Goal: Information Seeking & Learning: Learn about a topic

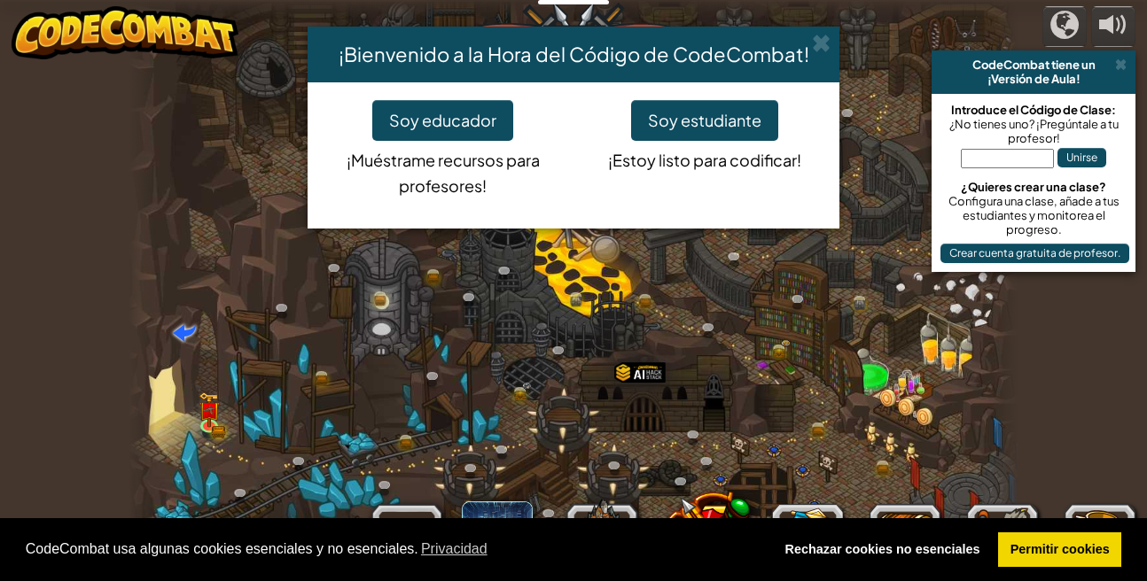
select select "es-ES"
click at [742, 134] on button "Soy estudiante" at bounding box center [704, 120] width 147 height 41
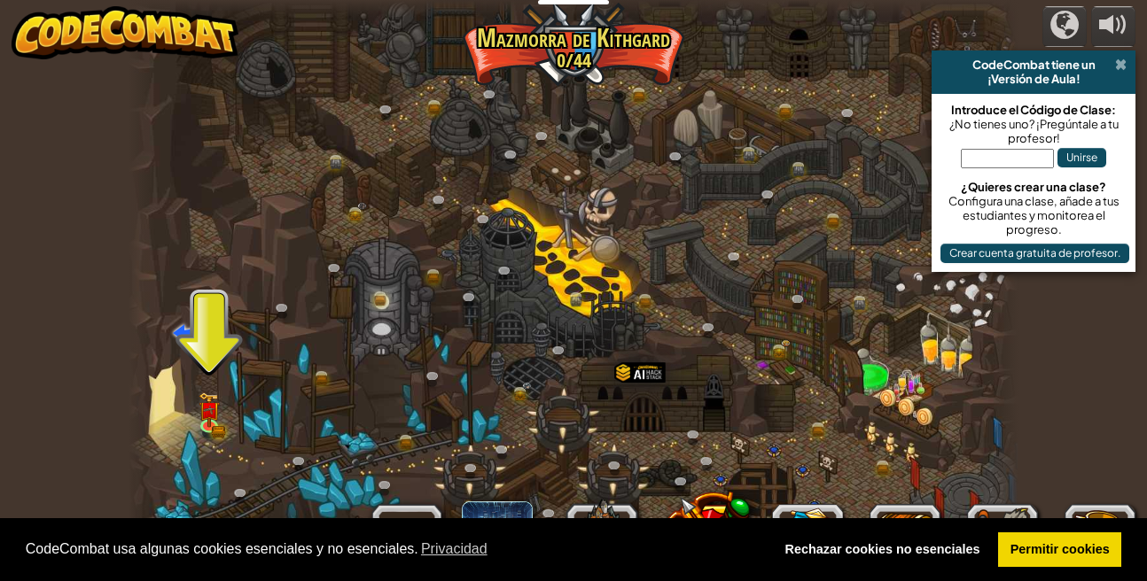
click at [1119, 72] on span at bounding box center [1121, 65] width 12 height 14
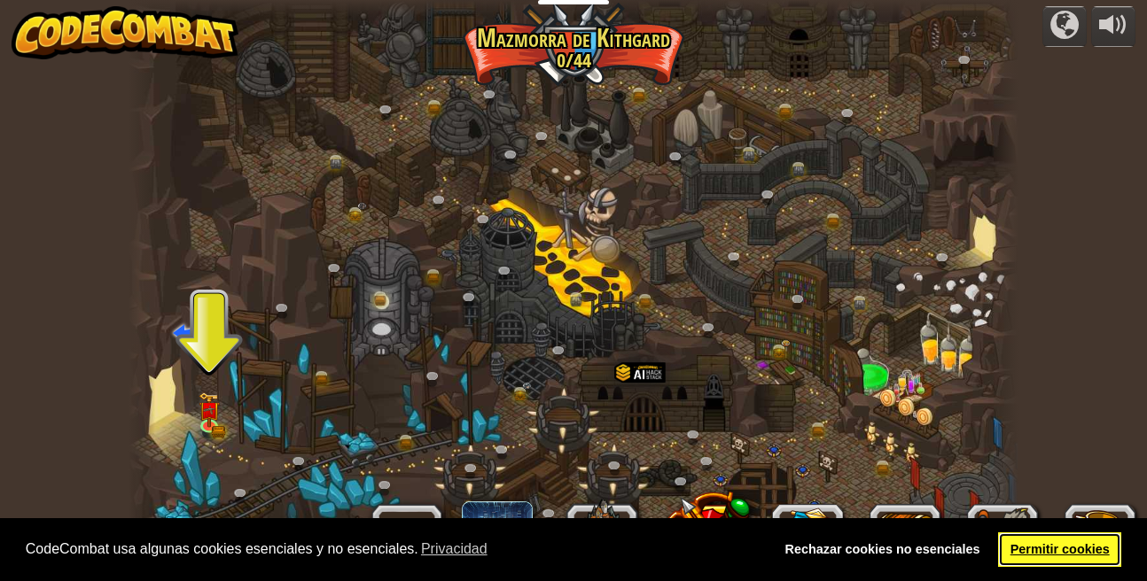
click at [1032, 544] on link "Permitir cookies" at bounding box center [1059, 550] width 123 height 35
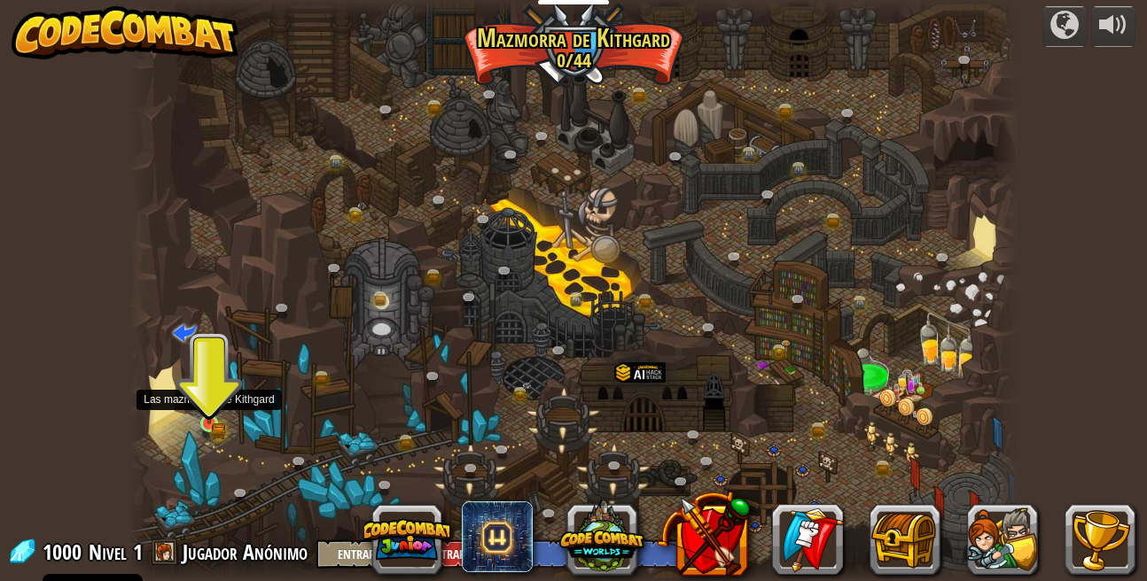
click at [207, 414] on img at bounding box center [209, 401] width 21 height 47
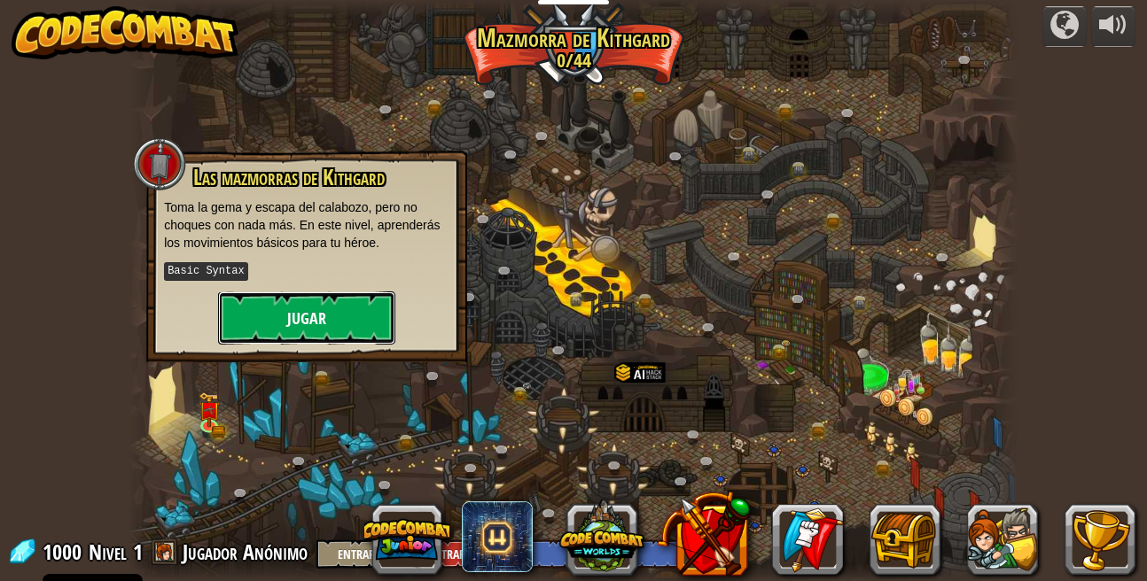
click at [337, 316] on button "Jugar" at bounding box center [306, 318] width 177 height 53
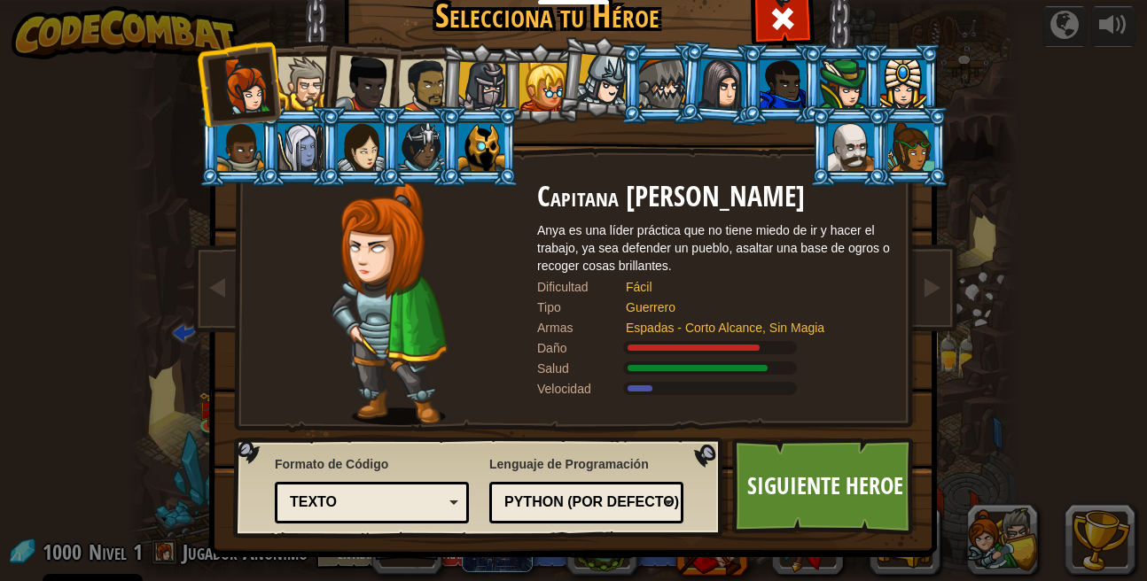
click at [363, 507] on div "Texto" at bounding box center [366, 503] width 153 height 20
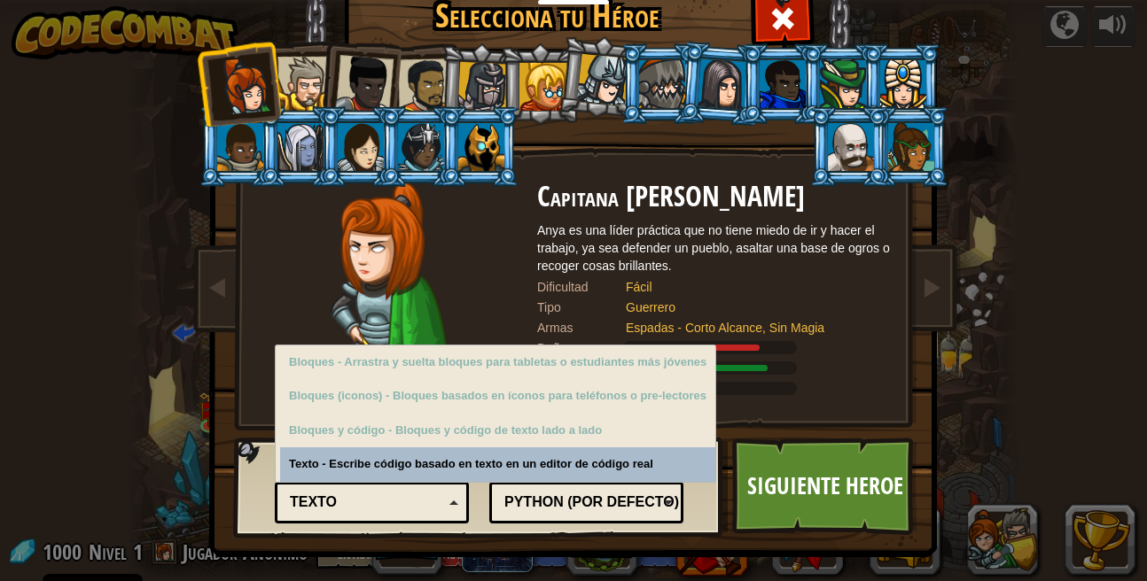
click at [370, 501] on div "Texto" at bounding box center [366, 503] width 153 height 20
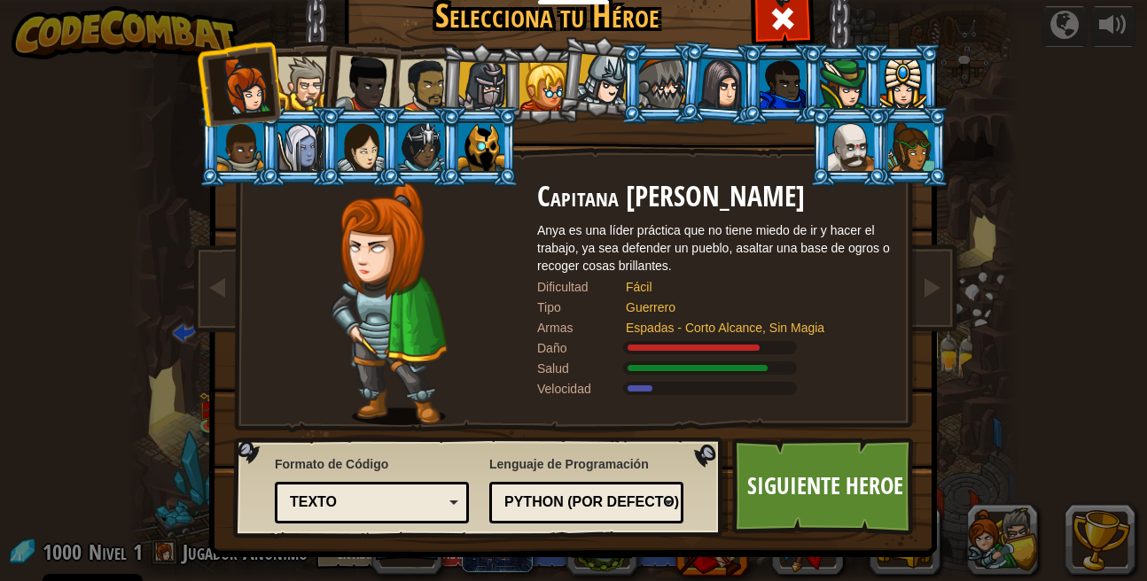
click at [644, 503] on div "Python (Por defecto)" at bounding box center [580, 503] width 153 height 20
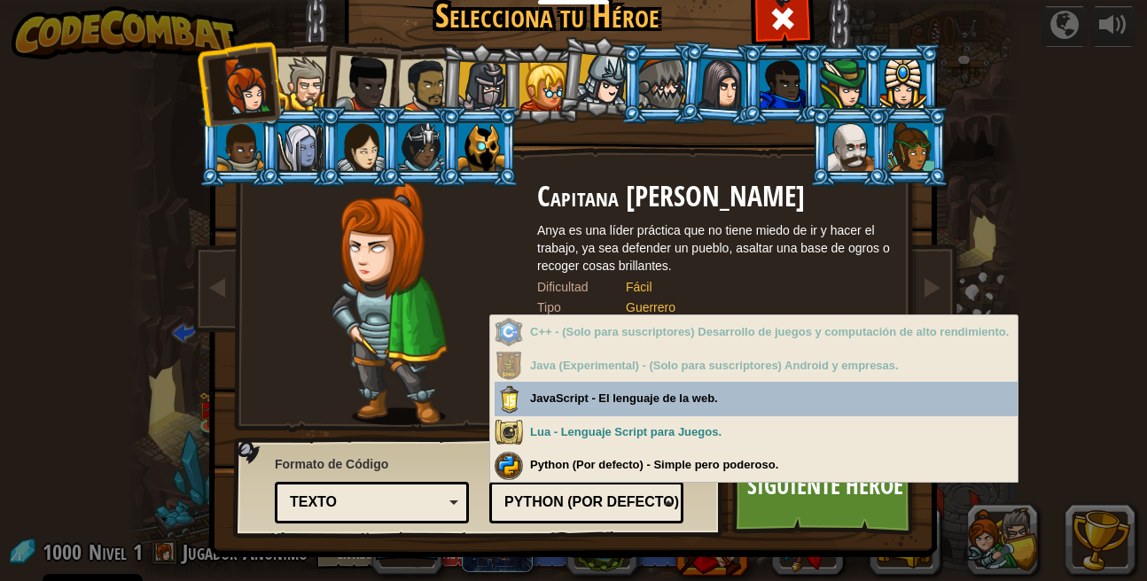
click at [643, 501] on div "Python (Por defecto)" at bounding box center [580, 503] width 153 height 20
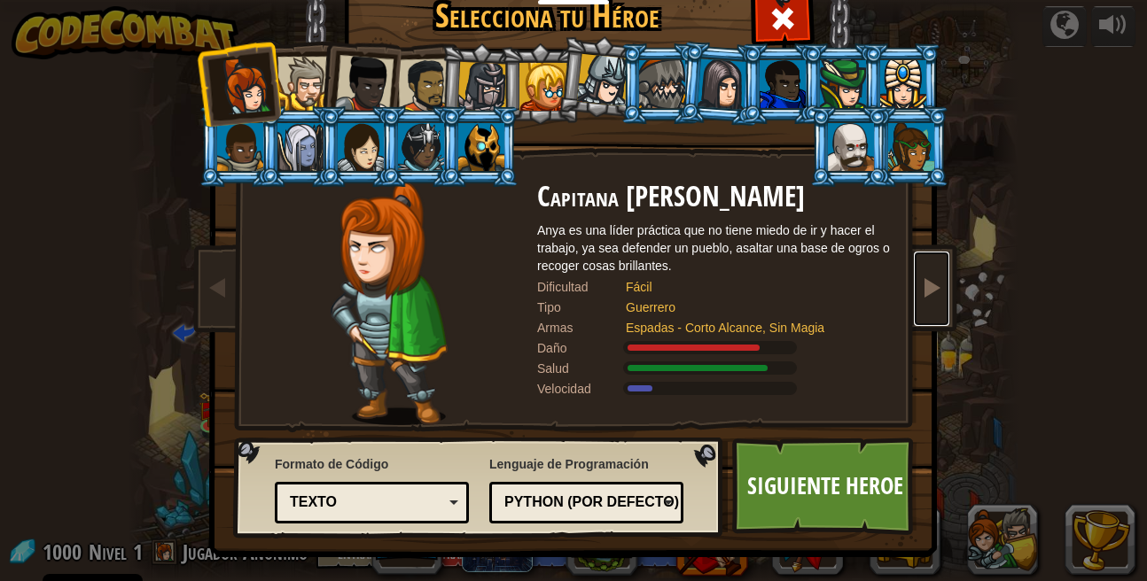
click at [938, 298] on span at bounding box center [931, 287] width 21 height 21
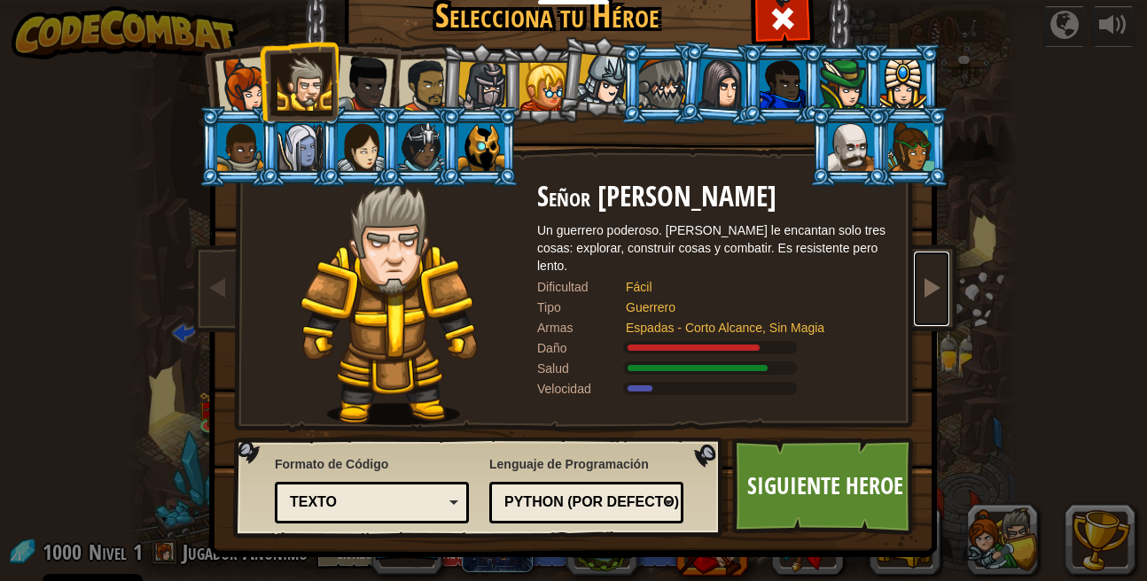
click at [939, 298] on span at bounding box center [931, 287] width 21 height 21
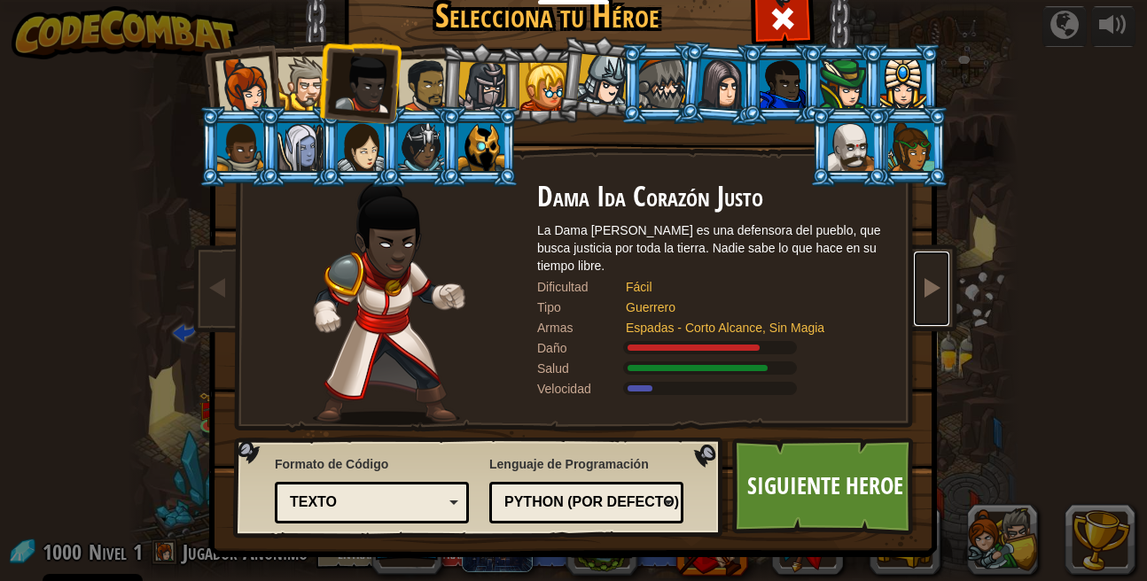
click at [939, 298] on span at bounding box center [931, 287] width 21 height 21
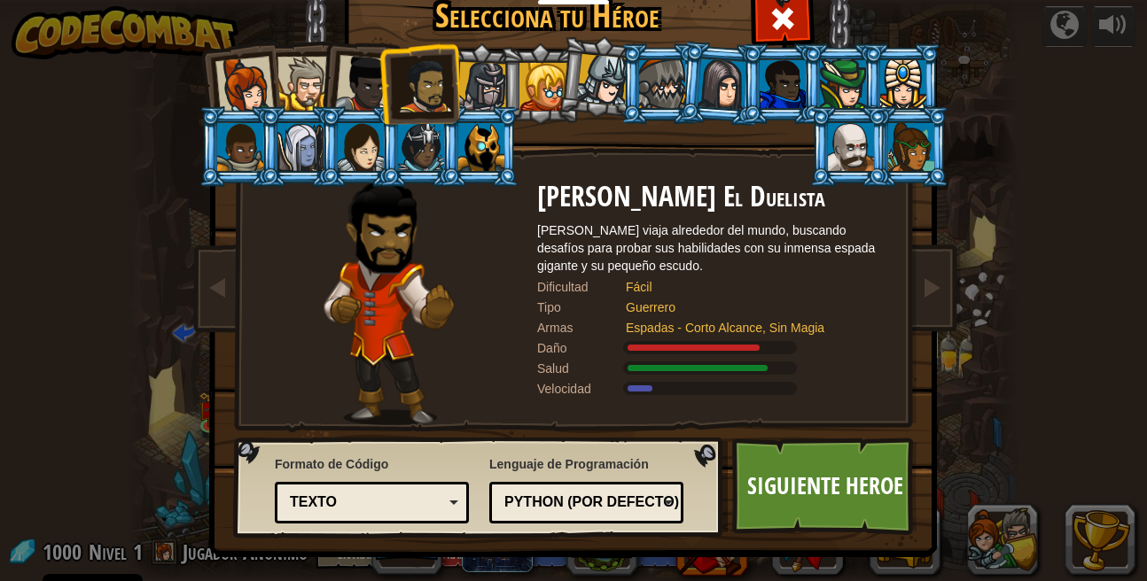
click at [250, 85] on div at bounding box center [244, 86] width 58 height 58
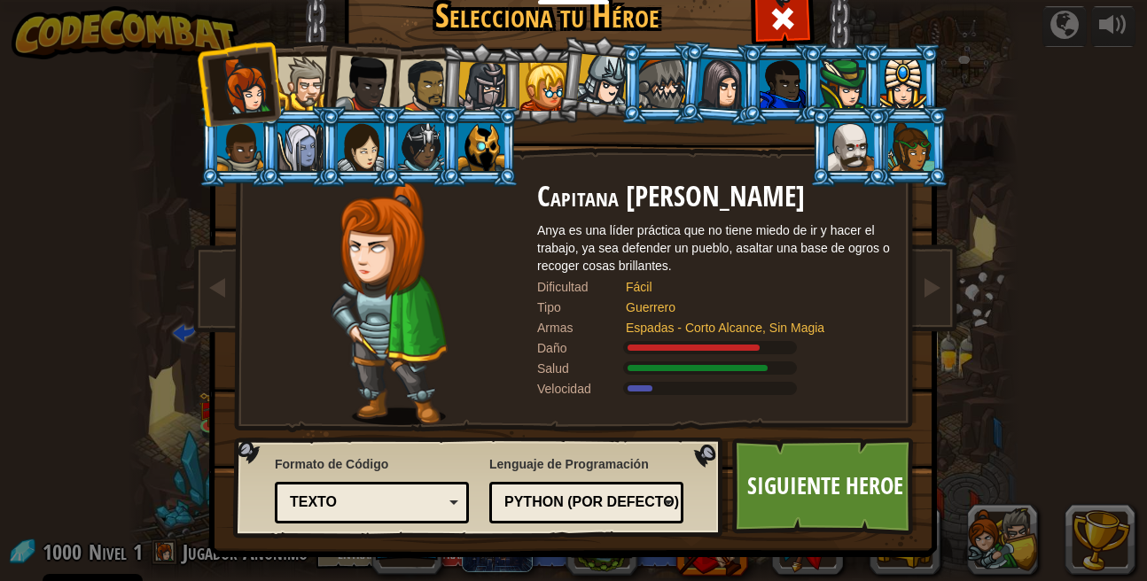
click at [300, 68] on div at bounding box center [304, 84] width 54 height 54
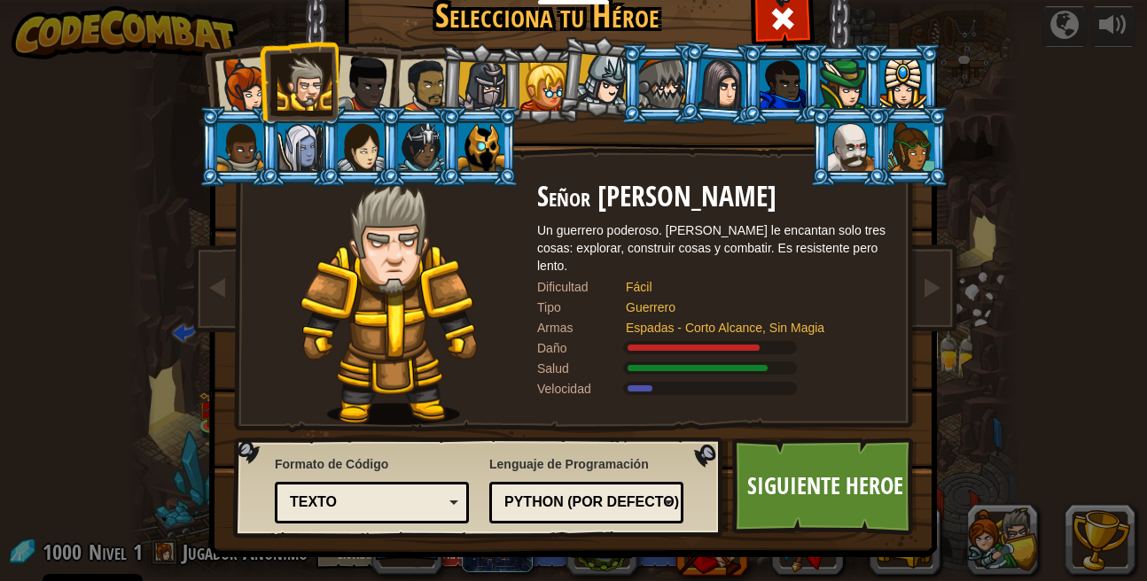
click at [392, 72] on div at bounding box center [364, 84] width 58 height 58
click at [358, 82] on div at bounding box center [364, 84] width 58 height 58
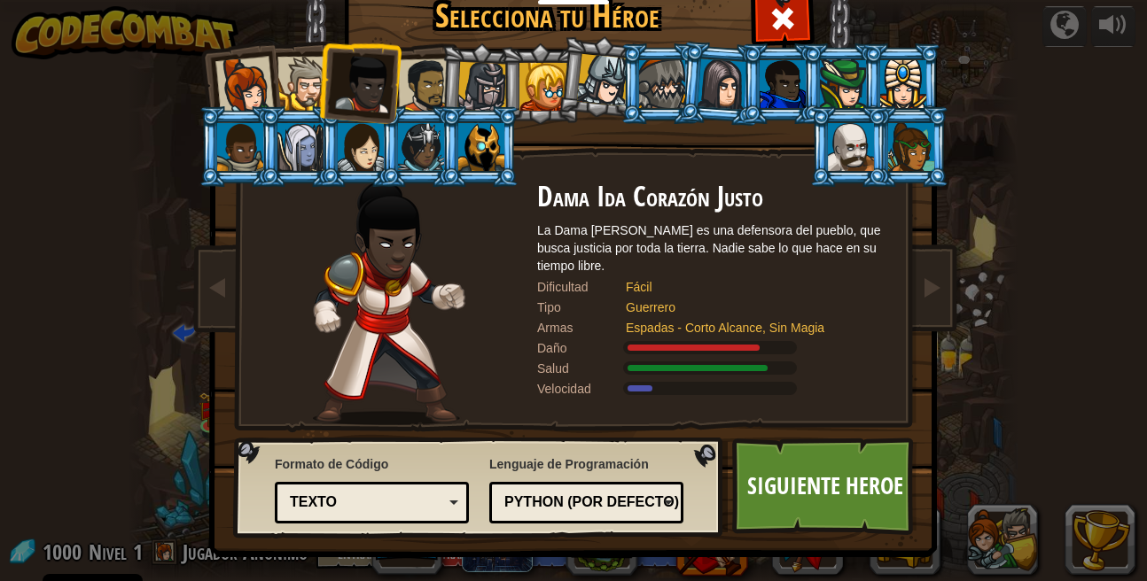
click at [782, 88] on div at bounding box center [783, 84] width 46 height 48
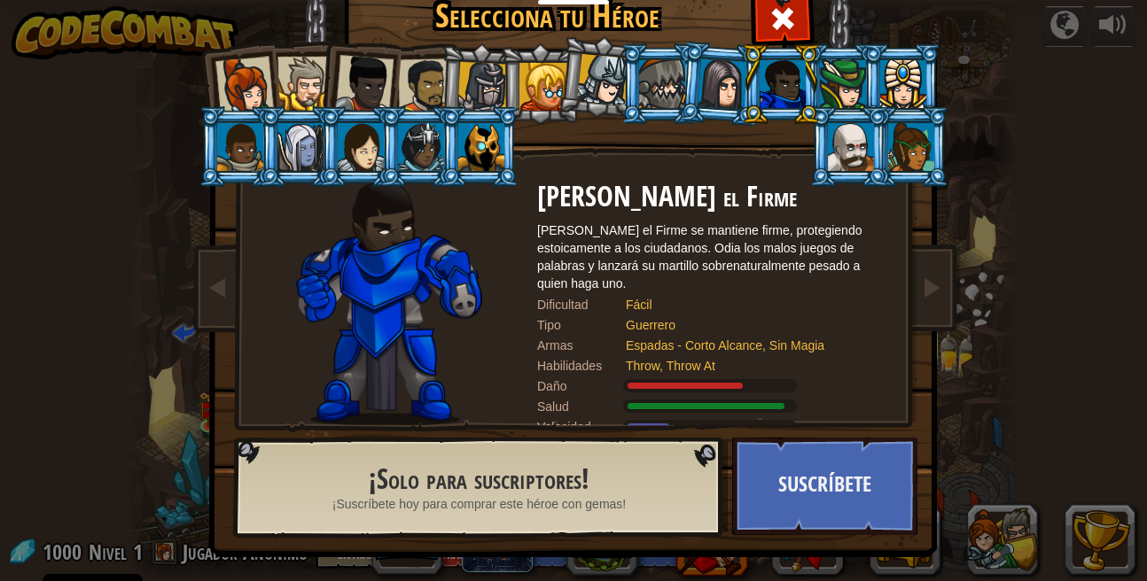
click at [305, 144] on div at bounding box center [300, 147] width 46 height 48
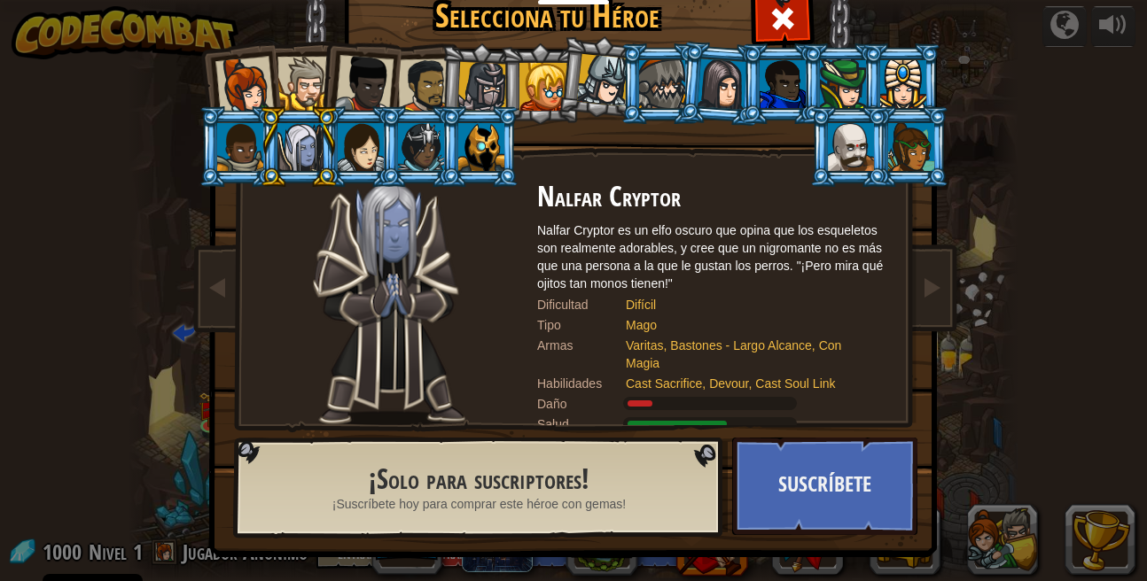
click at [701, 76] on div at bounding box center [723, 83] width 50 height 51
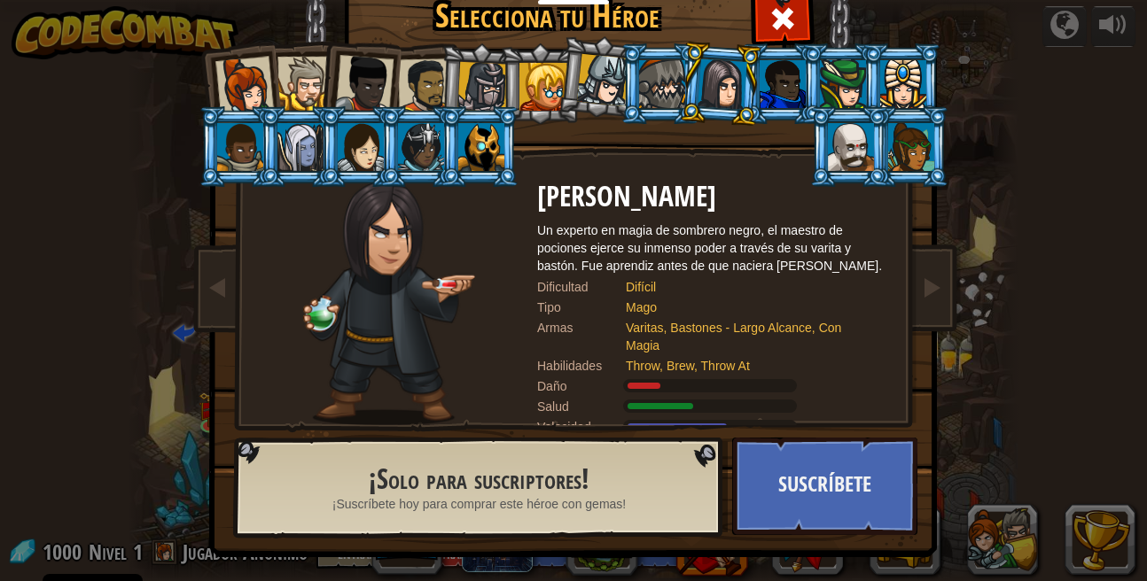
click at [573, 92] on li at bounding box center [600, 77] width 88 height 89
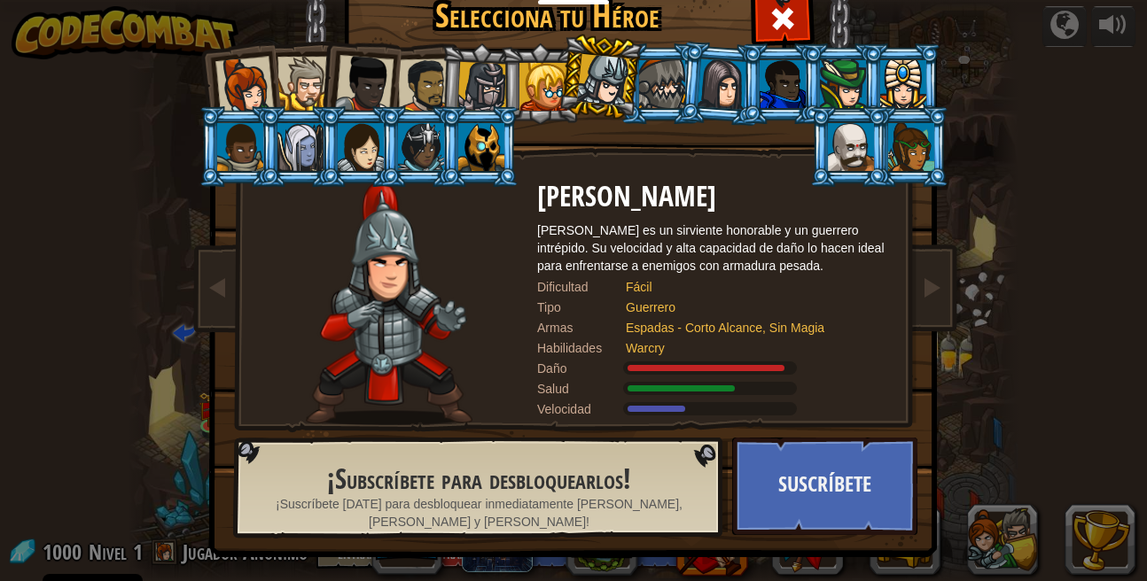
click at [484, 156] on div at bounding box center [481, 147] width 46 height 48
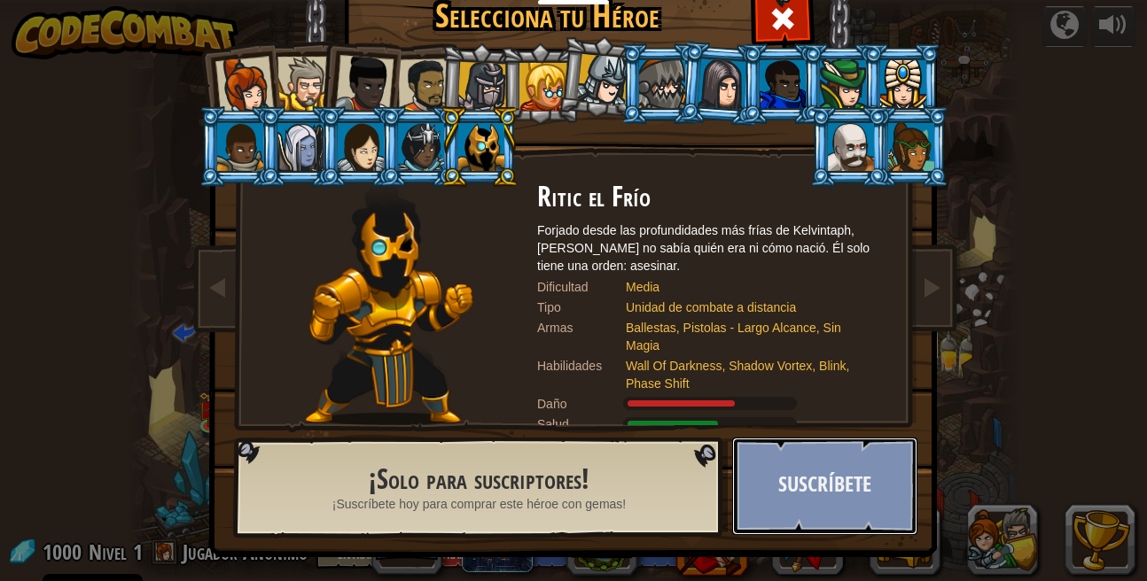
click at [771, 473] on button "Suscríbete" at bounding box center [824, 486] width 185 height 97
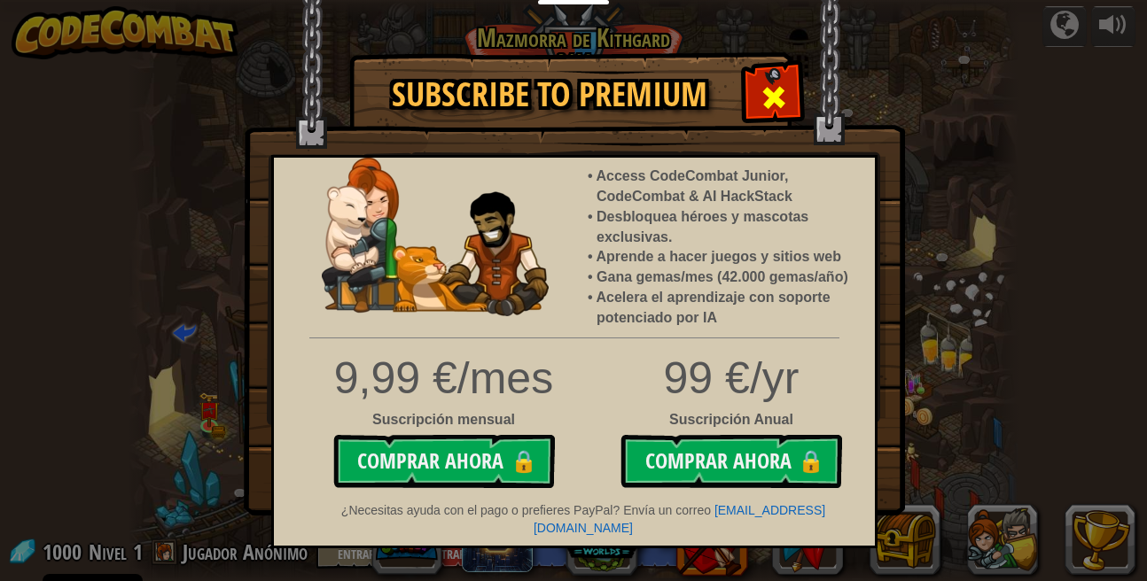
click at [773, 95] on span at bounding box center [774, 97] width 28 height 28
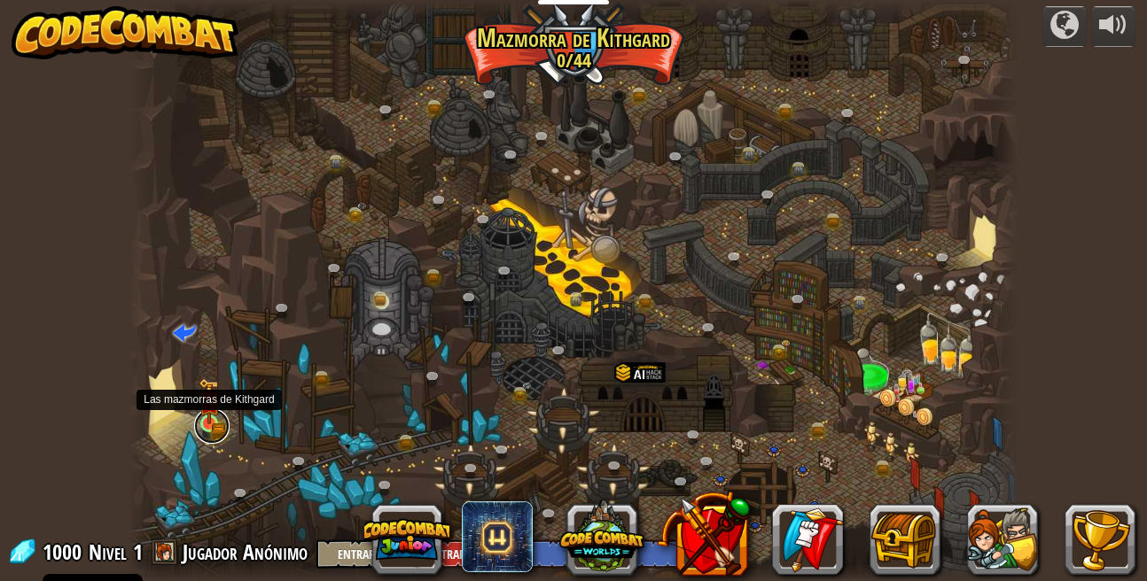
click at [195, 430] on link at bounding box center [211, 426] width 35 height 35
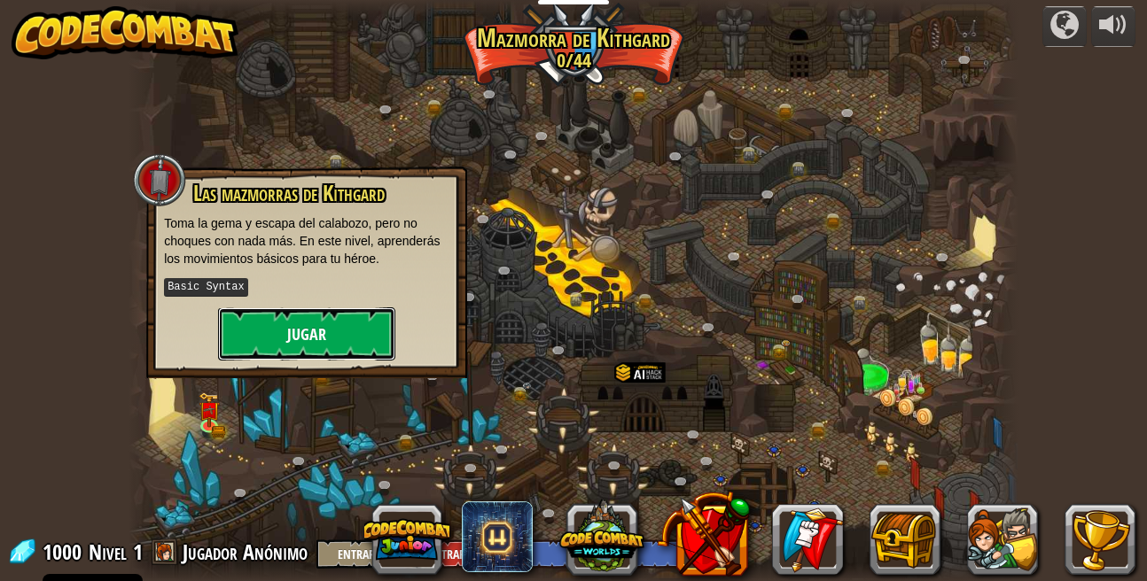
click at [333, 320] on button "Jugar" at bounding box center [306, 334] width 177 height 53
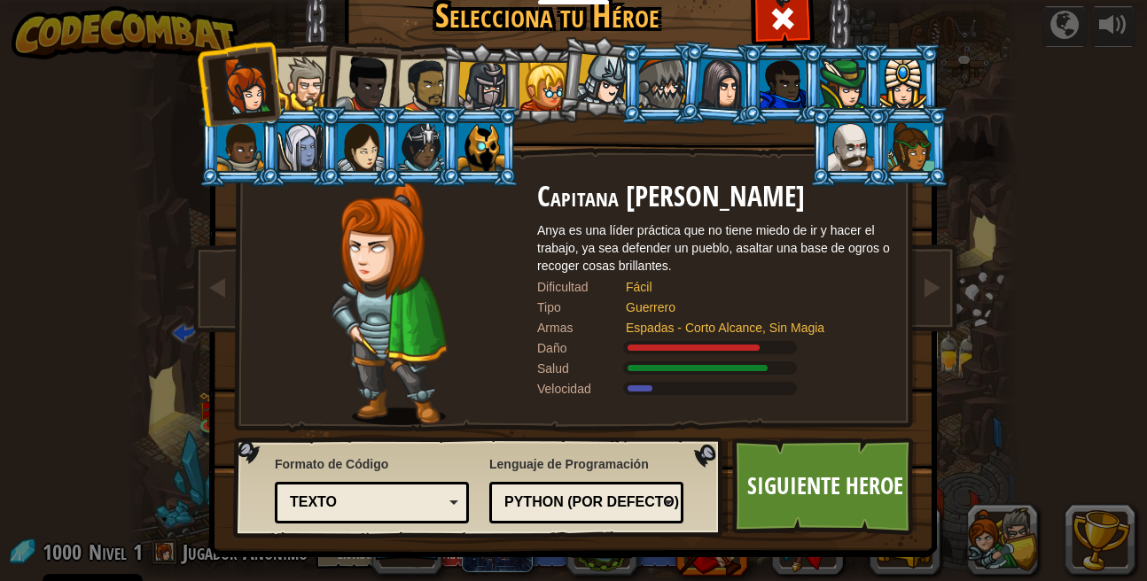
click at [564, 81] on li at bounding box center [600, 77] width 88 height 89
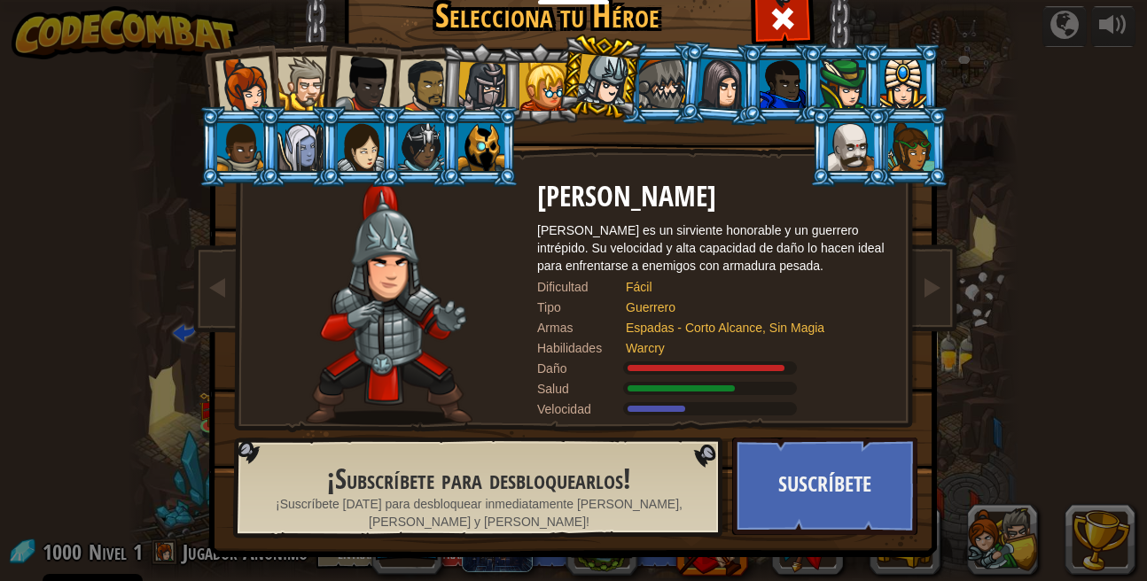
click at [542, 80] on div at bounding box center [543, 87] width 48 height 48
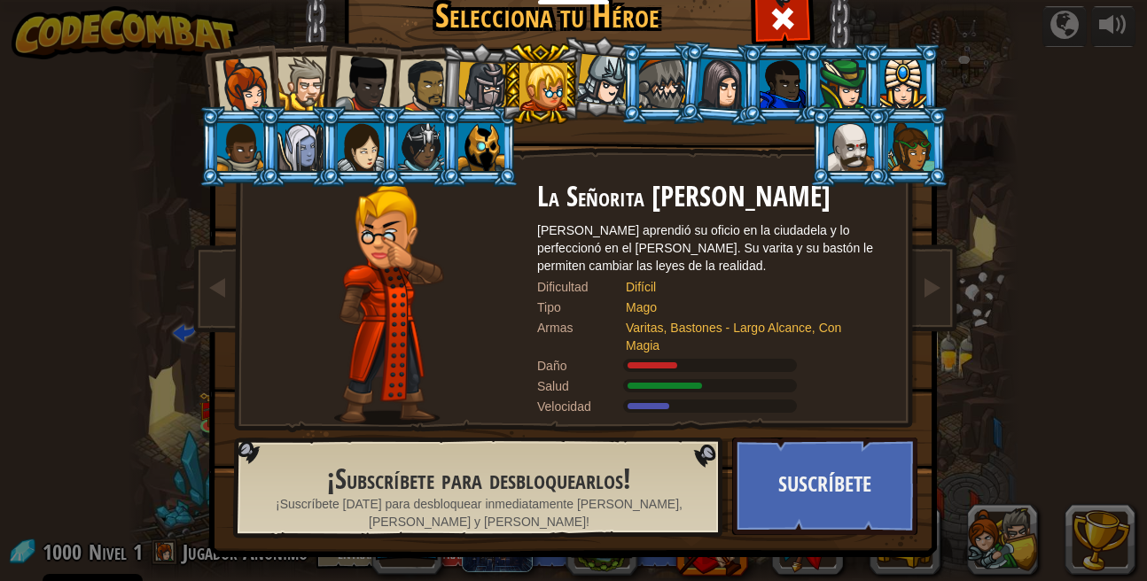
click at [481, 93] on div at bounding box center [482, 87] width 51 height 51
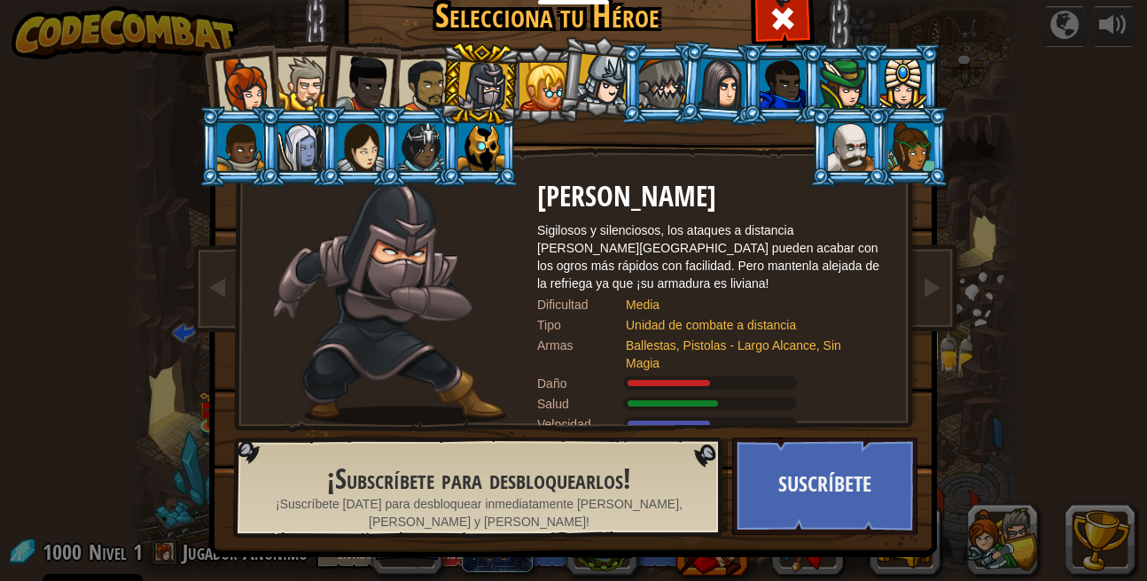
click at [420, 70] on div at bounding box center [425, 85] width 55 height 55
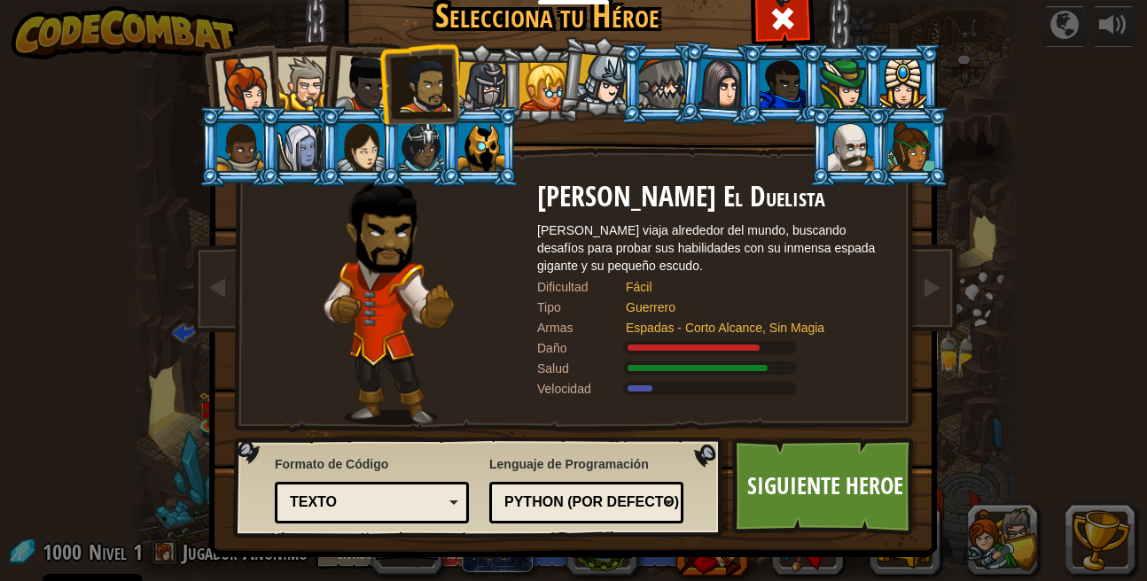
click at [304, 68] on div at bounding box center [304, 84] width 54 height 54
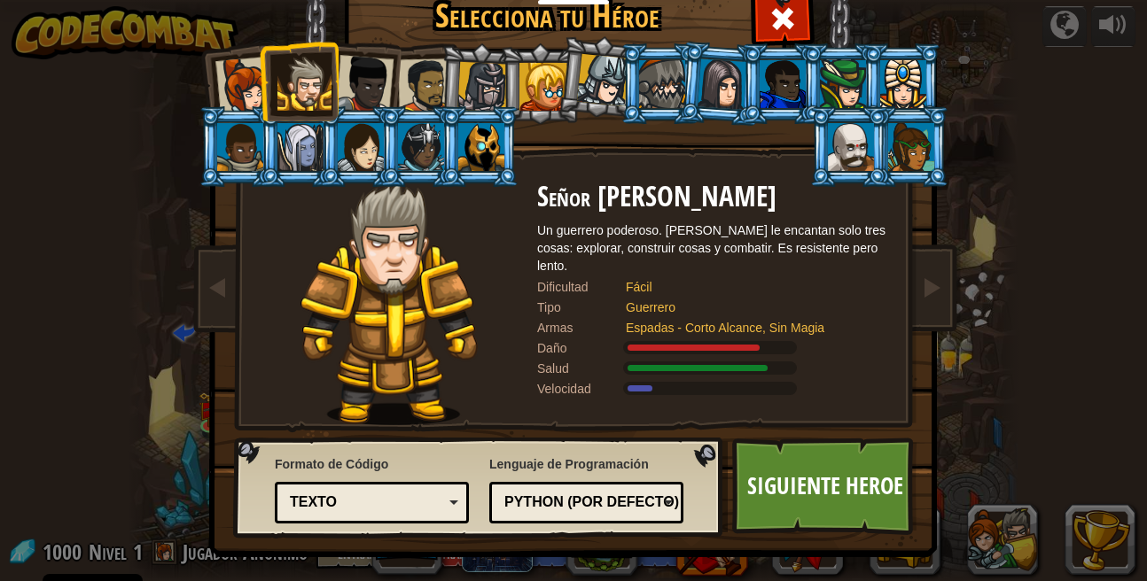
click at [433, 79] on div at bounding box center [425, 85] width 55 height 55
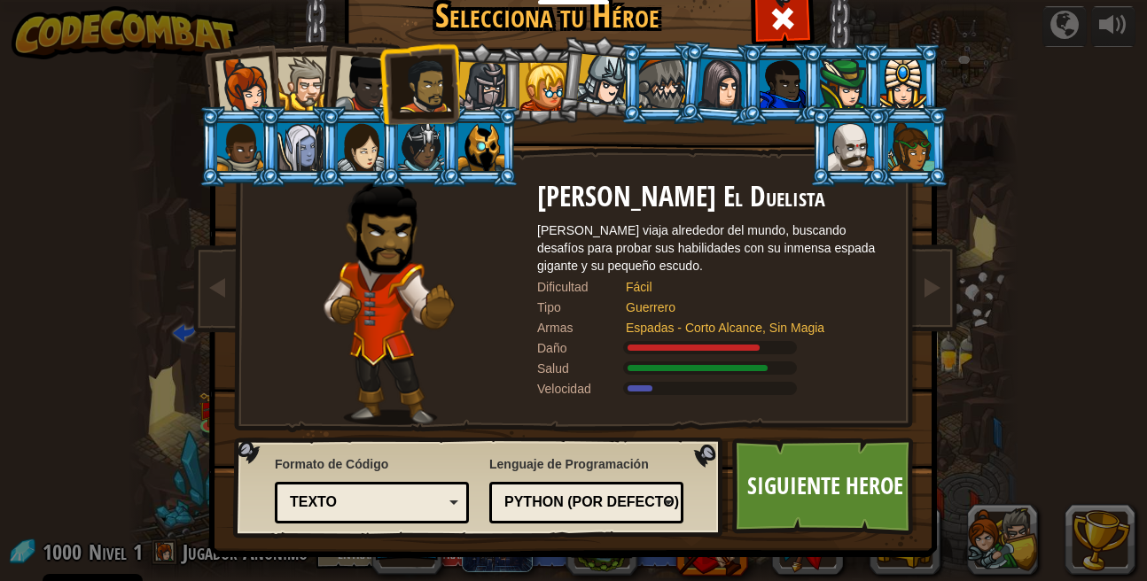
click at [353, 83] on div at bounding box center [364, 84] width 58 height 58
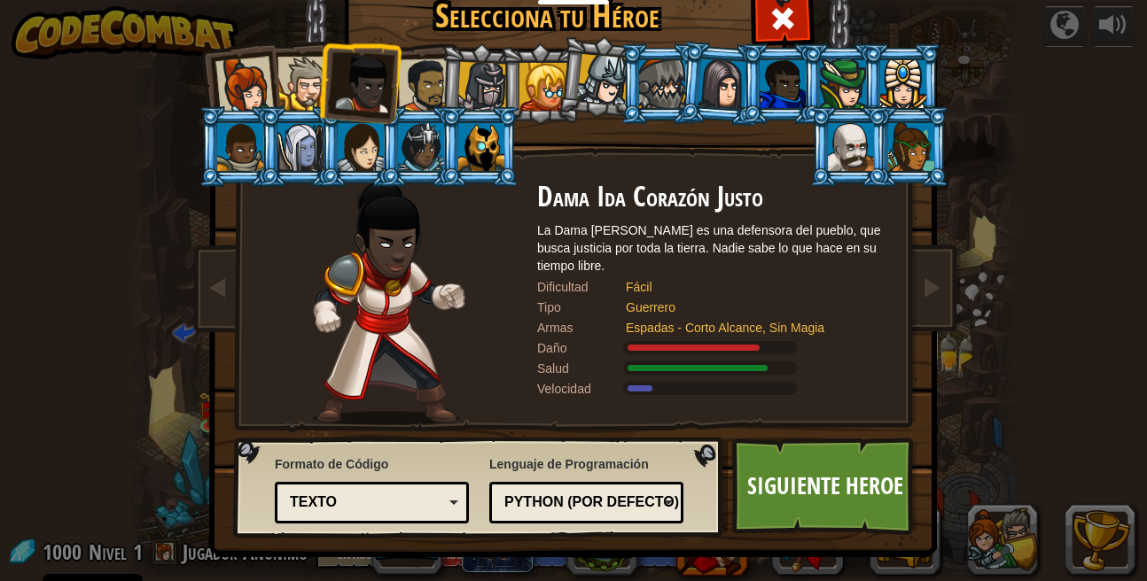
click at [292, 87] on div at bounding box center [304, 84] width 54 height 54
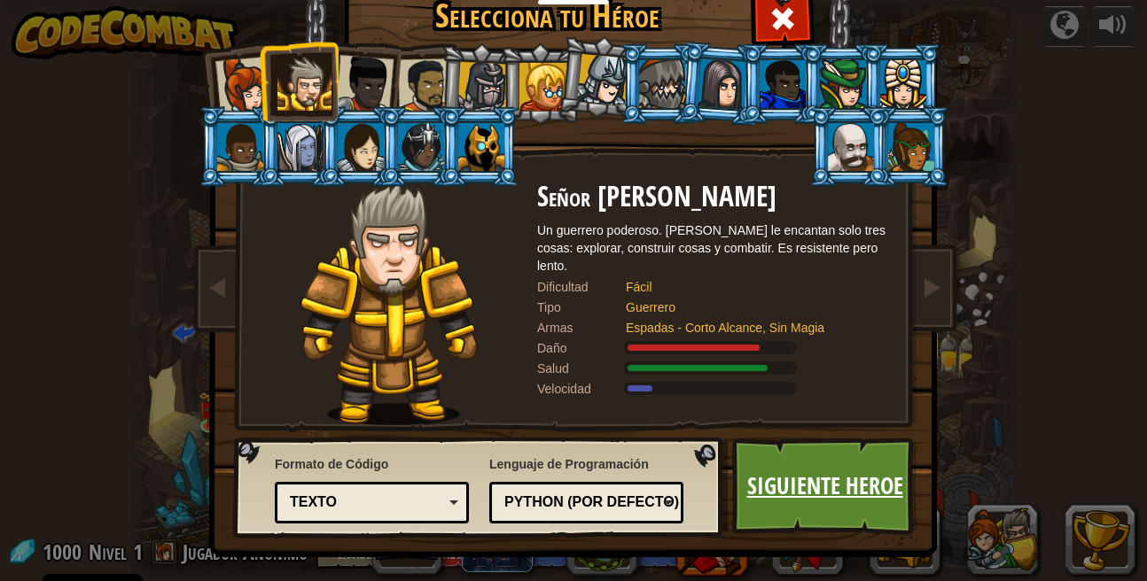
click at [827, 459] on link "Siguiente Heroe" at bounding box center [824, 486] width 185 height 97
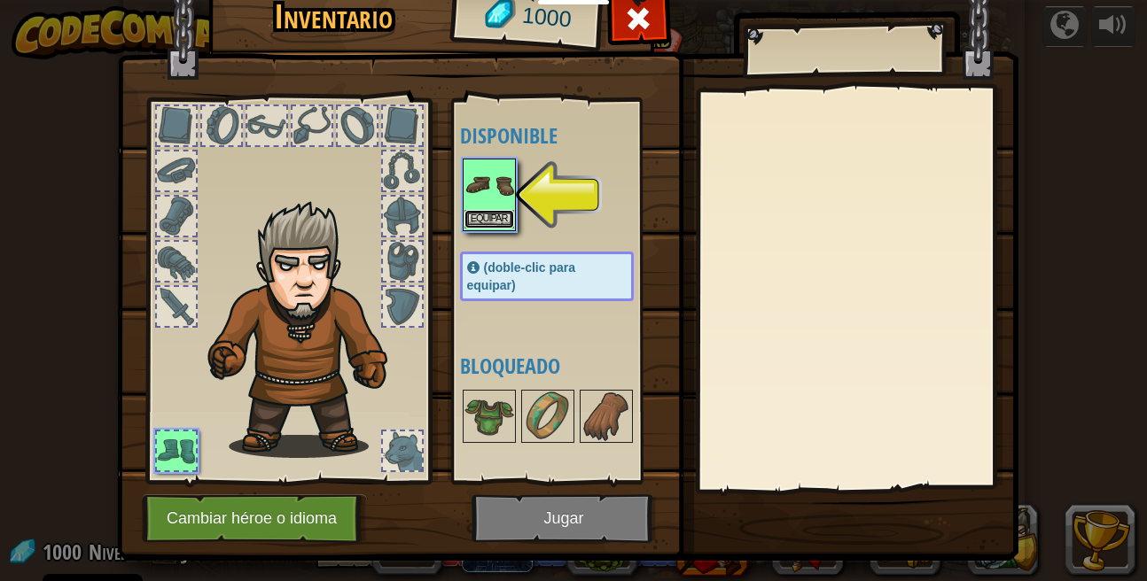
click at [487, 220] on button "Equipar" at bounding box center [489, 219] width 50 height 19
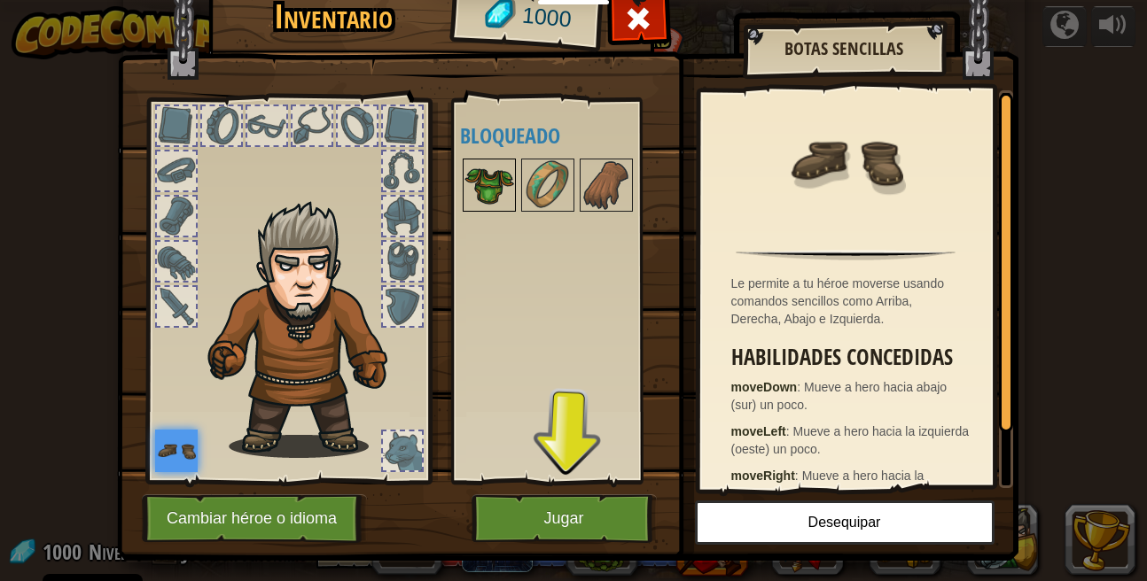
click at [508, 197] on img at bounding box center [489, 185] width 50 height 50
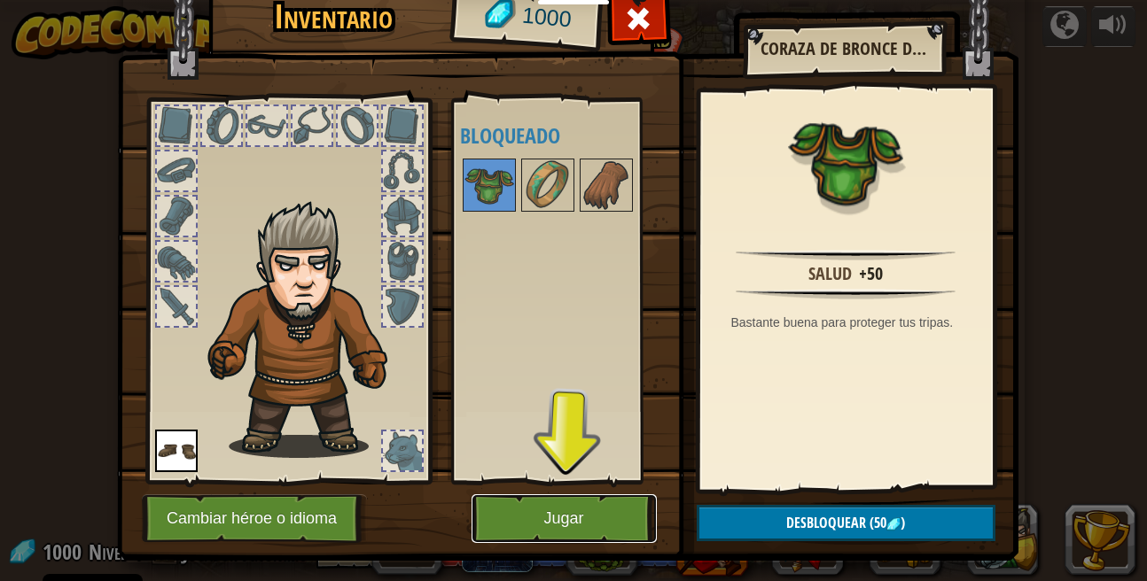
click at [568, 517] on button "Jugar" at bounding box center [564, 519] width 185 height 49
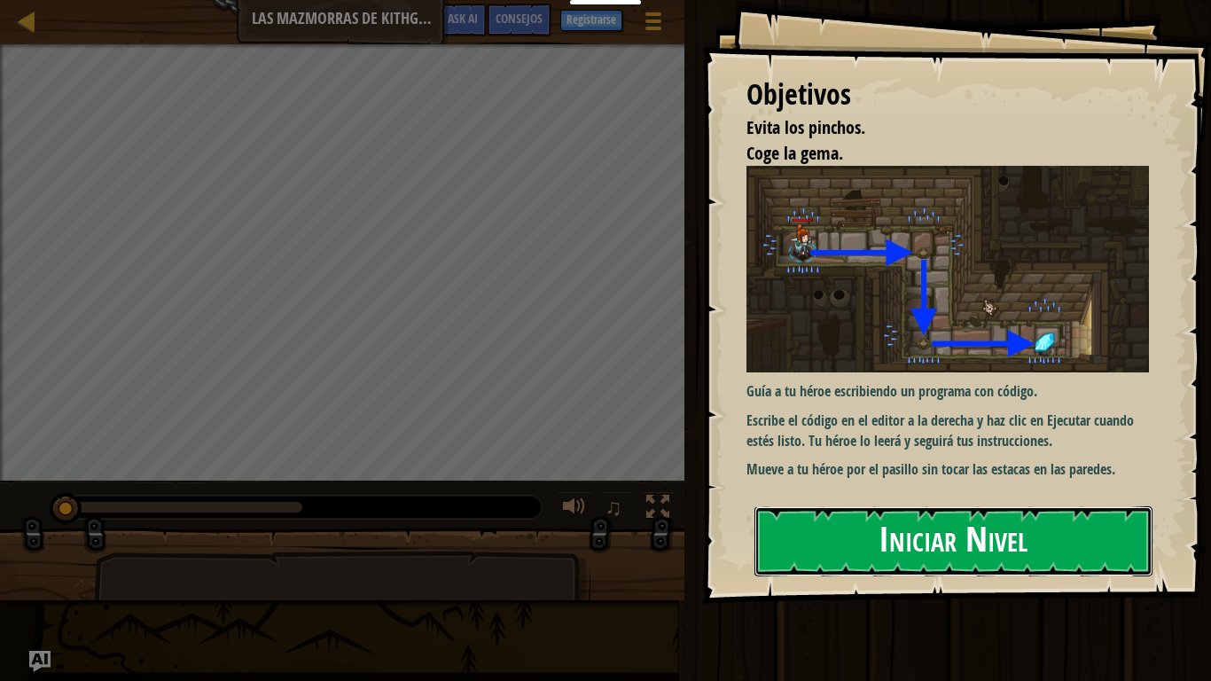
click at [1022, 557] on button "Iniciar Nivel" at bounding box center [953, 541] width 398 height 70
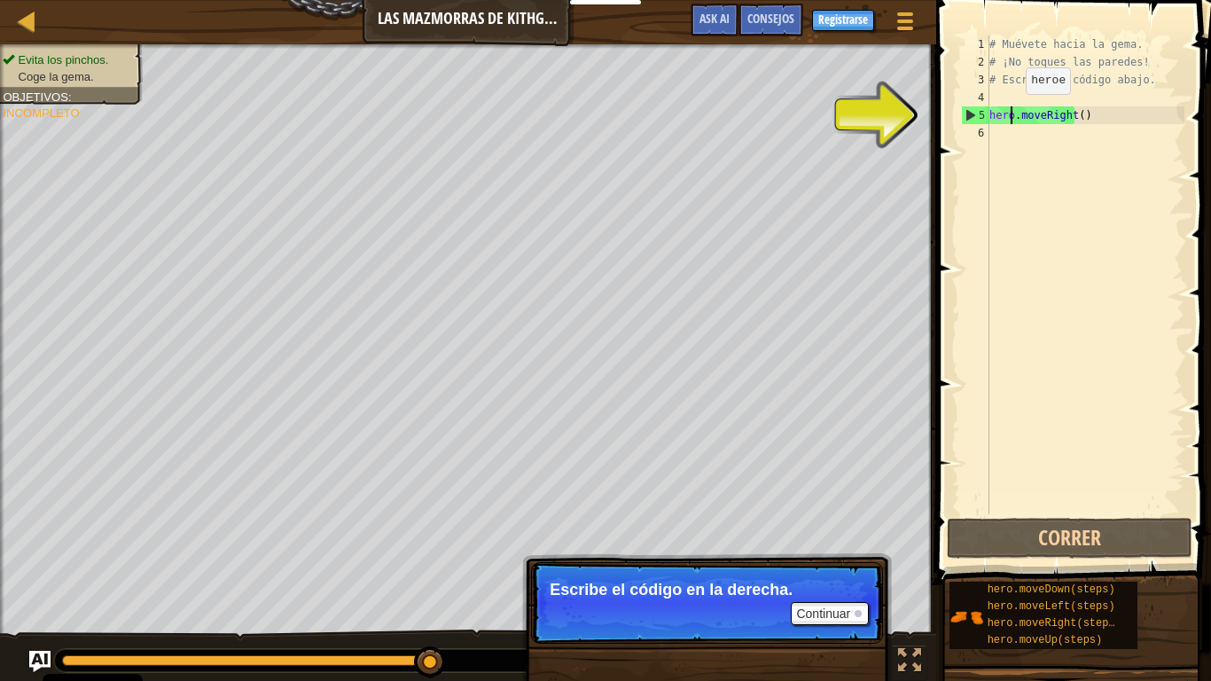
click at [1010, 112] on div "# Muévete hacia la gema. # ¡No toques las paredes! # Escribe tu código abajo. h…" at bounding box center [1085, 292] width 199 height 514
type textarea "hero.moveRight()"
click at [1072, 116] on div "# Muévete hacia la gema. # ¡No toques las paredes! # Escribe tu código abajo. h…" at bounding box center [1085, 292] width 199 height 514
click at [1039, 156] on div "# Muévete hacia la gema. # ¡No toques las paredes! # Escribe tu código abajo. h…" at bounding box center [1085, 292] width 199 height 514
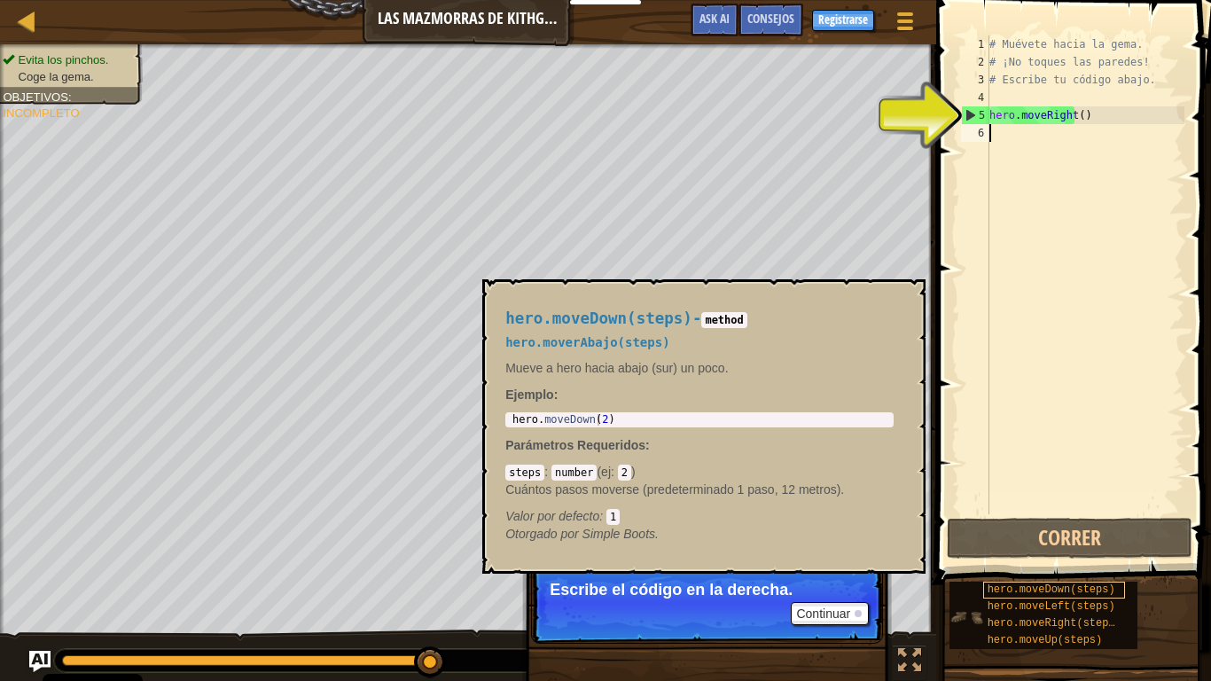
click at [1079, 581] on span "hero.moveDown(steps)" at bounding box center [1051, 589] width 128 height 12
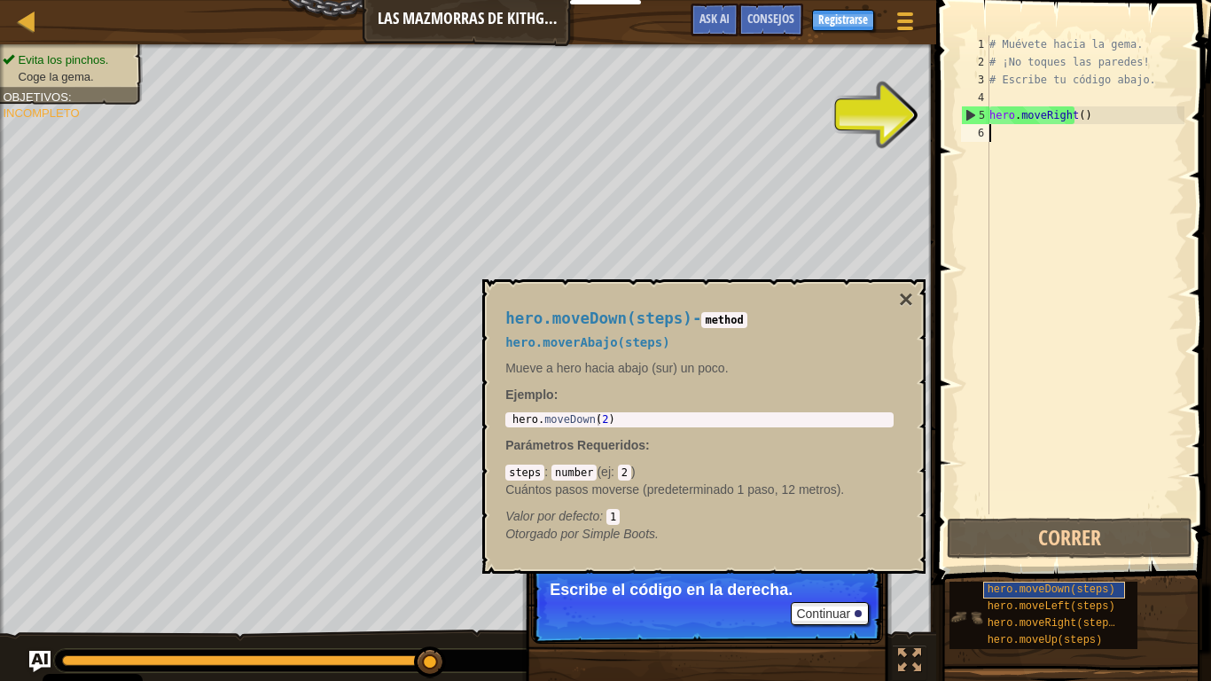
click at [1079, 581] on span "hero.moveDown(steps)" at bounding box center [1051, 589] width 128 height 12
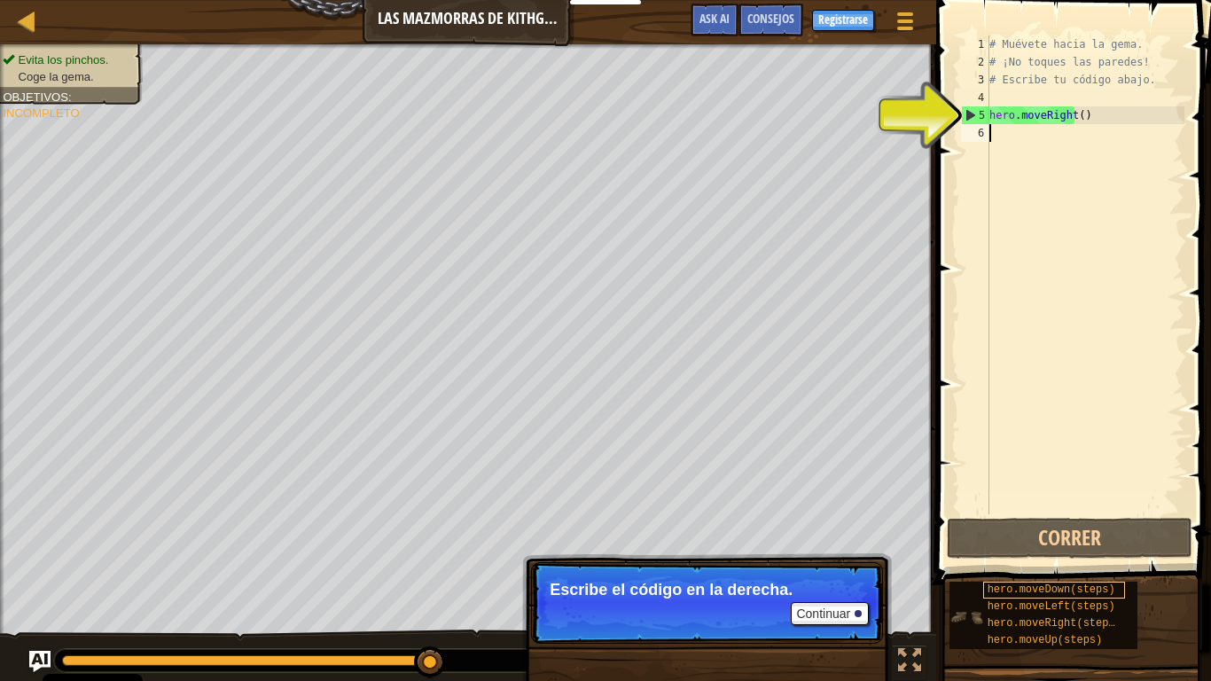
click at [1079, 581] on span "hero.moveDown(steps)" at bounding box center [1051, 589] width 128 height 12
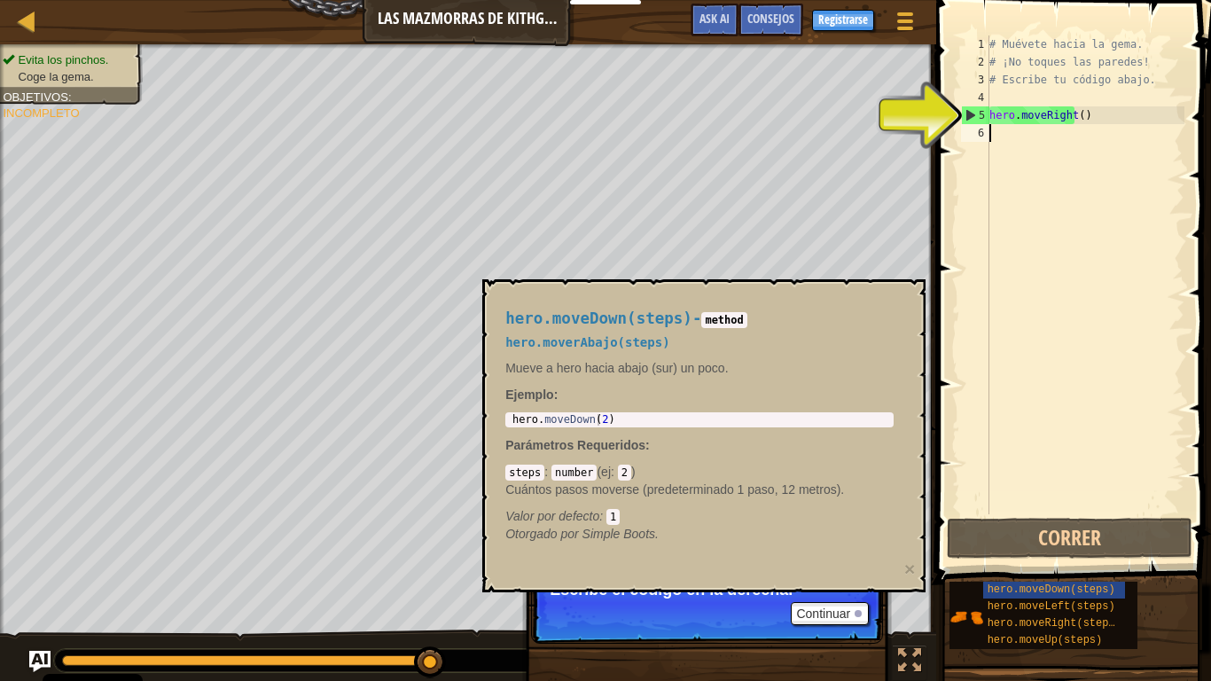
type textarea "hero.moveDown(2)"
click at [594, 423] on div "hero . moveDown ( 2 )" at bounding box center [699, 431] width 381 height 35
click at [999, 132] on div "# Muévete hacia la gema. # ¡No toques las paredes! # Escribe tu código abajo. h…" at bounding box center [1085, 292] width 199 height 514
click at [1006, 112] on div "# Muévete hacia la gema. # ¡No toques las paredes! # Escribe tu código abajo. h…" at bounding box center [1085, 292] width 199 height 514
click at [974, 113] on div "5" at bounding box center [975, 115] width 27 height 18
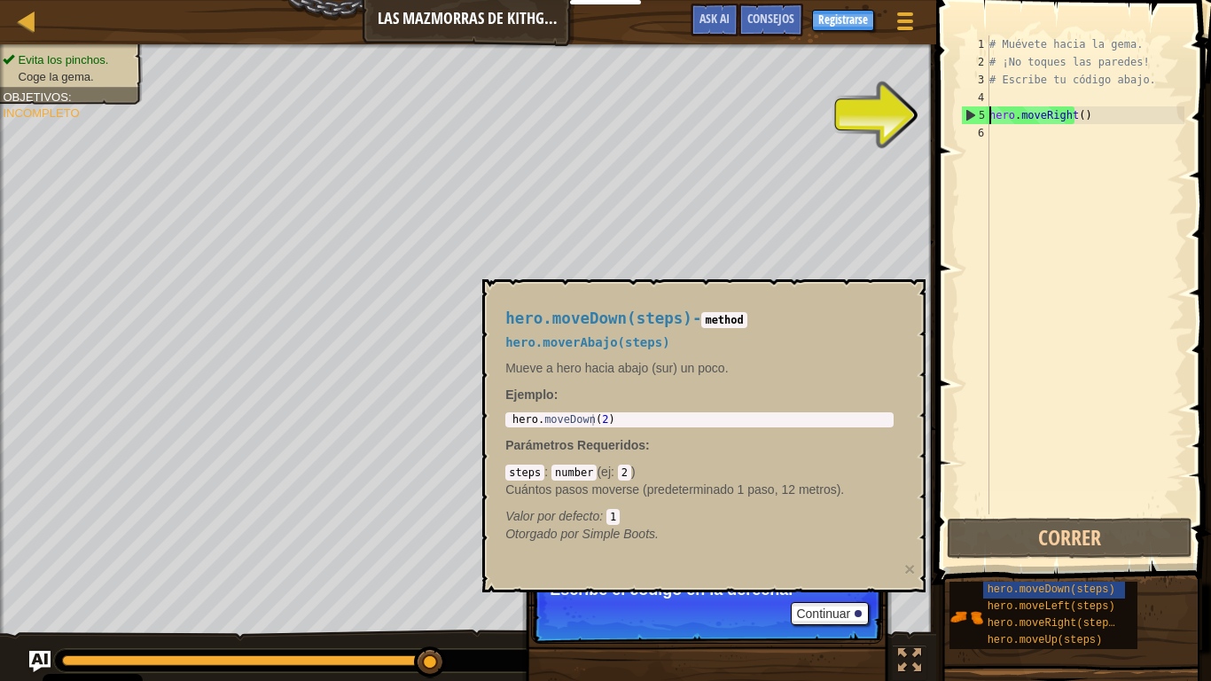
click at [971, 120] on div "5" at bounding box center [975, 115] width 27 height 18
type textarea "hero.moveRight()"
click at [1024, 165] on div "# Muévete hacia la gema. # ¡No toques las paredes! # Escribe tu código abajo. h…" at bounding box center [1085, 292] width 199 height 514
click at [856, 581] on div at bounding box center [857, 613] width 7 height 7
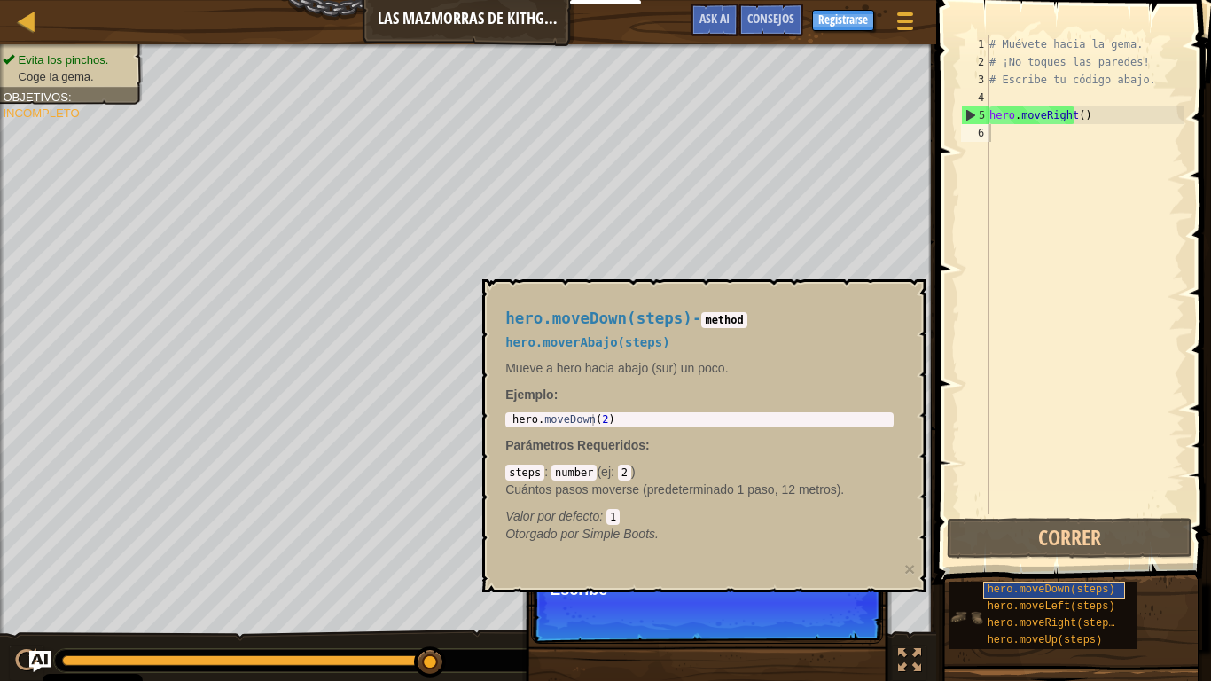
click at [1025, 581] on div "hero.moveDown(steps)" at bounding box center [1054, 589] width 142 height 17
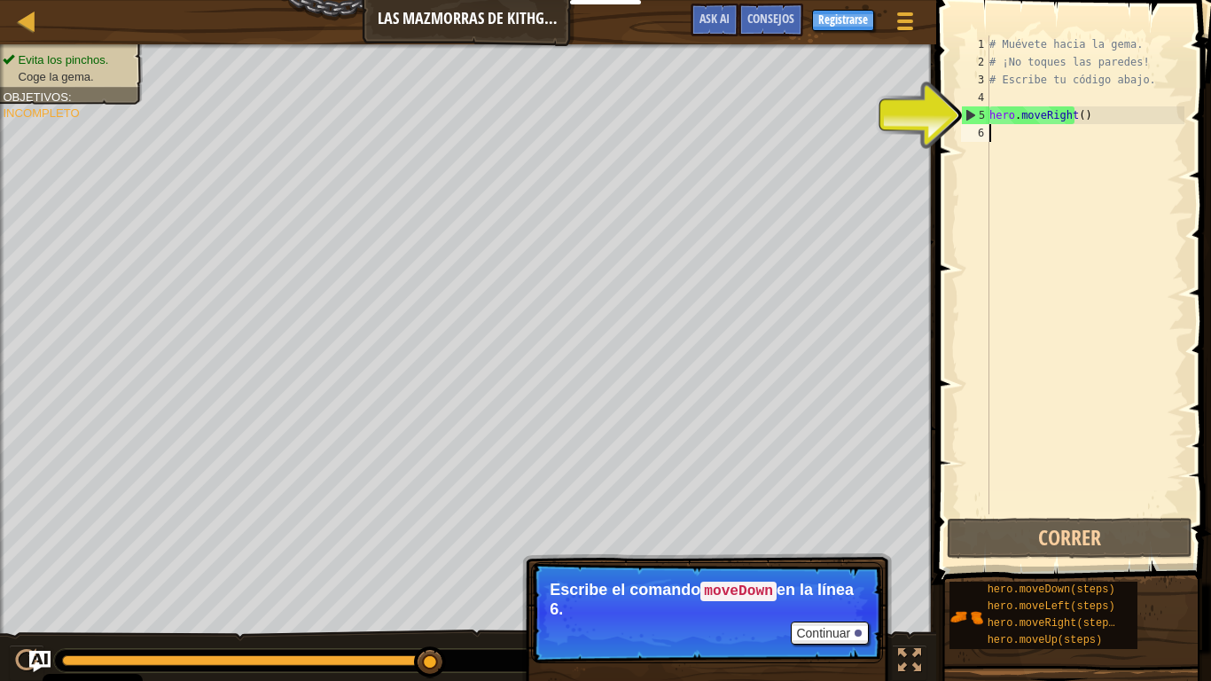
type textarea "m"
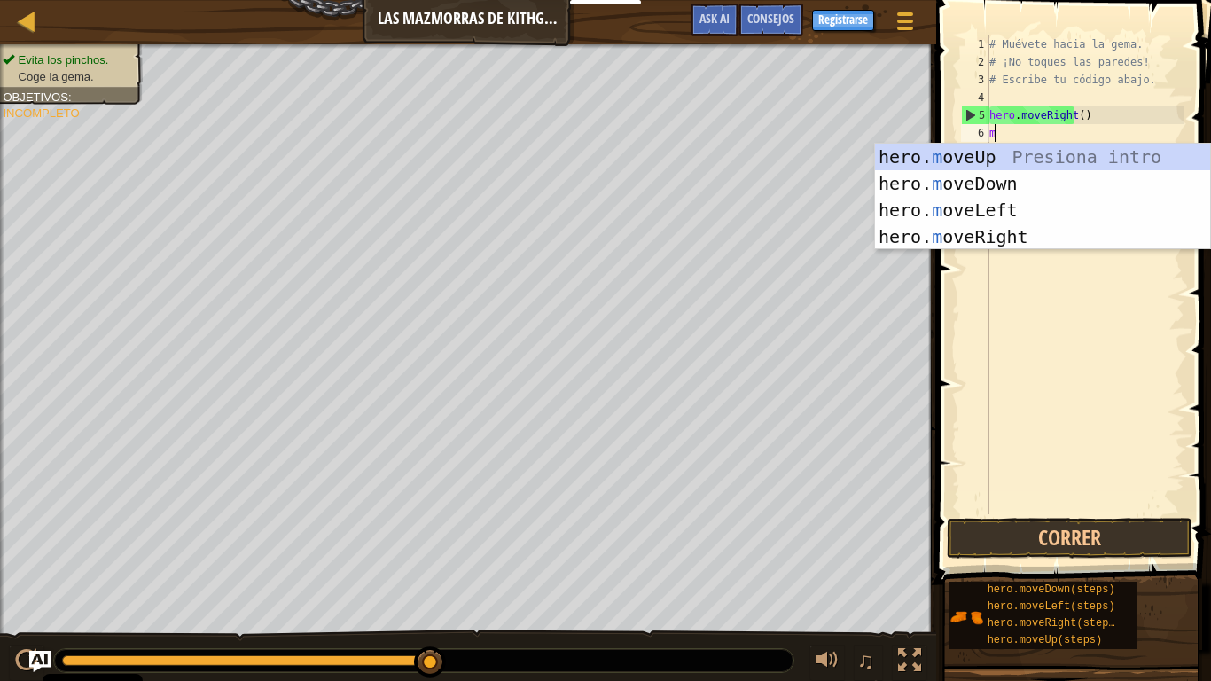
scroll to position [8, 0]
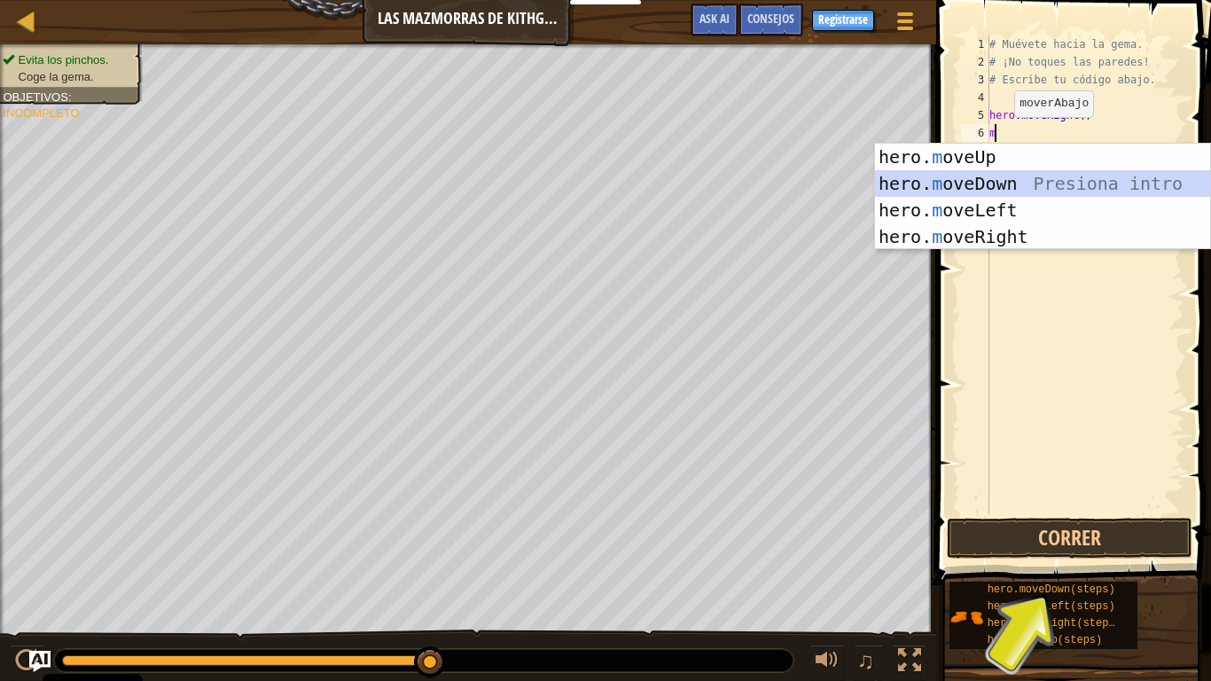
click at [954, 176] on div "hero. m oveUp Presiona intro hero. m oveDown Presiona intro hero. m oveLeft Pre…" at bounding box center [1042, 224] width 335 height 160
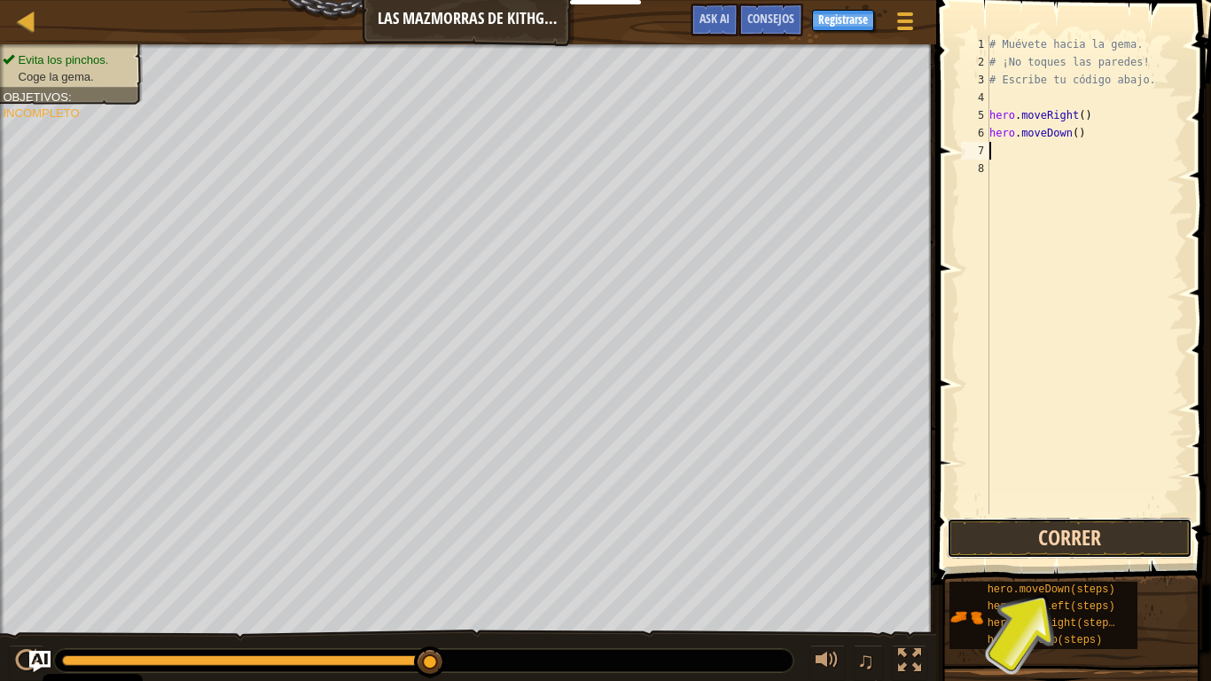
click at [1020, 534] on button "Correr" at bounding box center [1070, 538] width 246 height 41
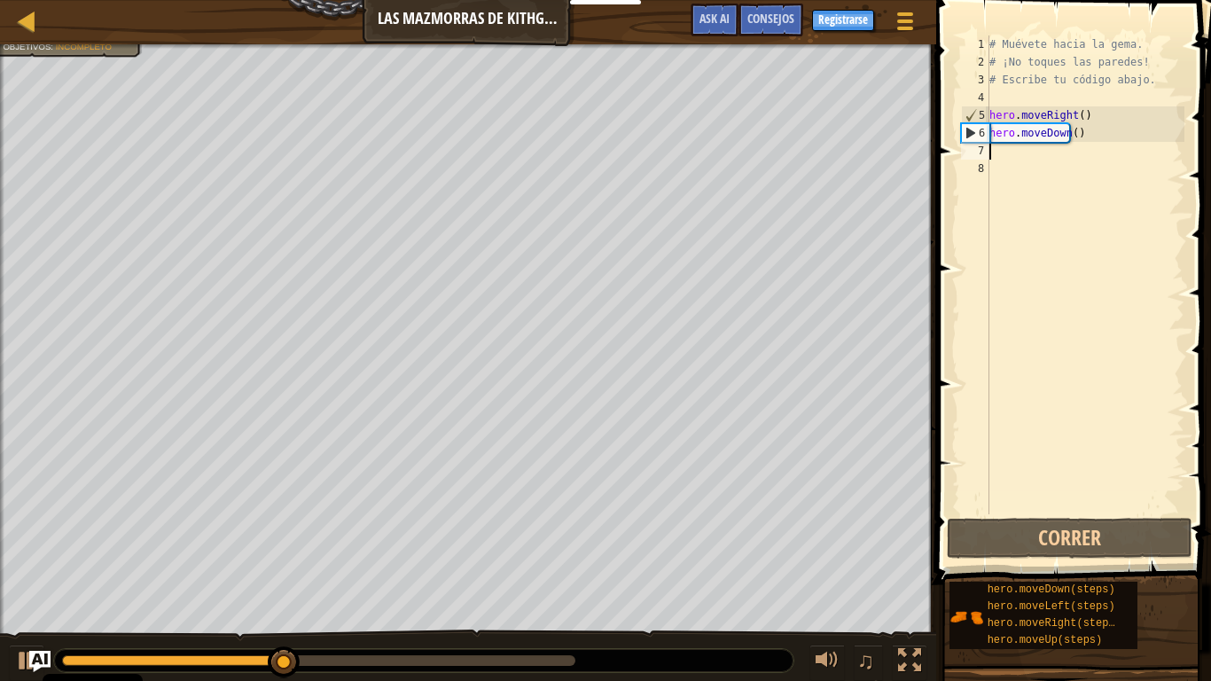
click at [1012, 155] on div "# Muévete hacia la gema. # ¡No toques las paredes! # Escribe tu código abajo. h…" at bounding box center [1085, 292] width 199 height 514
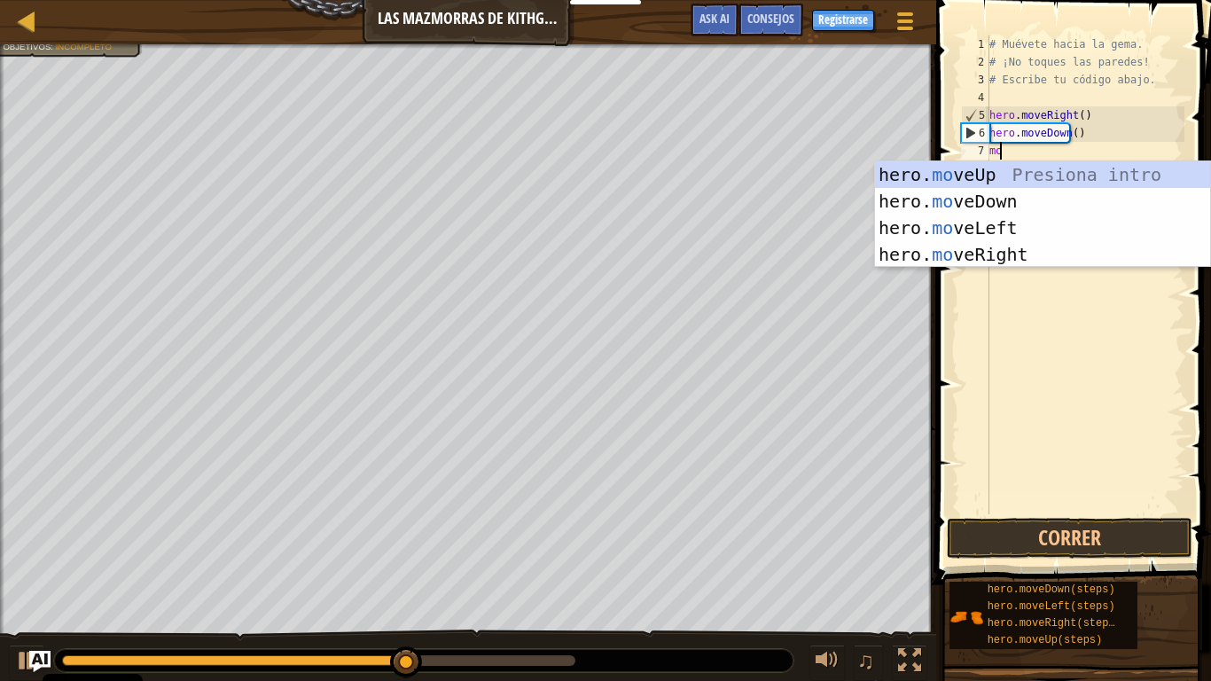
type textarea "mov"
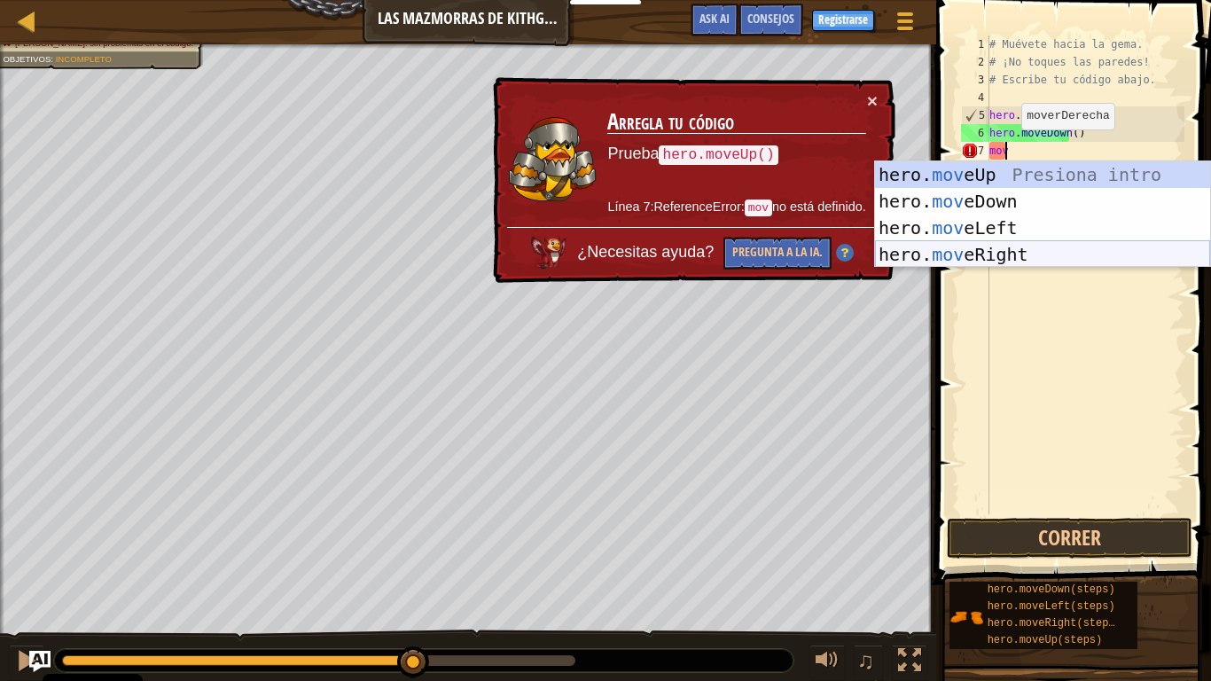
click at [1008, 250] on div "hero. mov eUp Presiona intro hero. mov eDown Presiona intro hero. mov eLeft Pre…" at bounding box center [1042, 241] width 335 height 160
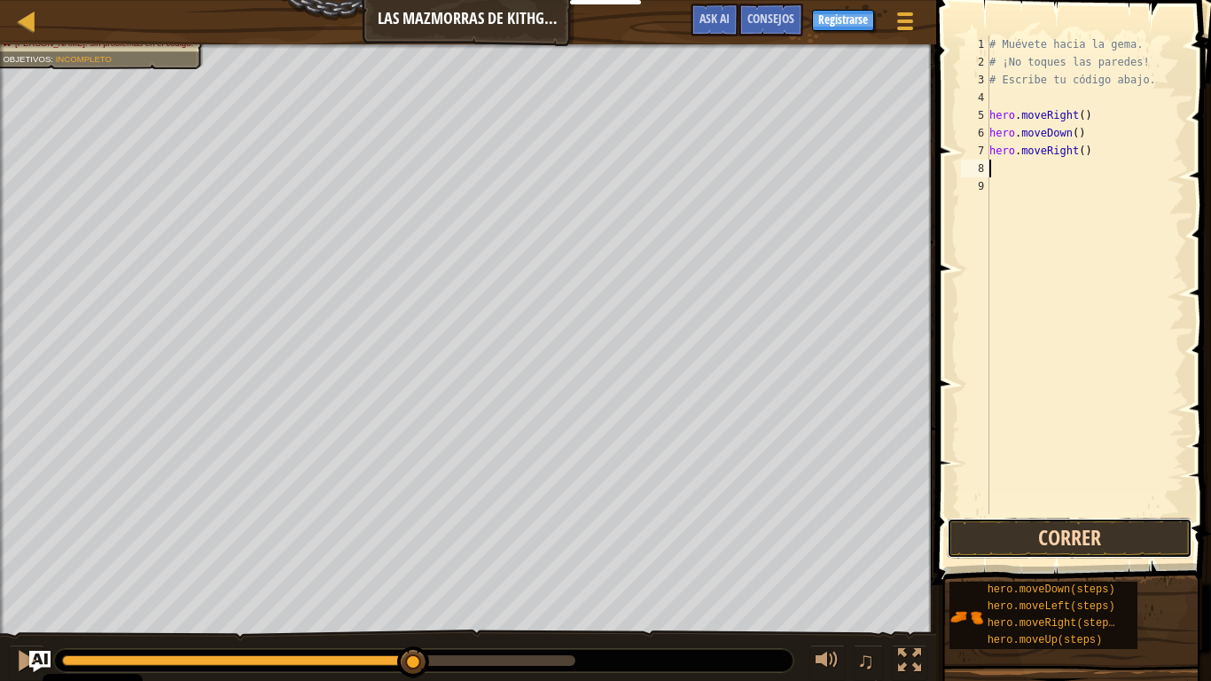
click at [1064, 535] on button "Correr" at bounding box center [1070, 538] width 246 height 41
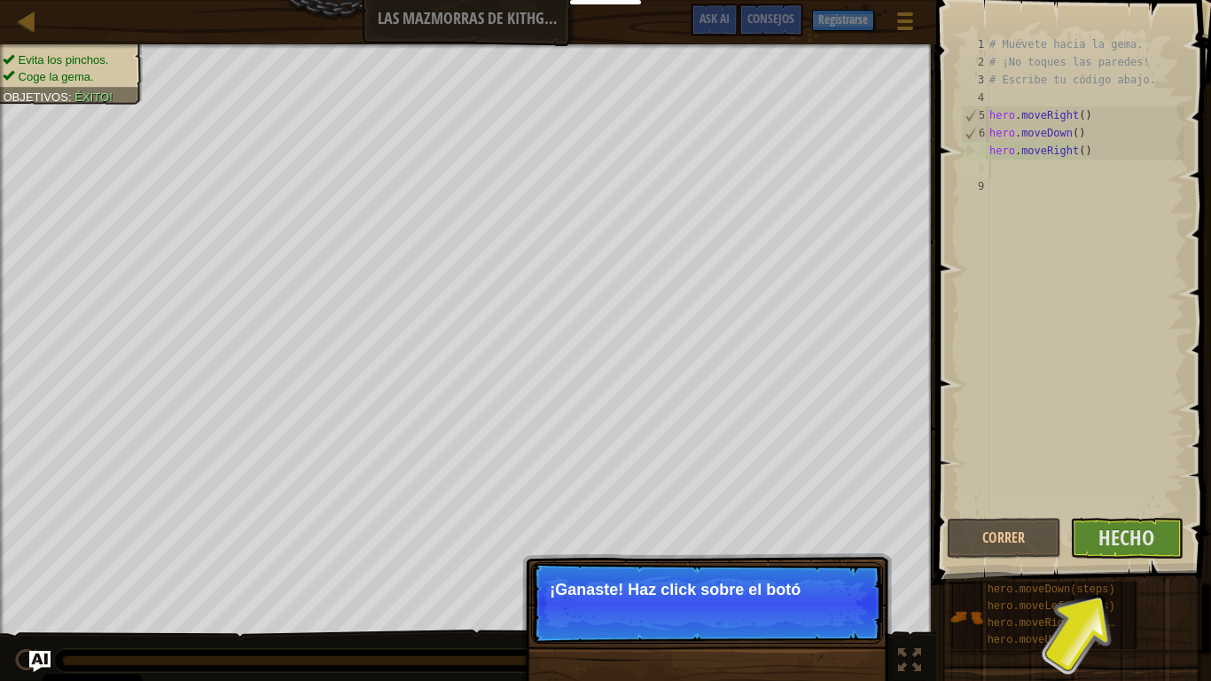
click at [751, 581] on p "¡Ganaste! Haz click sobre el botó" at bounding box center [707, 603] width 352 height 82
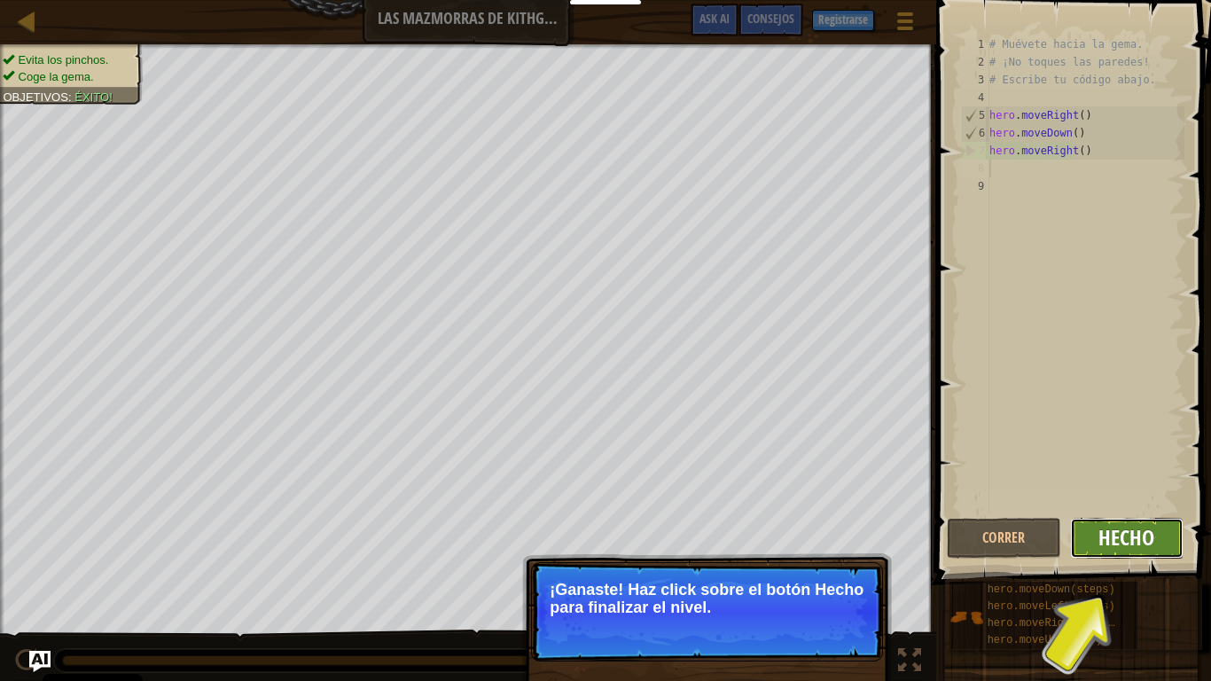
click at [1101, 542] on span "Hecho" at bounding box center [1126, 537] width 56 height 28
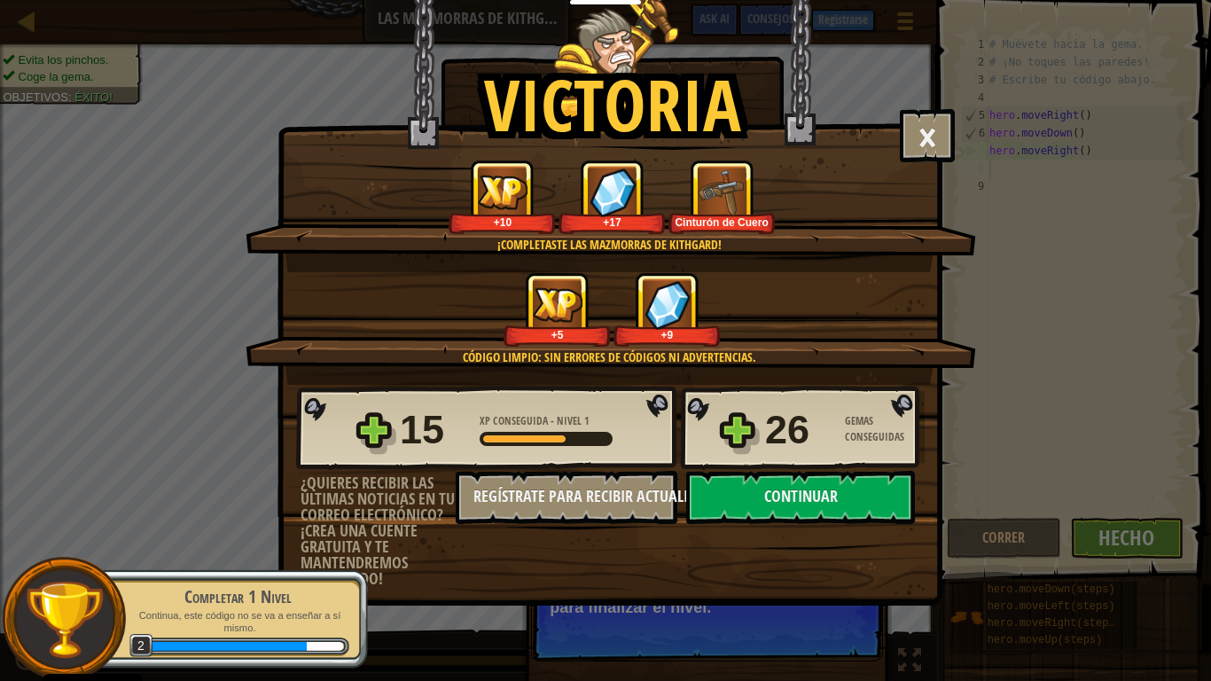
click at [822, 528] on div "15 XP Conseguida - Nivel 1 26 Gemas Conseguidas ¿Quieres recibir las últimas no…" at bounding box center [609, 486] width 663 height 202
click at [829, 498] on button "Continuar" at bounding box center [800, 497] width 229 height 53
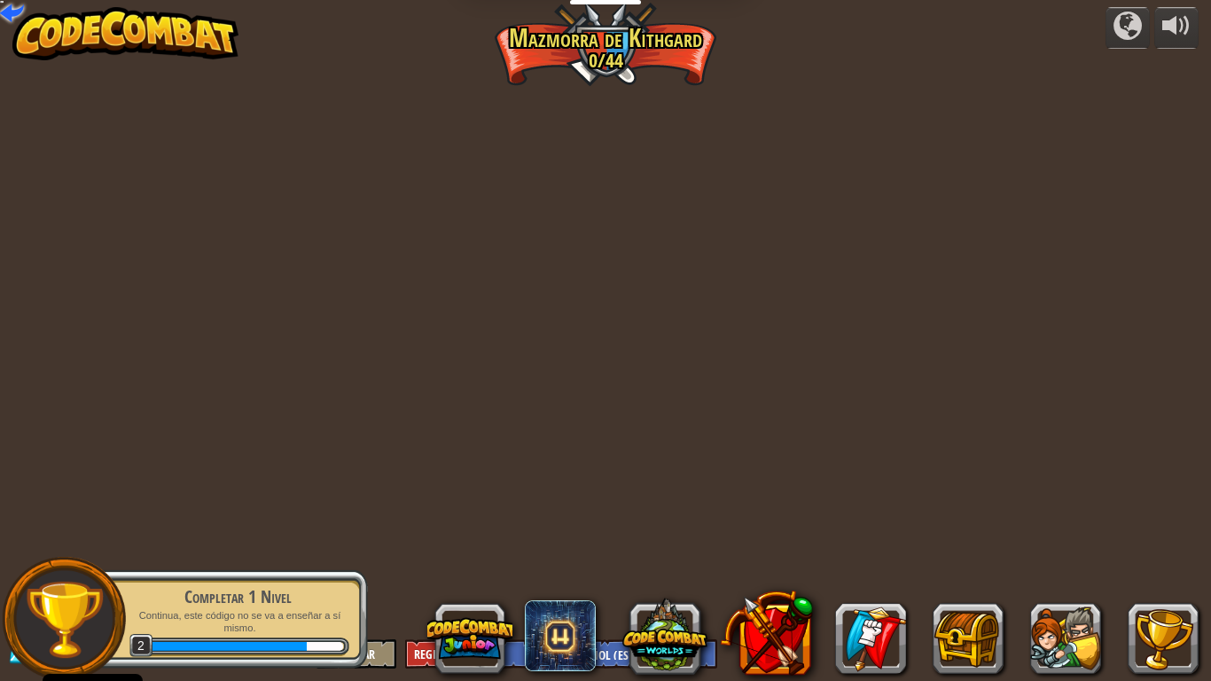
select select "es-ES"
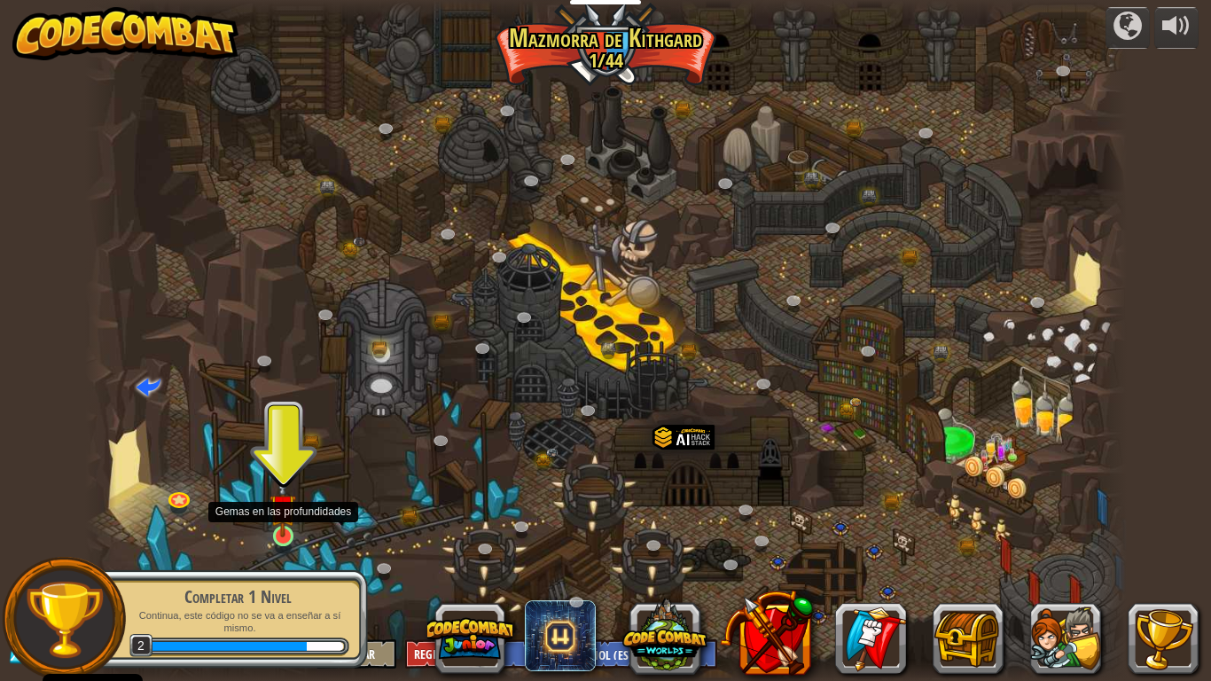
click at [289, 536] on img at bounding box center [282, 507] width 27 height 60
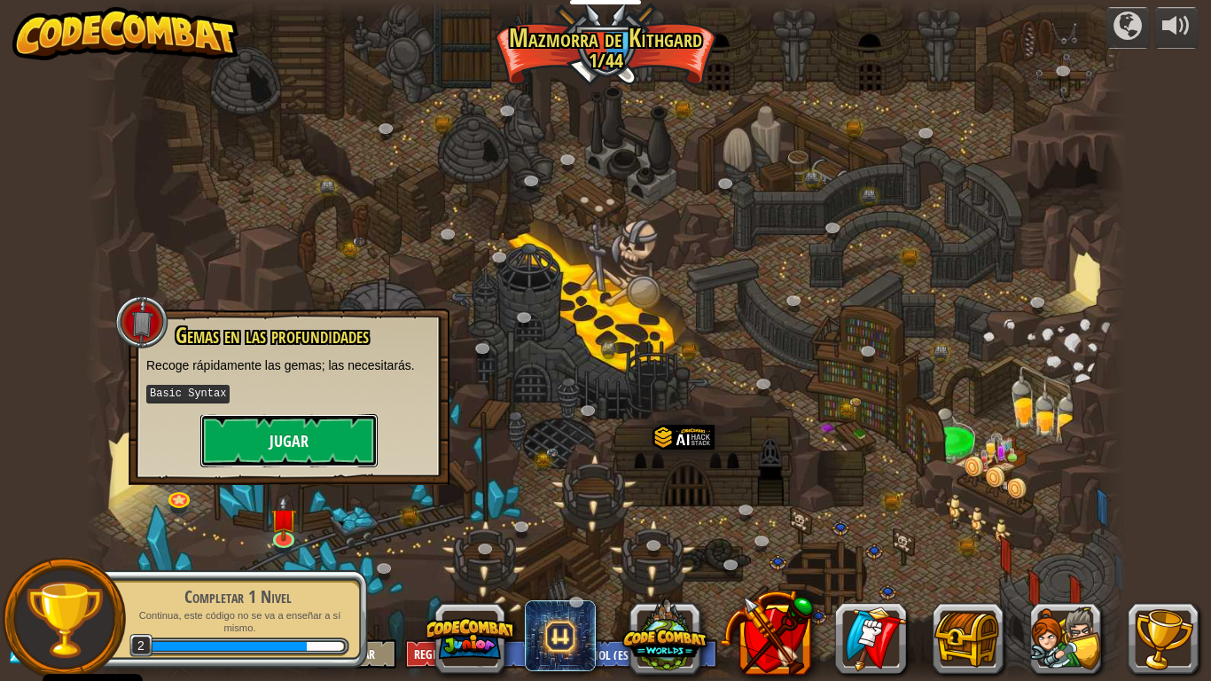
click at [319, 441] on button "Jugar" at bounding box center [288, 440] width 177 height 53
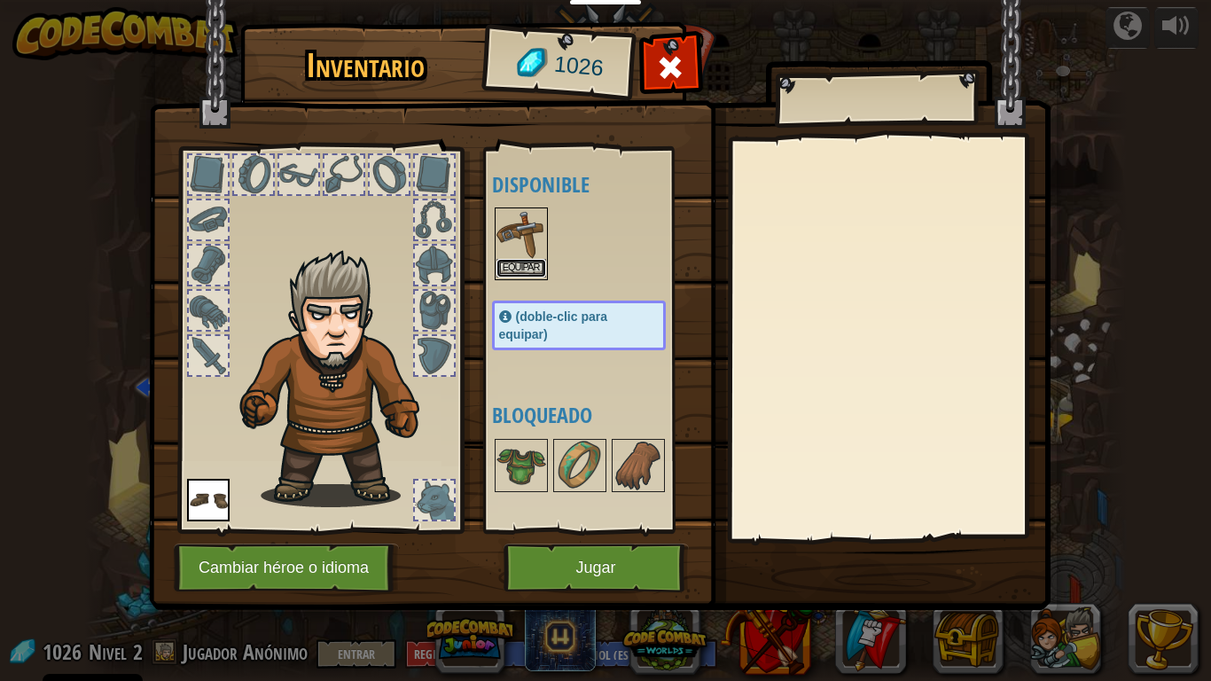
click at [521, 273] on button "Equipar" at bounding box center [521, 268] width 50 height 19
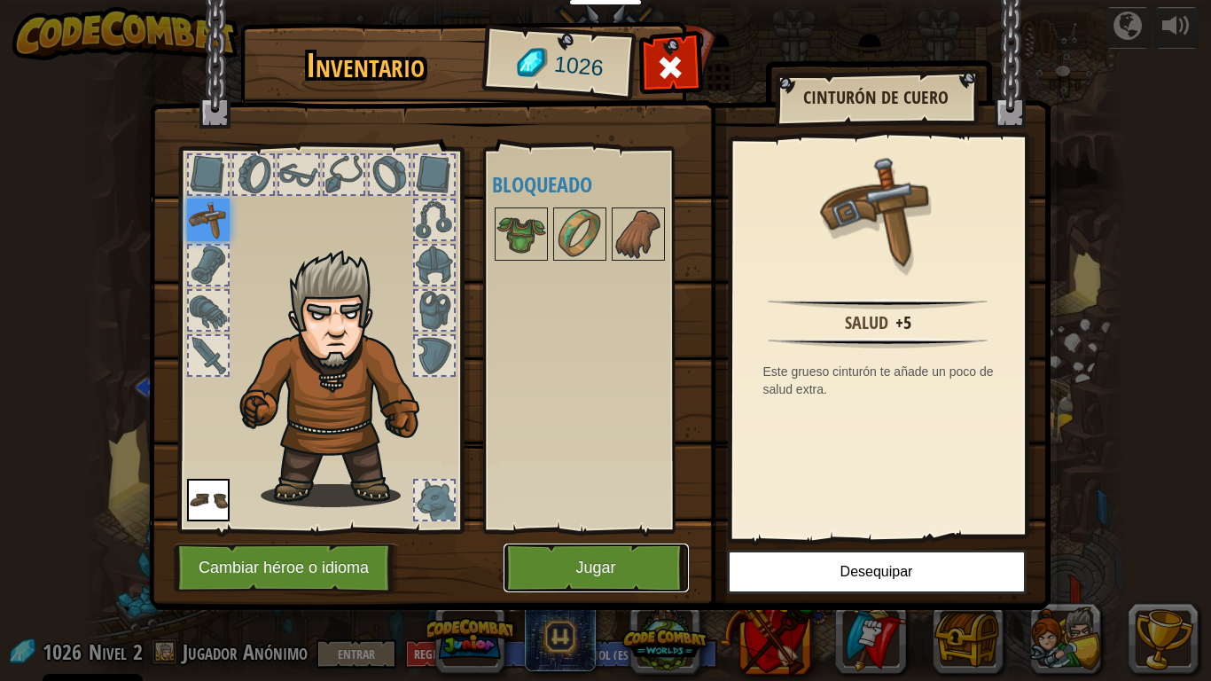
click at [560, 573] on button "Jugar" at bounding box center [595, 567] width 185 height 49
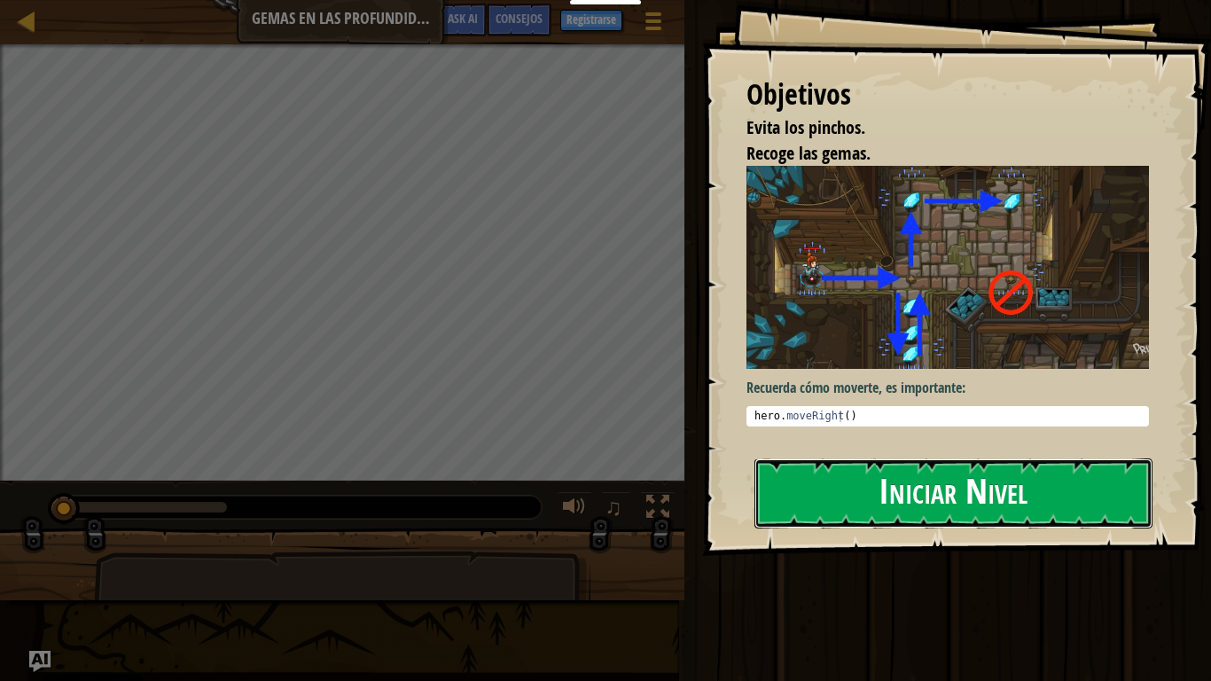
click at [853, 458] on button "Iniciar Nivel" at bounding box center [953, 493] width 398 height 70
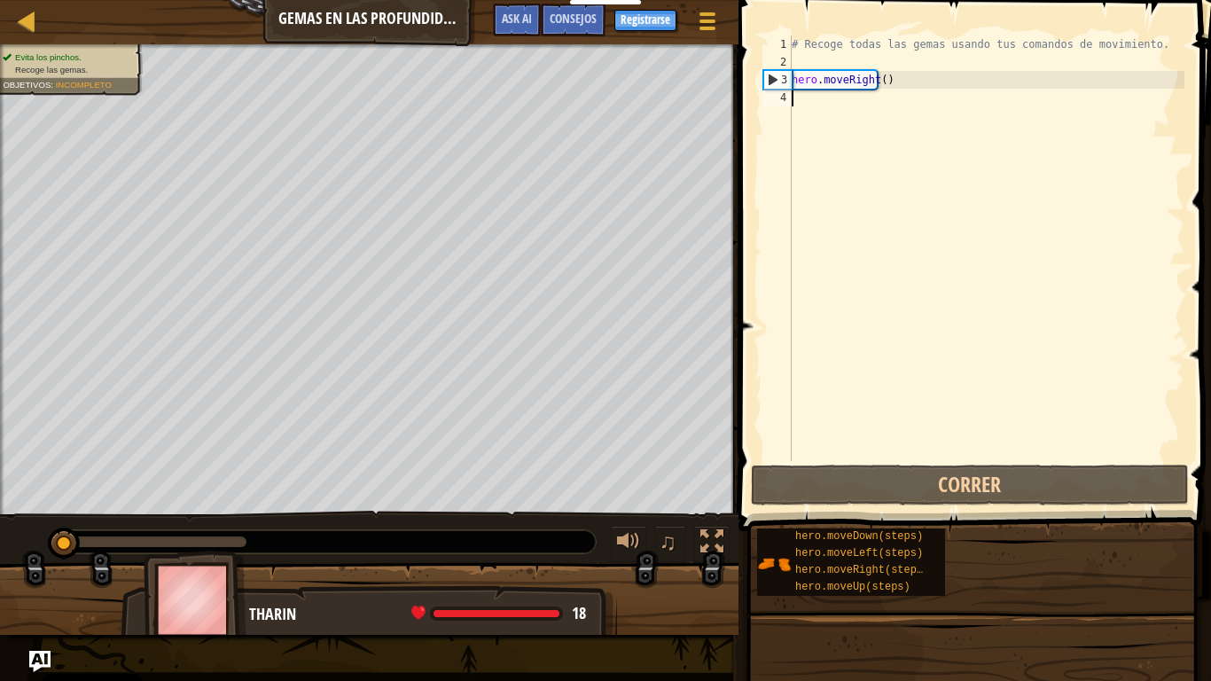
type textarea "h"
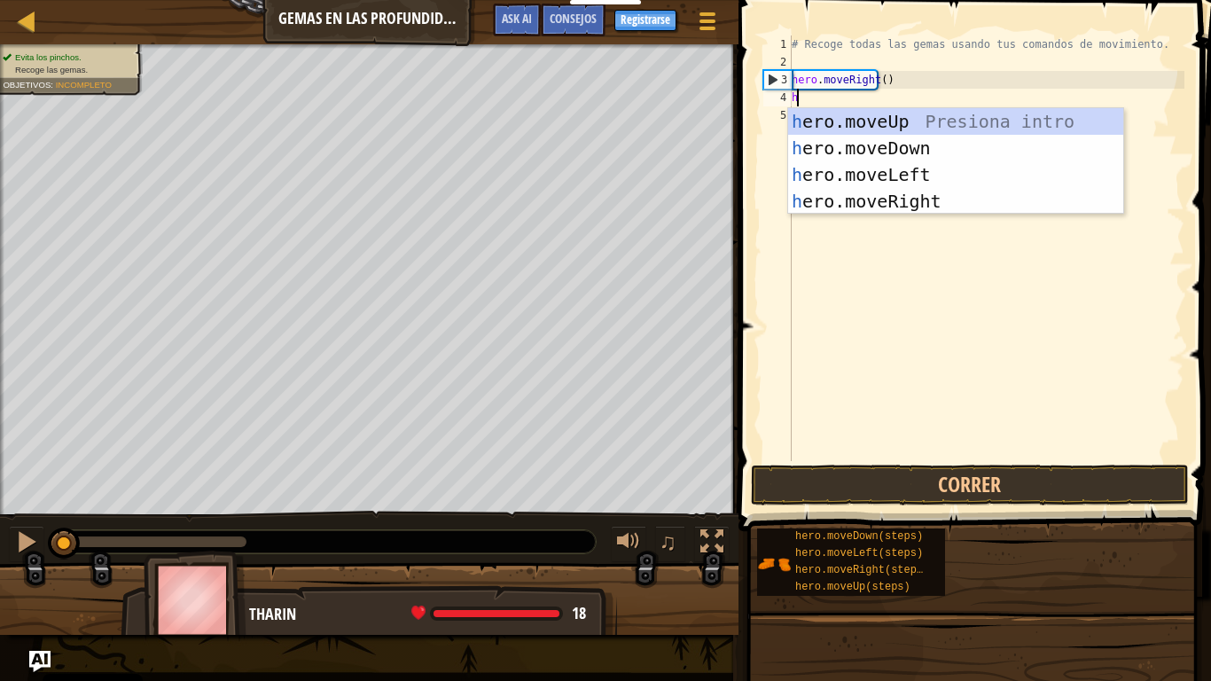
scroll to position [8, 0]
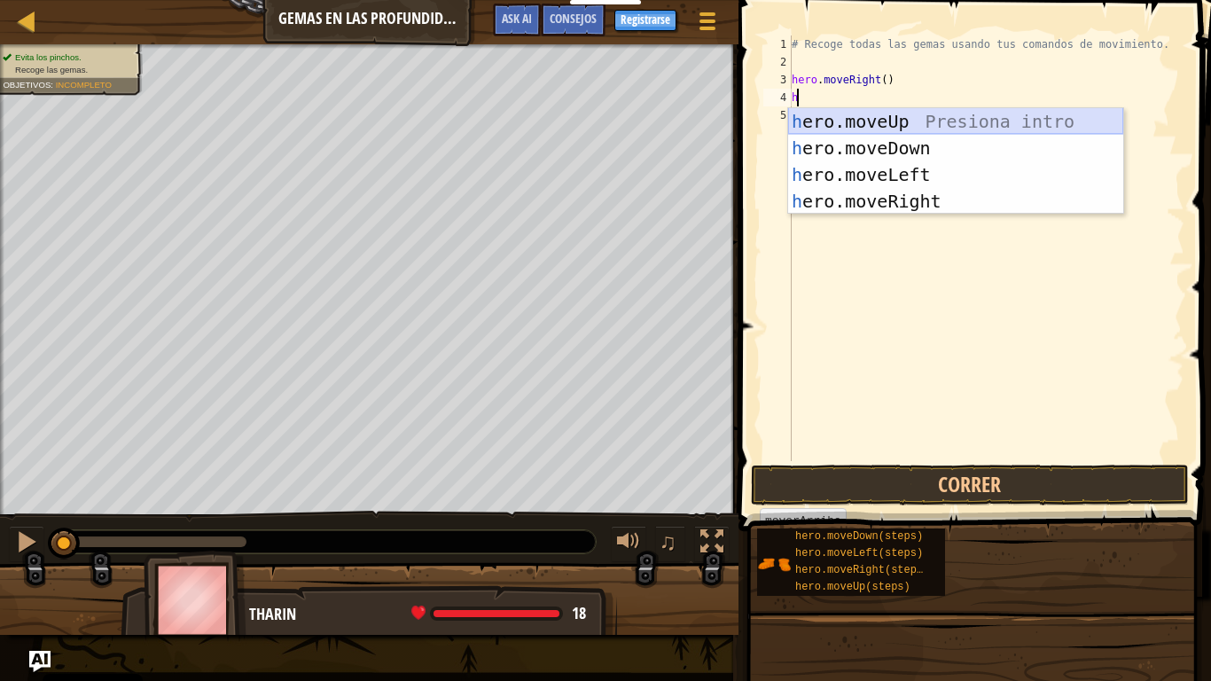
click at [920, 121] on div "h ero.moveUp Presiona intro h ero.moveDown Presiona intro h ero.moveLeft Presio…" at bounding box center [955, 188] width 335 height 160
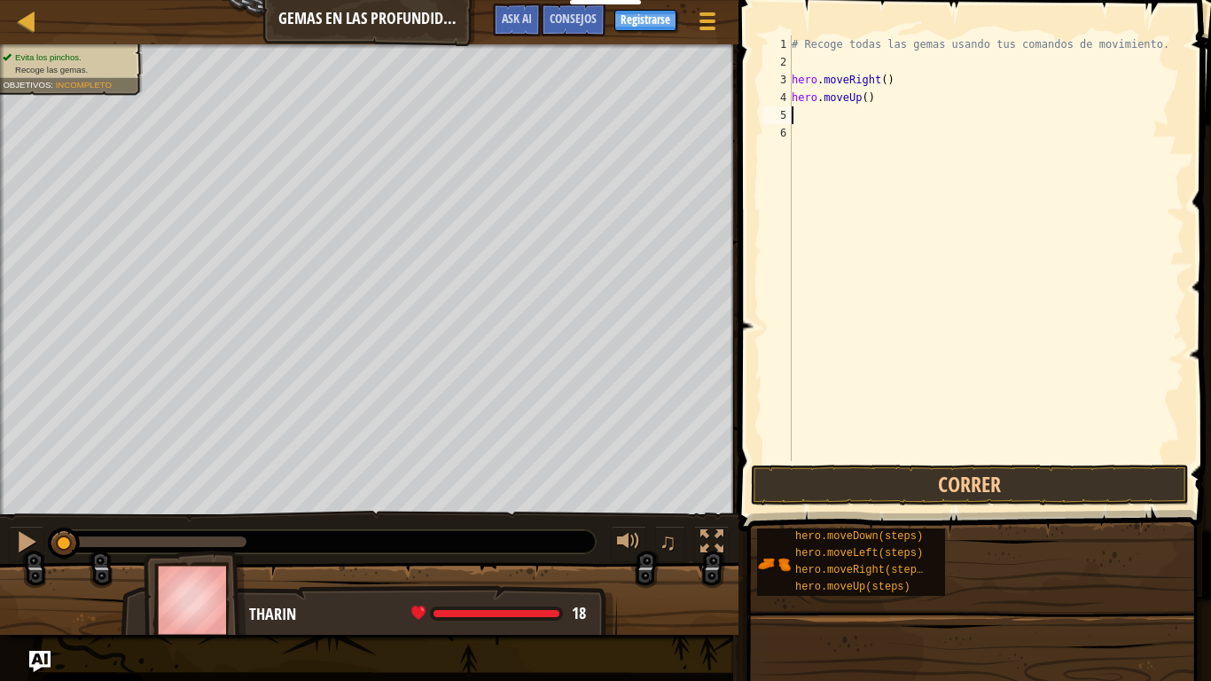
click at [830, 121] on div "# Recoge todas las gemas usando tus comandos de movimiento. hero . moveRight ( …" at bounding box center [986, 265] width 396 height 461
type textarea "h"
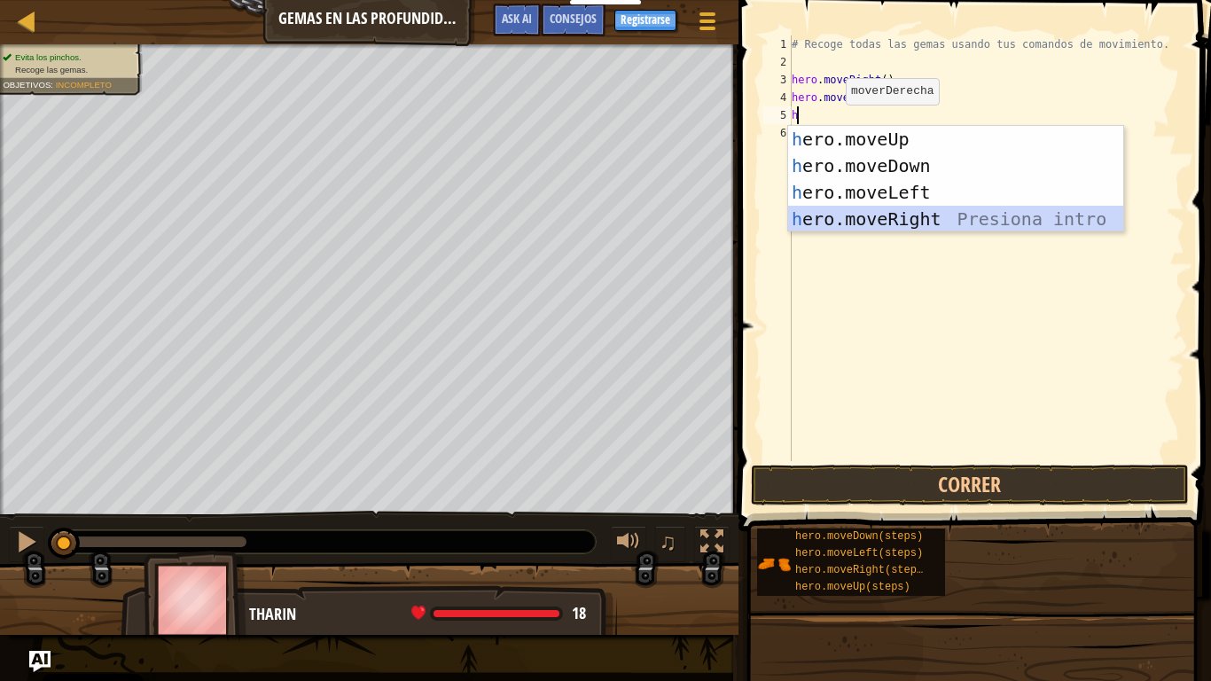
click at [869, 221] on div "h ero.moveUp Presiona intro h ero.moveDown Presiona intro h ero.moveLeft Presio…" at bounding box center [955, 206] width 335 height 160
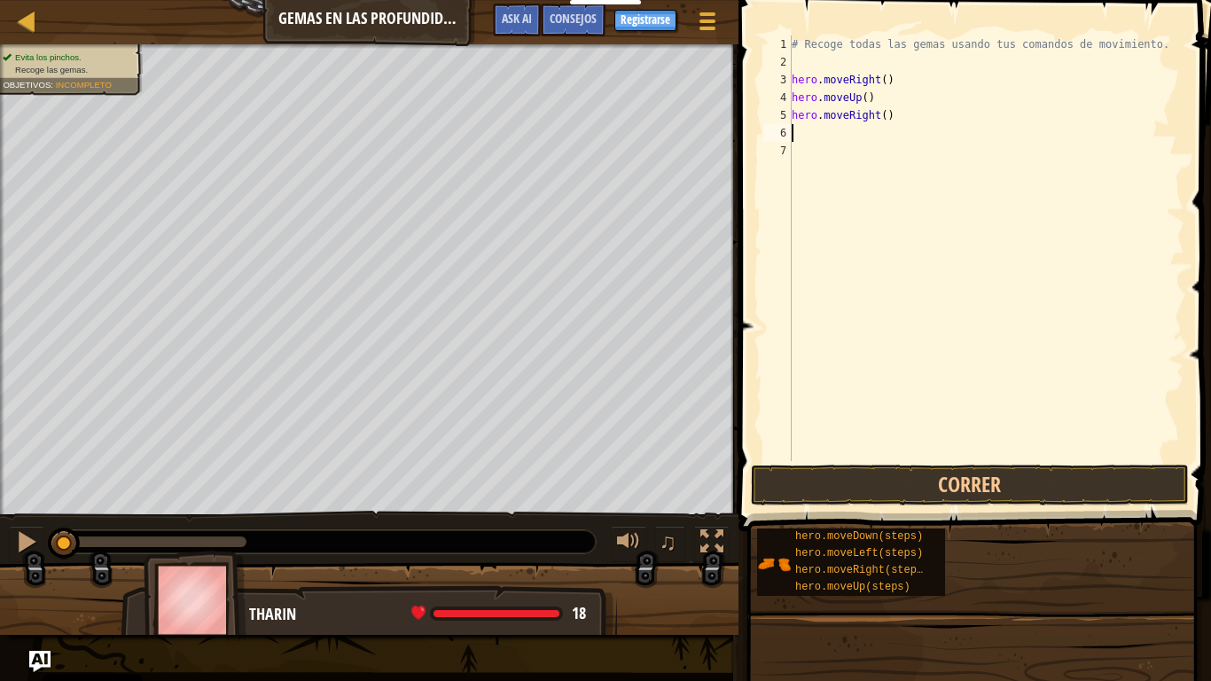
type textarea "h"
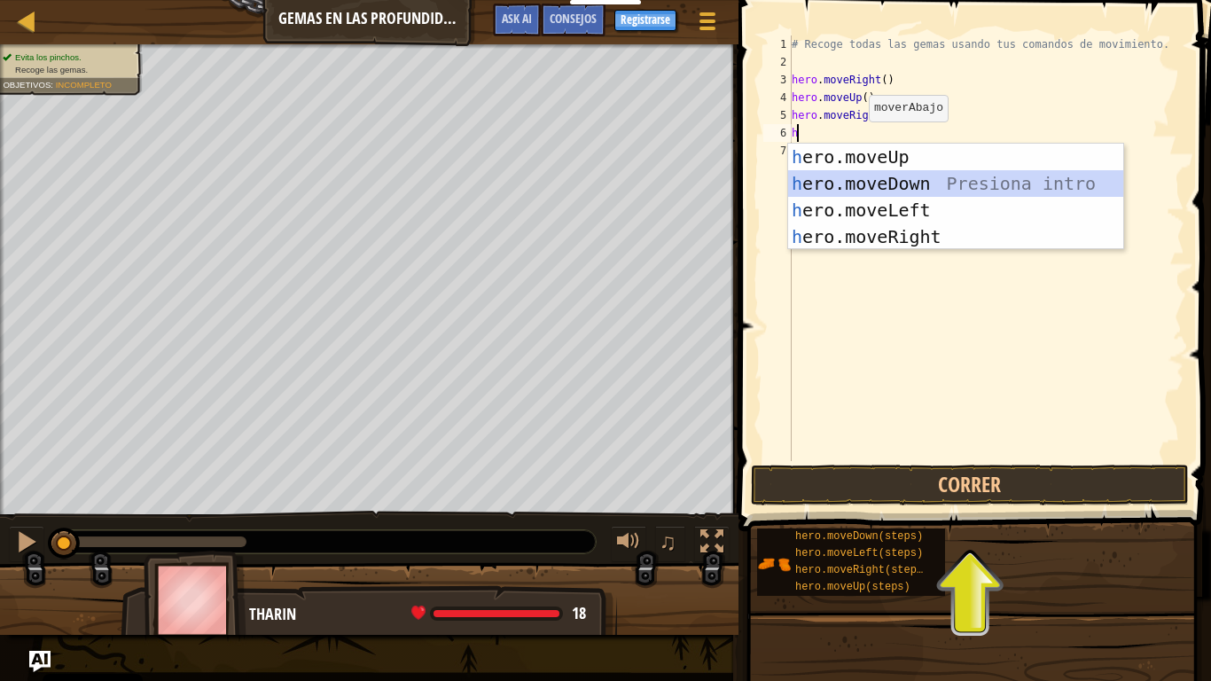
click at [880, 191] on div "h ero.moveUp Presiona intro h ero.moveDown Presiona intro h ero.moveLeft Presio…" at bounding box center [955, 224] width 335 height 160
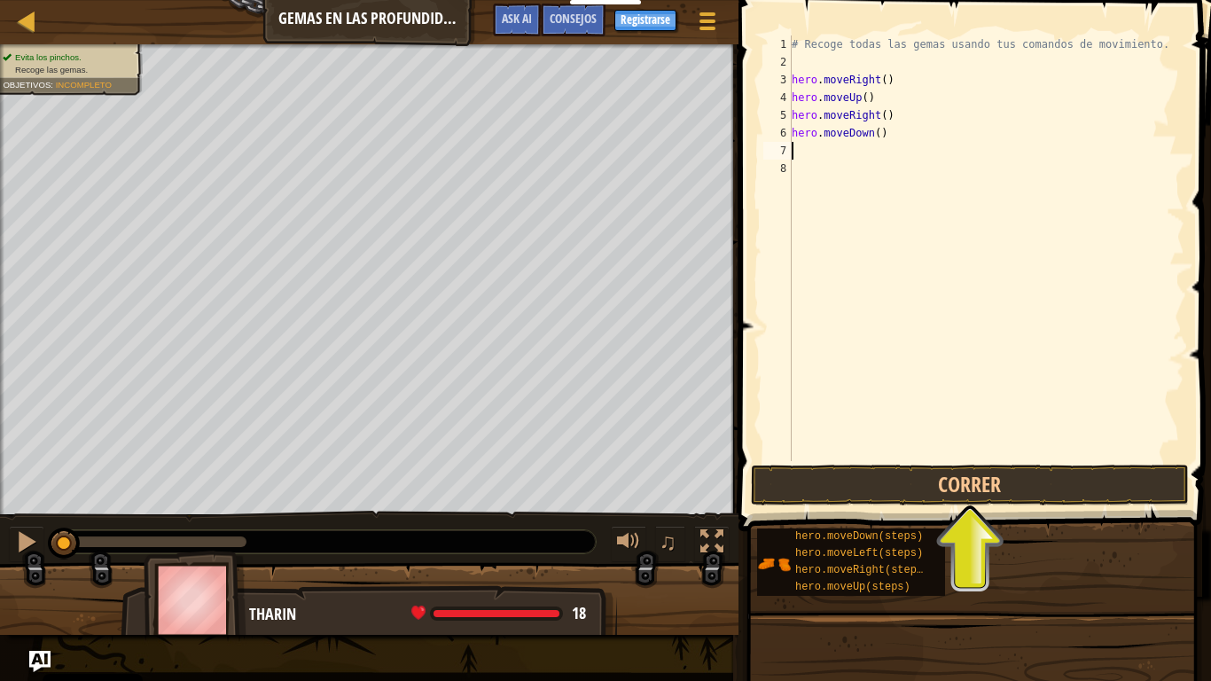
click at [846, 160] on div "# Recoge todas las gemas usando tus comandos de movimiento. hero . moveRight ( …" at bounding box center [986, 265] width 396 height 461
type textarea "h"
click at [829, 147] on div "# Recoge todas las gemas usando tus comandos de movimiento. hero . moveRight ( …" at bounding box center [986, 265] width 396 height 461
type textarea "h"
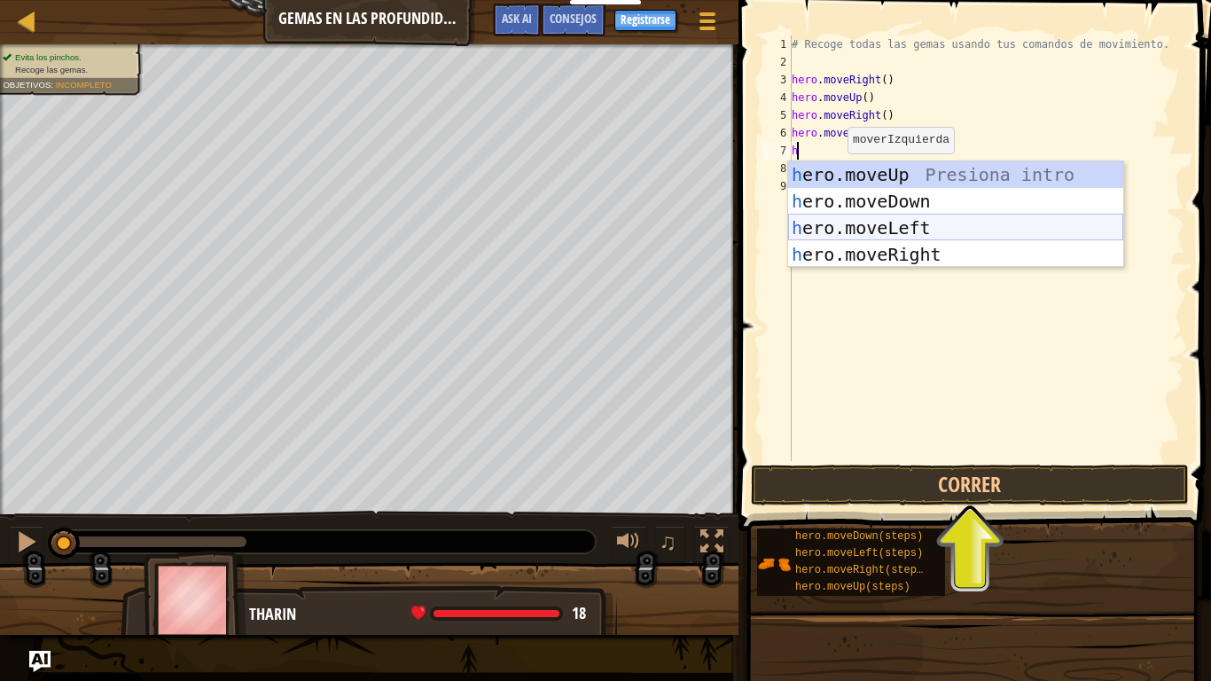
click at [856, 219] on div "h ero.moveUp Presiona intro h ero.moveDown Presiona intro h ero.moveLeft Presio…" at bounding box center [955, 241] width 335 height 160
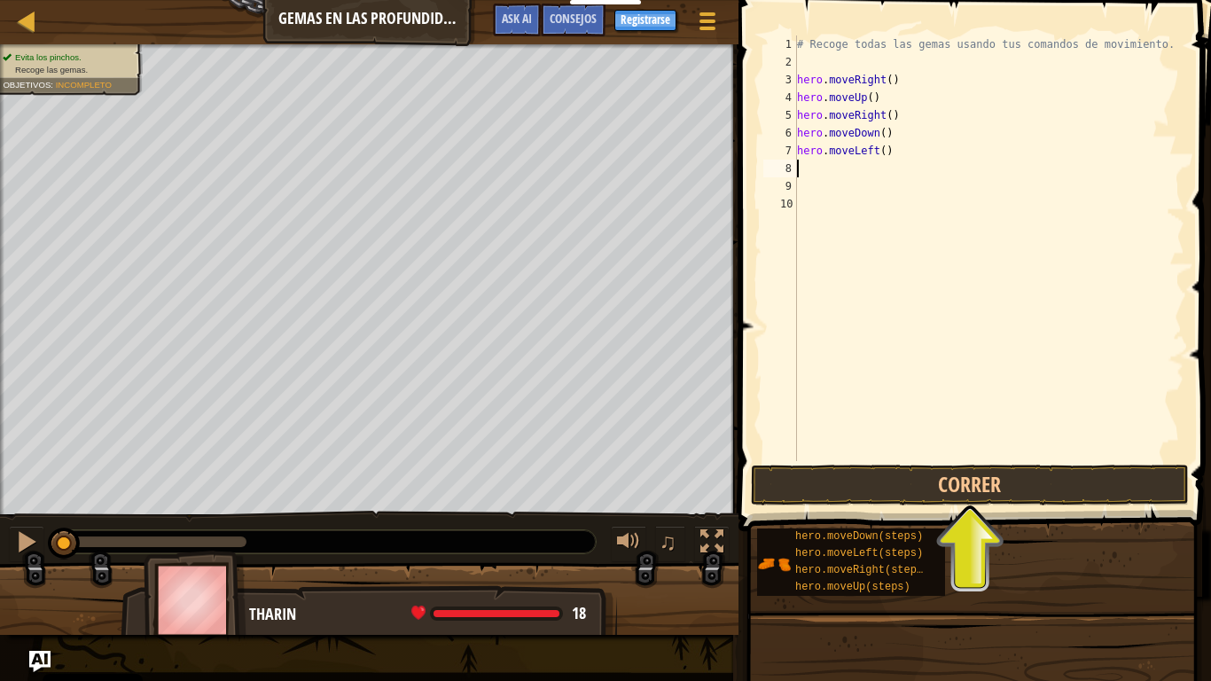
type textarea "h"
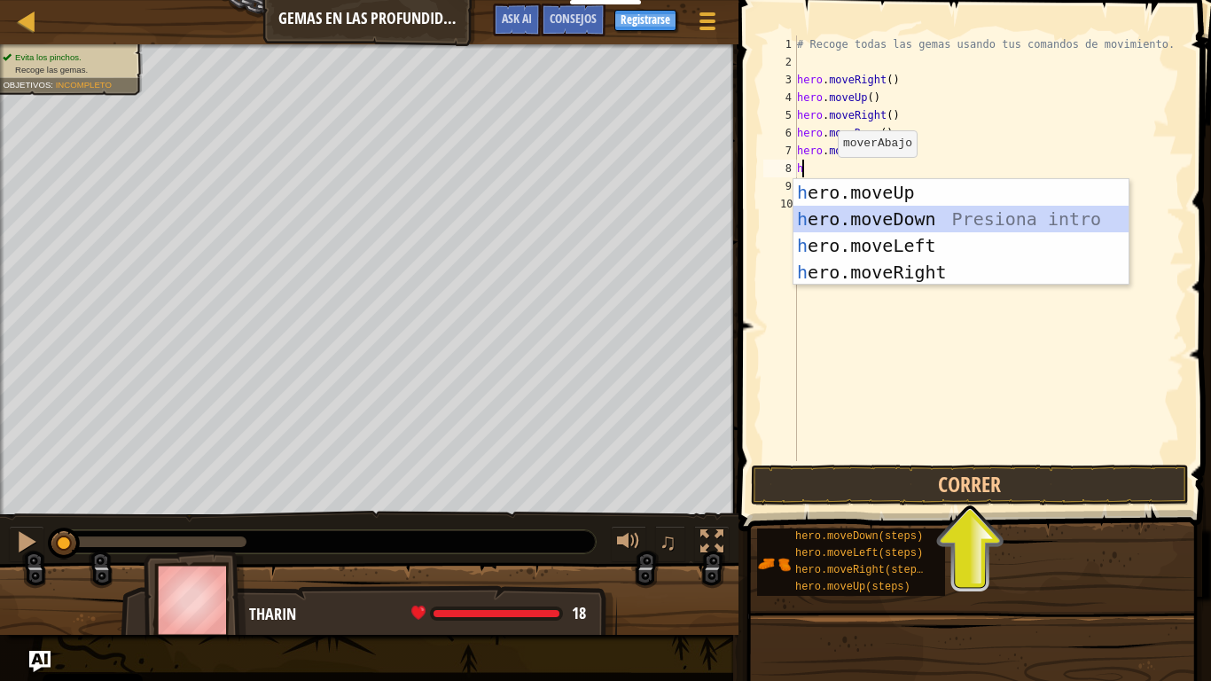
click at [845, 215] on div "h ero.moveUp Presiona intro h ero.moveDown Presiona intro h ero.moveLeft Presio…" at bounding box center [960, 259] width 335 height 160
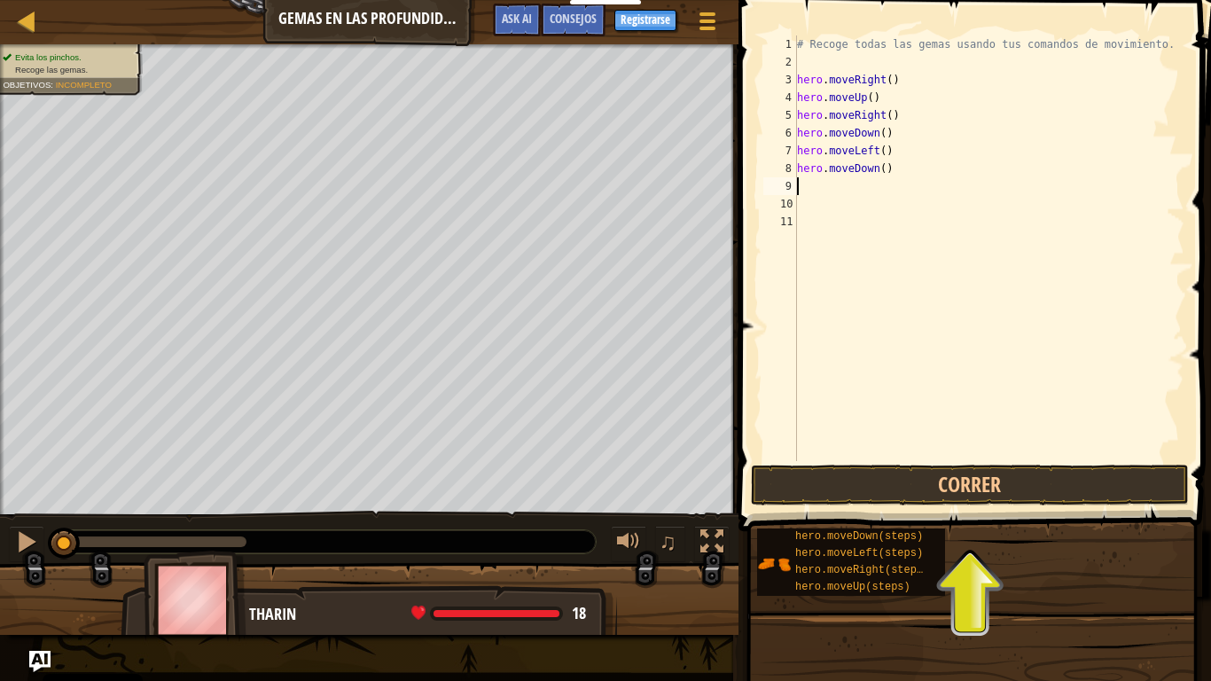
click at [813, 206] on div "# Recoge todas las gemas usando tus comandos de movimiento. hero . moveRight ( …" at bounding box center [988, 265] width 391 height 461
type textarea "hero.moveDown()"
click at [891, 479] on button "Correr" at bounding box center [970, 484] width 438 height 41
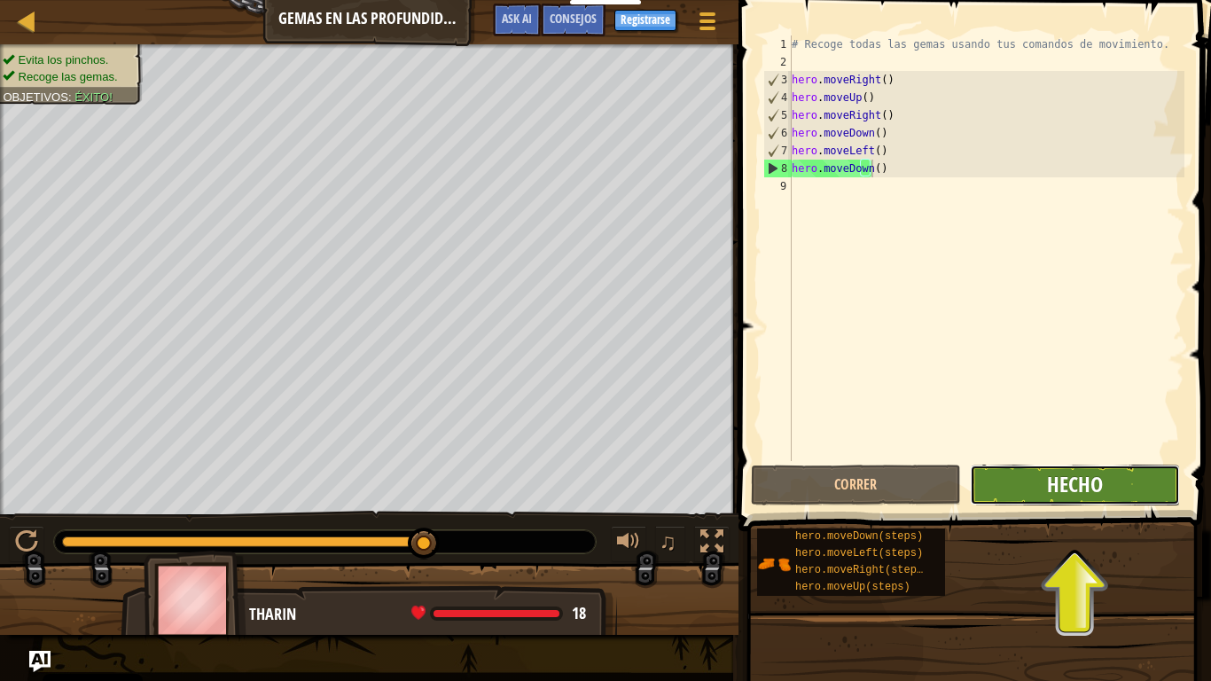
click at [1072, 477] on span "Hecho" at bounding box center [1075, 484] width 56 height 28
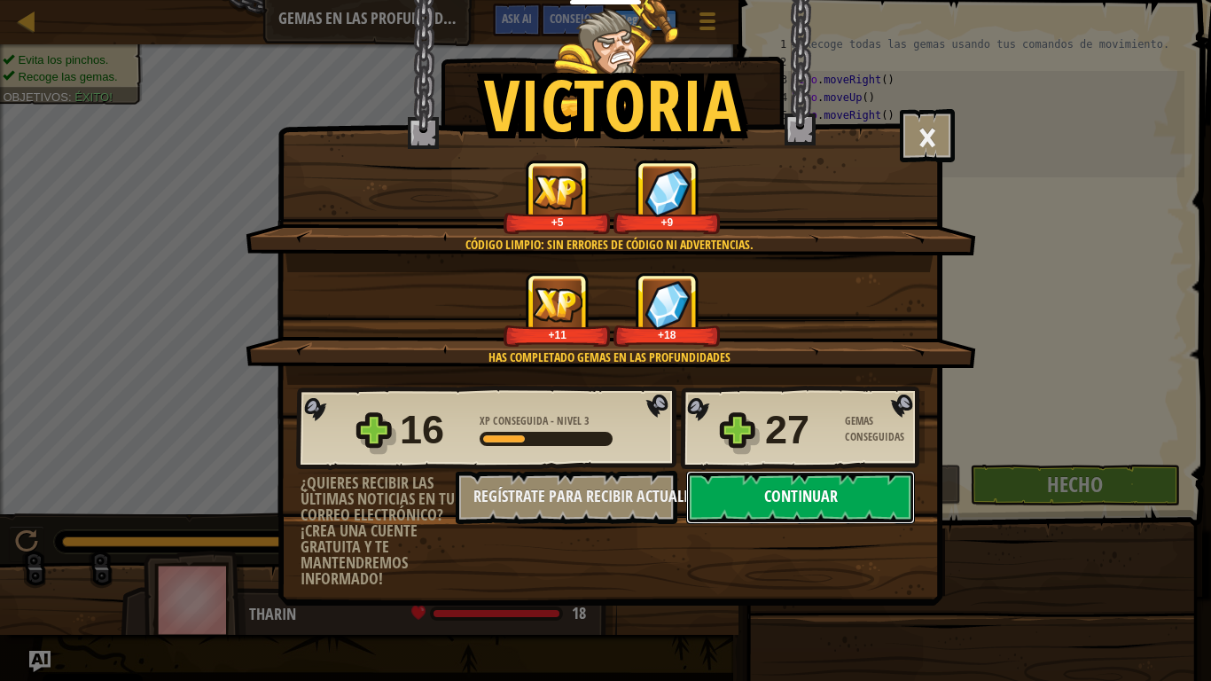
click at [796, 497] on button "Continuar" at bounding box center [800, 497] width 229 height 53
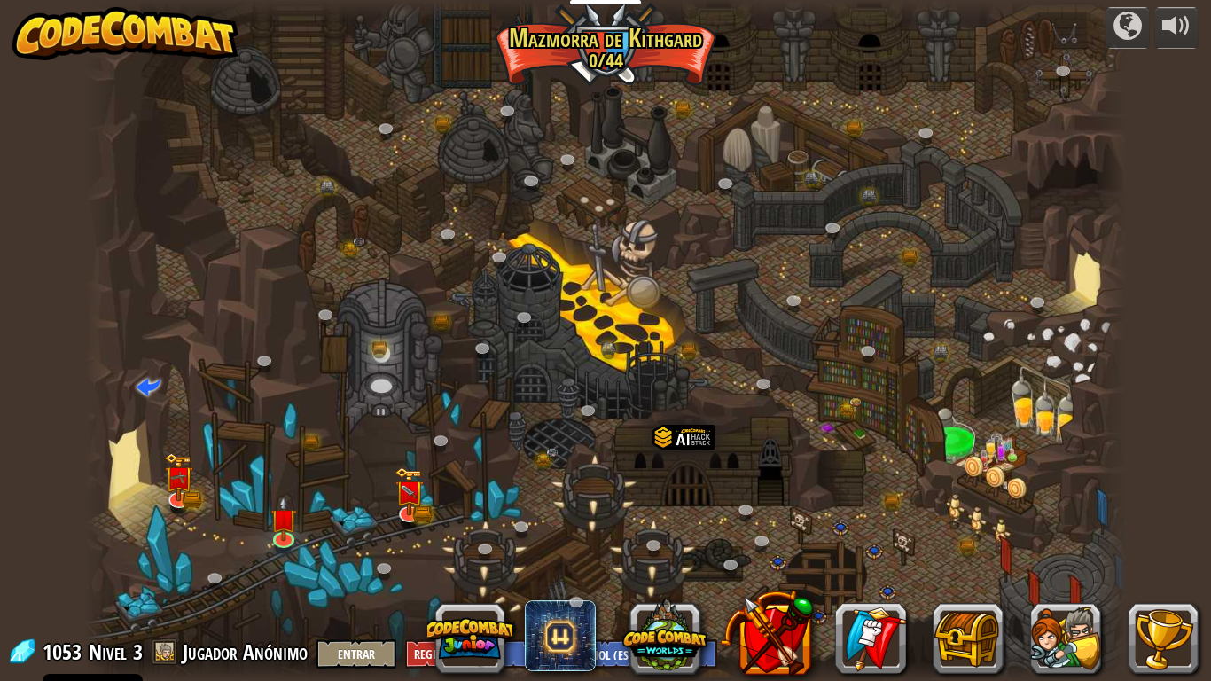
select select "es-ES"
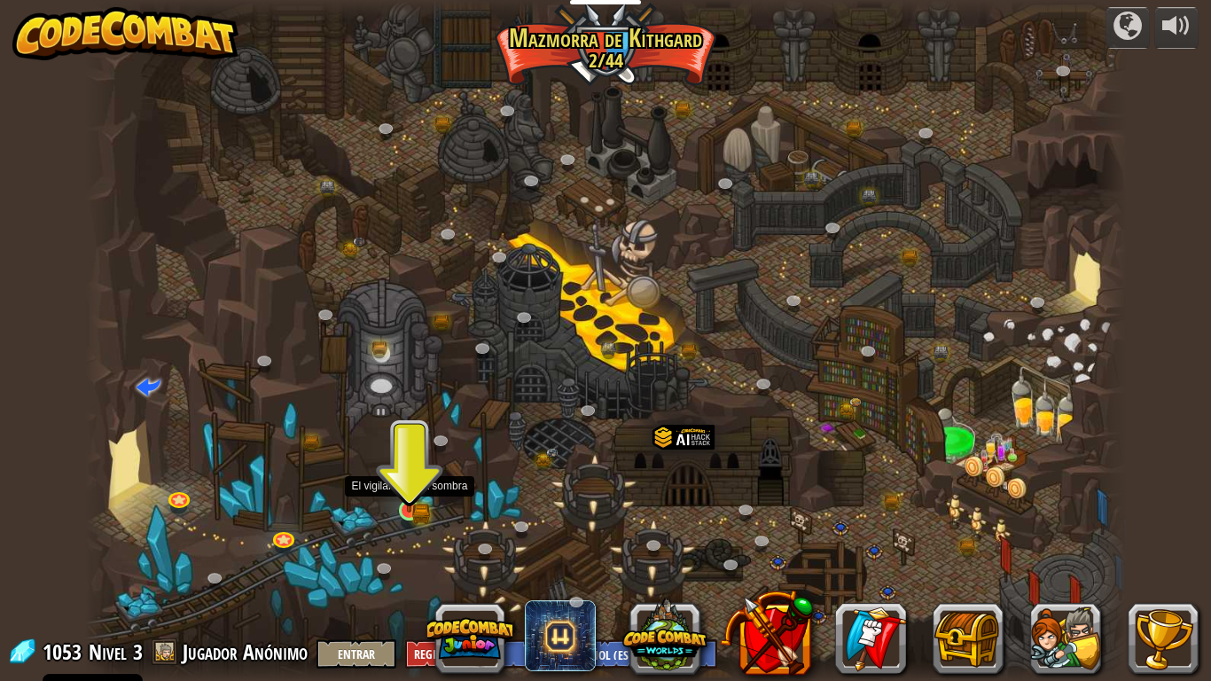
click at [416, 511] on img at bounding box center [409, 483] width 27 height 58
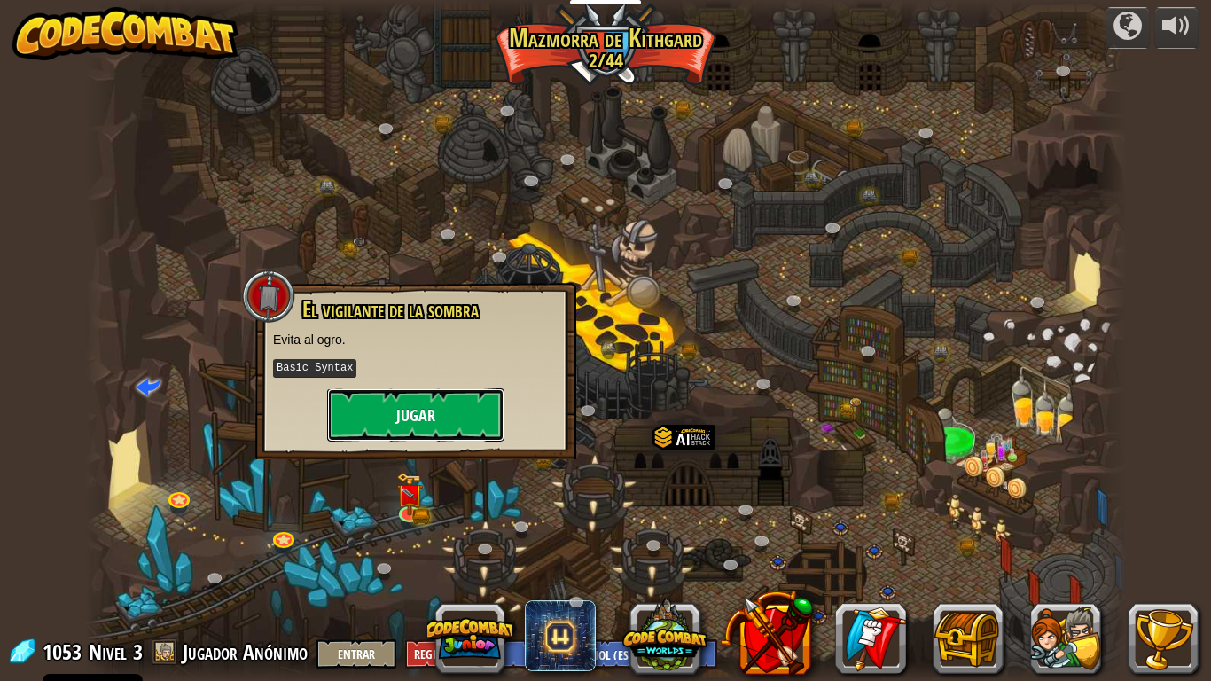
click at [429, 425] on button "Jugar" at bounding box center [415, 414] width 177 height 53
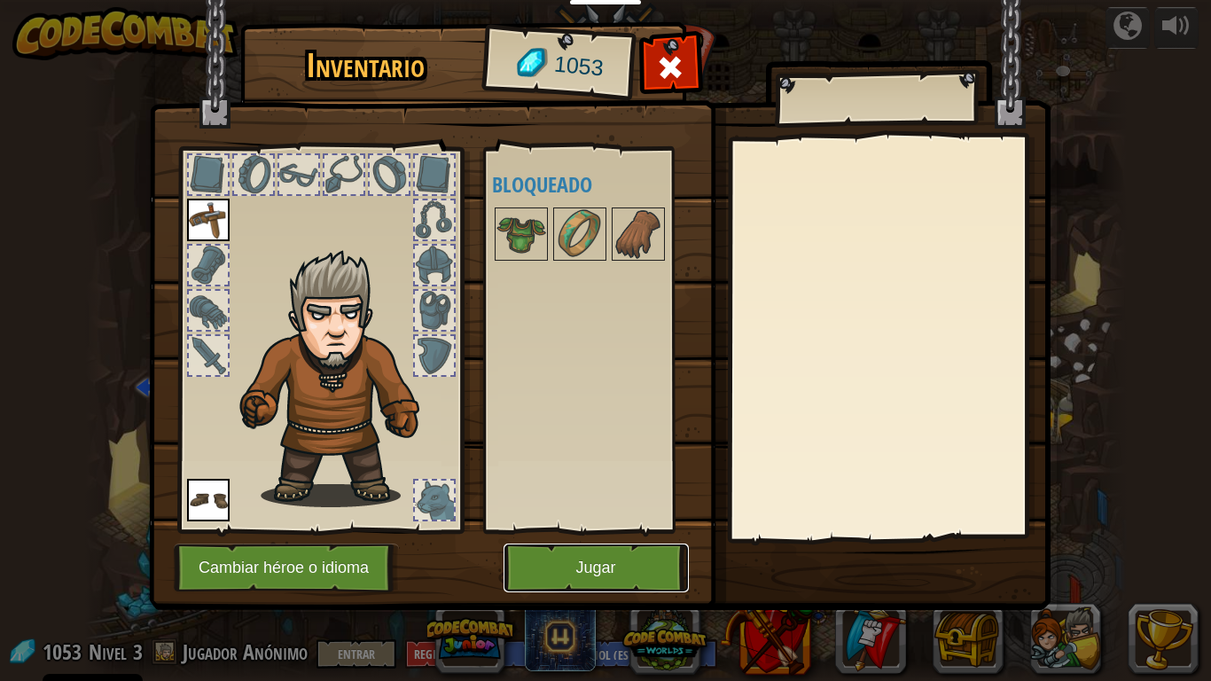
click at [573, 555] on button "Jugar" at bounding box center [595, 567] width 185 height 49
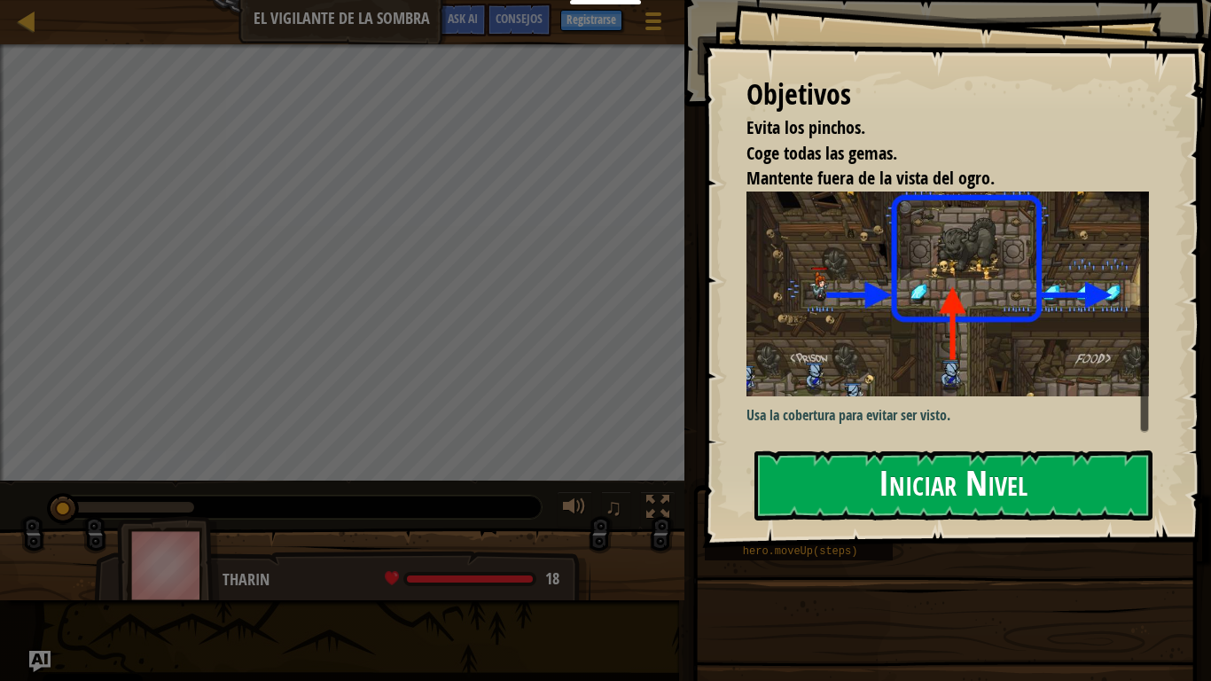
click at [849, 485] on button "Iniciar Nivel" at bounding box center [953, 485] width 398 height 70
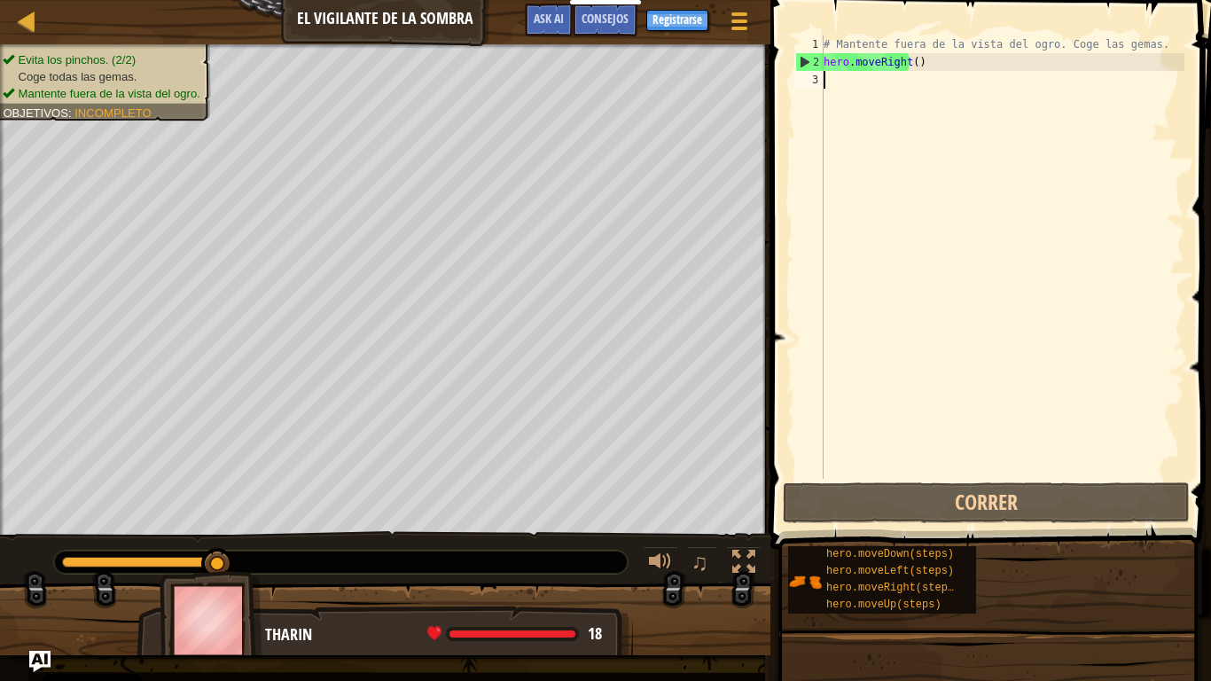
click at [885, 82] on div "# Mantente fuera de la vista del ogro. Coge las gemas. hero . moveRight ( )" at bounding box center [1002, 274] width 364 height 479
type textarea "h"
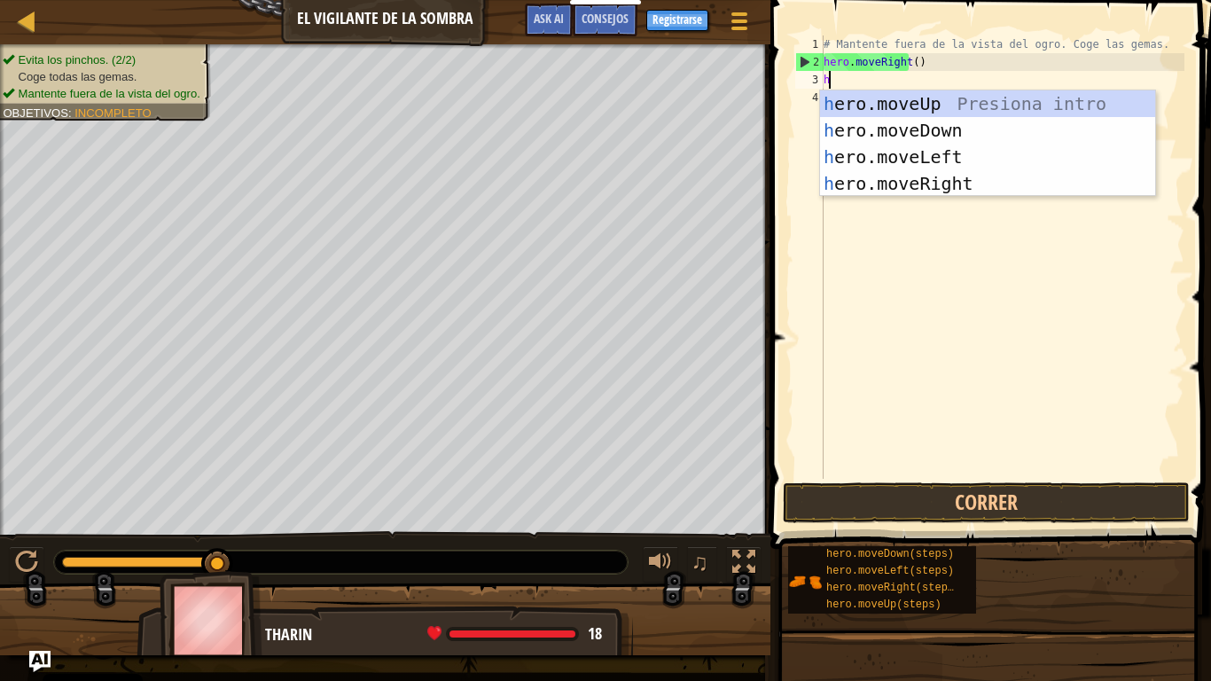
scroll to position [8, 0]
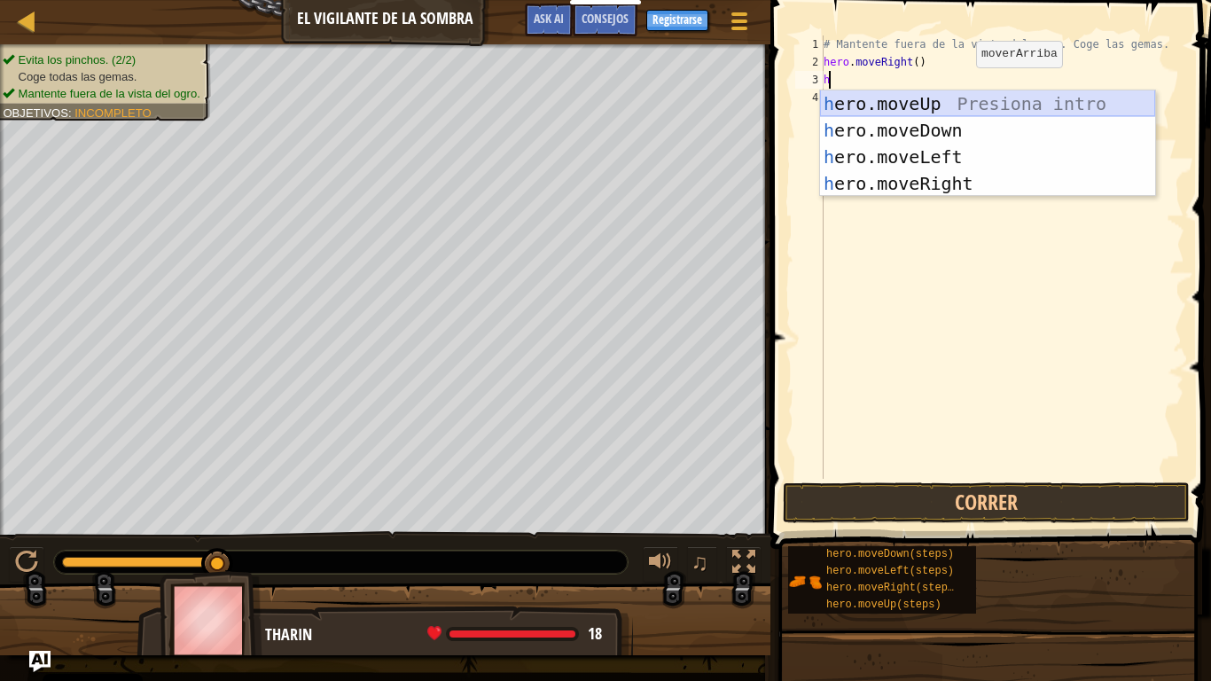
click at [949, 113] on div "h ero.moveUp Presiona intro h ero.moveDown Presiona intro h ero.moveLeft Presio…" at bounding box center [987, 170] width 335 height 160
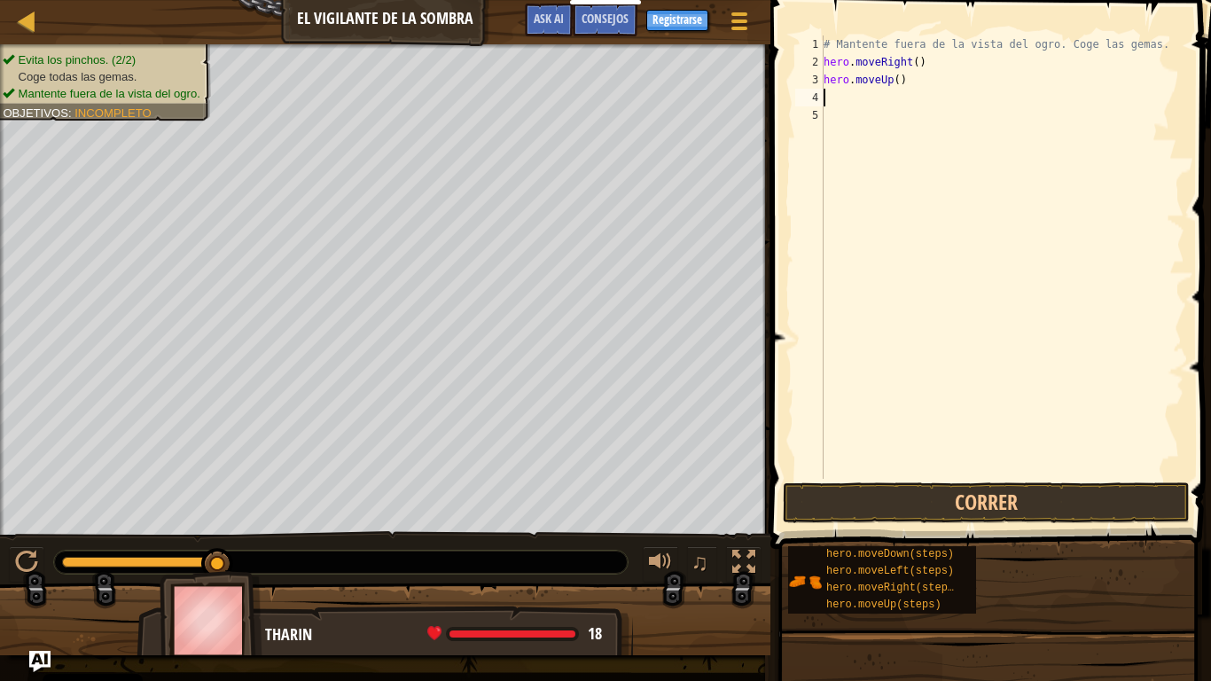
click at [906, 102] on div "# Mantente fuera de la vista del ogro. Coge las gemas. hero . moveRight ( ) her…" at bounding box center [1002, 274] width 364 height 479
type textarea "h"
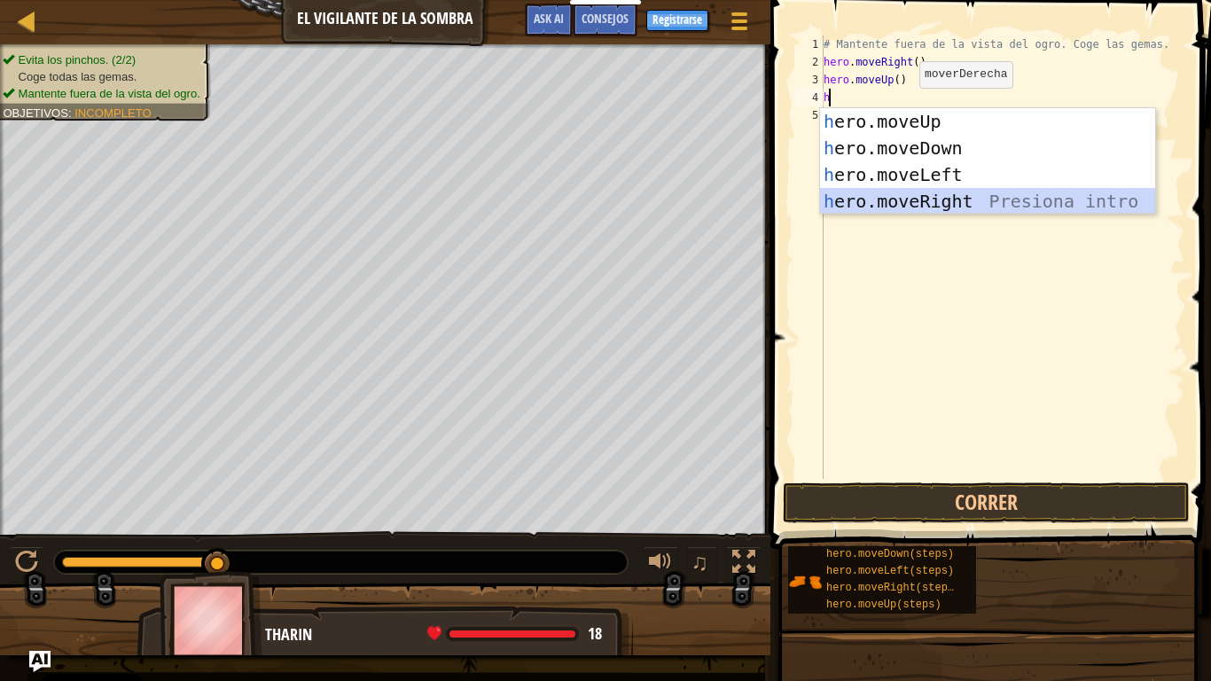
click at [931, 194] on div "h ero.moveUp Presiona intro h ero.moveDown Presiona intro h ero.moveLeft Presio…" at bounding box center [987, 188] width 335 height 160
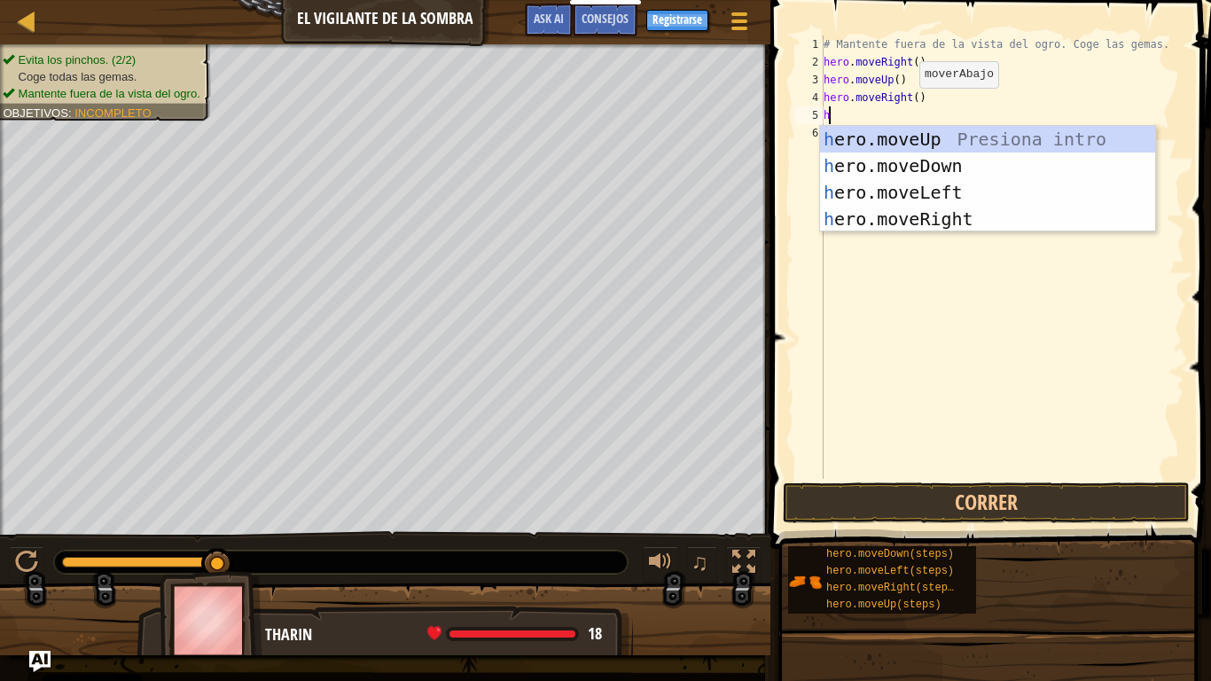
type textarea "h"
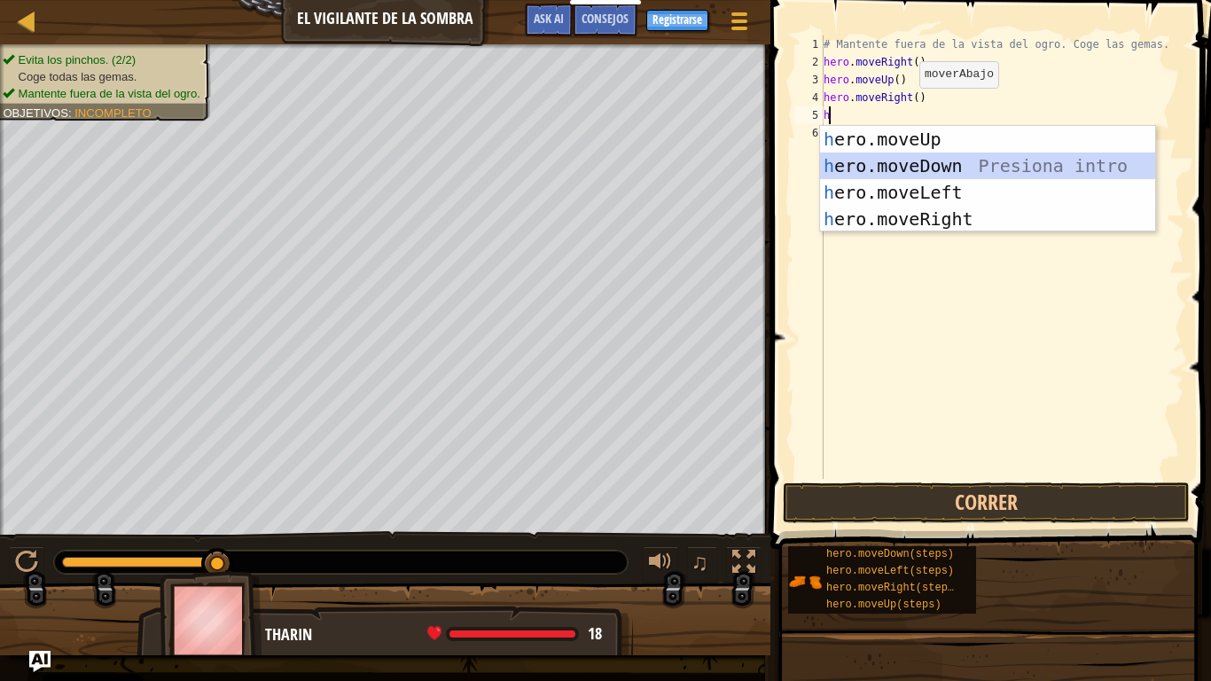
click at [916, 164] on div "h ero.moveUp Presiona intro h ero.moveDown Presiona intro h ero.moveLeft Presio…" at bounding box center [987, 206] width 335 height 160
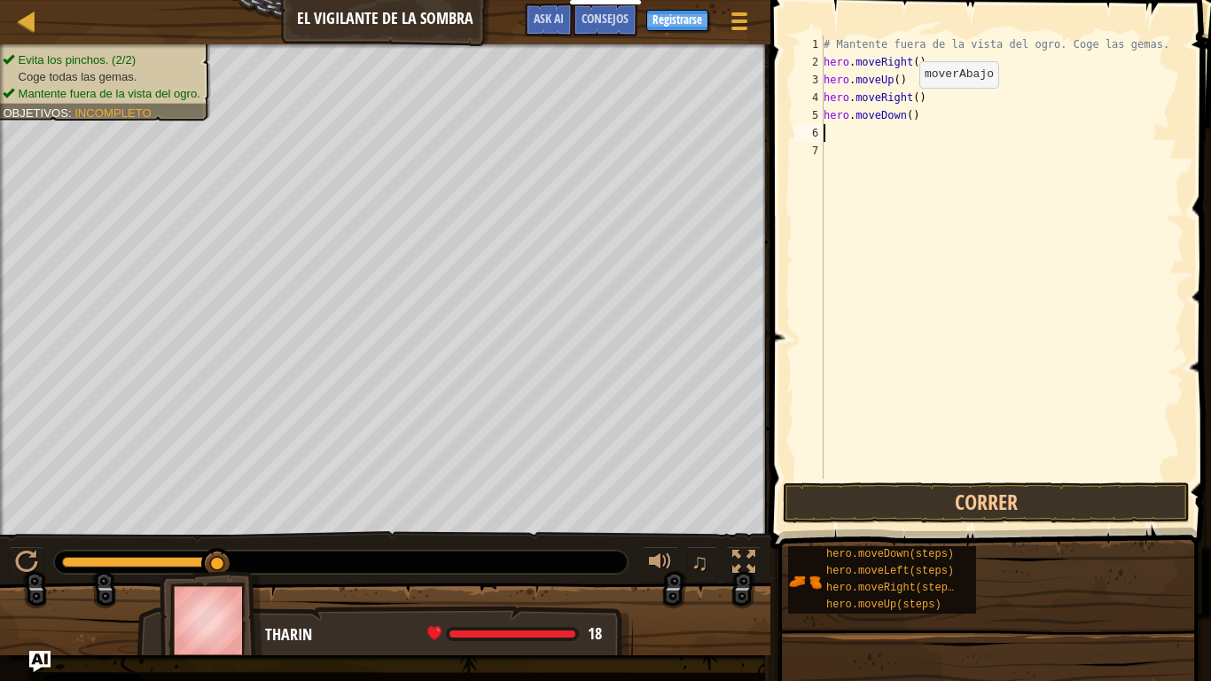
type textarea "h"
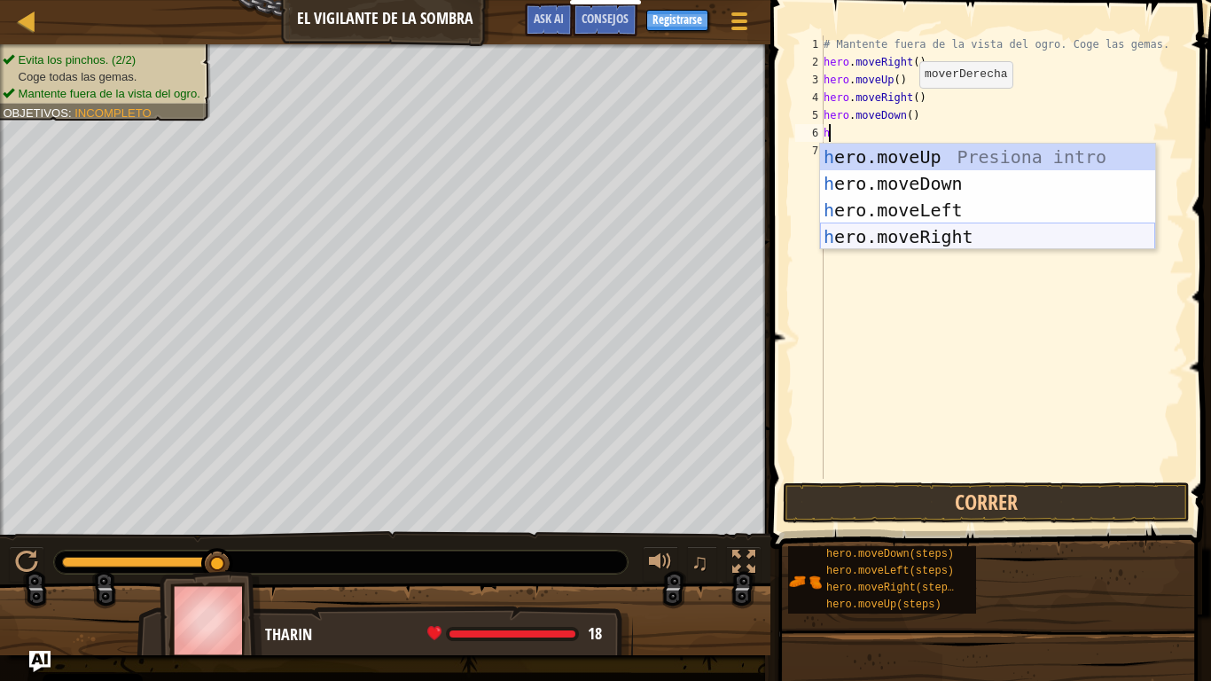
click at [908, 231] on div "h ero.moveUp Presiona intro h ero.moveDown Presiona intro h ero.moveLeft Presio…" at bounding box center [987, 224] width 335 height 160
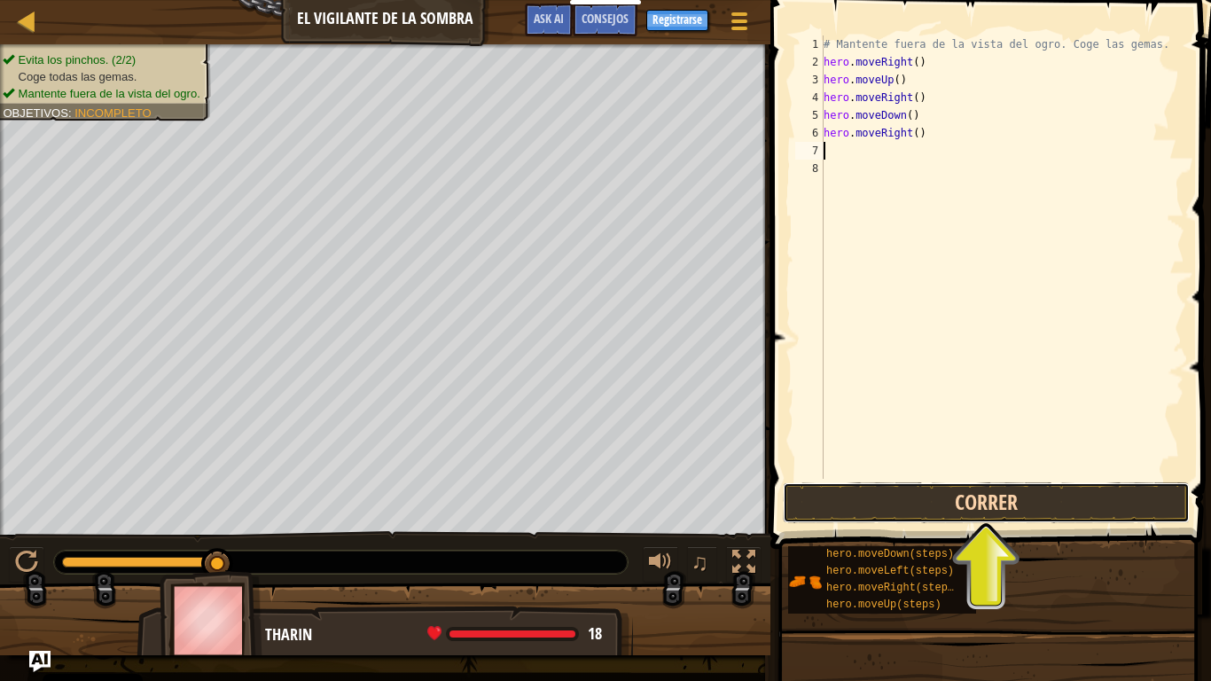
click at [887, 486] on button "Correr" at bounding box center [986, 502] width 407 height 41
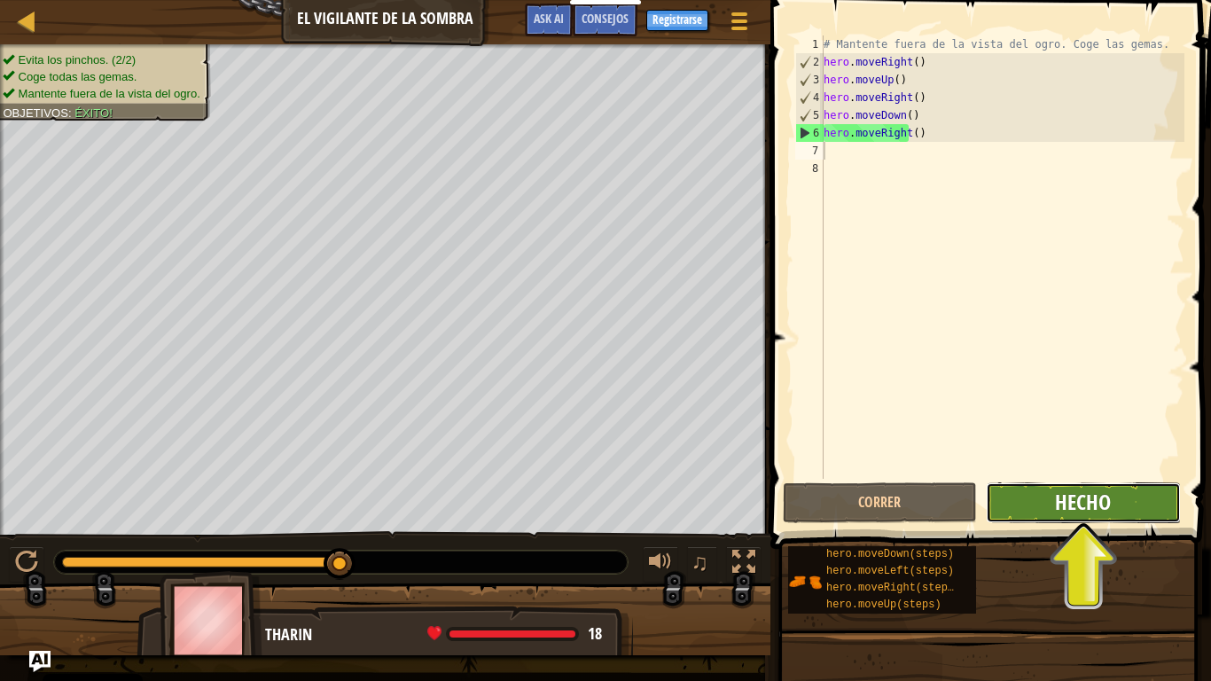
click at [1073, 507] on span "Hecho" at bounding box center [1083, 501] width 56 height 28
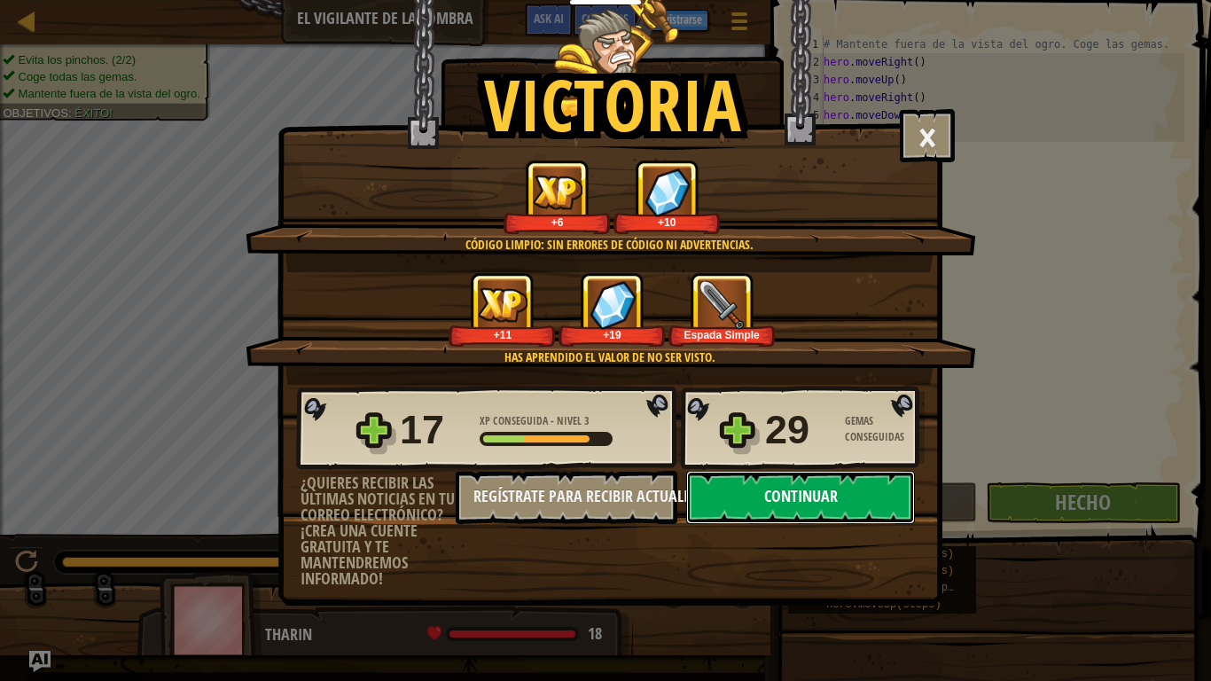
click at [738, 497] on button "Continuar" at bounding box center [800, 497] width 229 height 53
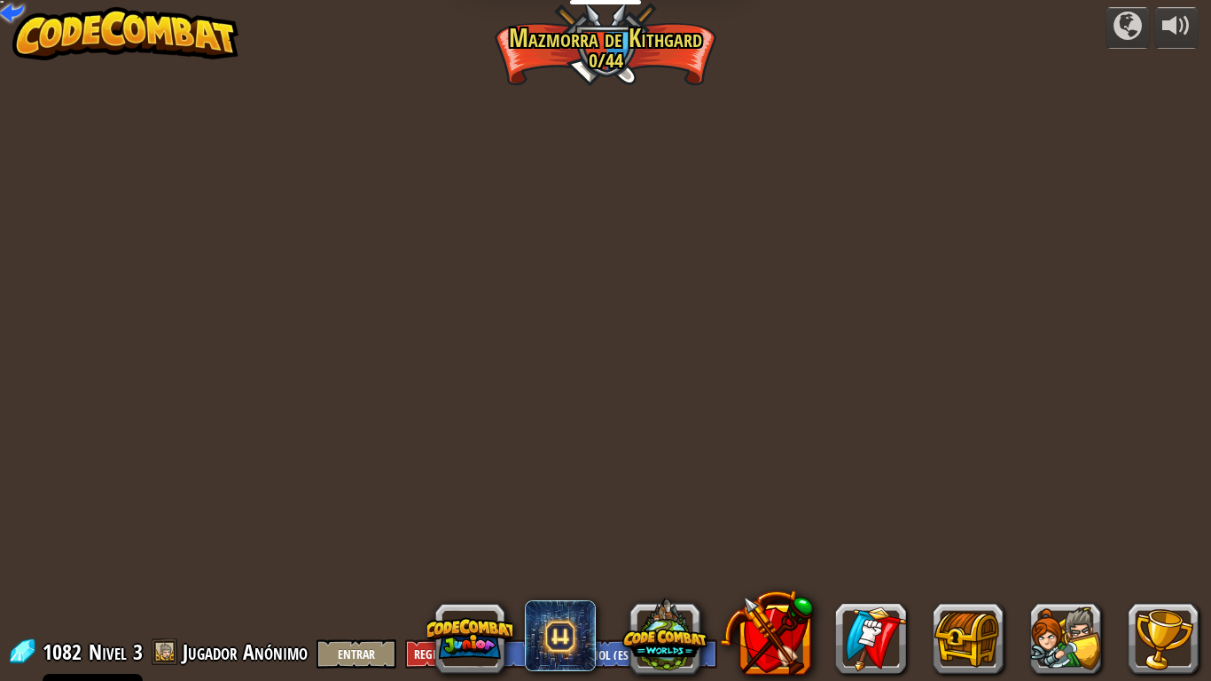
select select "es-ES"
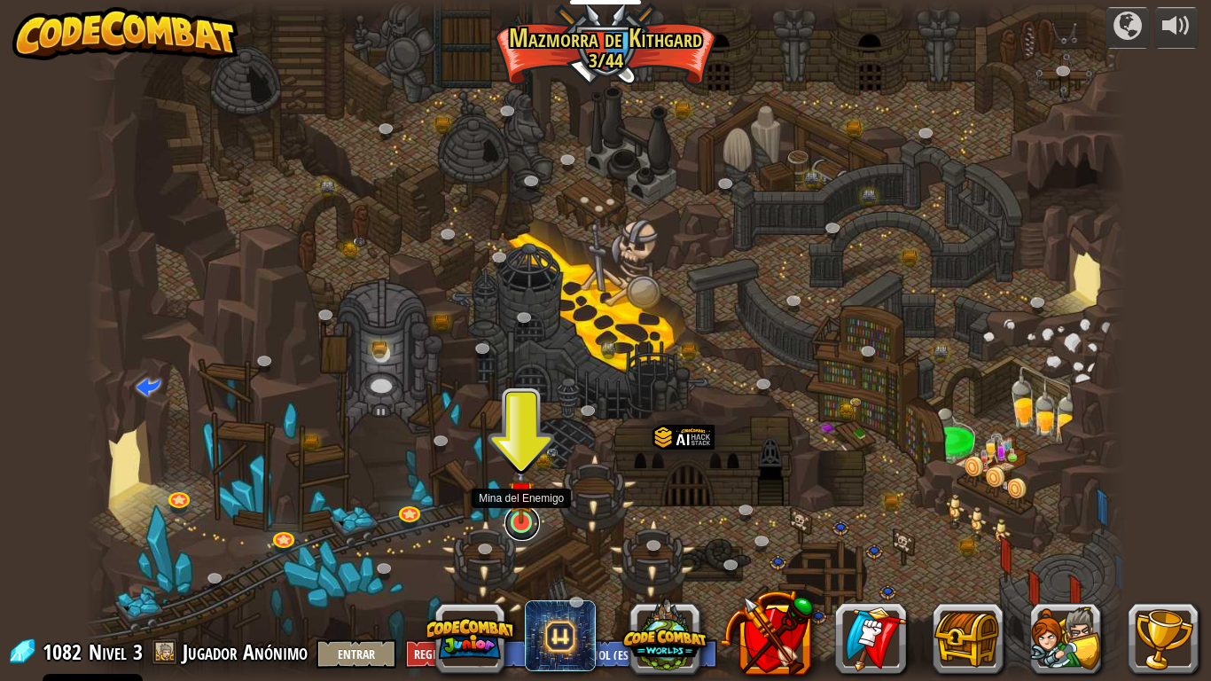
click at [520, 526] on link at bounding box center [521, 522] width 35 height 35
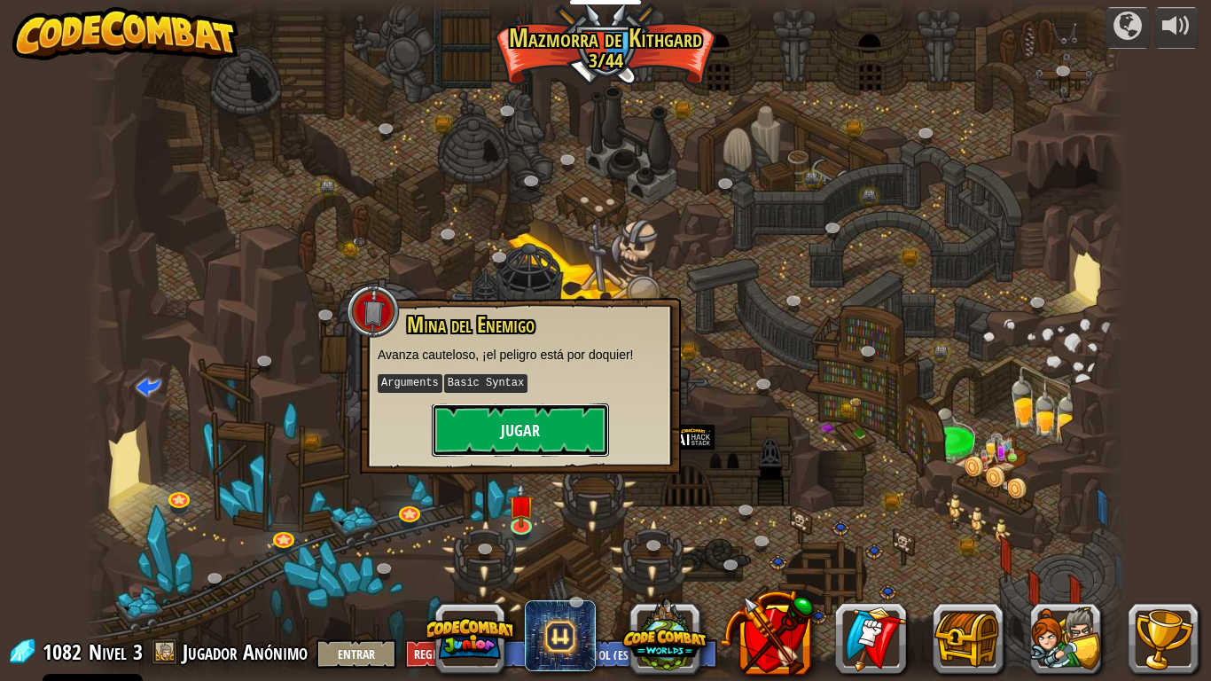
drag, startPoint x: 544, startPoint y: 425, endPoint x: 554, endPoint y: 415, distance: 13.8
click at [554, 415] on button "Jugar" at bounding box center [520, 429] width 177 height 53
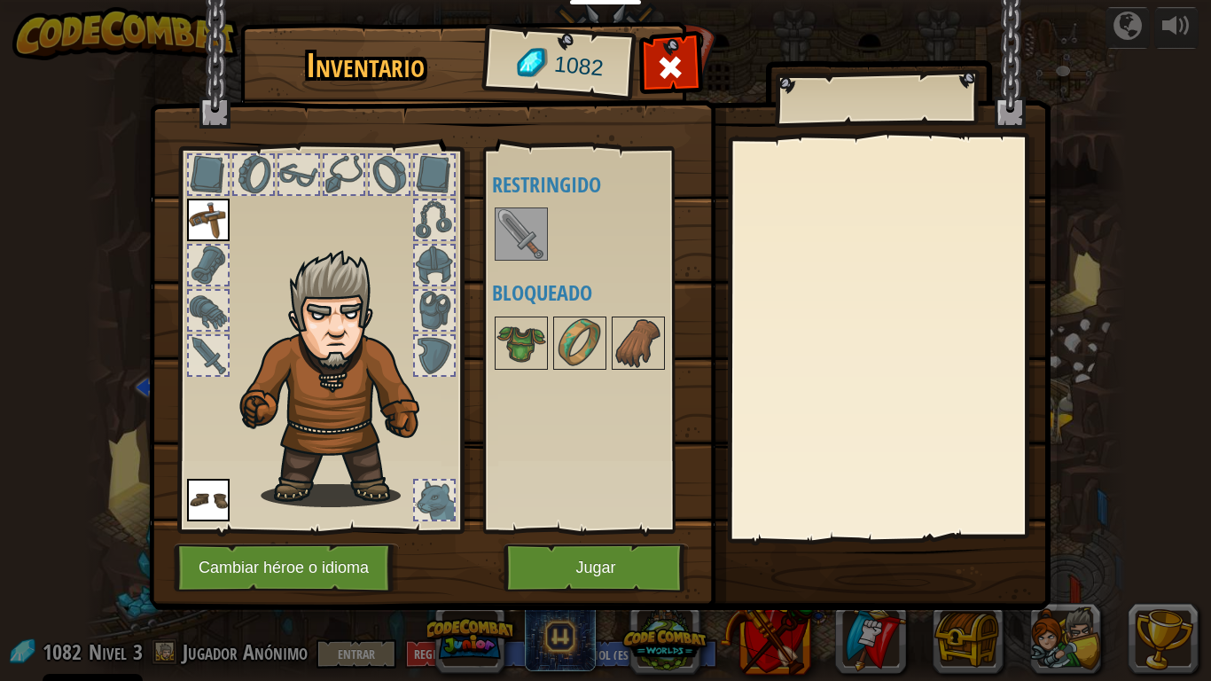
click at [534, 229] on img at bounding box center [521, 234] width 50 height 50
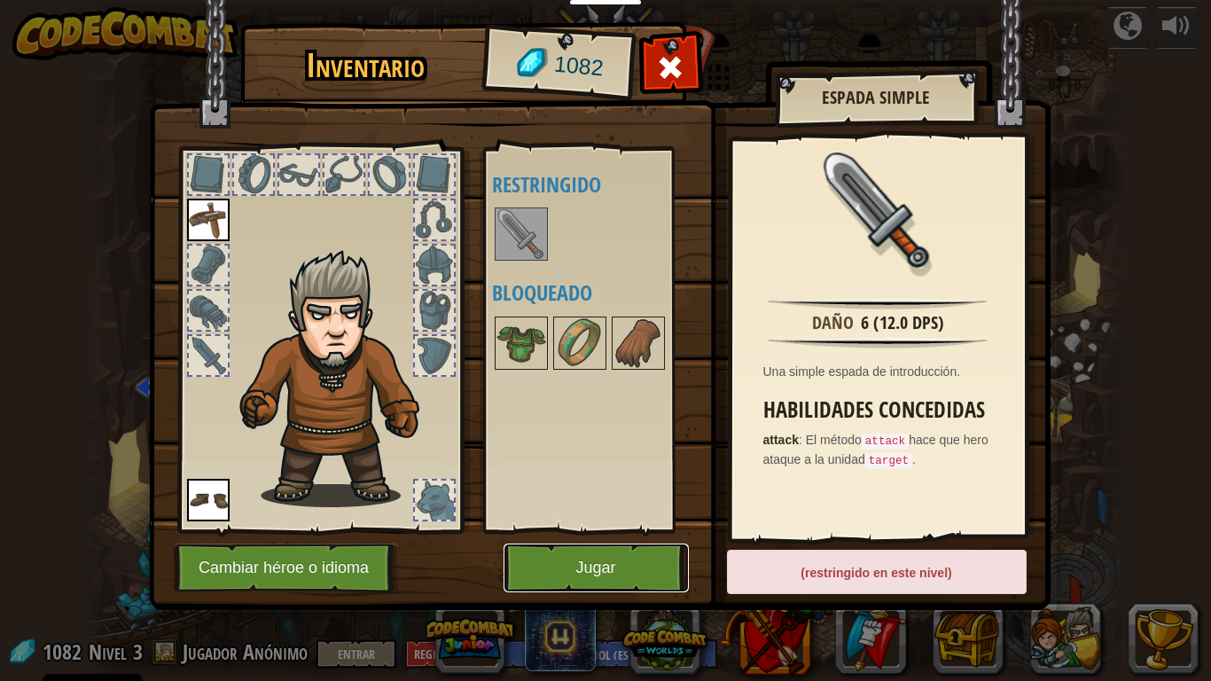
click at [573, 568] on button "Jugar" at bounding box center [595, 567] width 185 height 49
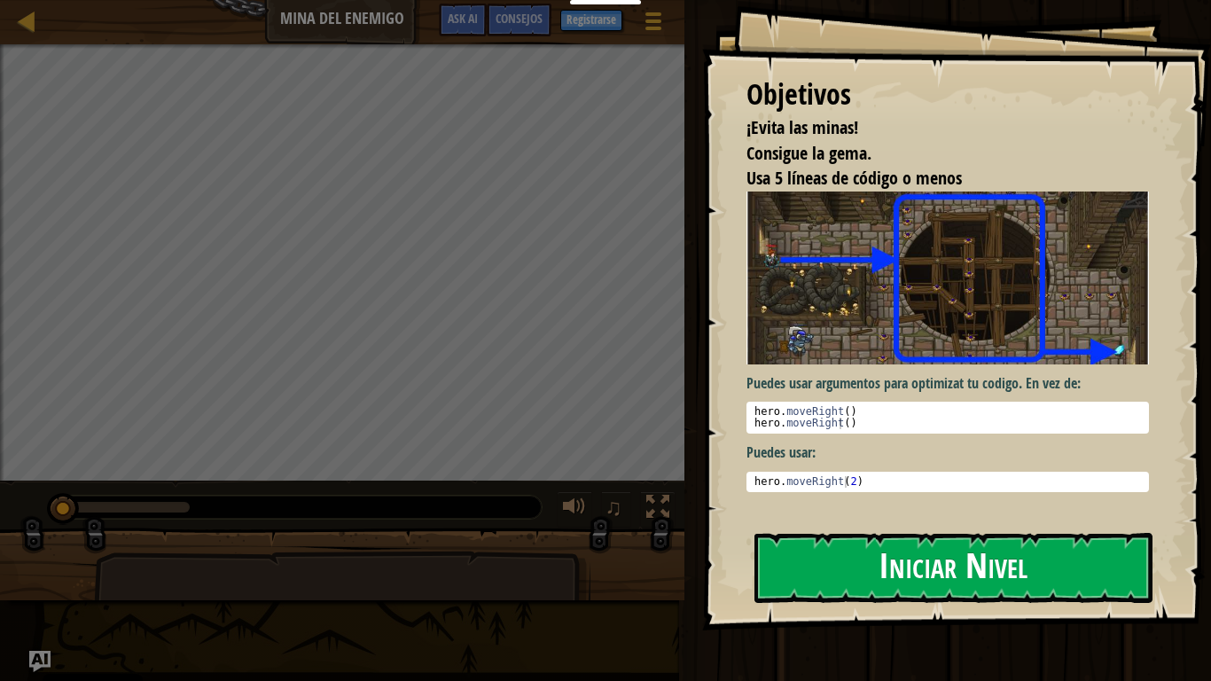
click at [876, 555] on button "Iniciar Nivel" at bounding box center [953, 568] width 398 height 70
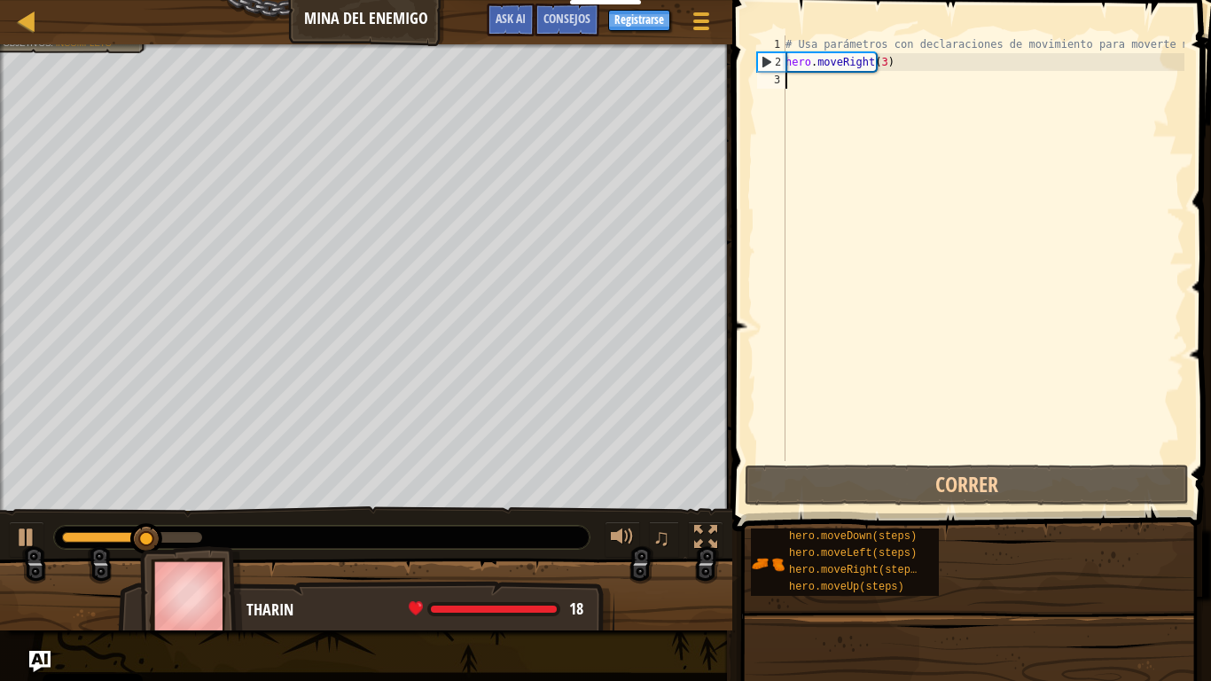
click at [844, 75] on div "# Usa parámetros con declaraciones de movimiento para moverte más lejos. hero .…" at bounding box center [983, 265] width 402 height 461
type textarea "h"
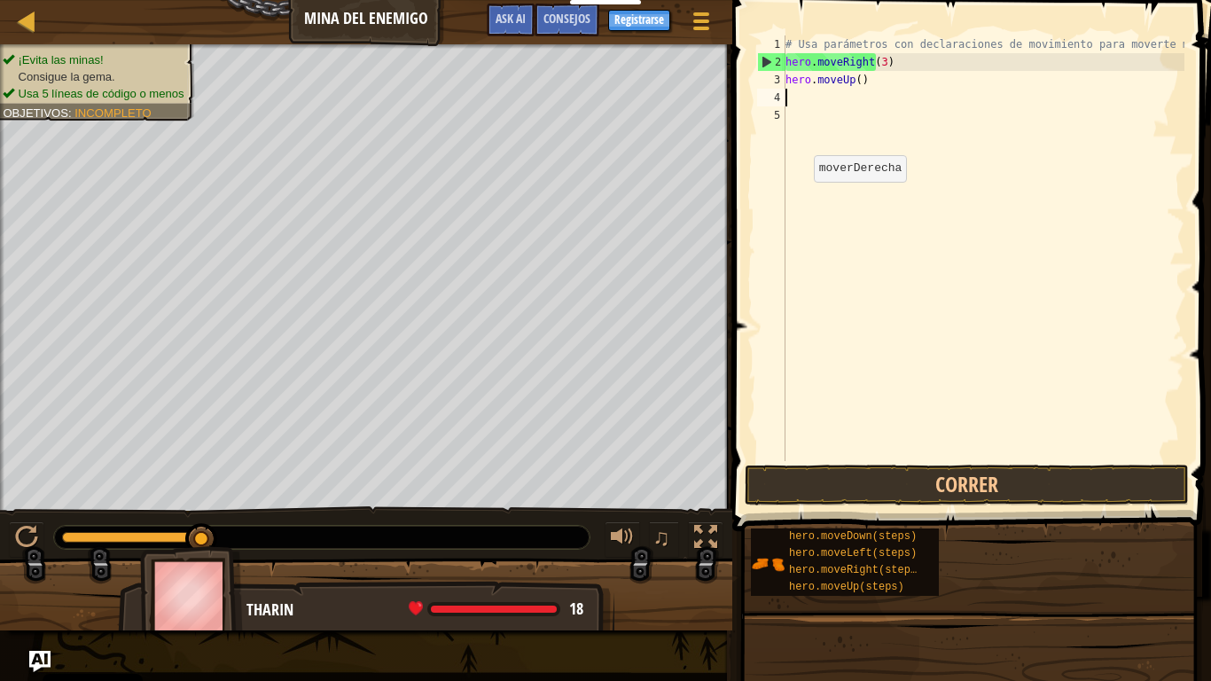
type textarea "h"
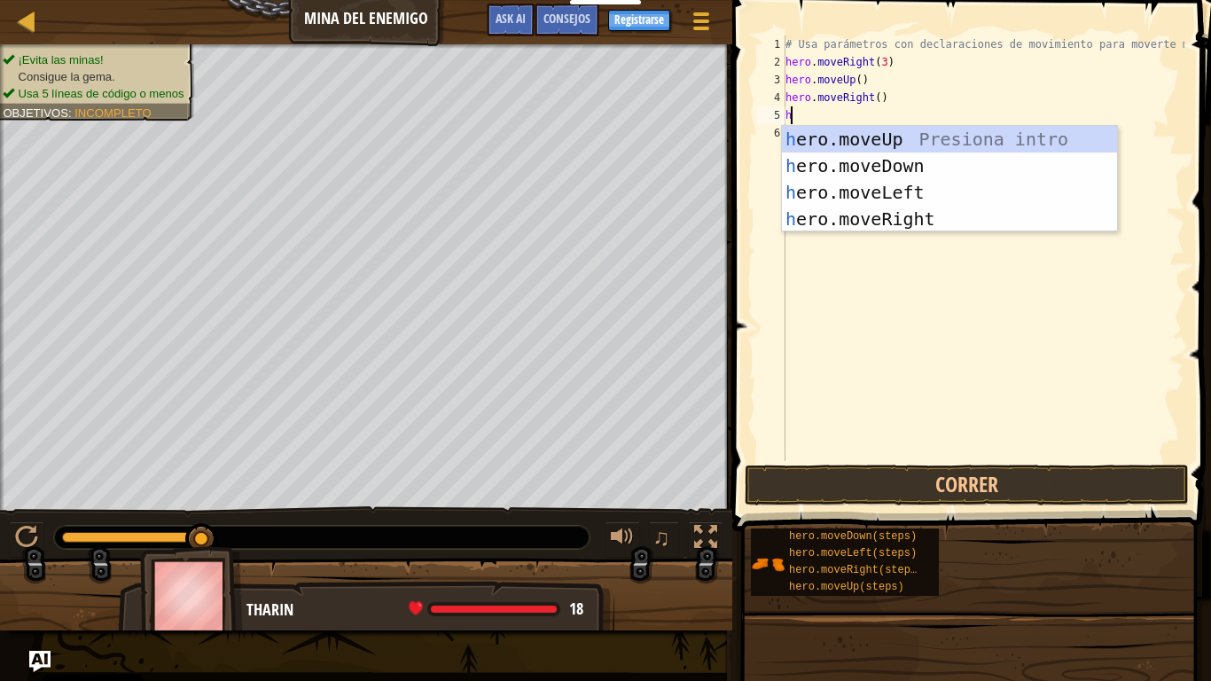
type textarea "h"
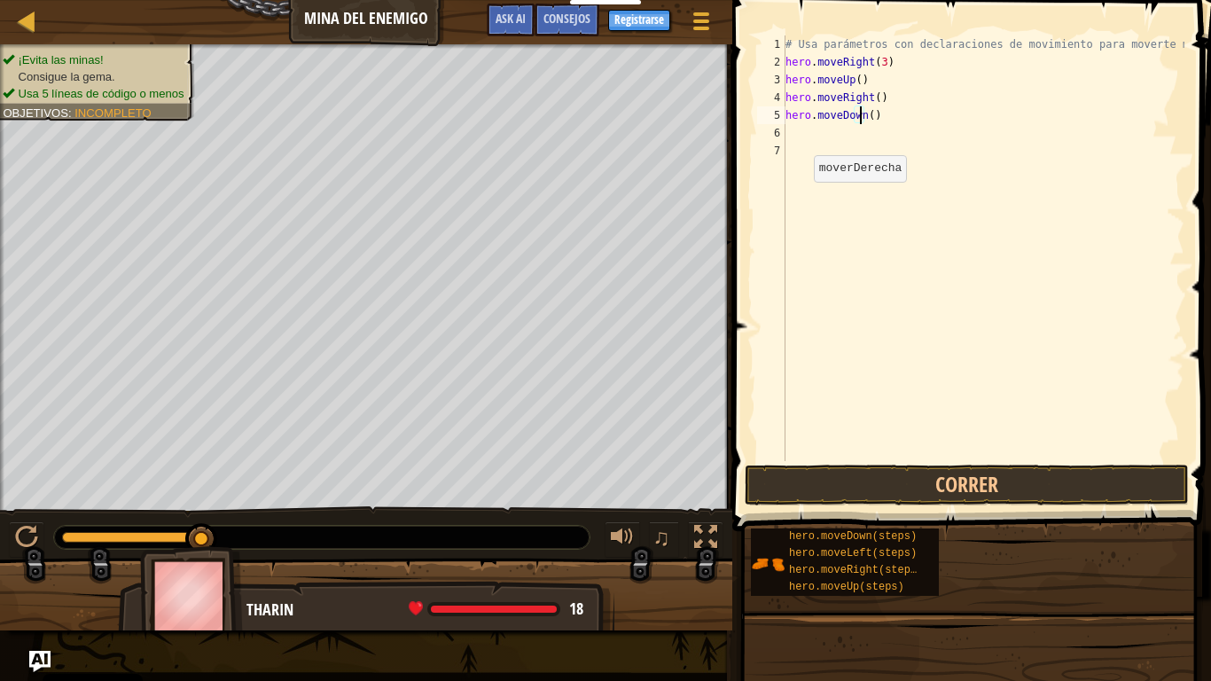
type textarea "hero.moveDown(3)"
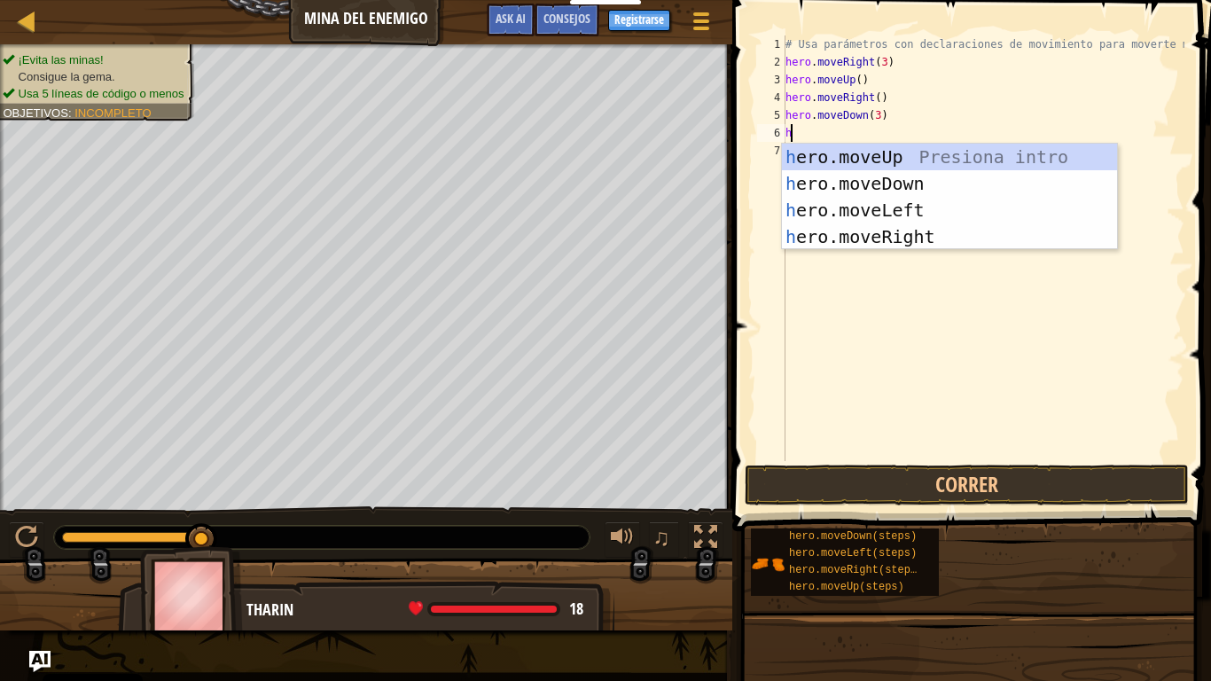
type textarea "h"
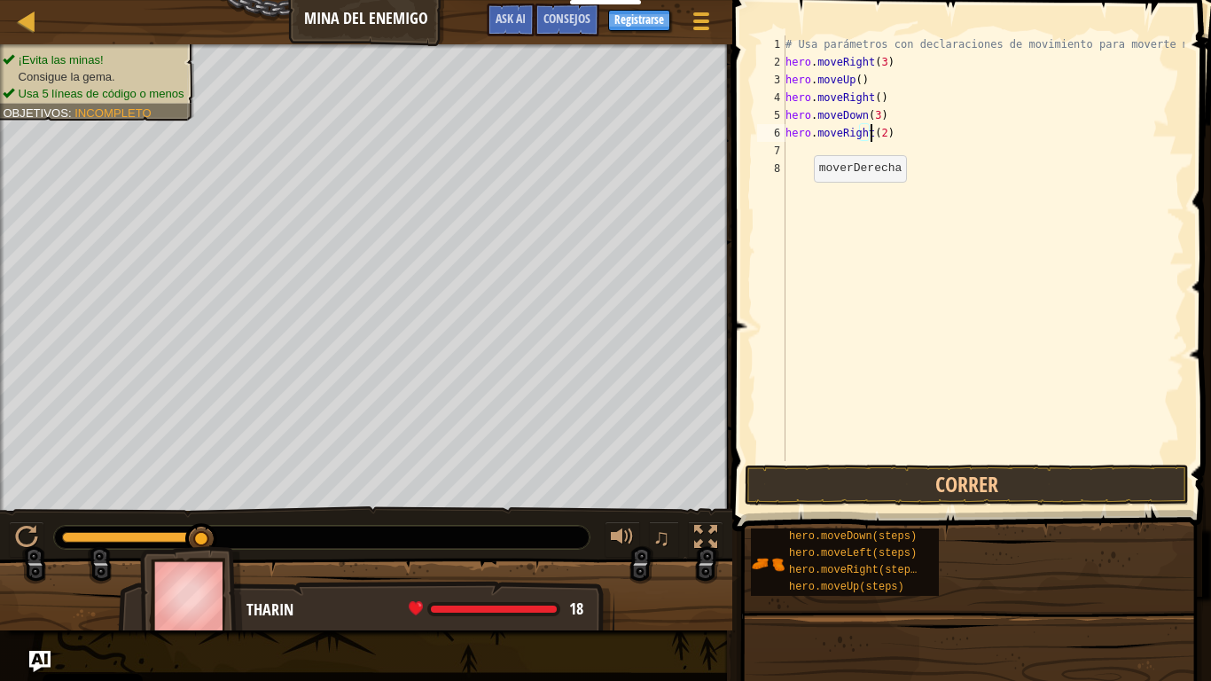
scroll to position [8, 6]
type textarea "hero.moveRight(2)"
click at [1026, 490] on button "Correr" at bounding box center [967, 484] width 444 height 41
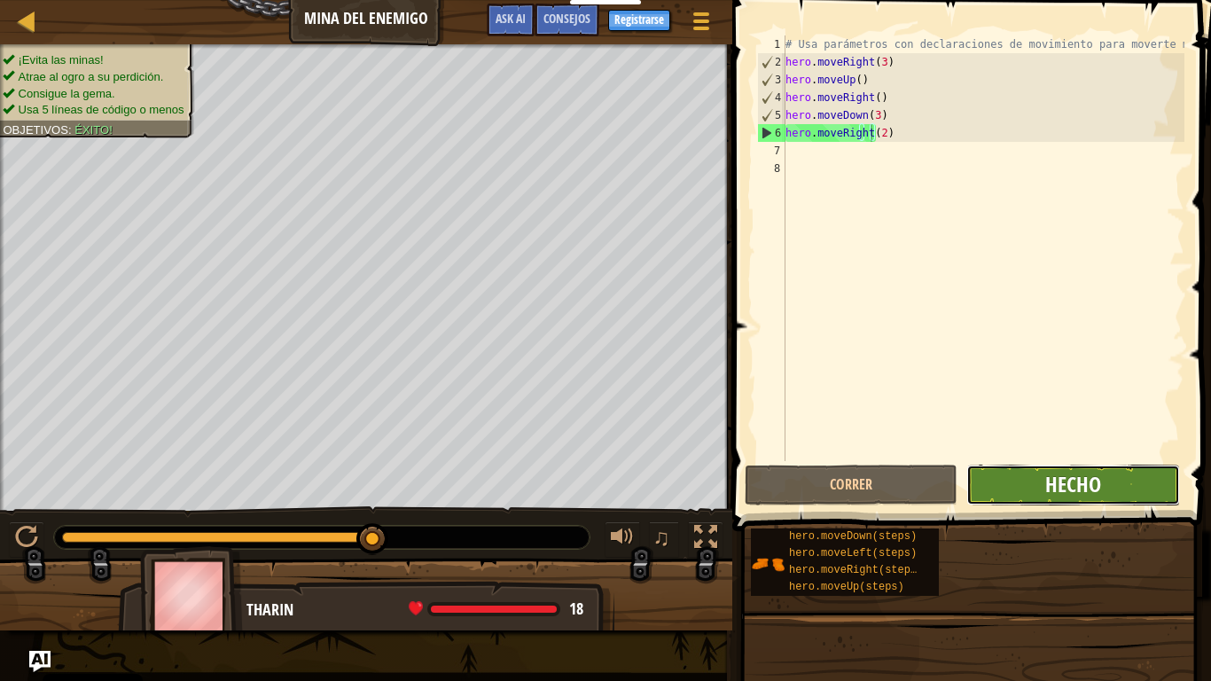
click at [1072, 491] on span "Hecho" at bounding box center [1073, 484] width 56 height 28
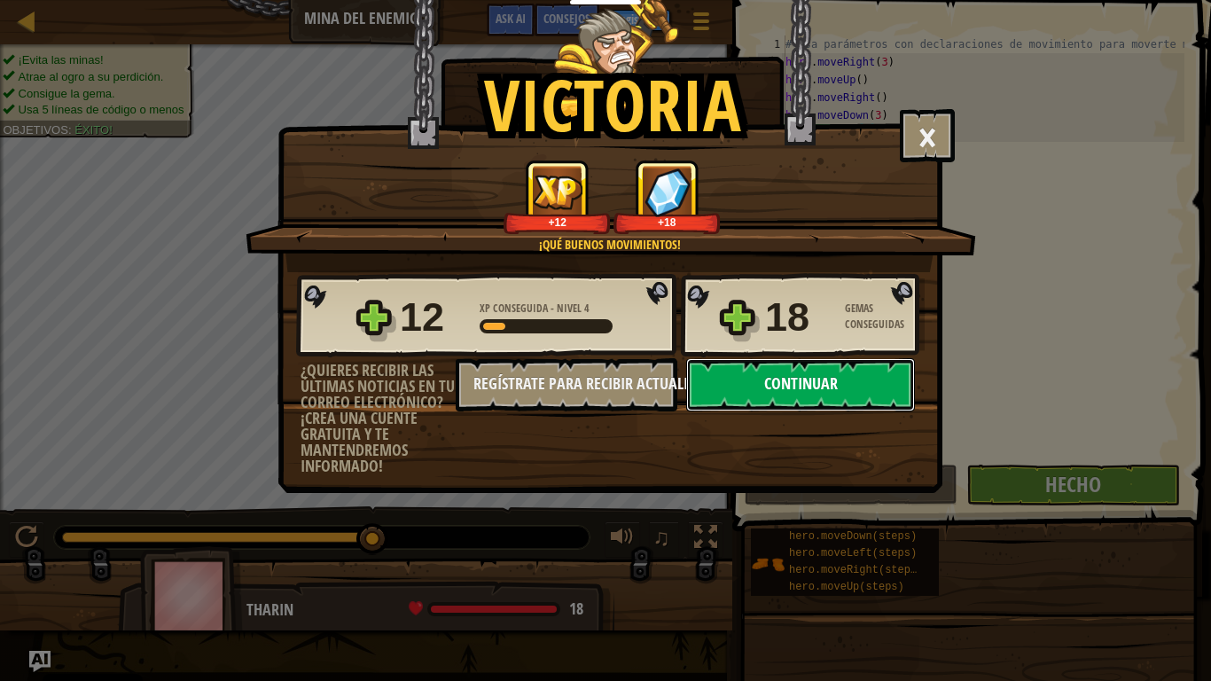
click at [760, 392] on button "Continuar" at bounding box center [800, 384] width 229 height 53
select select "es-ES"
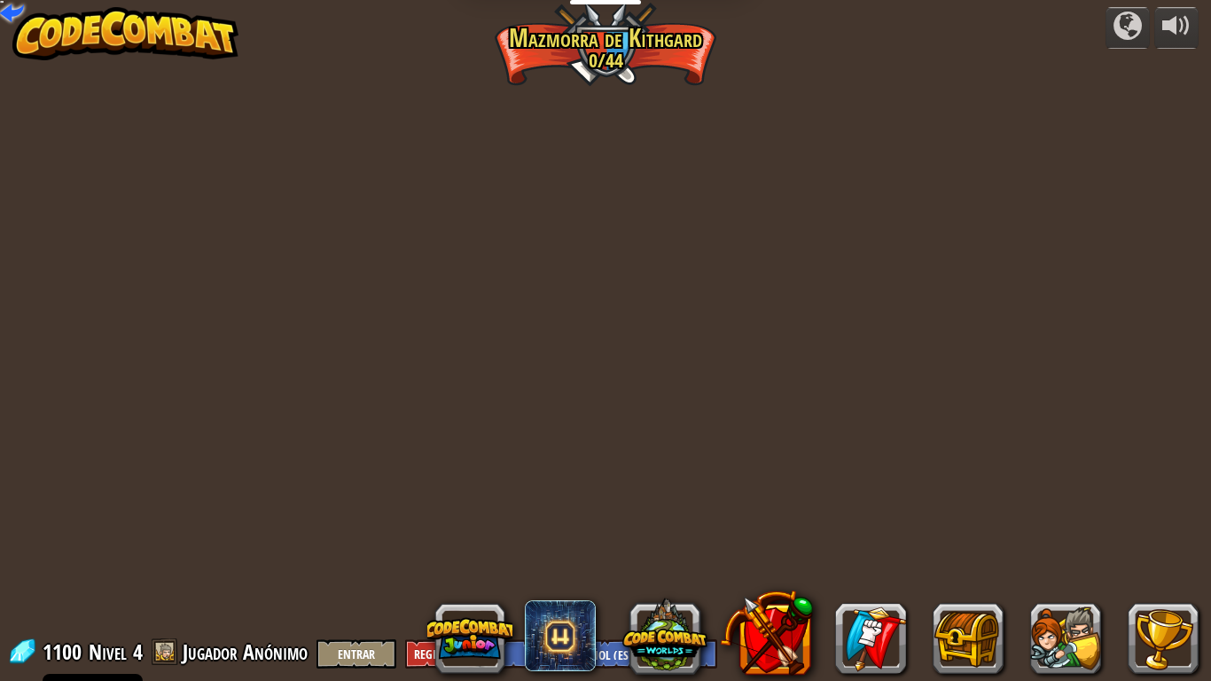
select select "es-ES"
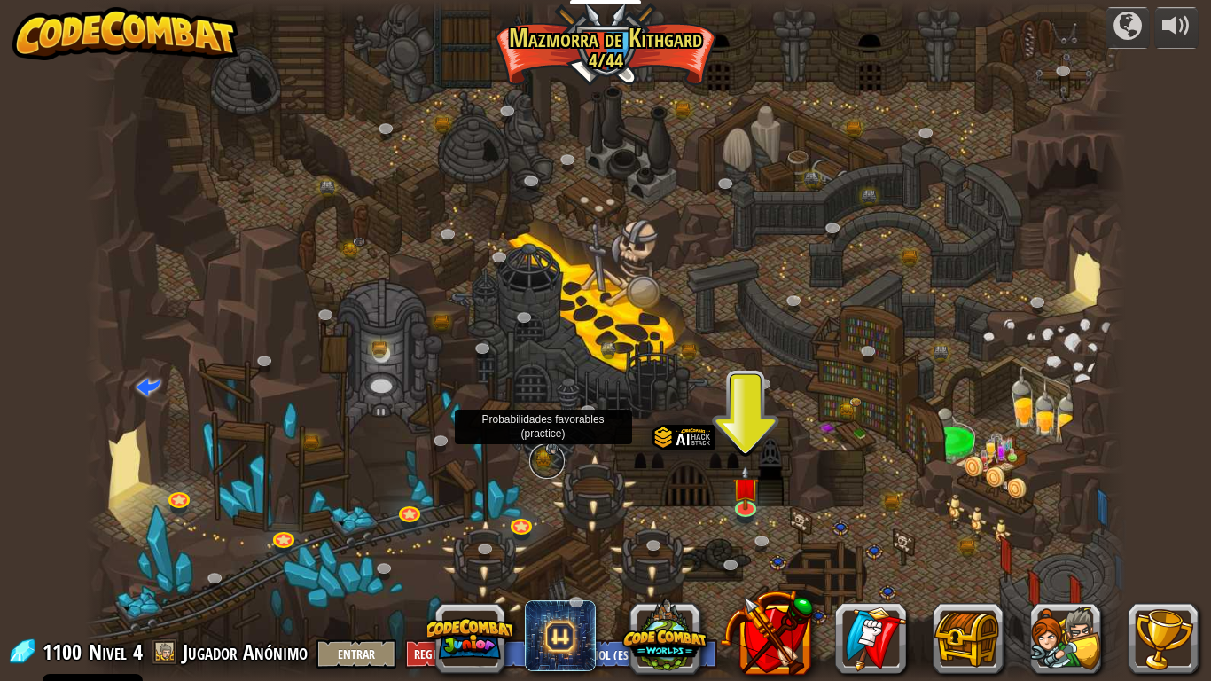
click at [544, 455] on link at bounding box center [546, 460] width 35 height 35
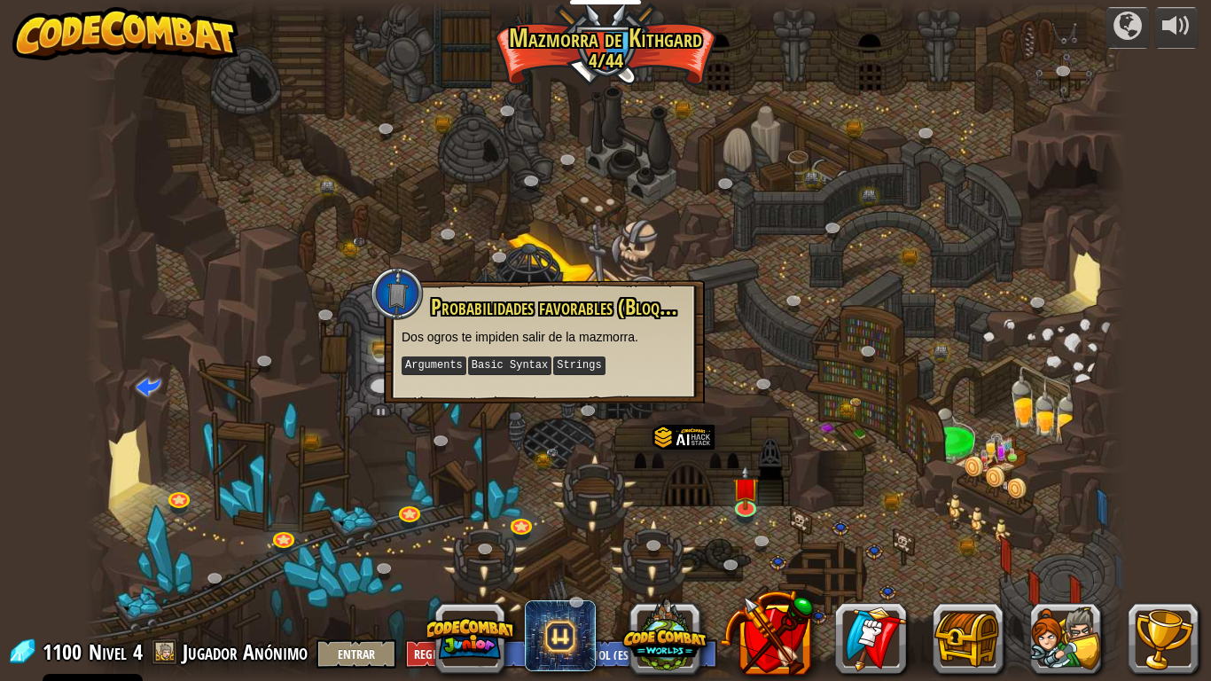
click at [707, 511] on div at bounding box center [605, 340] width 1041 height 681
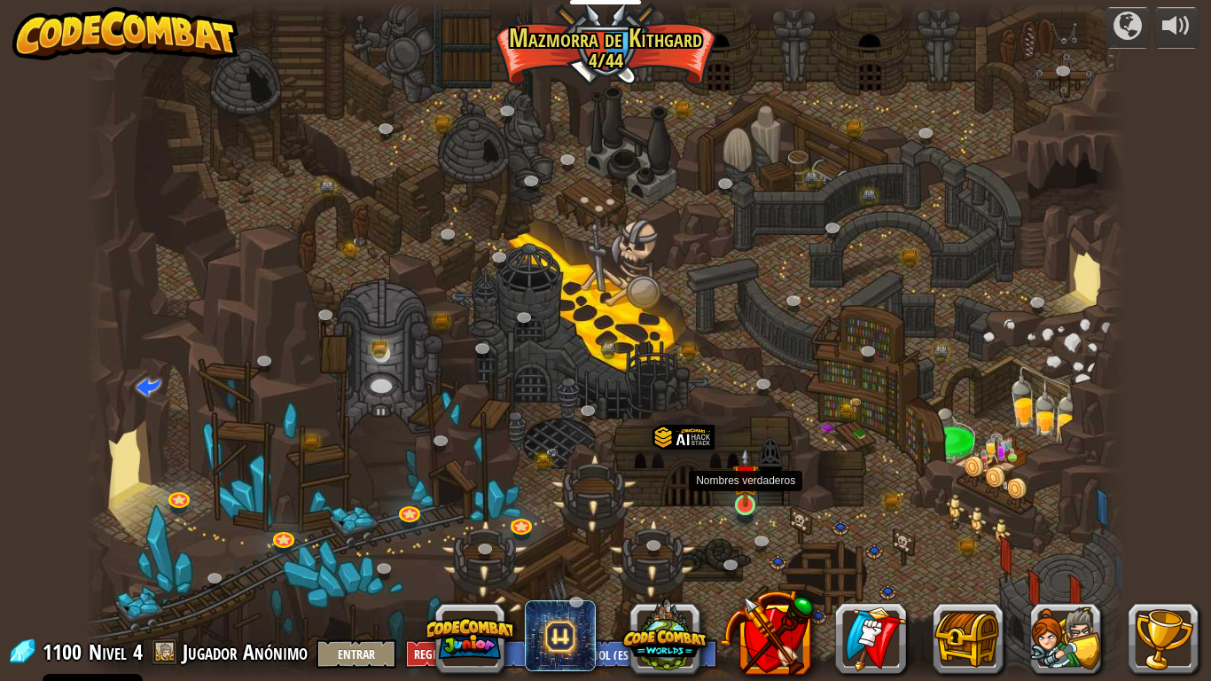
click at [739, 500] on img at bounding box center [745, 477] width 27 height 60
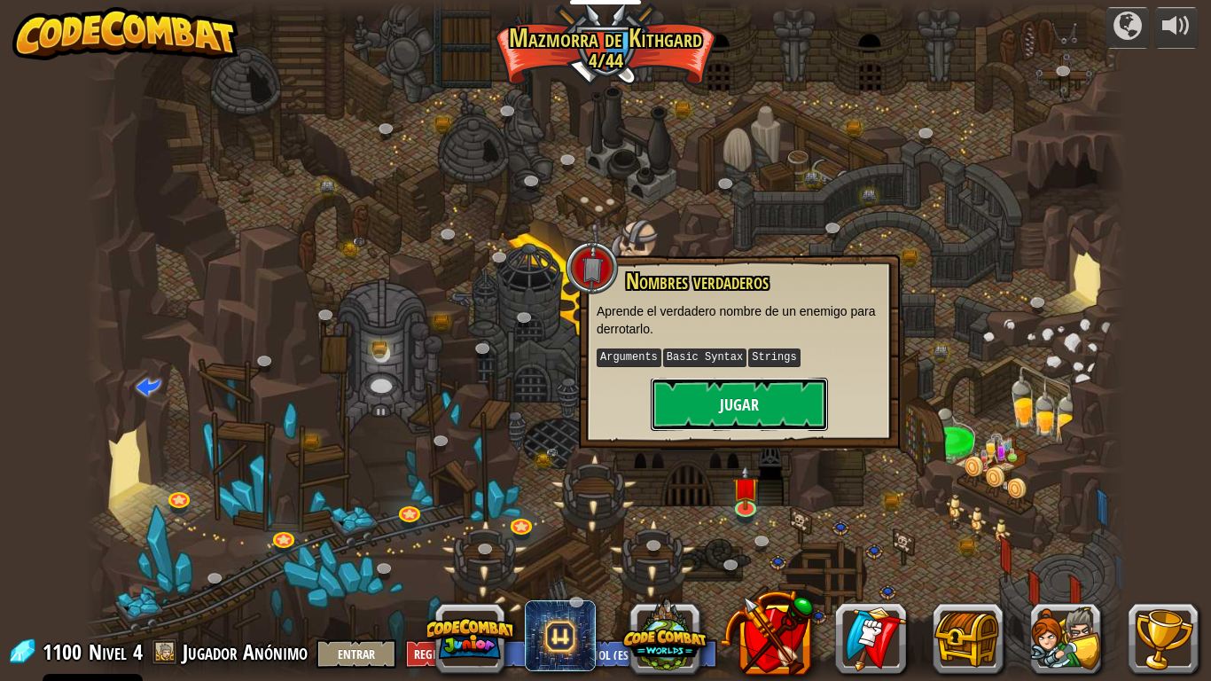
click at [728, 413] on button "Jugar" at bounding box center [739, 404] width 177 height 53
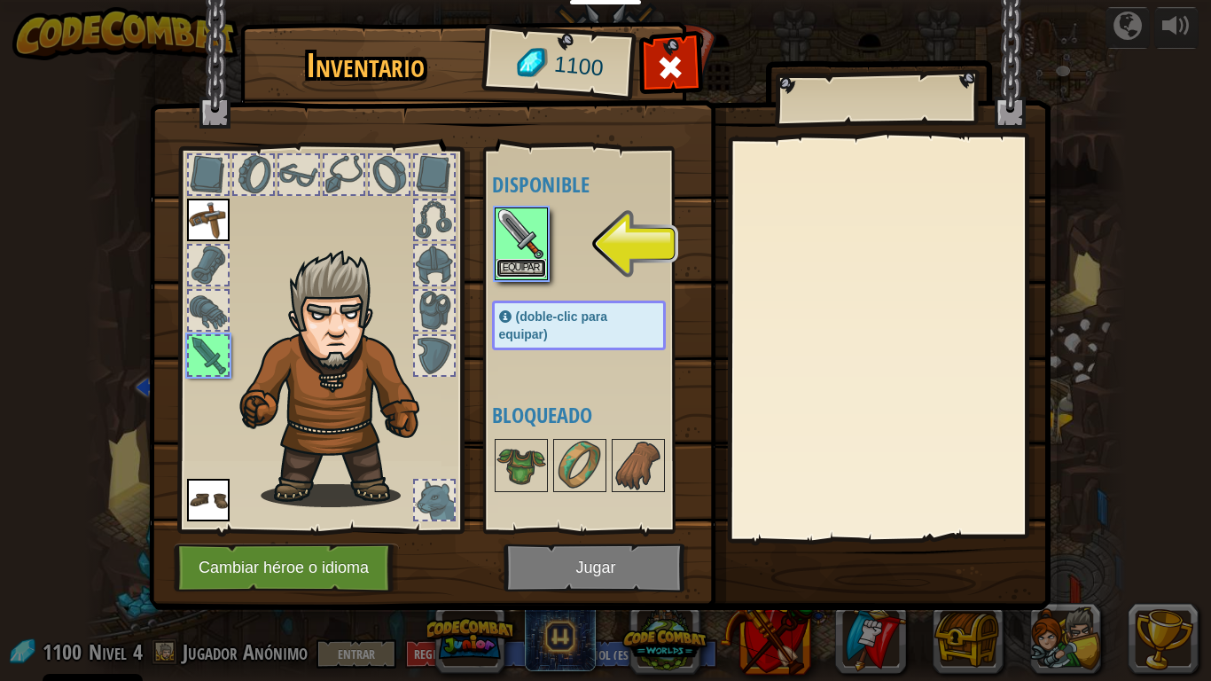
click at [522, 269] on button "Equipar" at bounding box center [521, 268] width 50 height 19
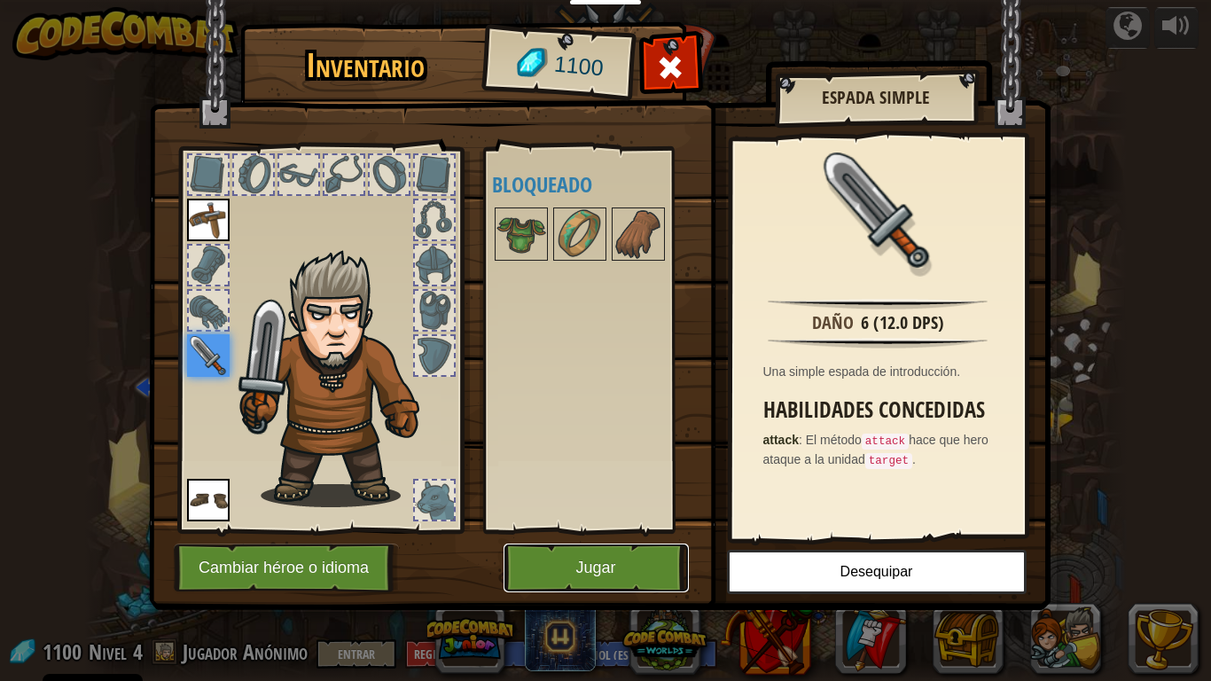
click at [530, 556] on button "Jugar" at bounding box center [595, 567] width 185 height 49
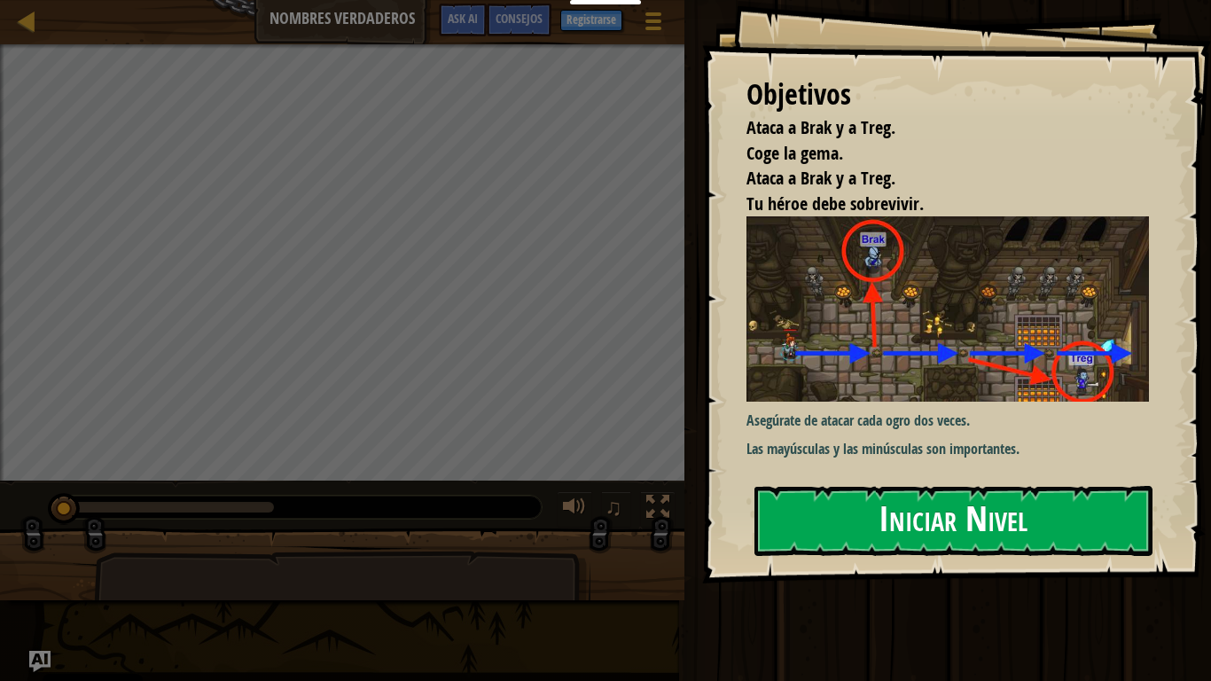
click at [856, 523] on button "Iniciar Nivel" at bounding box center [953, 521] width 398 height 70
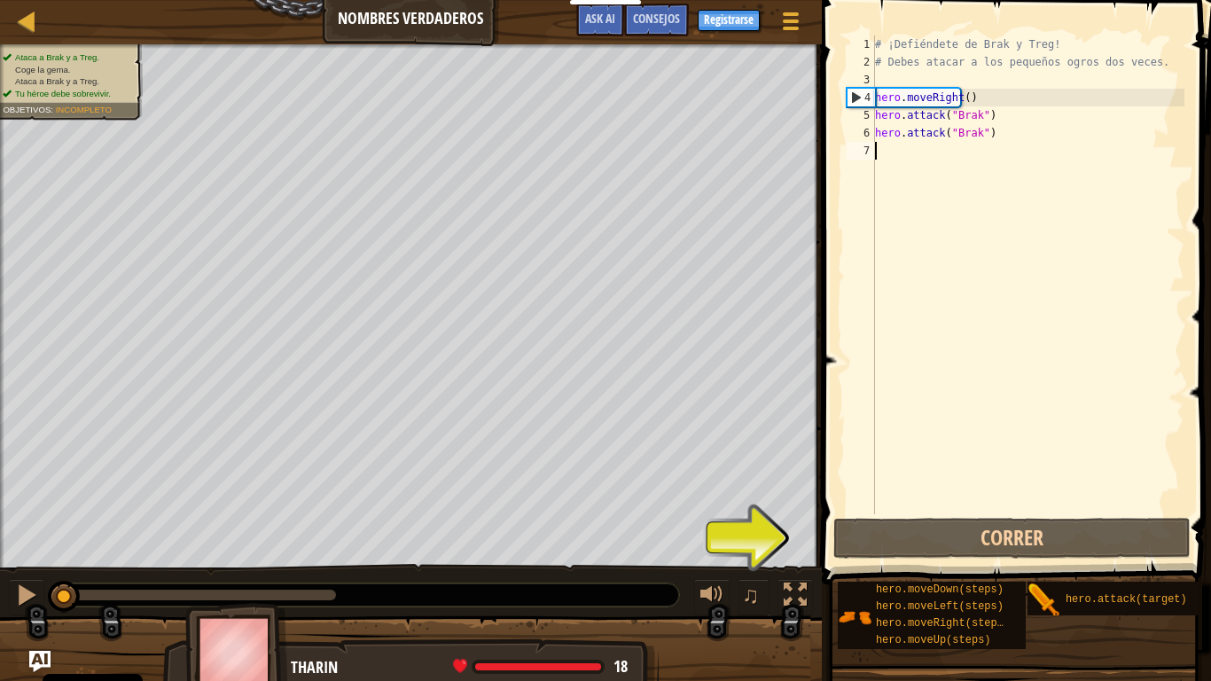
click at [967, 103] on div "# ¡Defiéndete de Brak y Treg! # Debes atacar a los pequeños ogros dos veces. he…" at bounding box center [1027, 292] width 313 height 514
type textarea "hero.moveRight()"
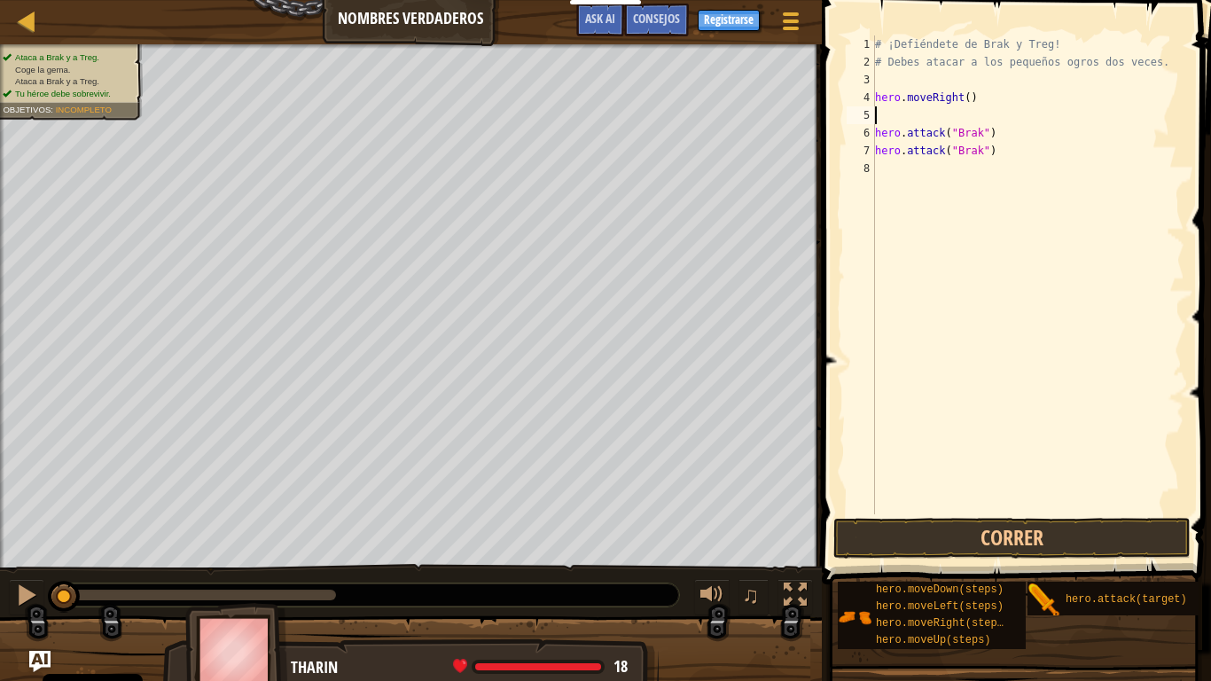
type textarea "h"
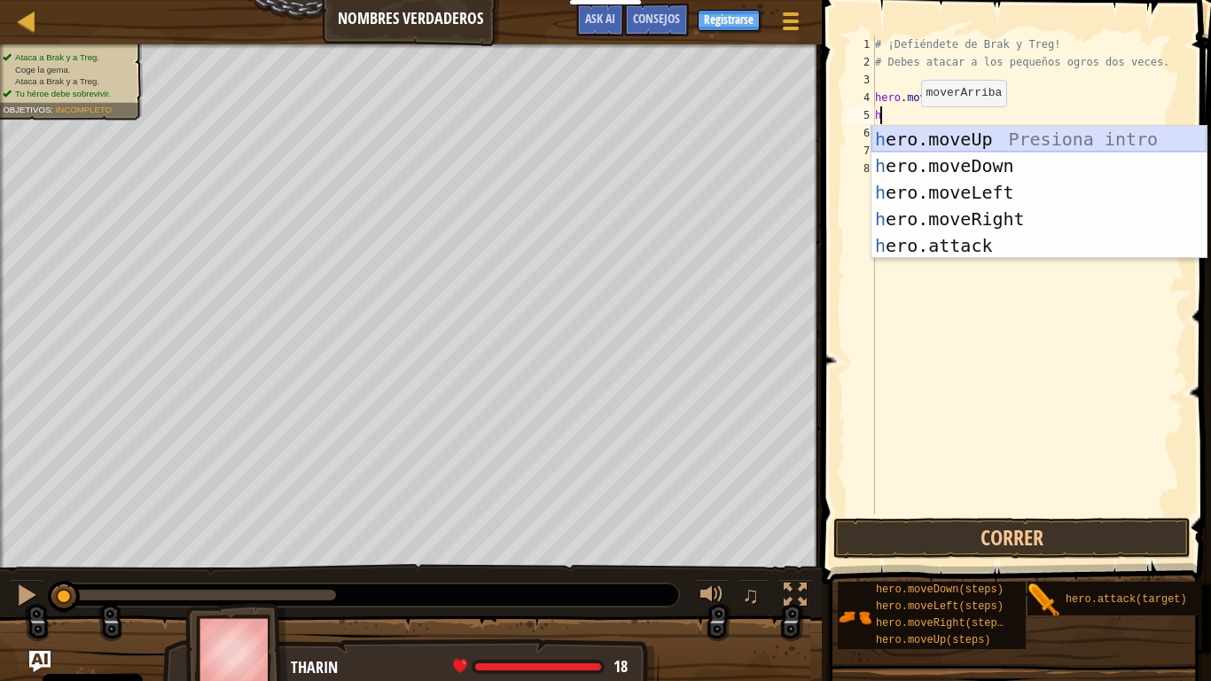
click at [954, 144] on div "h ero.moveUp Presiona intro h ero.moveDown Presiona intro h ero.moveLeft Presio…" at bounding box center [1038, 219] width 335 height 186
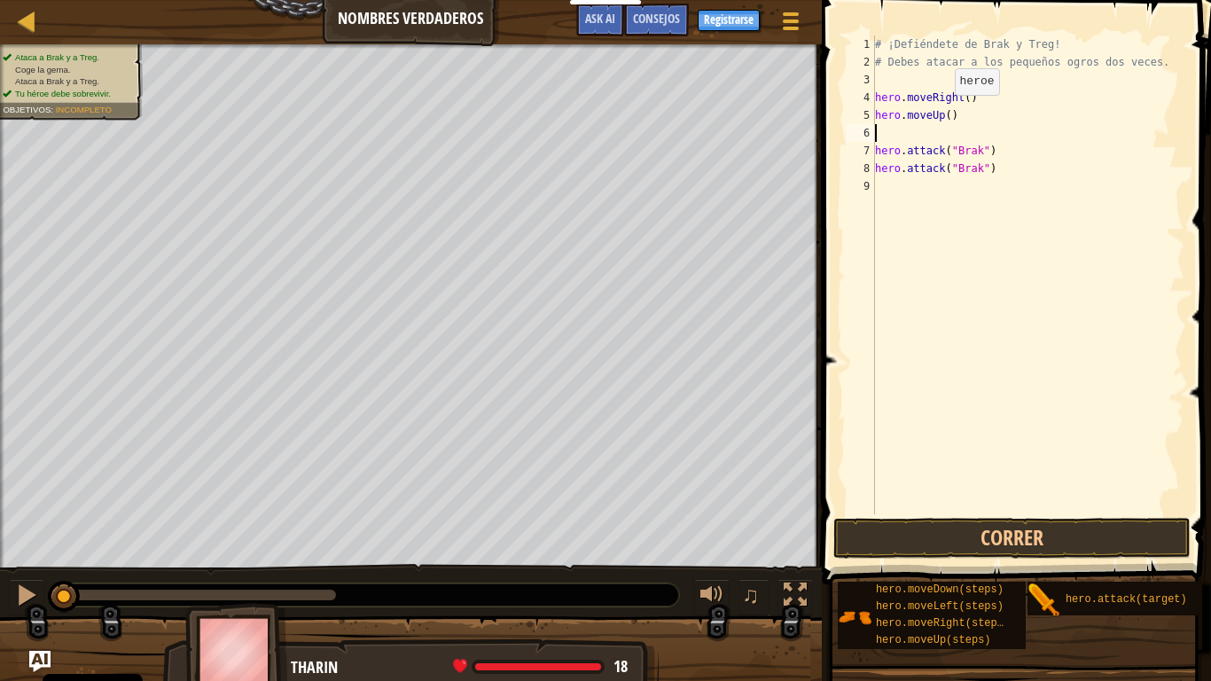
click at [939, 113] on div "# ¡Defiéndete de Brak y Treg! # Debes atacar a los pequeños ogros dos veces. he…" at bounding box center [1027, 292] width 313 height 514
type textarea "hero.moveUp(2)"
click at [951, 140] on div "# ¡Defiéndete de Brak y Treg! # Debes atacar a los pequeños ogros dos veces. he…" at bounding box center [1027, 292] width 313 height 514
type textarea "hero.moveUp(2)"
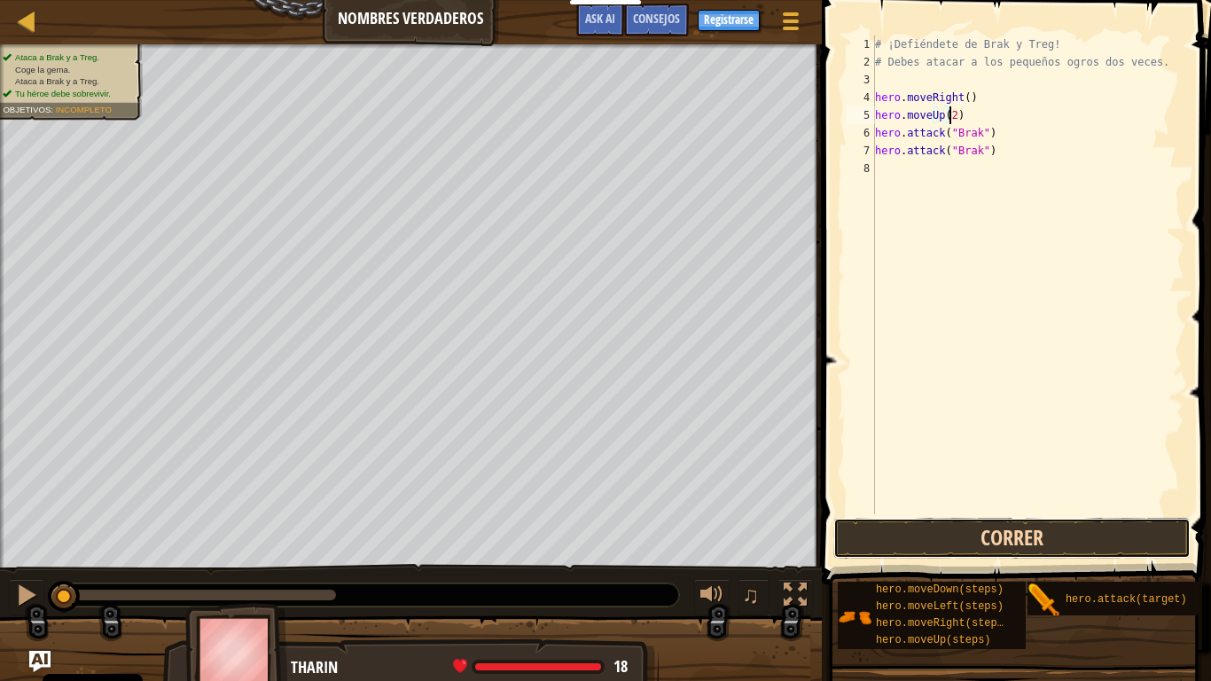
click at [982, 545] on button "Correr" at bounding box center [1011, 538] width 357 height 41
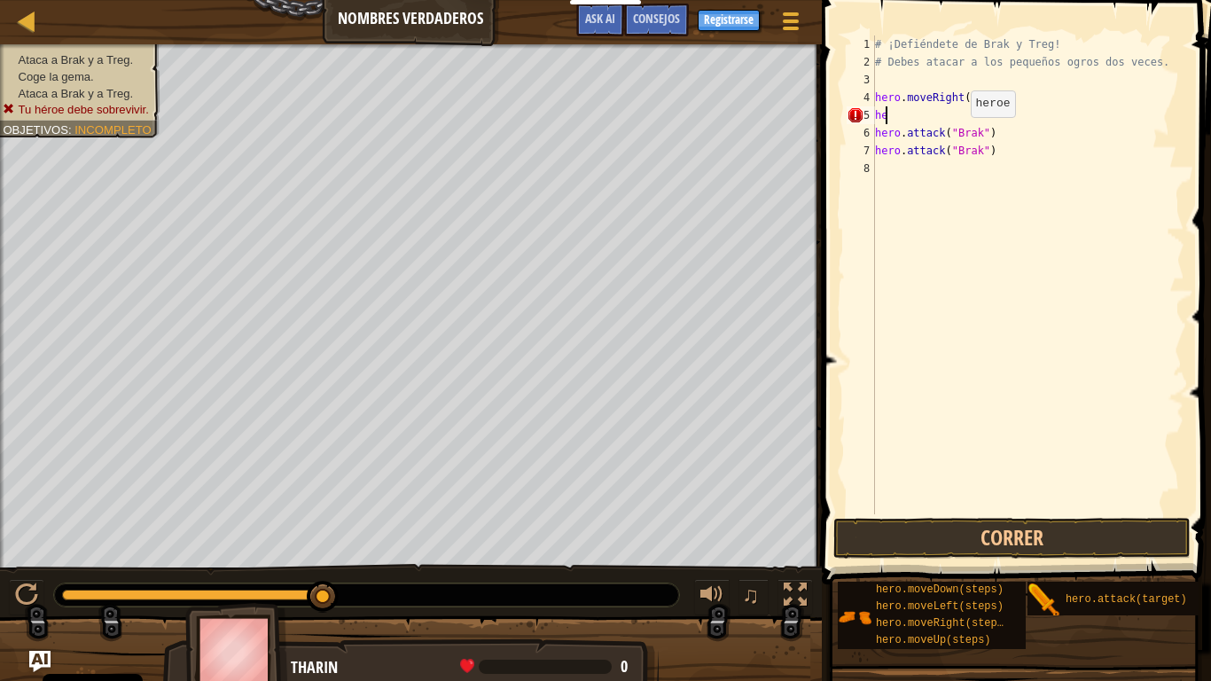
type textarea "h"
type textarea "hero.moveRight()"
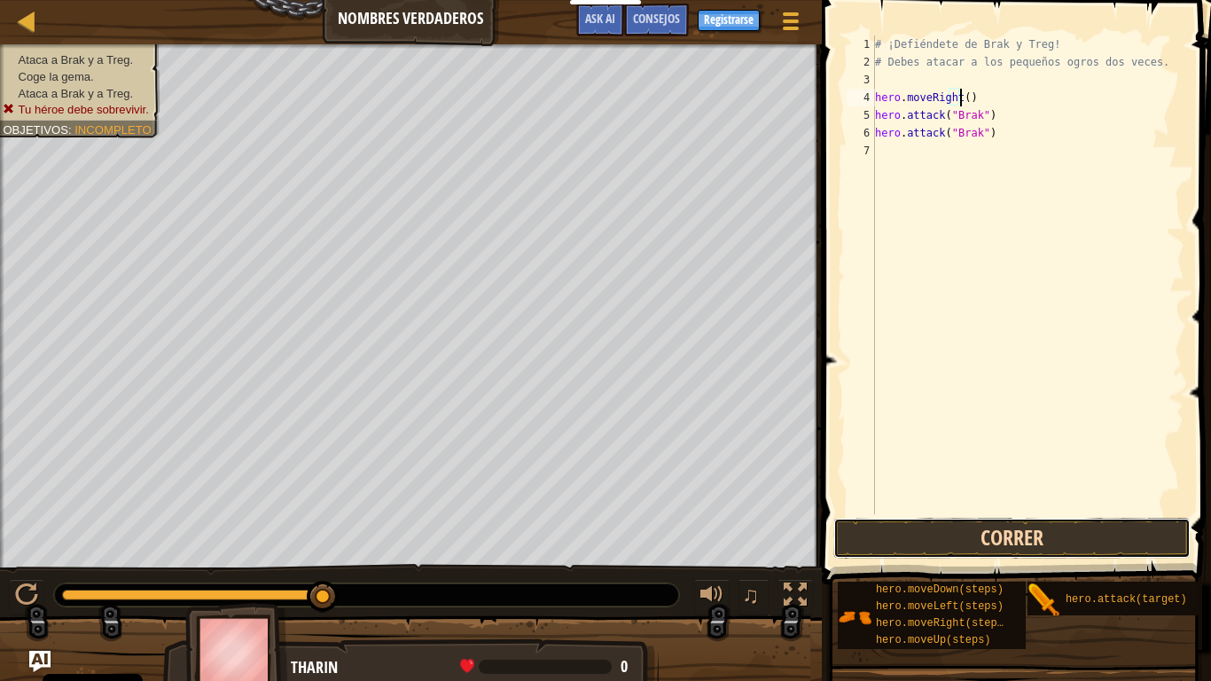
click at [949, 534] on button "Correr" at bounding box center [1011, 538] width 357 height 41
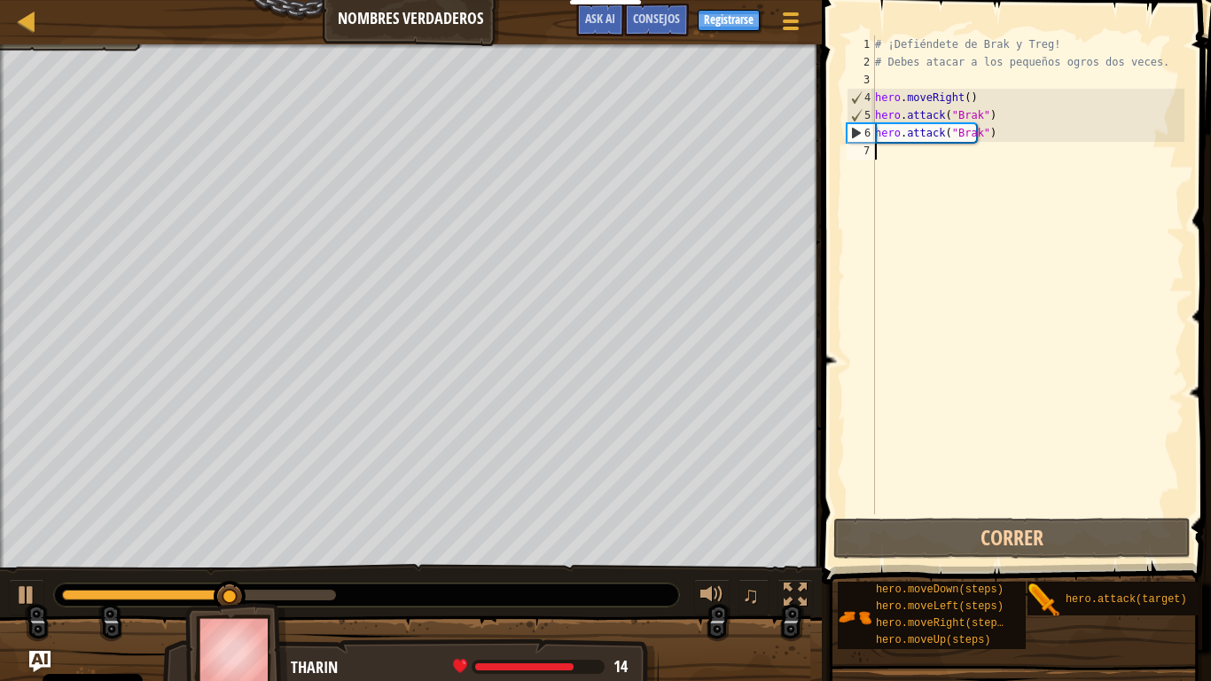
click at [1003, 171] on div "# ¡Defiéndete de Brak y Treg! # Debes atacar a los pequeños ogros dos veces. he…" at bounding box center [1027, 292] width 313 height 514
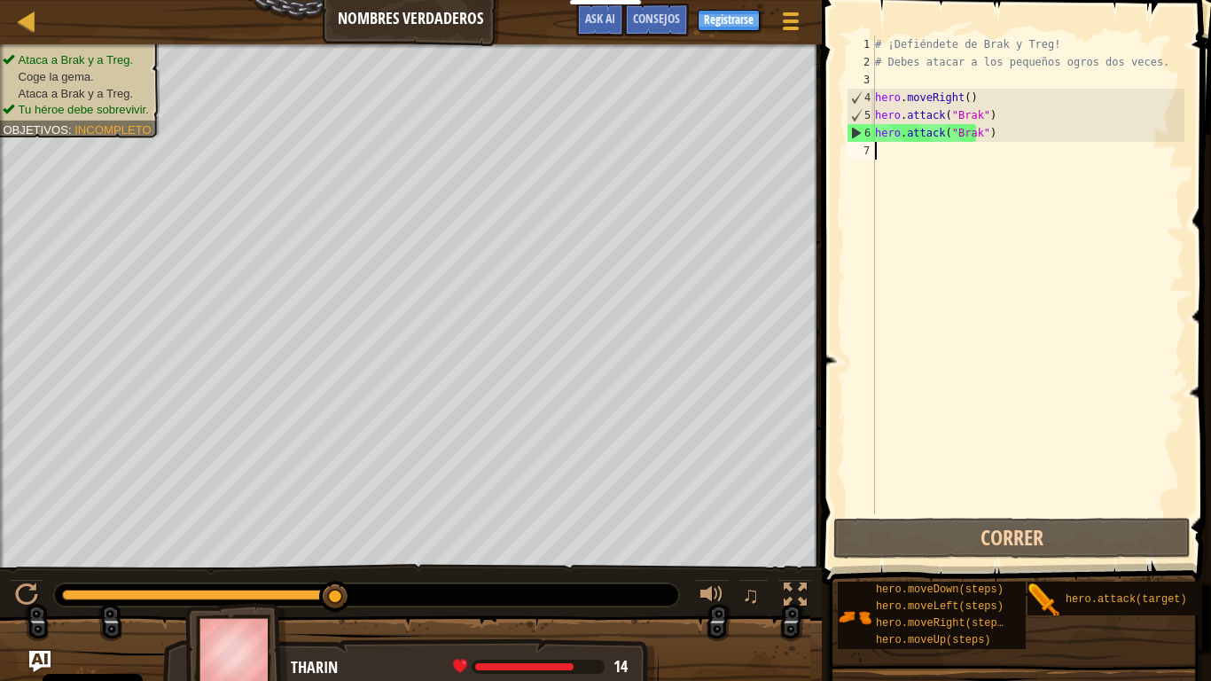
type textarea "h"
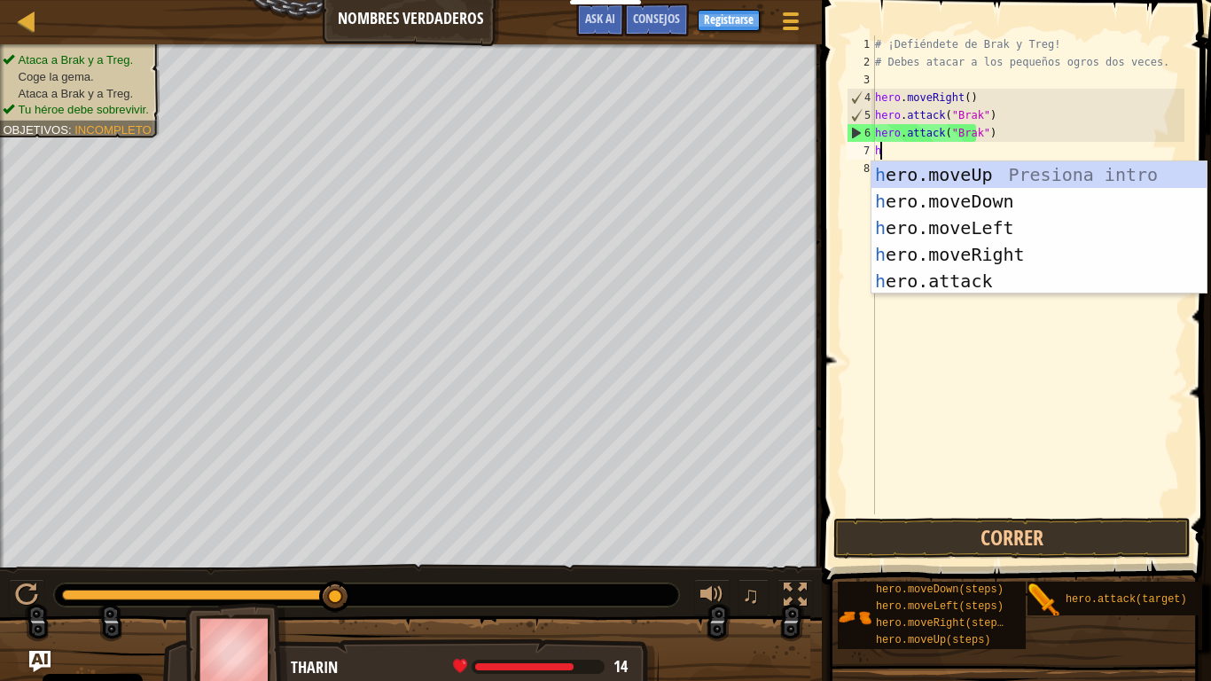
scroll to position [8, 0]
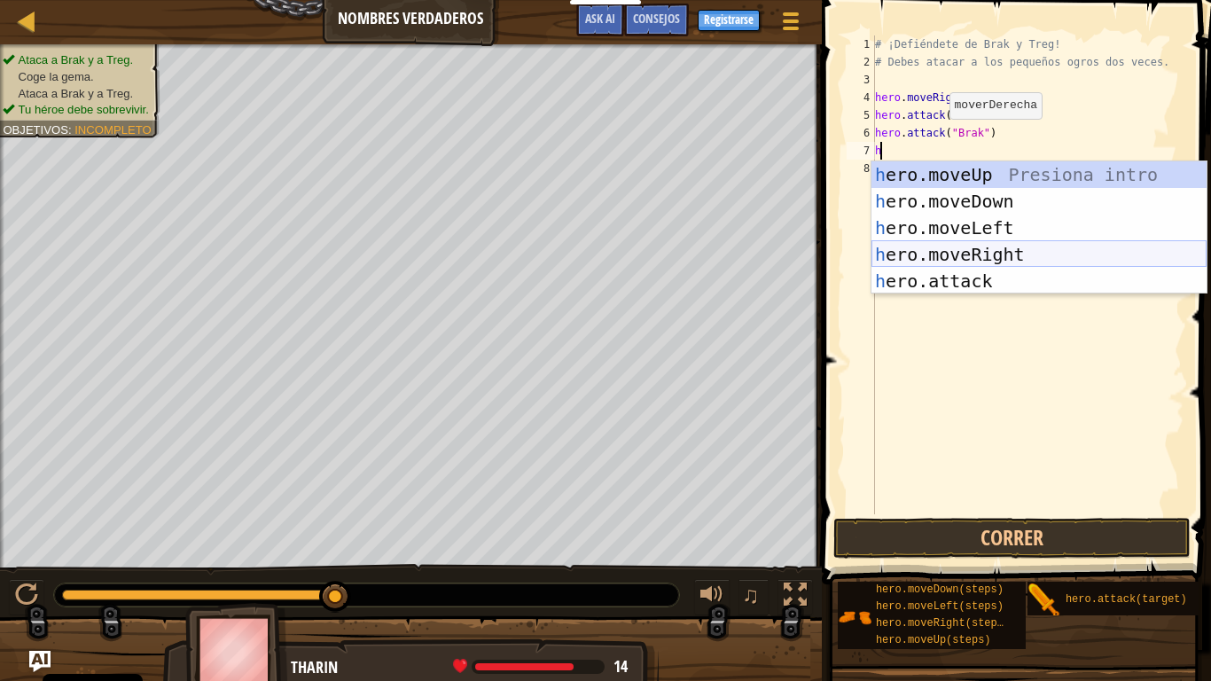
click at [994, 261] on div "h ero.moveUp Presiona intro h ero.moveDown Presiona intro h ero.moveLeft Presio…" at bounding box center [1038, 254] width 335 height 186
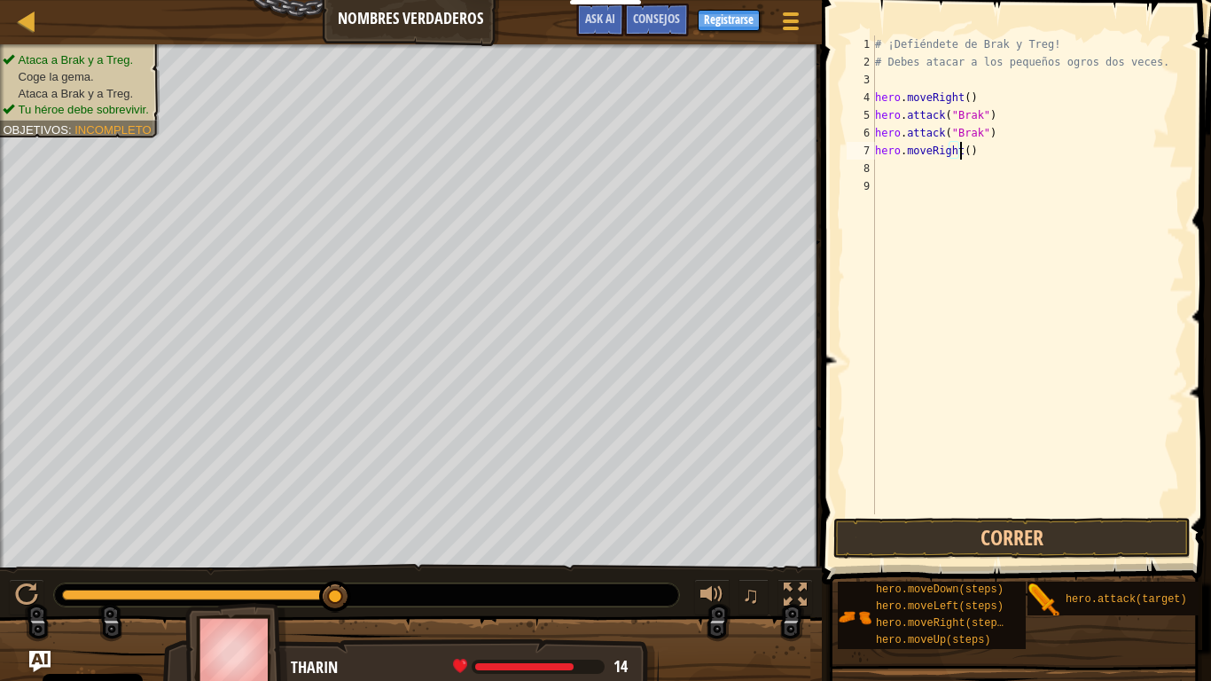
click at [957, 154] on div "# ¡Defiéndete de Brak y Treg! # Debes atacar a los pequeños ogros dos veces. he…" at bounding box center [1027, 292] width 313 height 514
click at [954, 154] on div "# ¡Defiéndete de Brak y Treg! # Debes atacar a los pequeños ogros dos veces. he…" at bounding box center [1027, 292] width 313 height 514
type textarea "hero.moveRight(2)"
click at [962, 176] on div "# ¡Defiéndete de Brak y Treg! # Debes atacar a los pequeños ogros dos veces. he…" at bounding box center [1027, 292] width 313 height 514
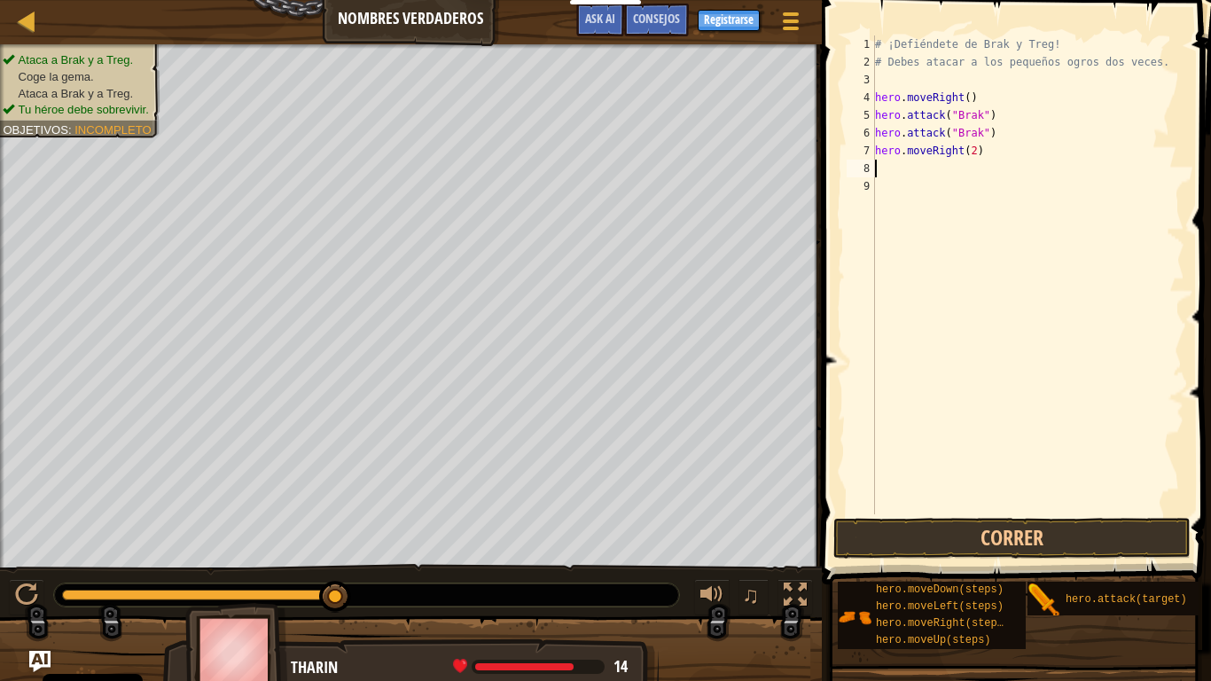
scroll to position [8, 0]
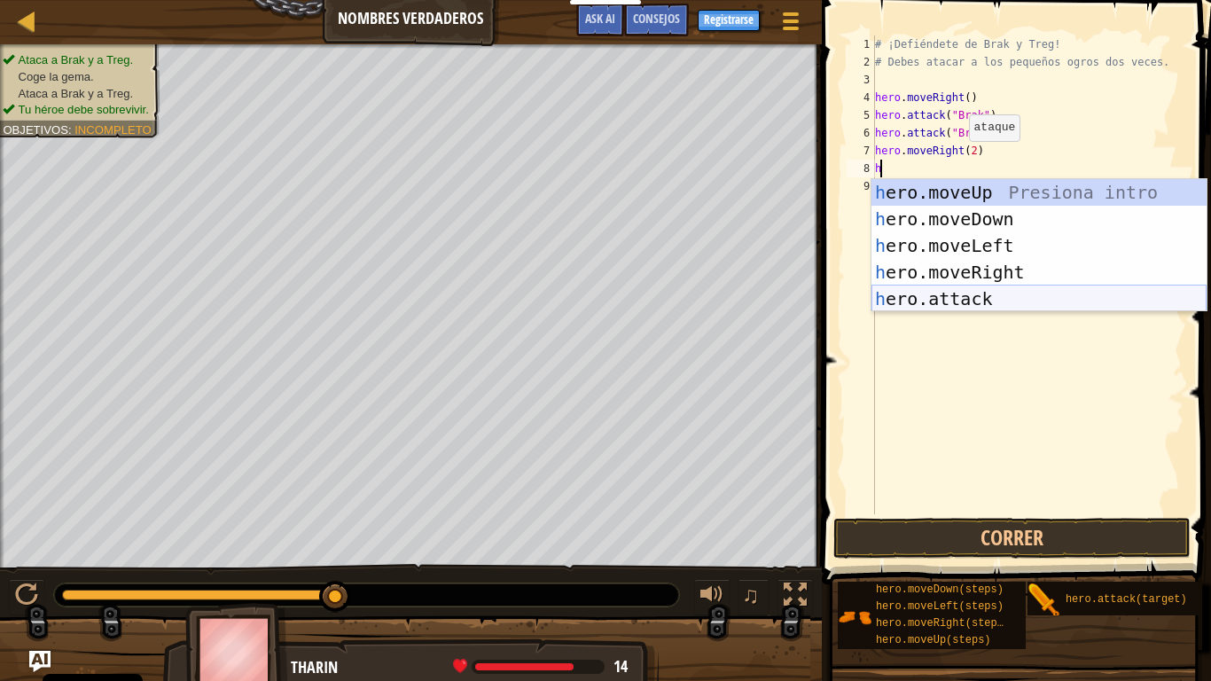
click at [954, 292] on div "h ero.moveUp Presiona intro h ero.moveDown Presiona intro h ero.moveLeft Presio…" at bounding box center [1038, 272] width 335 height 186
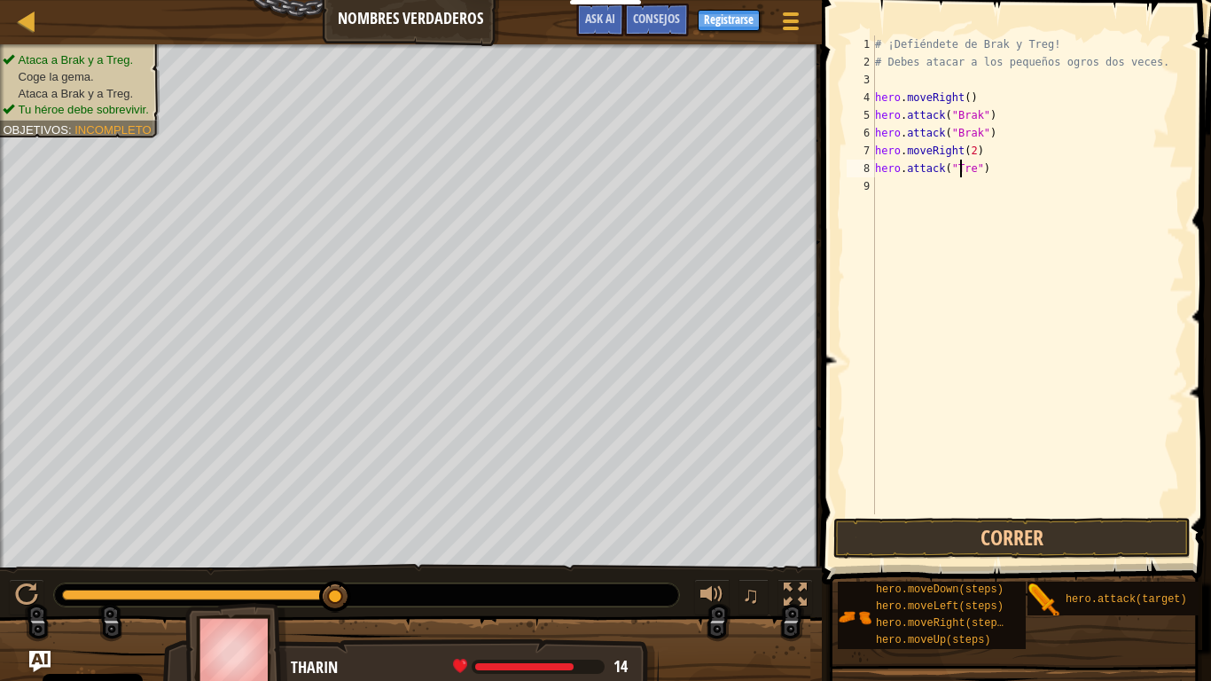
scroll to position [8, 7]
type textarea "hero.attack("Treg")"
click at [1003, 516] on span at bounding box center [1017, 267] width 403 height 636
click at [1005, 525] on button "Correr" at bounding box center [1011, 538] width 357 height 41
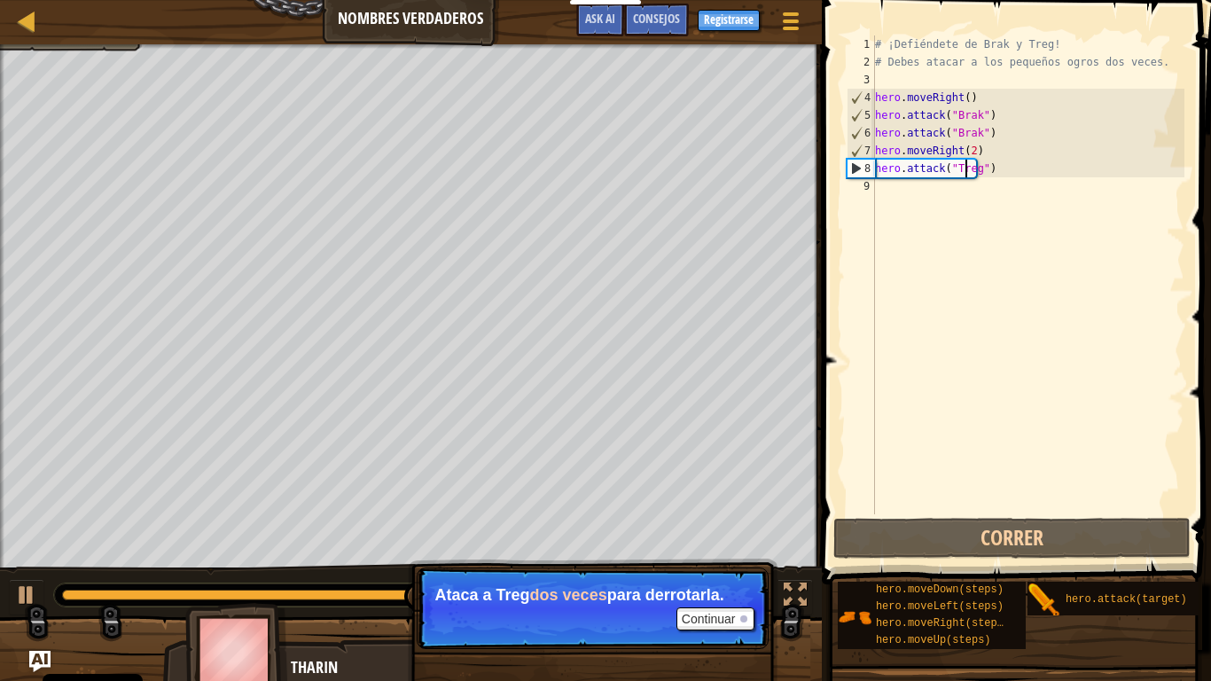
click at [975, 196] on div "# ¡Defiéndete de Brak y Treg! # Debes atacar a los pequeños ogros dos veces. he…" at bounding box center [1027, 292] width 313 height 514
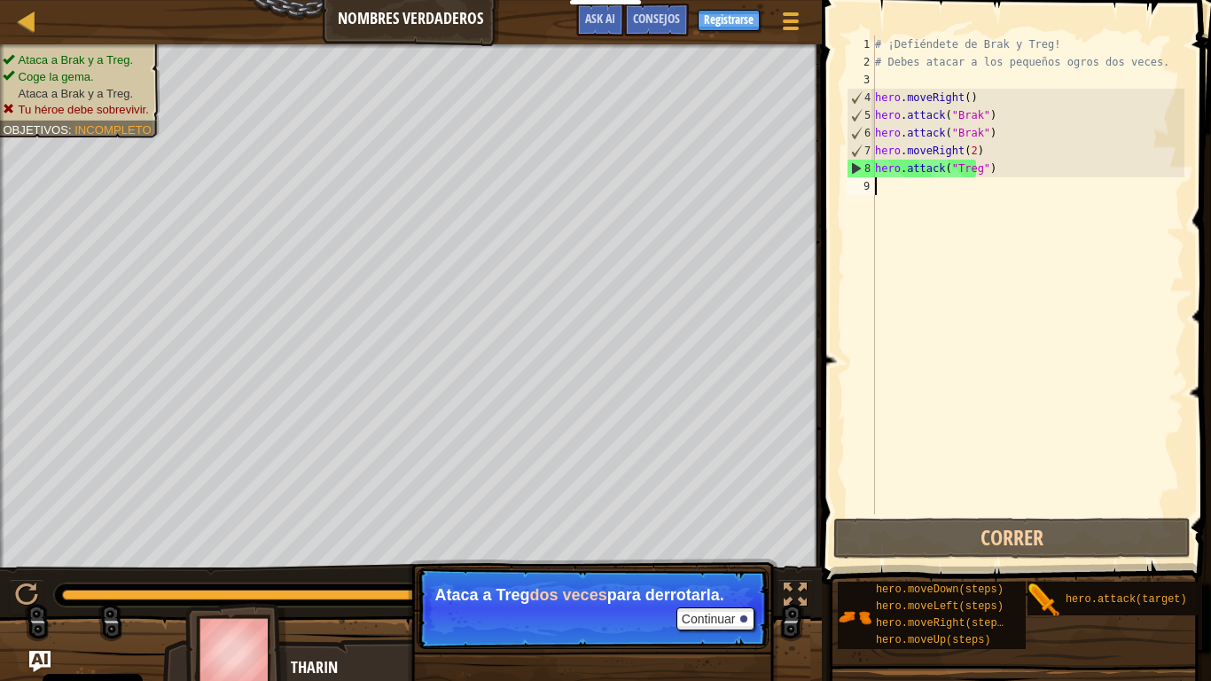
click at [978, 165] on div "# ¡Defiéndete de Brak y Treg! # Debes atacar a los pequeños ogros dos veces. he…" at bounding box center [1027, 292] width 313 height 514
type textarea "hero.attack("Treg")"
paste textarea
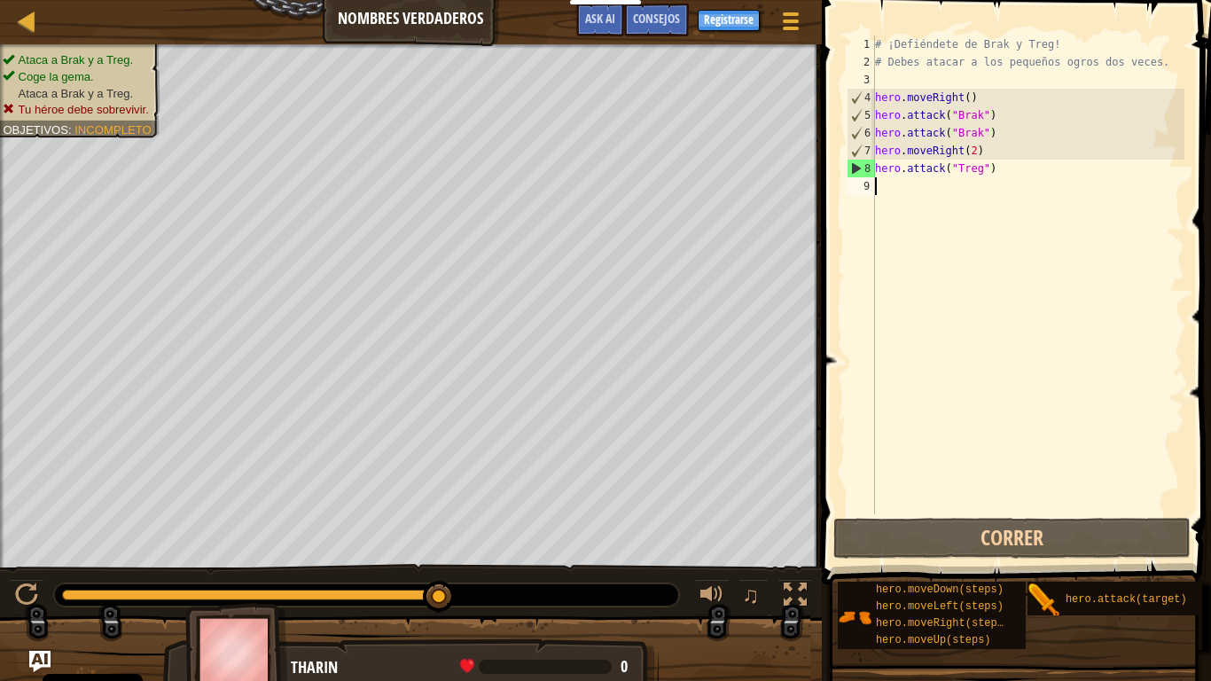
click at [960, 181] on div "# ¡Defiéndete de Brak y Treg! # Debes atacar a los pequeños ogros dos veces. he…" at bounding box center [1027, 292] width 313 height 514
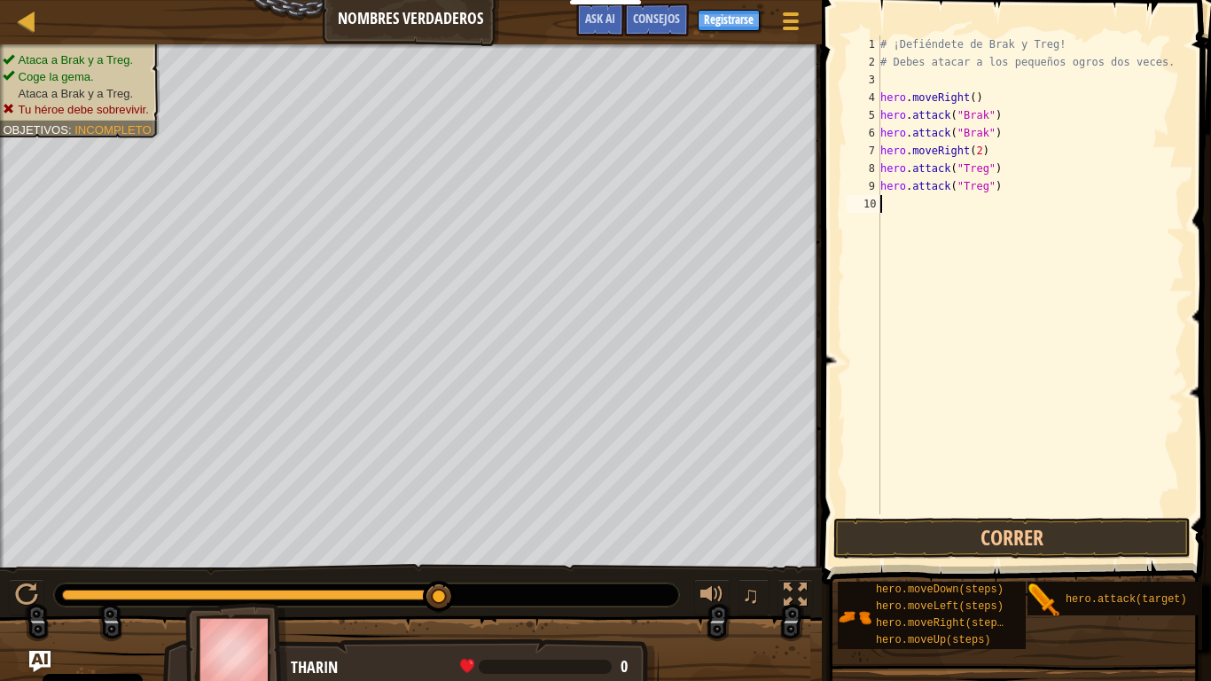
paste textarea "hero.attack("Treg")"
type textarea "h"
click at [942, 534] on button "Correr" at bounding box center [1011, 538] width 357 height 41
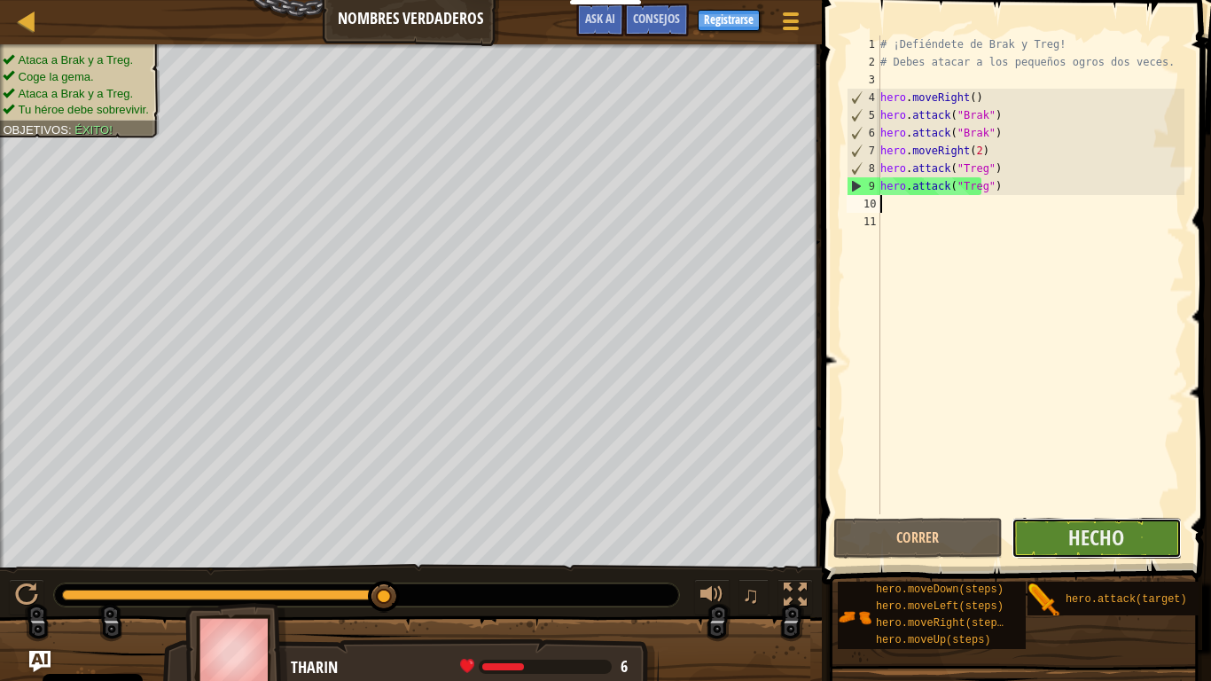
click at [1061, 529] on button "Hecho" at bounding box center [1095, 538] width 169 height 41
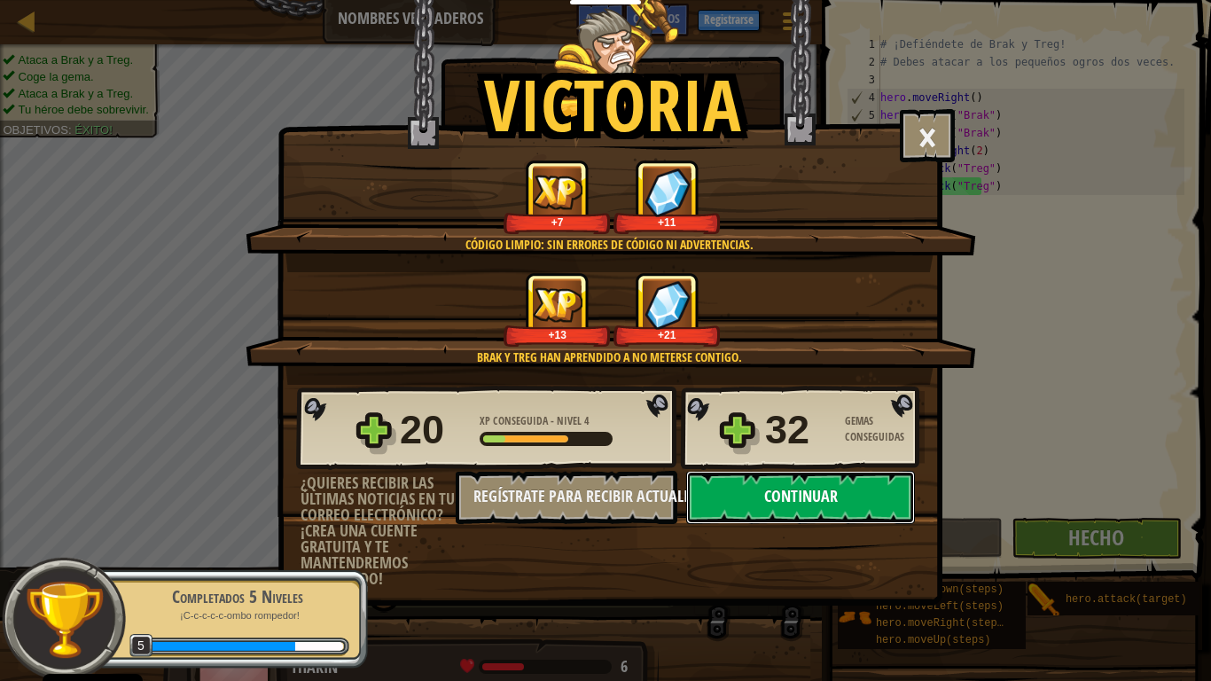
click at [837, 495] on button "Continuar" at bounding box center [800, 497] width 229 height 53
select select "es-ES"
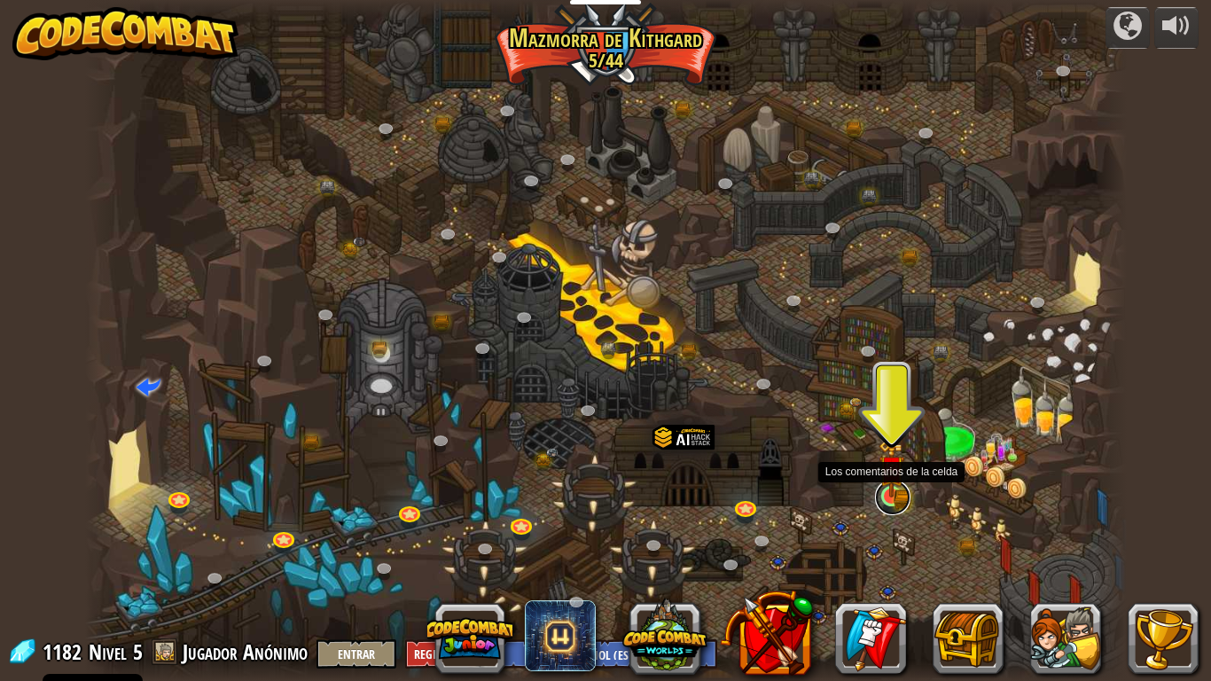
click at [893, 511] on link at bounding box center [892, 496] width 35 height 35
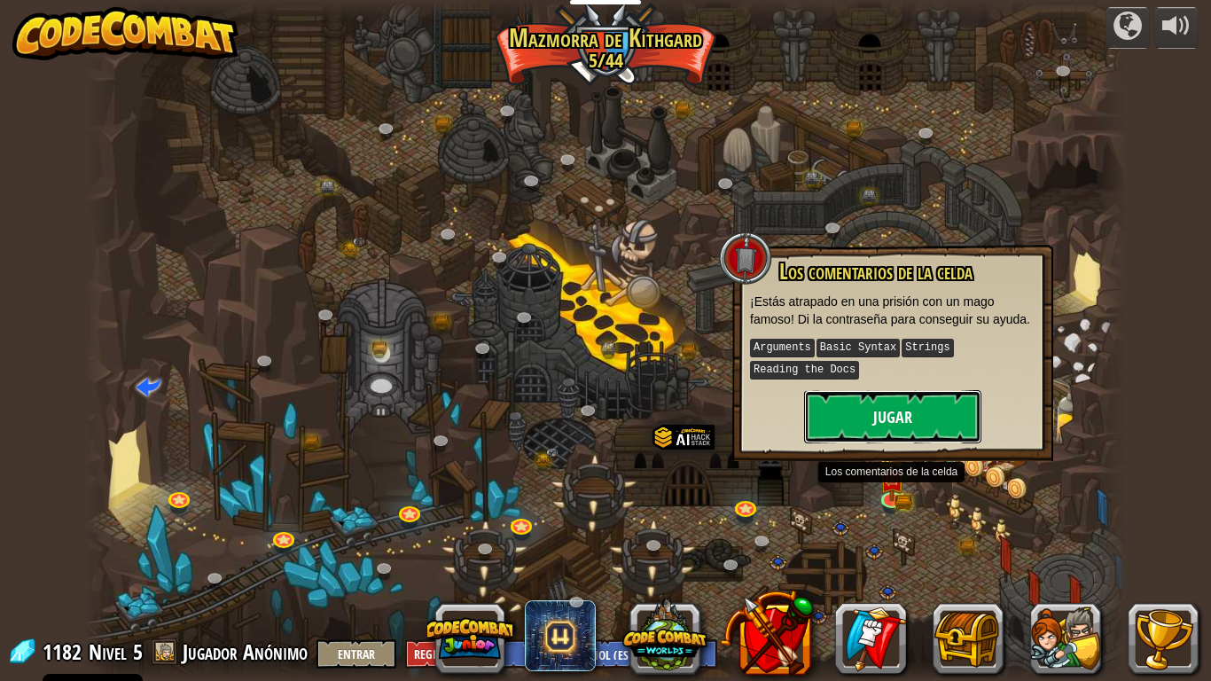
click at [905, 410] on button "Jugar" at bounding box center [892, 416] width 177 height 53
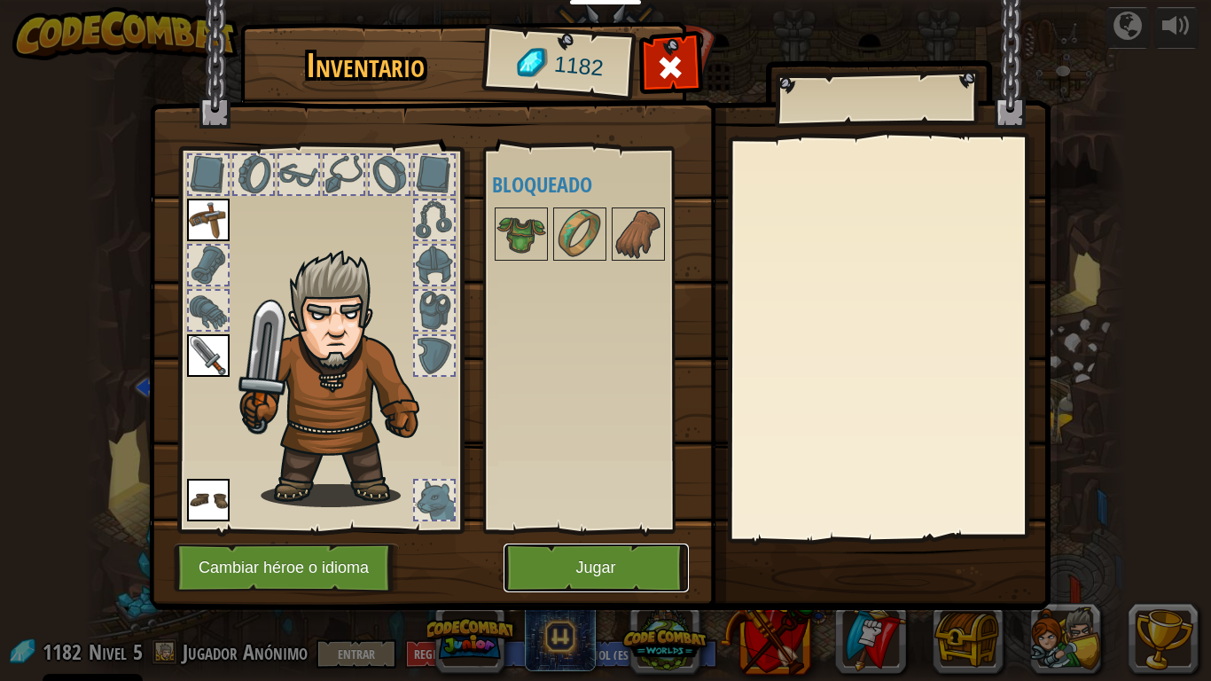
click at [612, 569] on button "Jugar" at bounding box center [595, 567] width 185 height 49
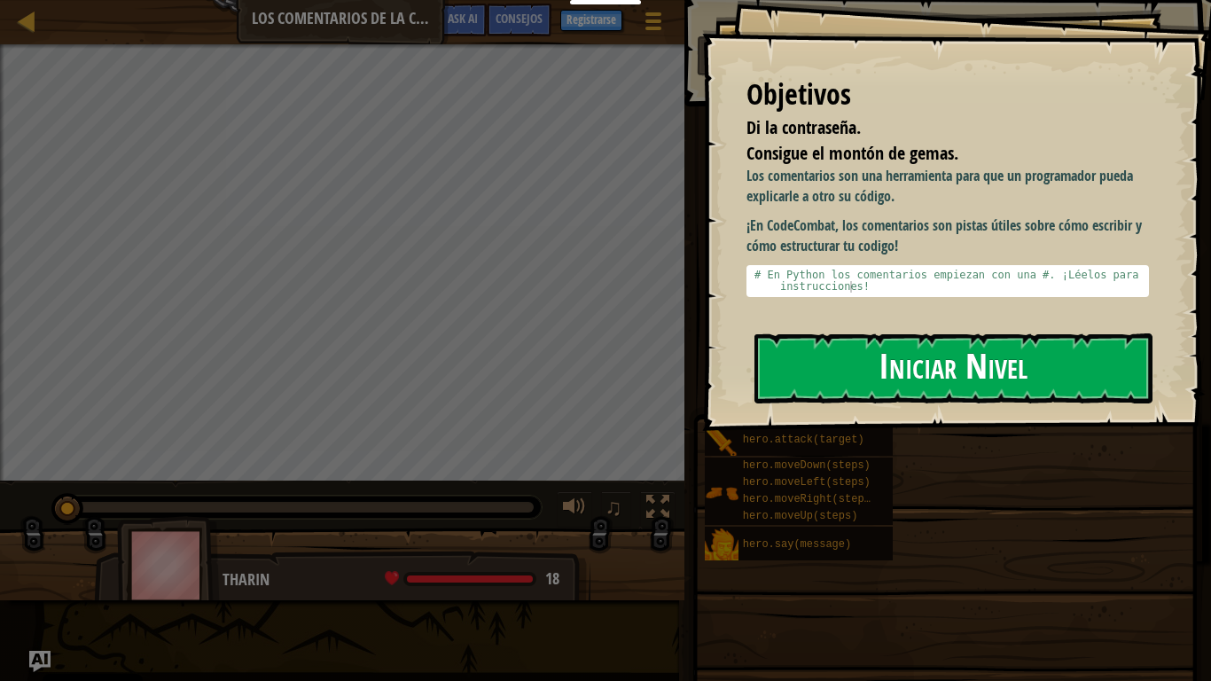
click at [914, 365] on button "Iniciar Nivel" at bounding box center [953, 368] width 398 height 70
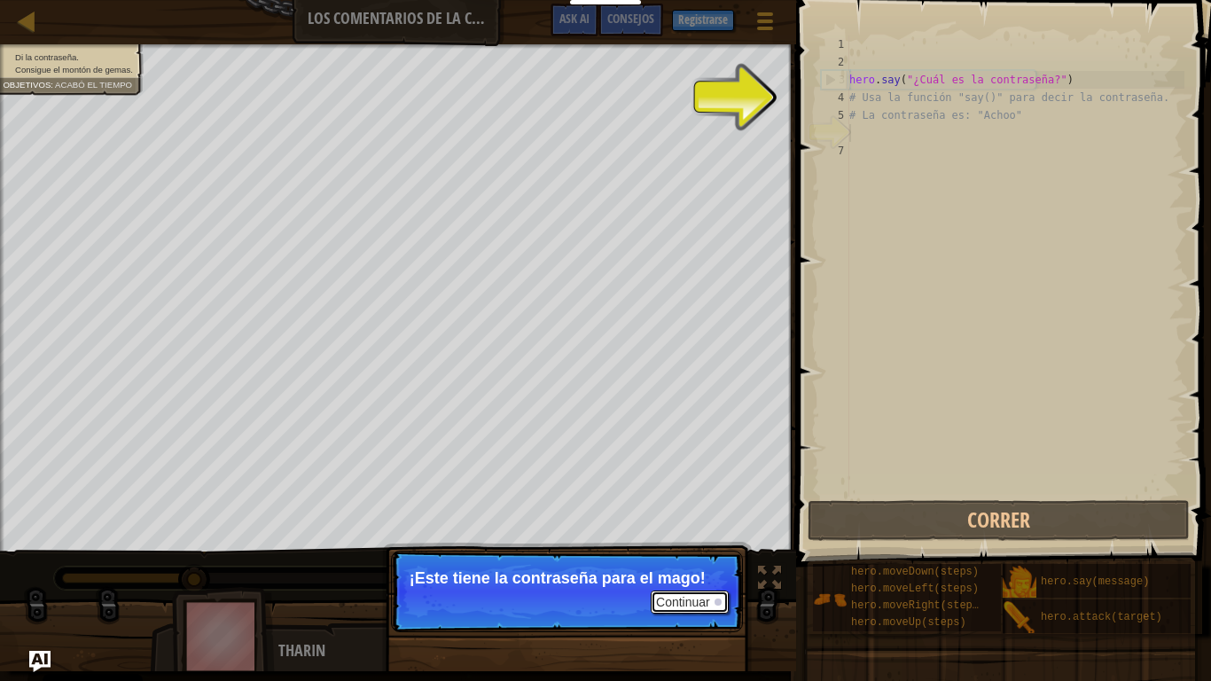
click at [688, 581] on button "Continuar" at bounding box center [690, 601] width 78 height 23
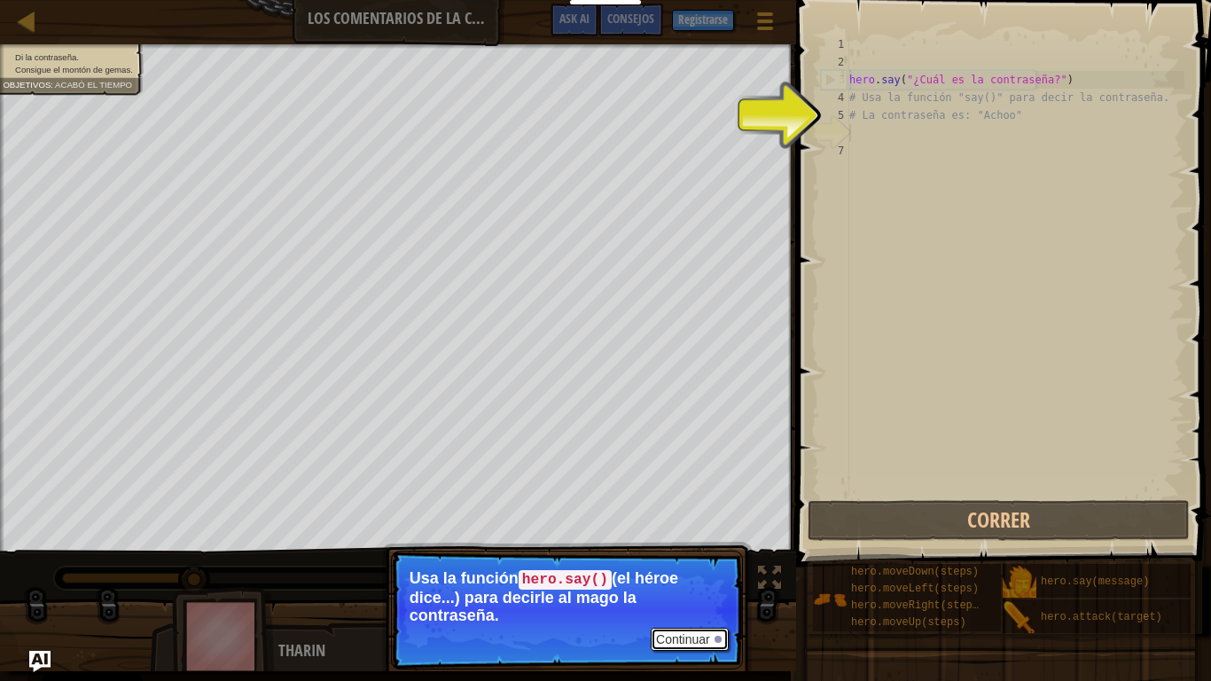
click at [686, 581] on button "Continuar" at bounding box center [690, 639] width 78 height 23
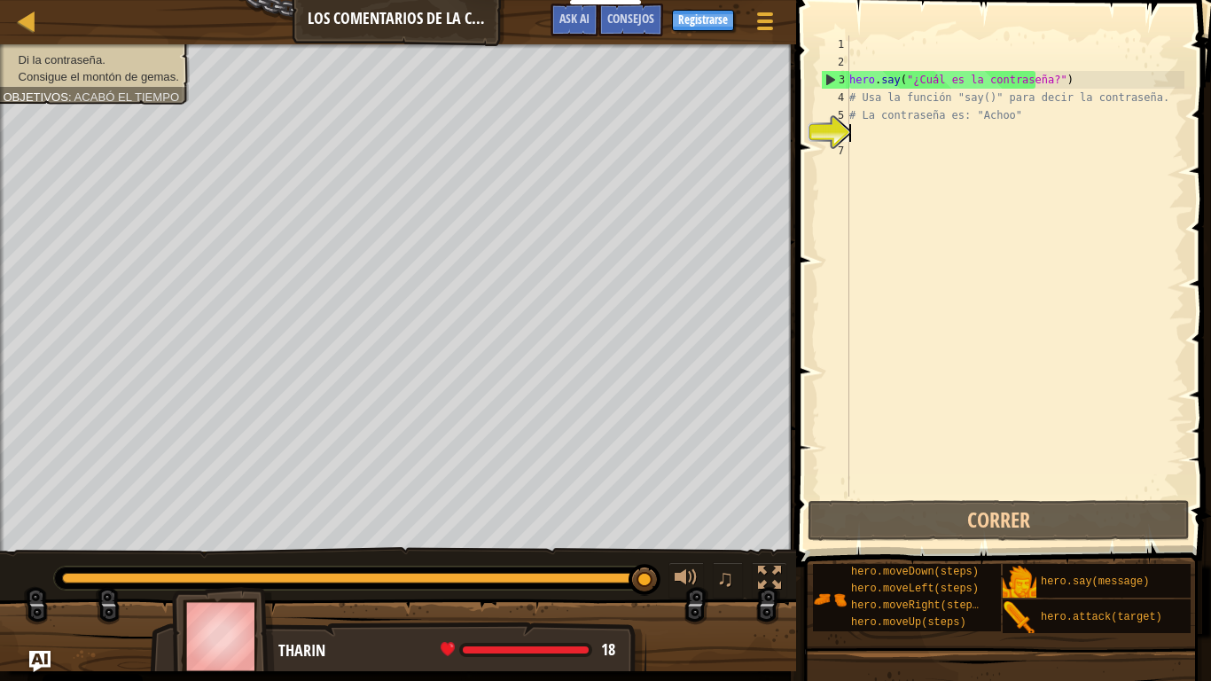
click at [875, 135] on div "hero . say ( "¿Cuál es la contraseña?" ) # Usa la función "say()" para decir la…" at bounding box center [1015, 283] width 339 height 496
type textarea "h"
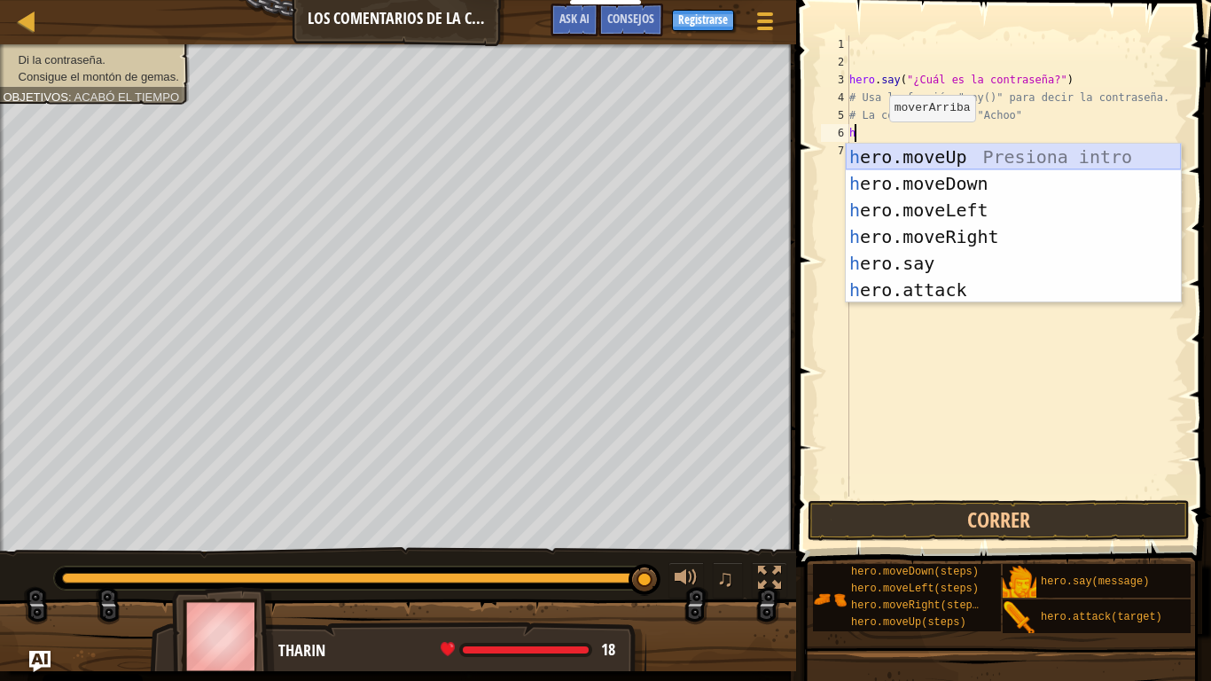
click at [912, 168] on div "h ero.moveUp Presiona intro h ero.moveDown Presiona intro h ero.moveLeft Presio…" at bounding box center [1013, 250] width 335 height 213
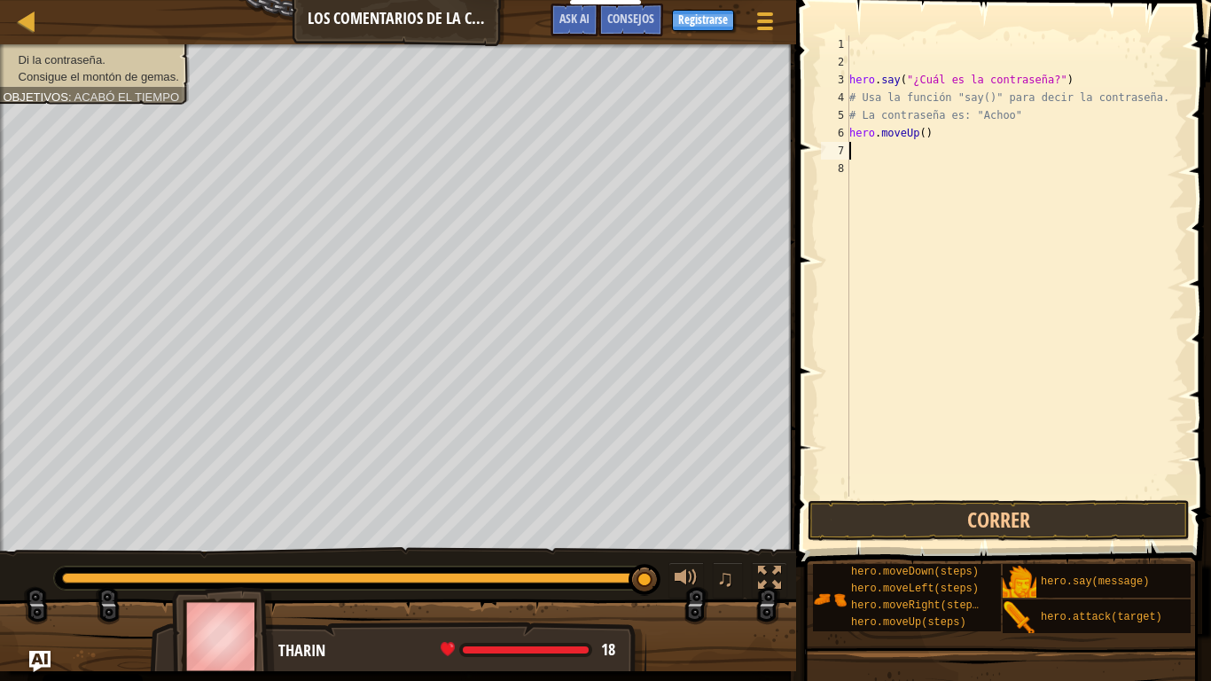
click at [917, 134] on div "hero . say ( "¿Cuál es la contraseña?" ) # Usa la función "say()" para decir la…" at bounding box center [1015, 283] width 339 height 496
click at [913, 135] on div "hero . say ( "¿Cuál es la contraseña?" ) # Usa la función "say()" para decir la…" at bounding box center [1015, 283] width 339 height 496
type textarea "hero.moveUp(2)"
click at [922, 152] on div "hero . say ( "¿Cuál es la contraseña?" ) # Usa la función "say()" para decir la…" at bounding box center [1015, 283] width 339 height 496
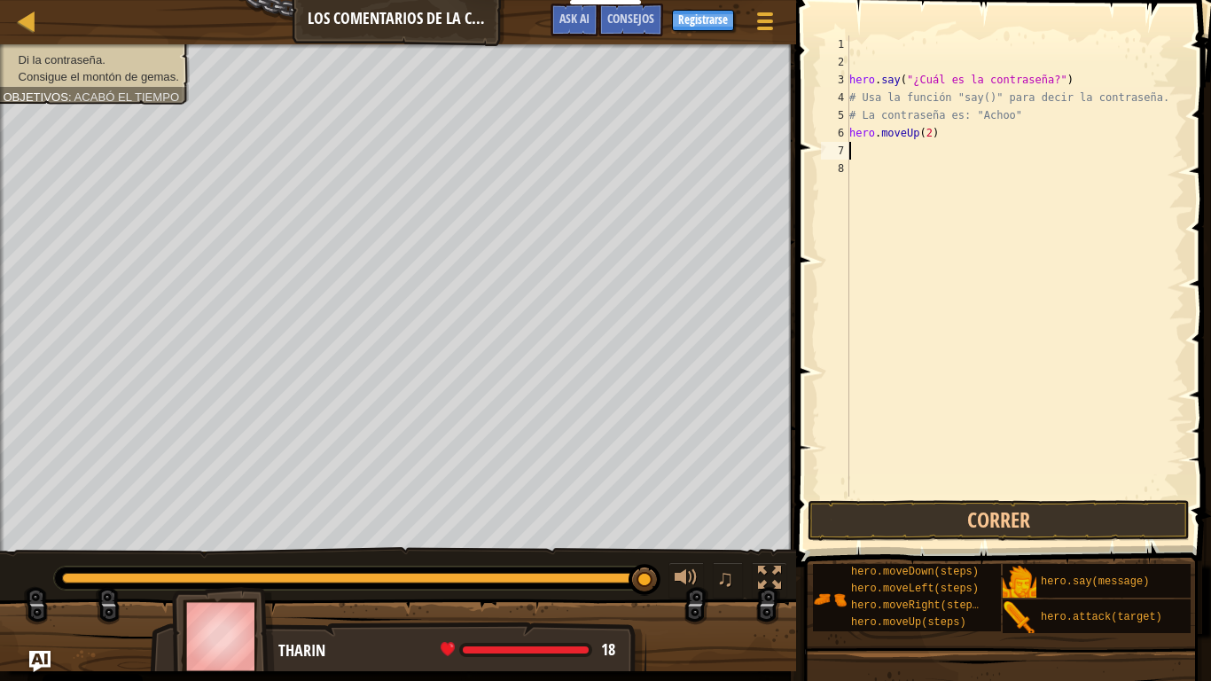
scroll to position [8, 0]
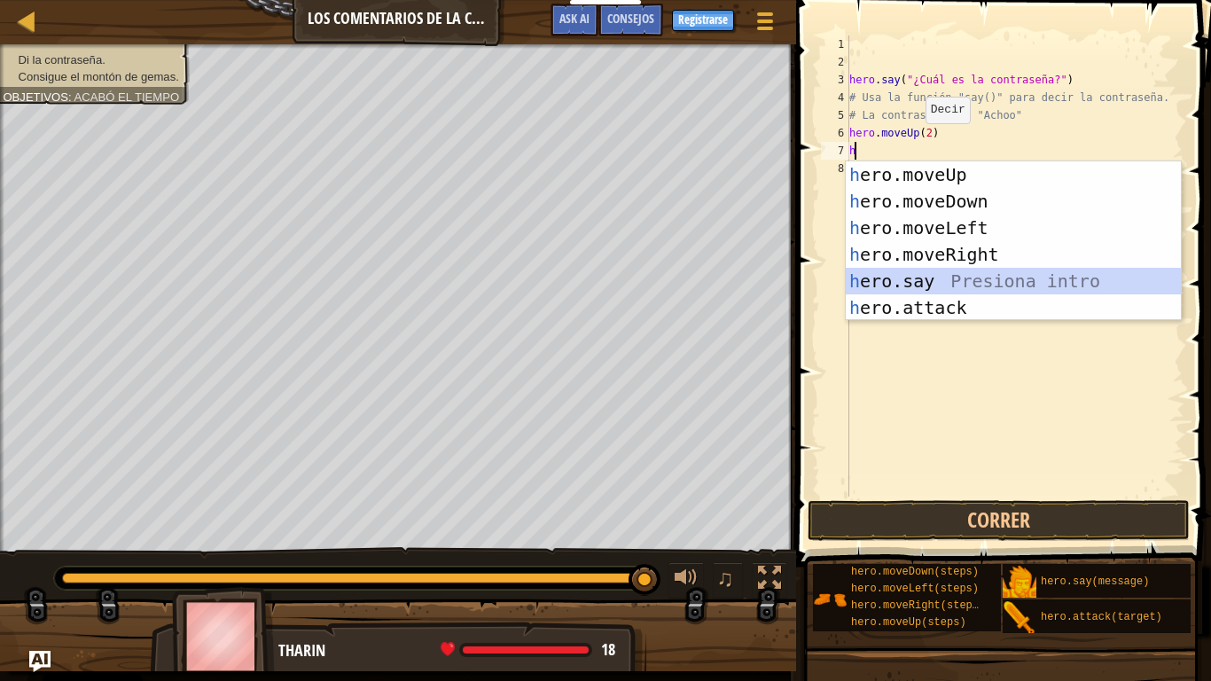
click at [912, 285] on div "h ero.moveUp Presiona intro h ero.moveDown Presiona intro h ero.moveLeft Presio…" at bounding box center [1013, 267] width 335 height 213
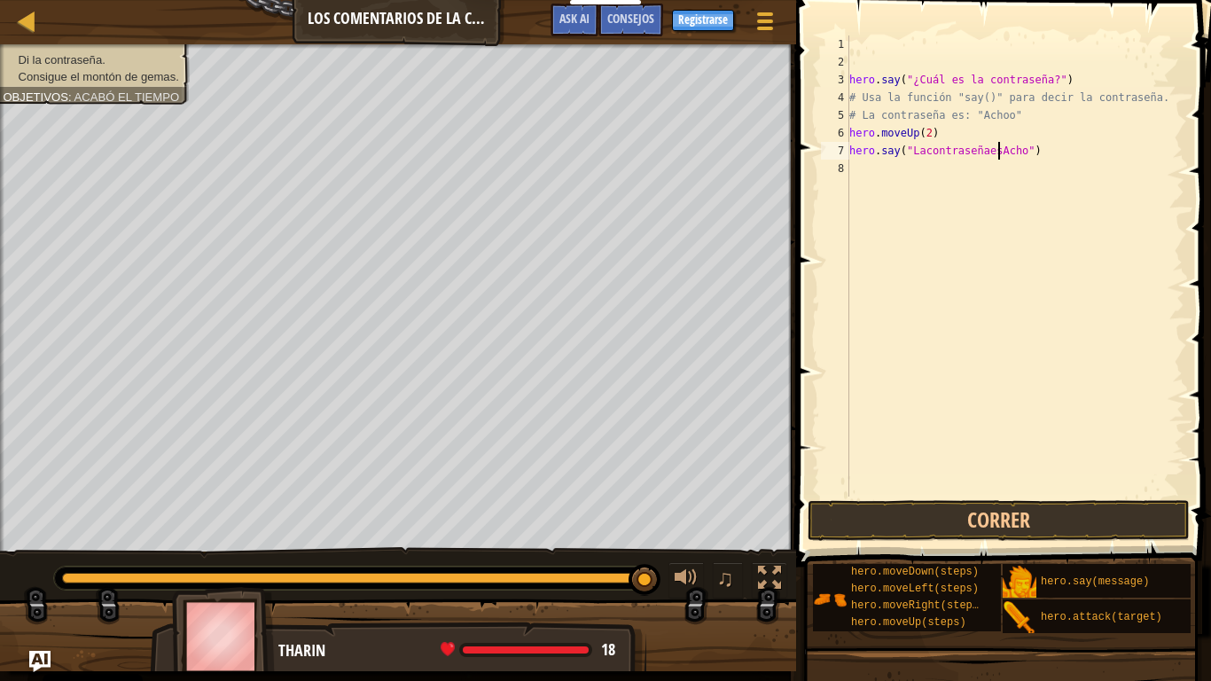
scroll to position [8, 12]
click at [901, 519] on button "Correr" at bounding box center [998, 520] width 382 height 41
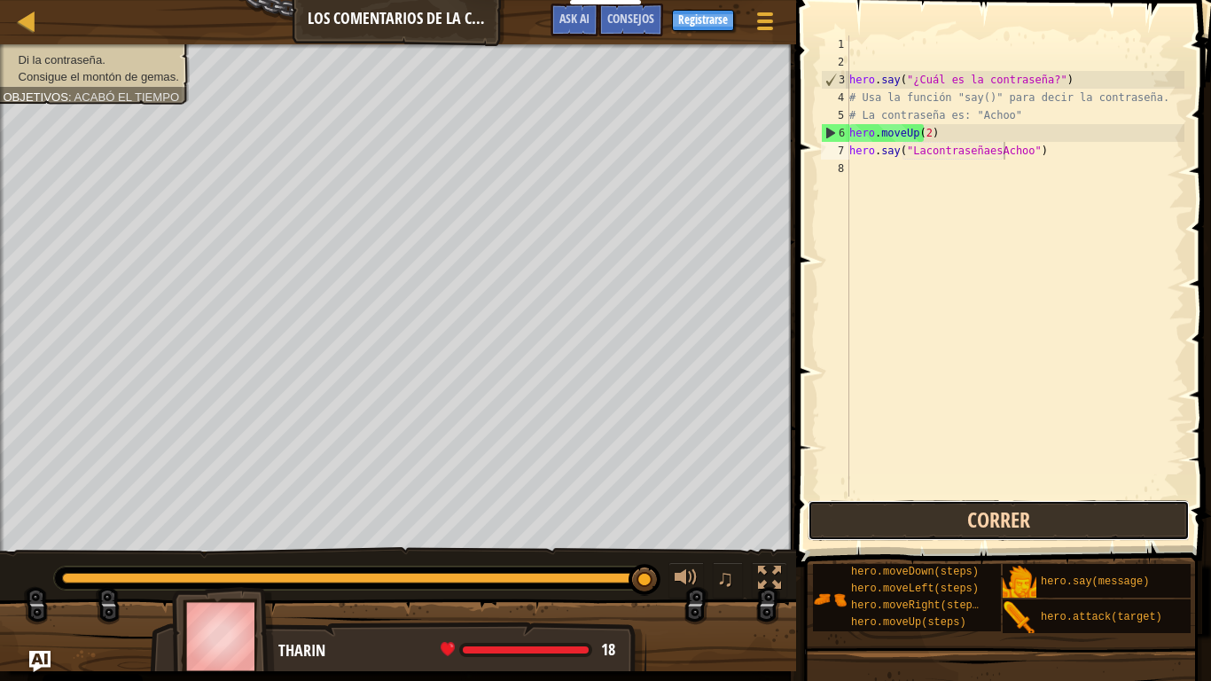
click at [887, 517] on button "Correr" at bounding box center [998, 520] width 382 height 41
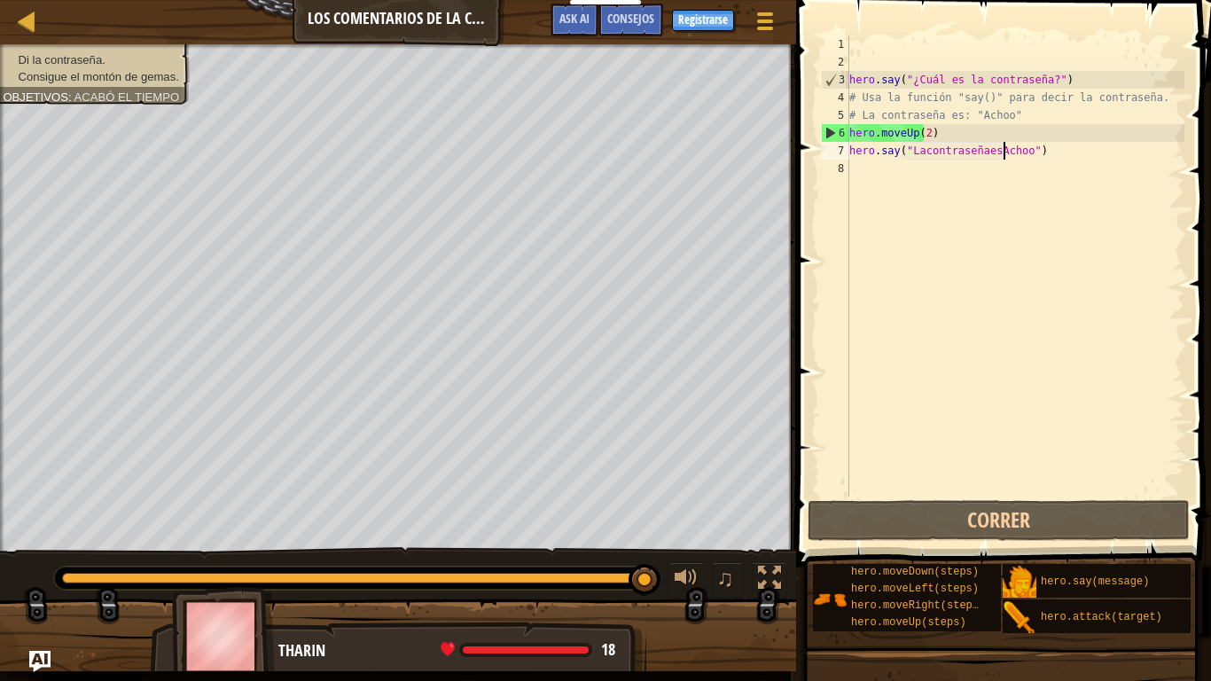
click at [939, 136] on div "hero . say ( "¿Cuál es la contraseña?" ) # Usa la función "say()" para decir la…" at bounding box center [1015, 283] width 339 height 496
click at [917, 133] on div "hero . say ( "¿Cuál es la contraseña?" ) # Usa la función "say()" para decir la…" at bounding box center [1015, 283] width 339 height 496
type textarea "hero.moveUp()"
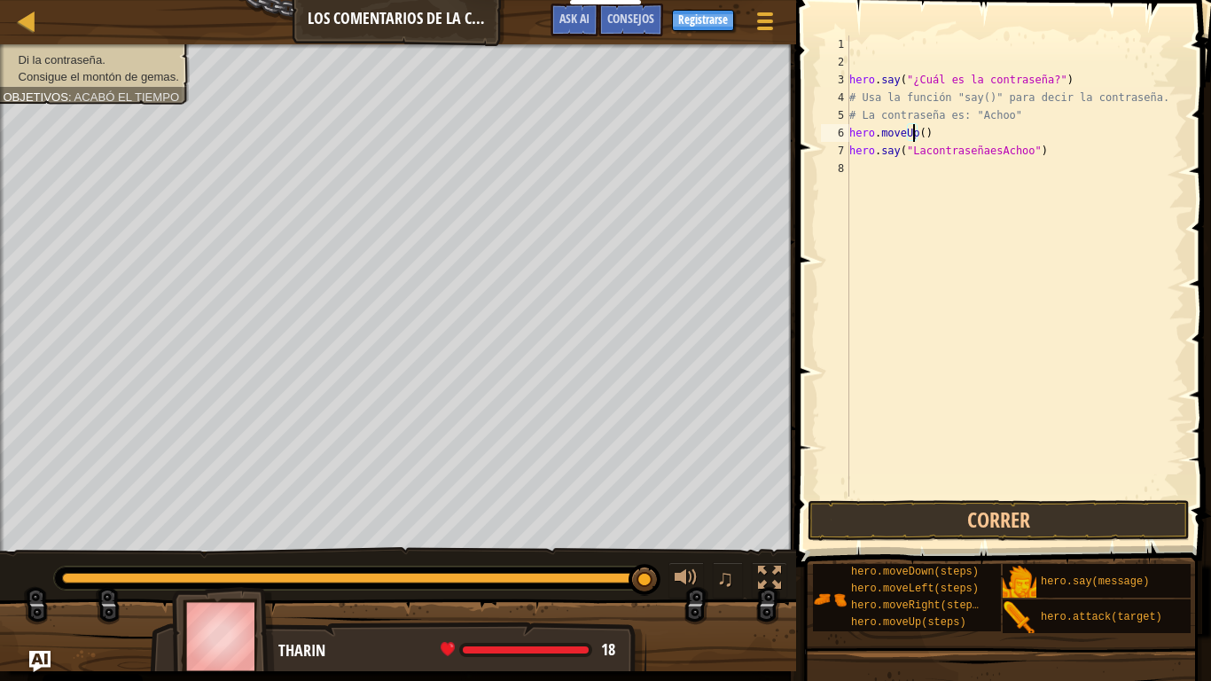
click at [963, 135] on div "hero . say ( "¿Cuál es la contraseña?" ) # Usa la función "say()" para decir la…" at bounding box center [1015, 283] width 339 height 496
type textarea "h"
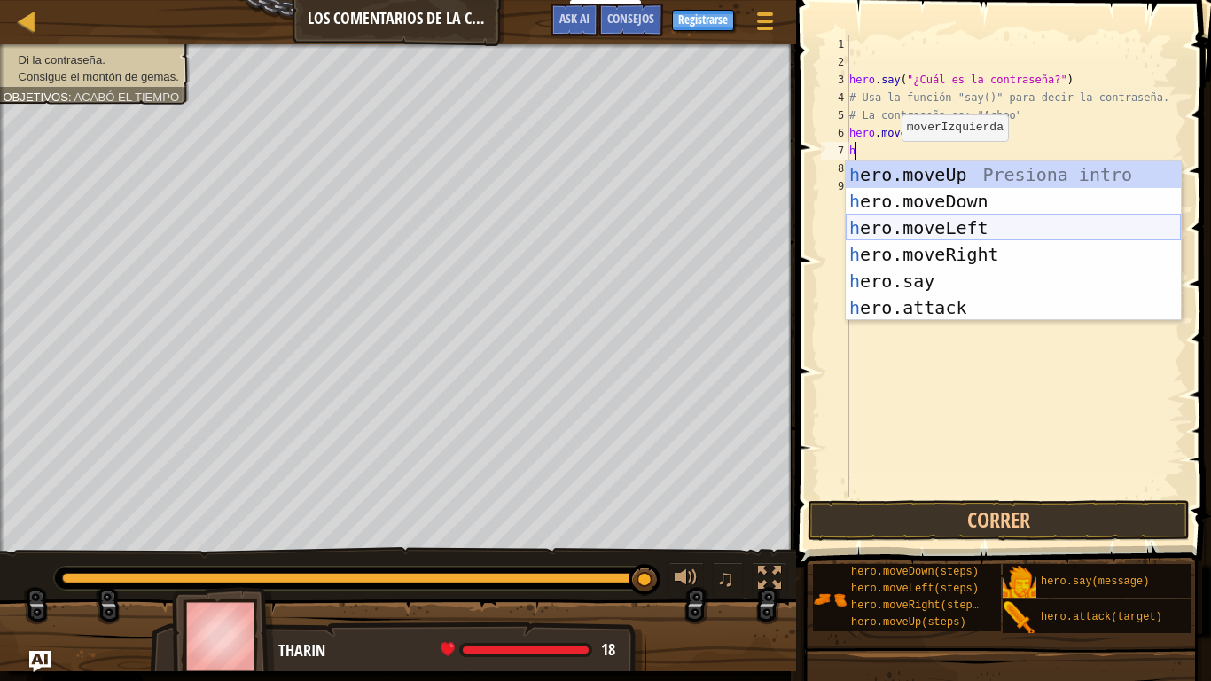
click at [902, 227] on div "h ero.moveUp Presiona intro h ero.moveDown Presiona intro h ero.moveLeft Presio…" at bounding box center [1013, 267] width 335 height 213
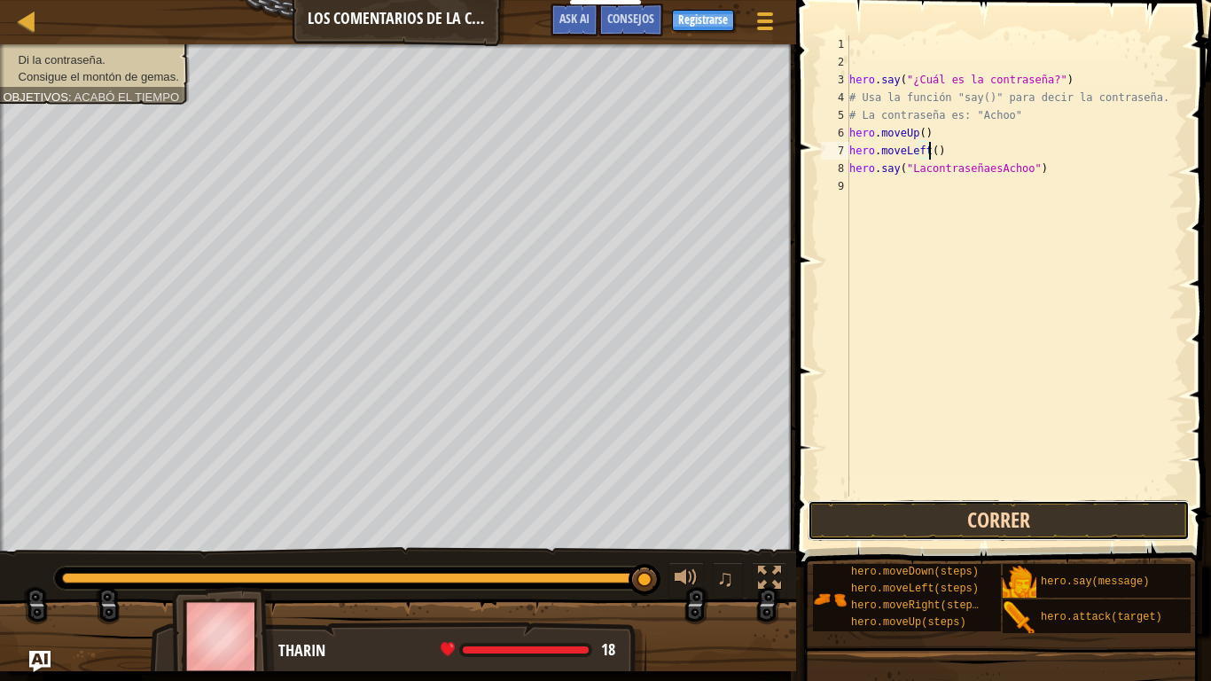
click at [926, 507] on button "Correr" at bounding box center [998, 520] width 382 height 41
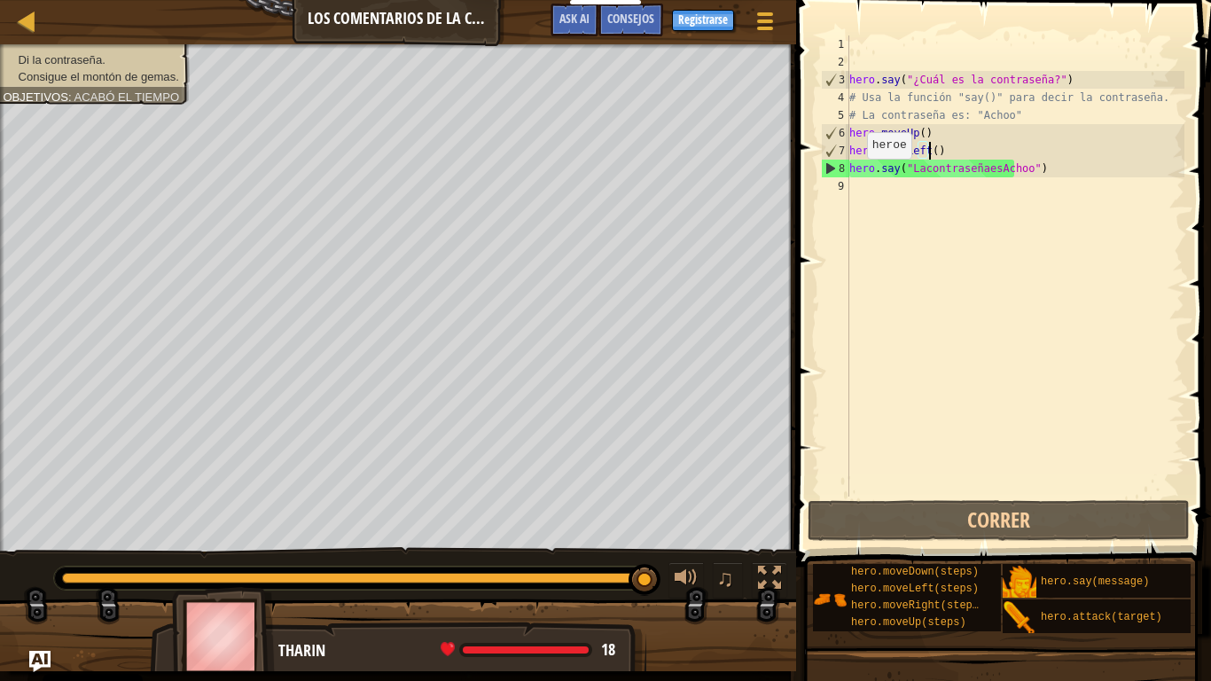
click at [828, 168] on div "8" at bounding box center [835, 169] width 27 height 18
click at [574, 19] on span "Ask AI" at bounding box center [574, 18] width 30 height 17
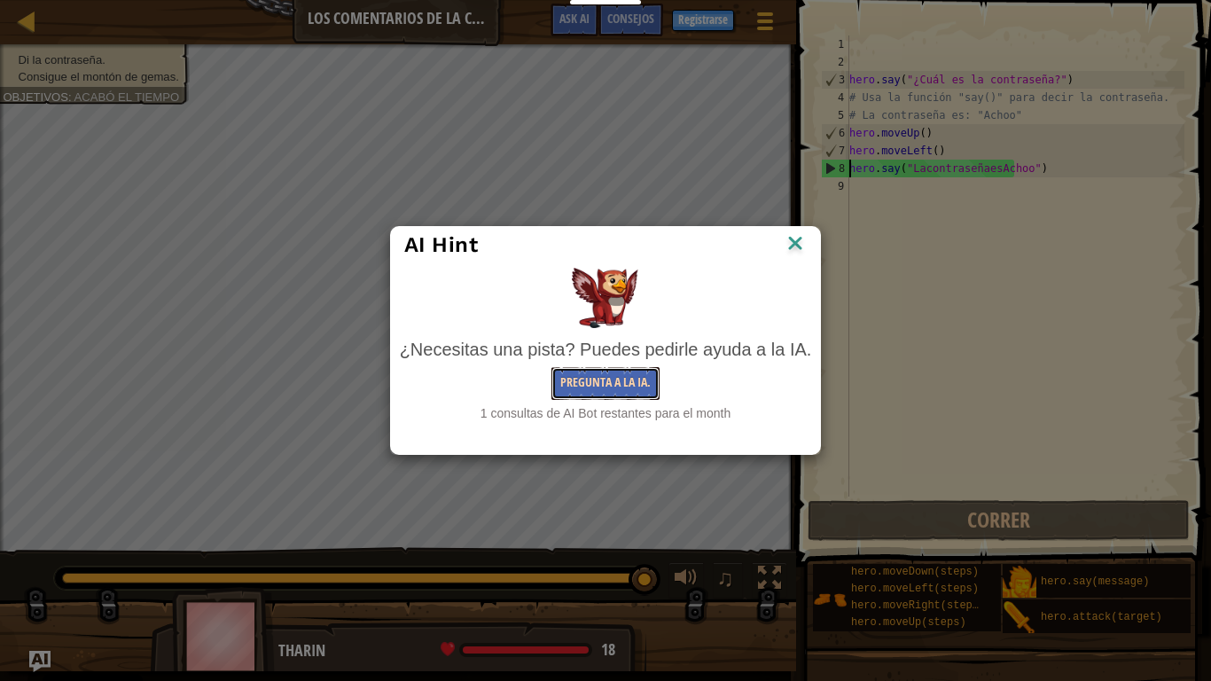
click at [628, 386] on button "Pregunta a la IA." at bounding box center [605, 383] width 108 height 33
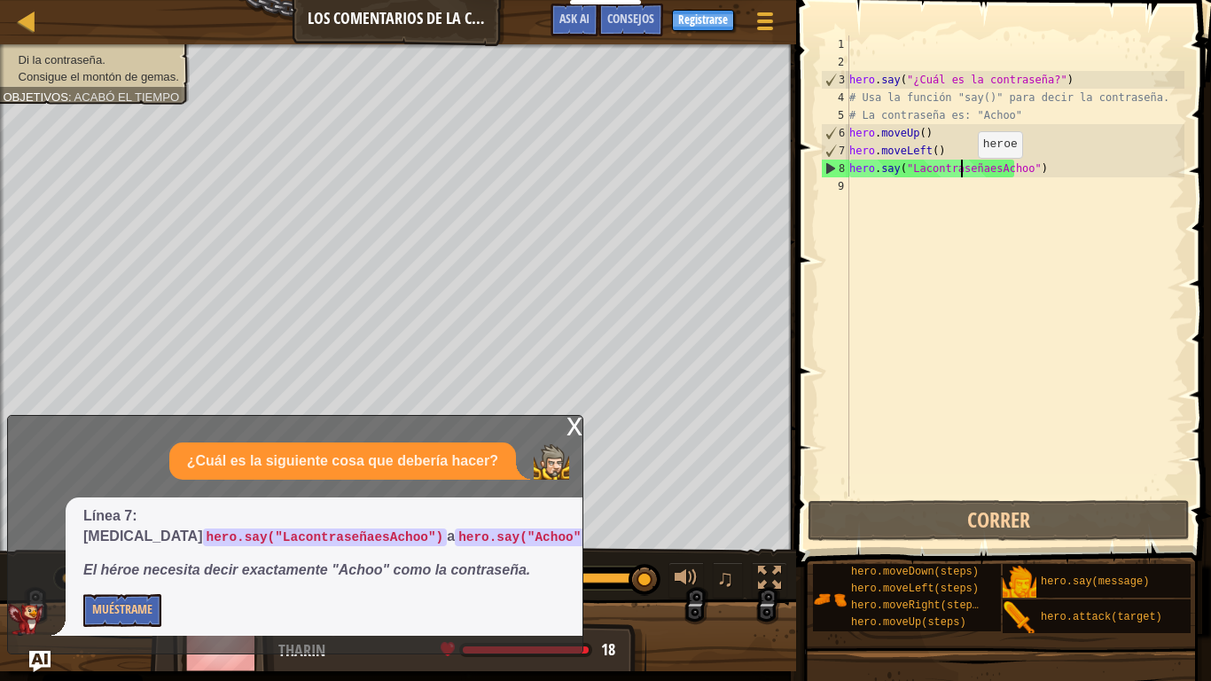
click at [962, 175] on div "hero . say ( "¿Cuál es la contraseña?" ) # Usa la función "say()" para decir la…" at bounding box center [1015, 283] width 339 height 496
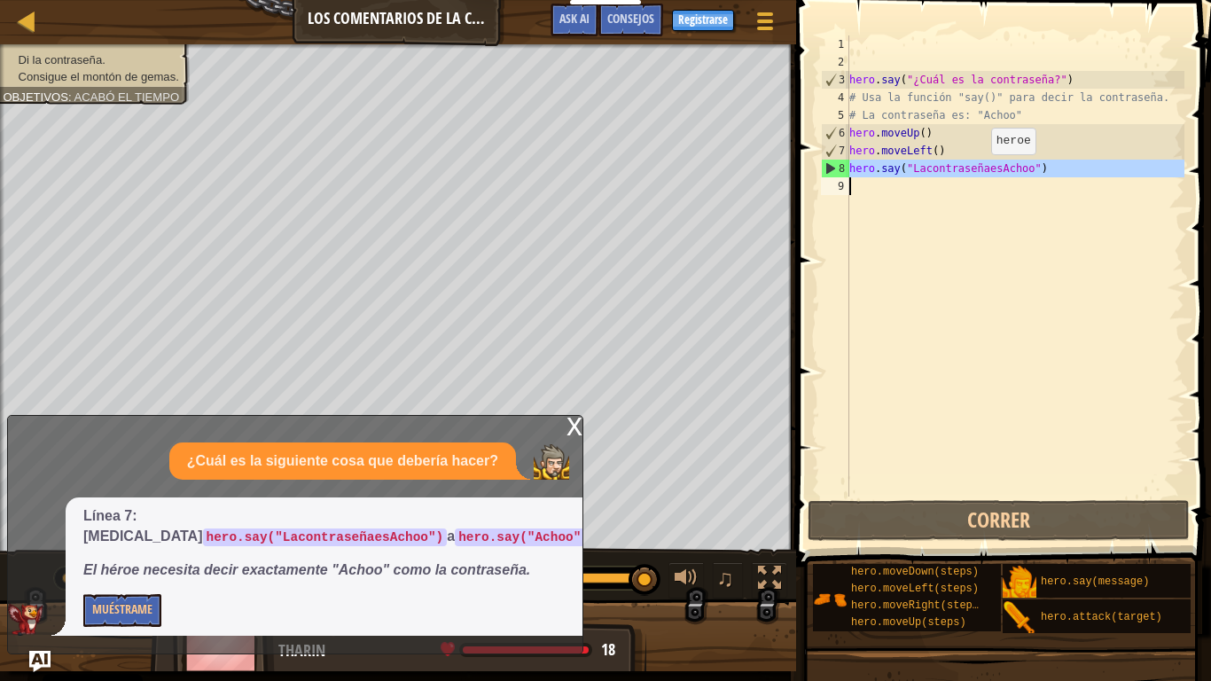
click at [975, 172] on div "hero . say ( "¿Cuál es la contraseña?" ) # Usa la función "say()" para decir la…" at bounding box center [1015, 265] width 339 height 461
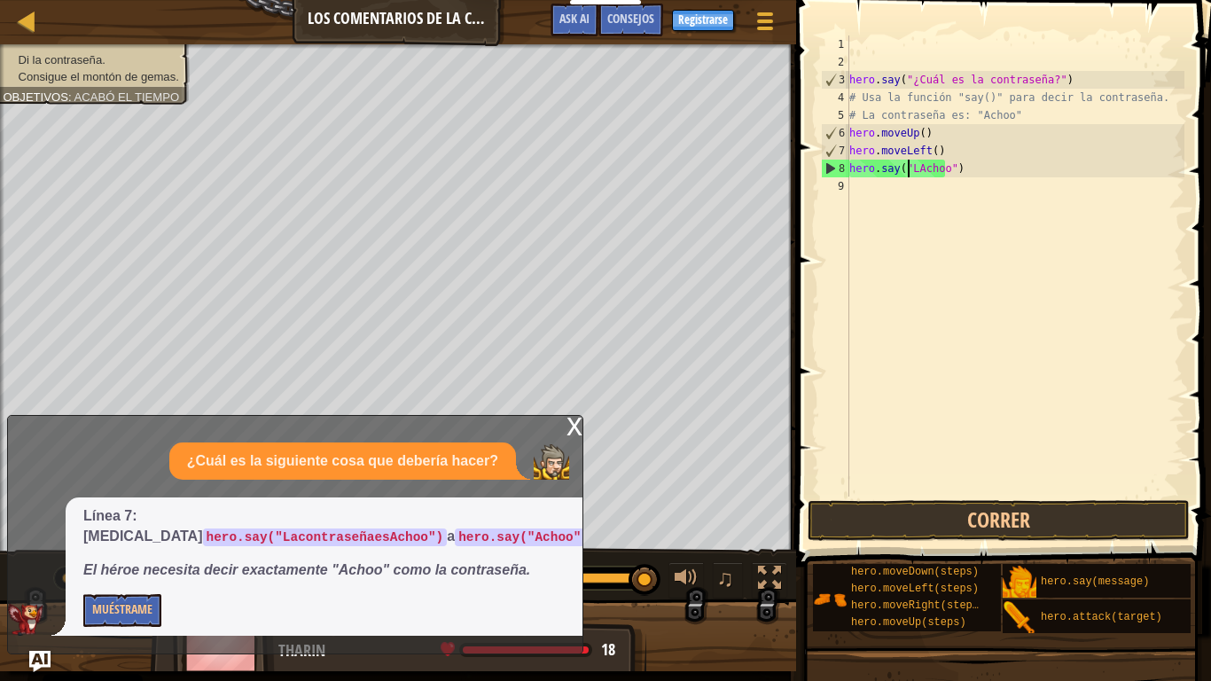
type textarea "hero.say("Achoo")"
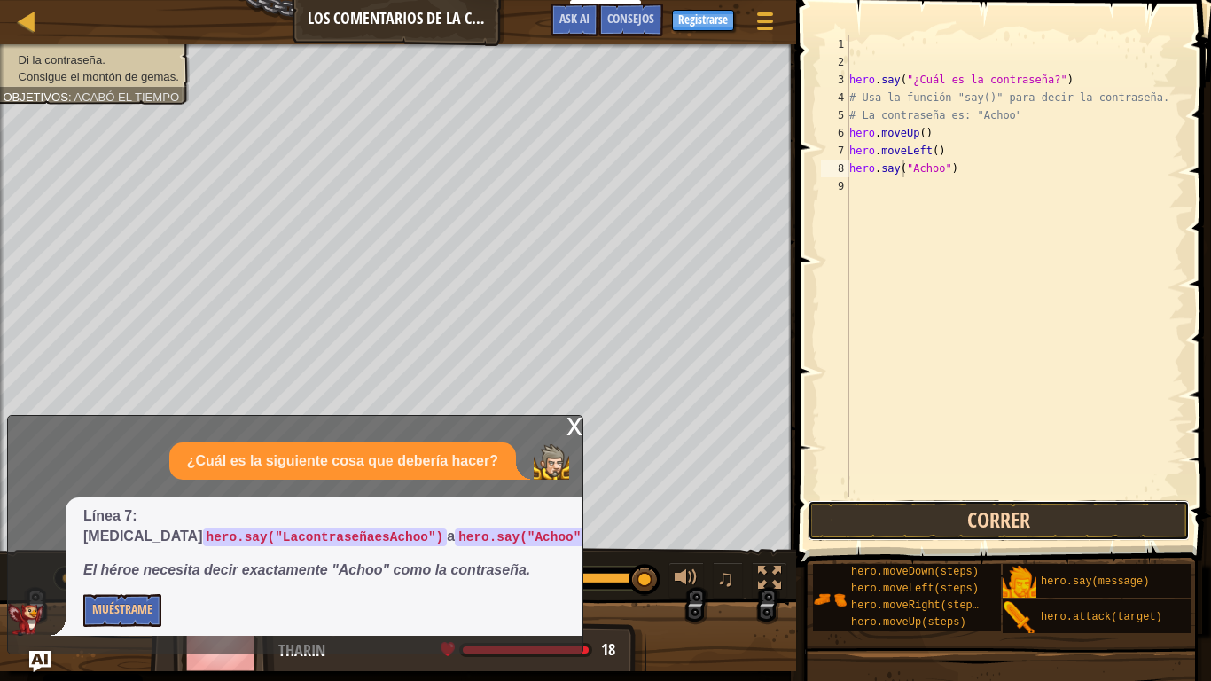
click at [883, 506] on button "Correr" at bounding box center [998, 520] width 382 height 41
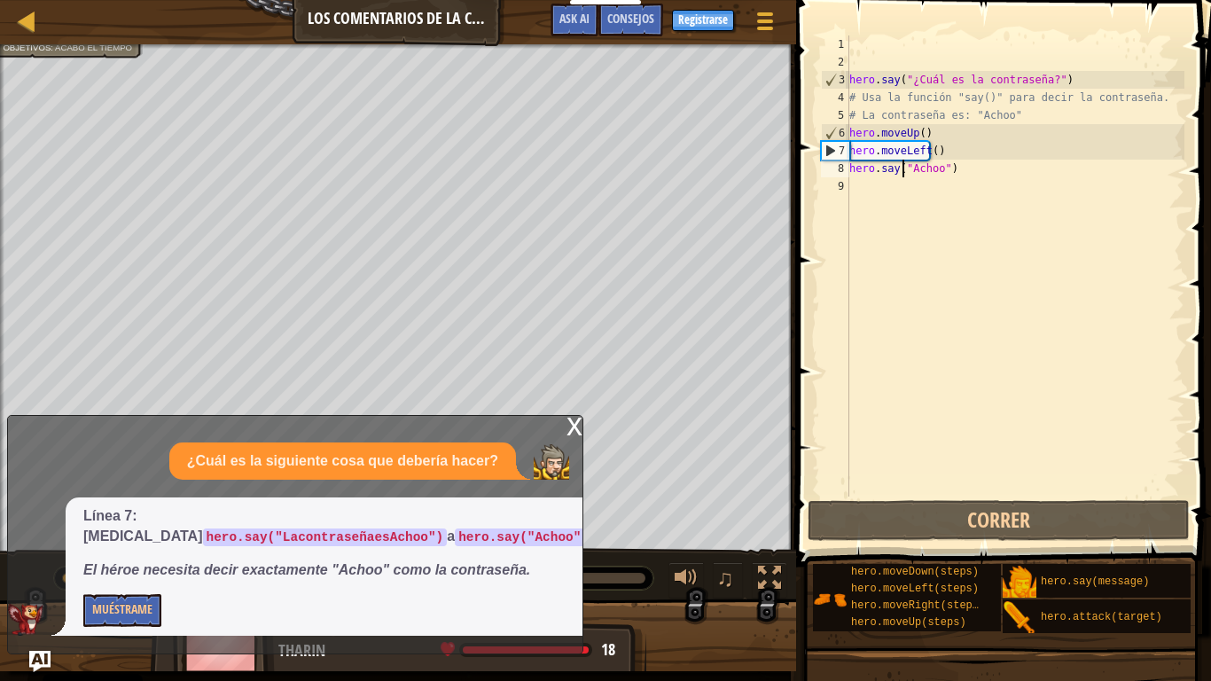
click at [578, 427] on div "x" at bounding box center [574, 425] width 16 height 18
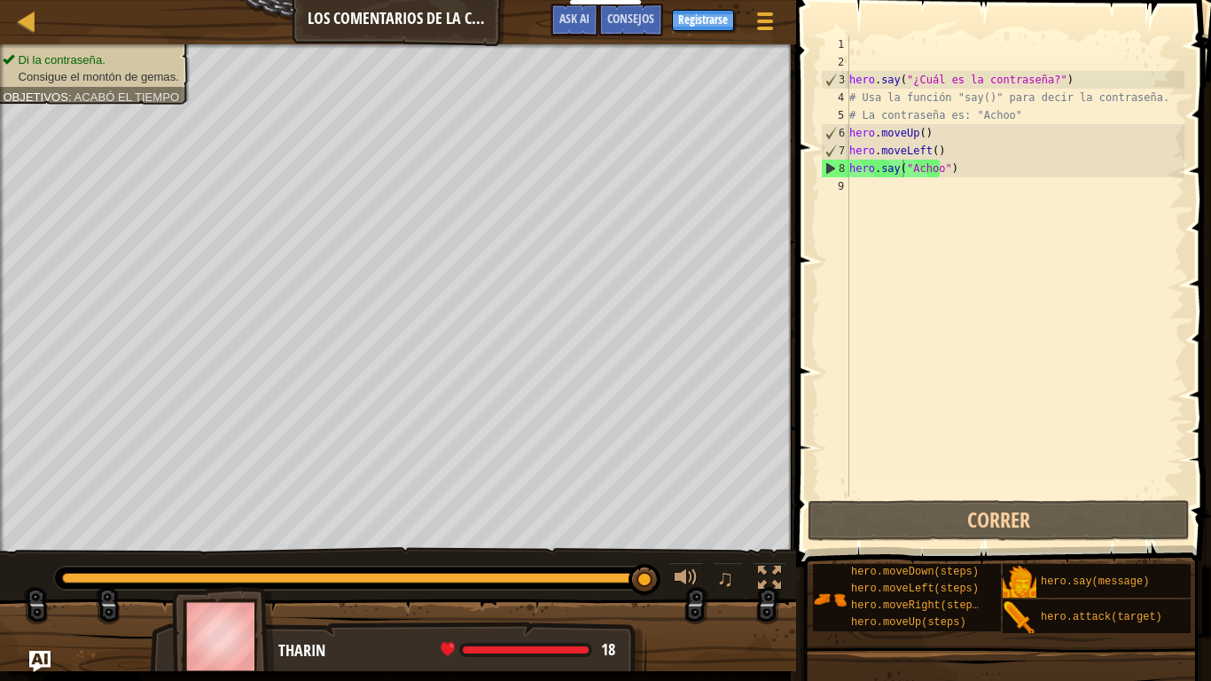
click at [870, 194] on div "hero . say ( "¿Cuál es la contraseña?" ) # Usa la función "say()" para decir la…" at bounding box center [1015, 283] width 339 height 496
drag, startPoint x: 938, startPoint y: 155, endPoint x: 837, endPoint y: 159, distance: 101.1
click at [846, 159] on div "hero . say ( "¿Cuál es la contraseña?" ) # Usa la función "say()" para decir la…" at bounding box center [1015, 265] width 339 height 461
type textarea "hero.moveLeft()"
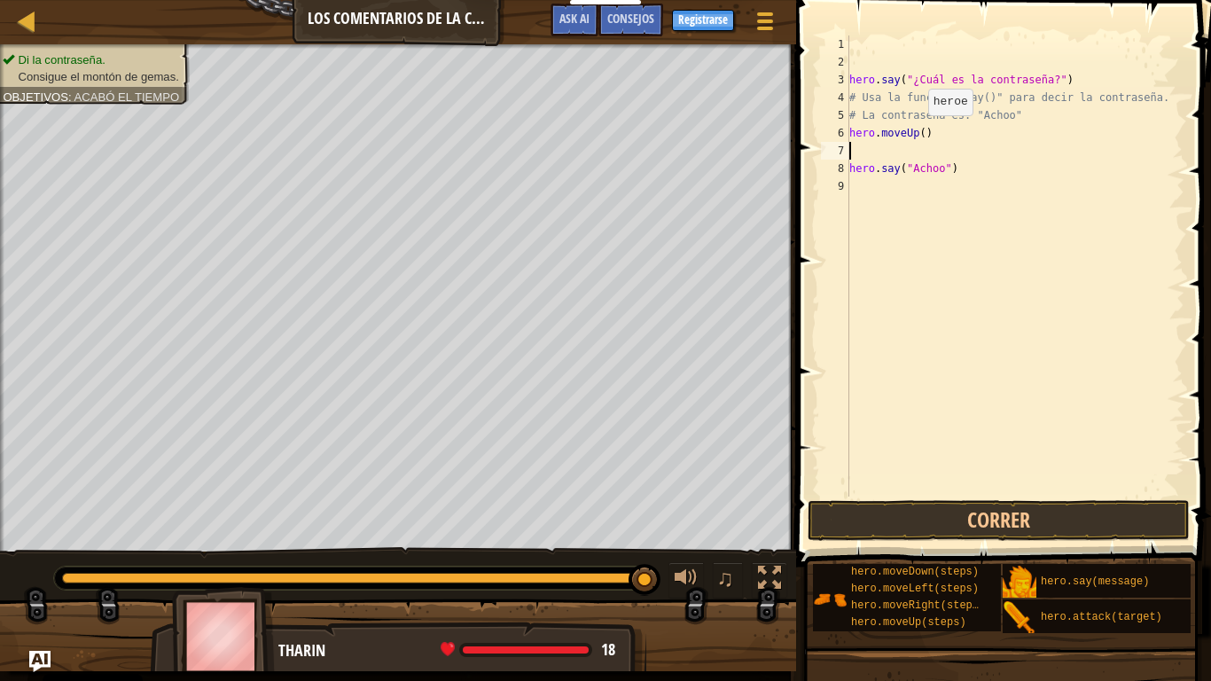
click at [912, 133] on div "hero . say ( "¿Cuál es la contraseña?" ) # Usa la función "say()" para decir la…" at bounding box center [1015, 283] width 339 height 496
type textarea "hero.moveUp()"
click at [895, 153] on div "hero . say ( "¿Cuál es la contraseña?" ) # Usa la función "say()" para decir la…" at bounding box center [1015, 283] width 339 height 496
type textarea "hero.moveUp()"
click at [893, 165] on div "hero . say ( "¿Cuál es la contraseña?" ) # Usa la función "say()" para decir la…" at bounding box center [1015, 283] width 339 height 496
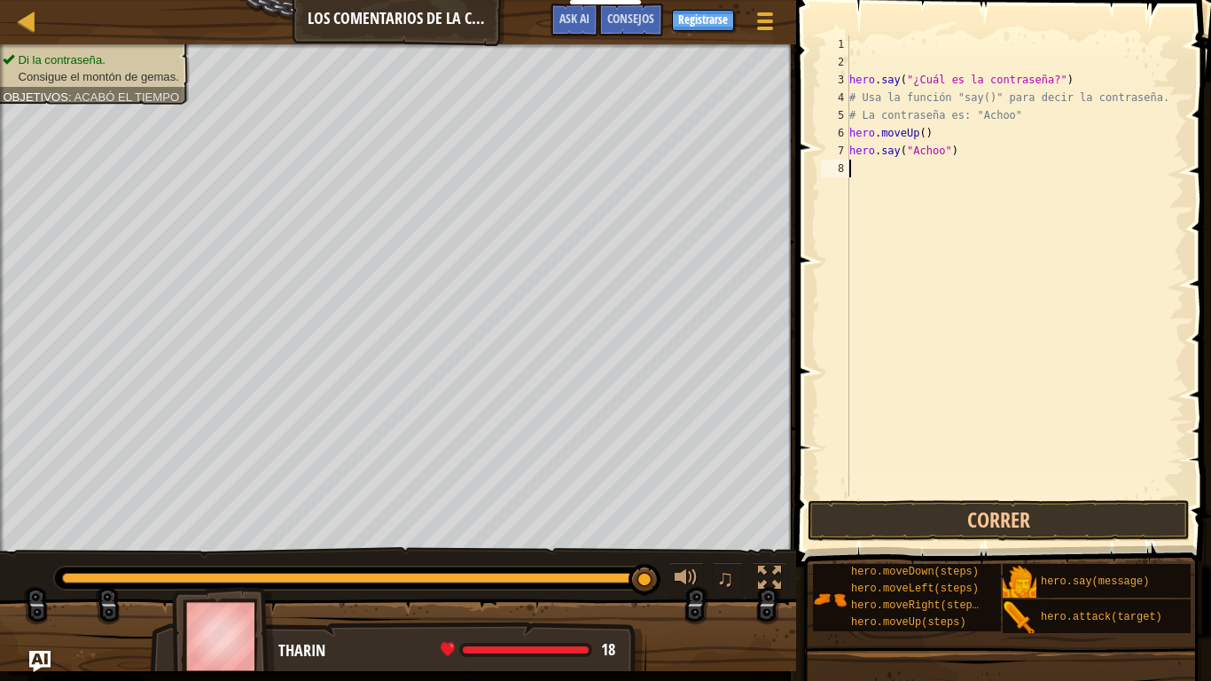
type textarea "h"
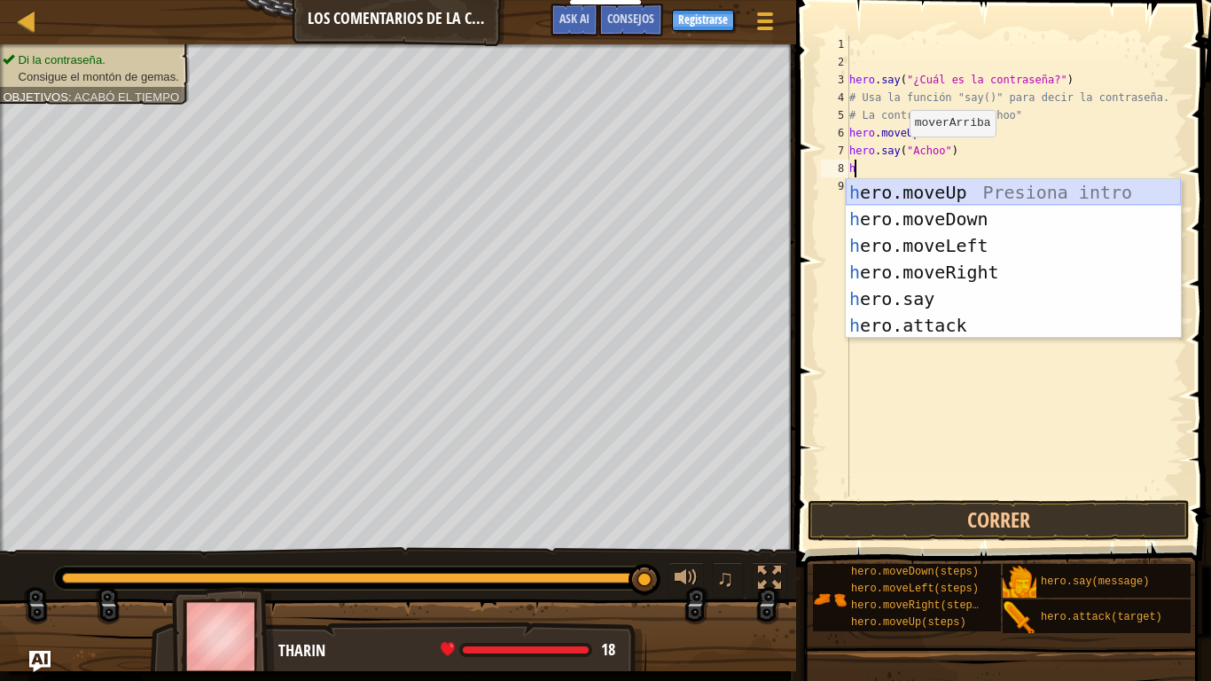
click at [896, 191] on div "h ero.moveUp Presiona intro h ero.moveDown Presiona intro h ero.moveLeft Presio…" at bounding box center [1013, 285] width 335 height 213
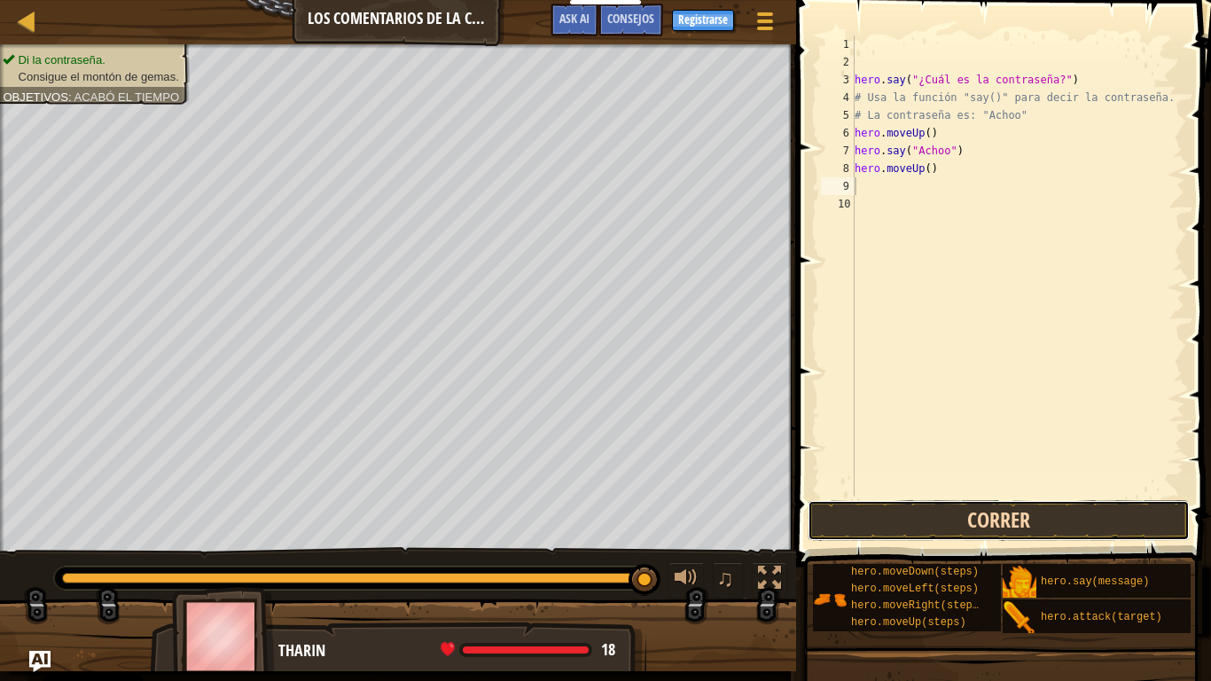
click at [870, 507] on button "Correr" at bounding box center [998, 520] width 382 height 41
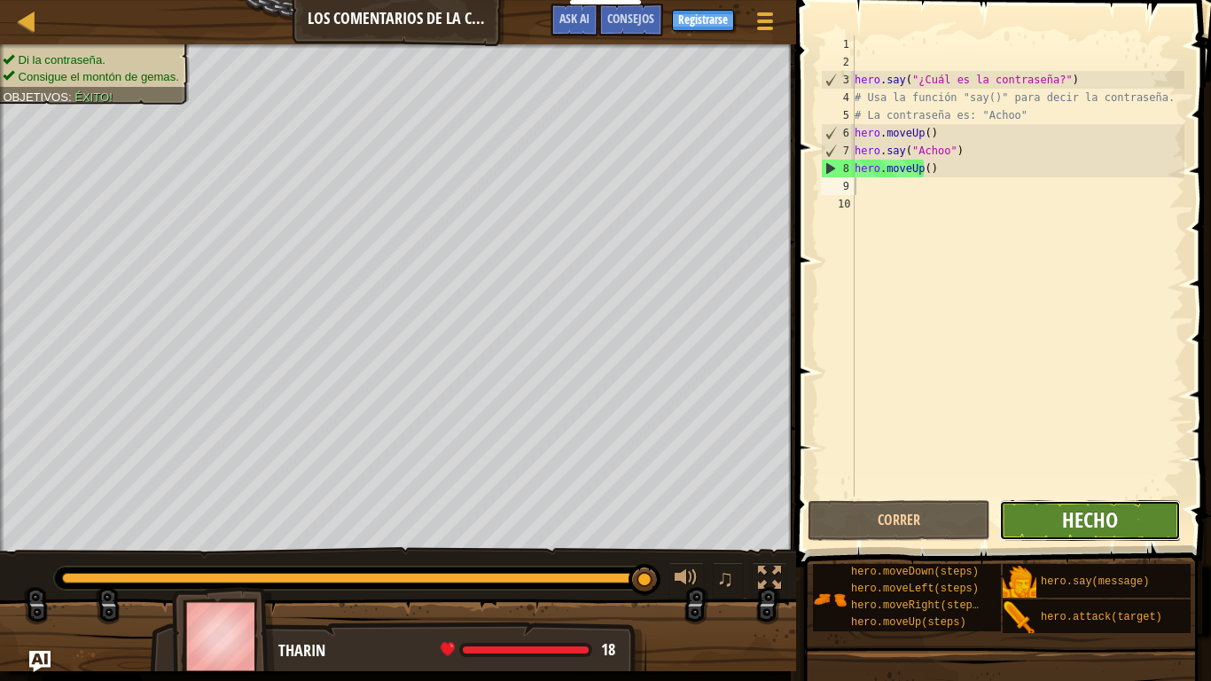
click at [1071, 533] on span "Hecho" at bounding box center [1090, 519] width 56 height 28
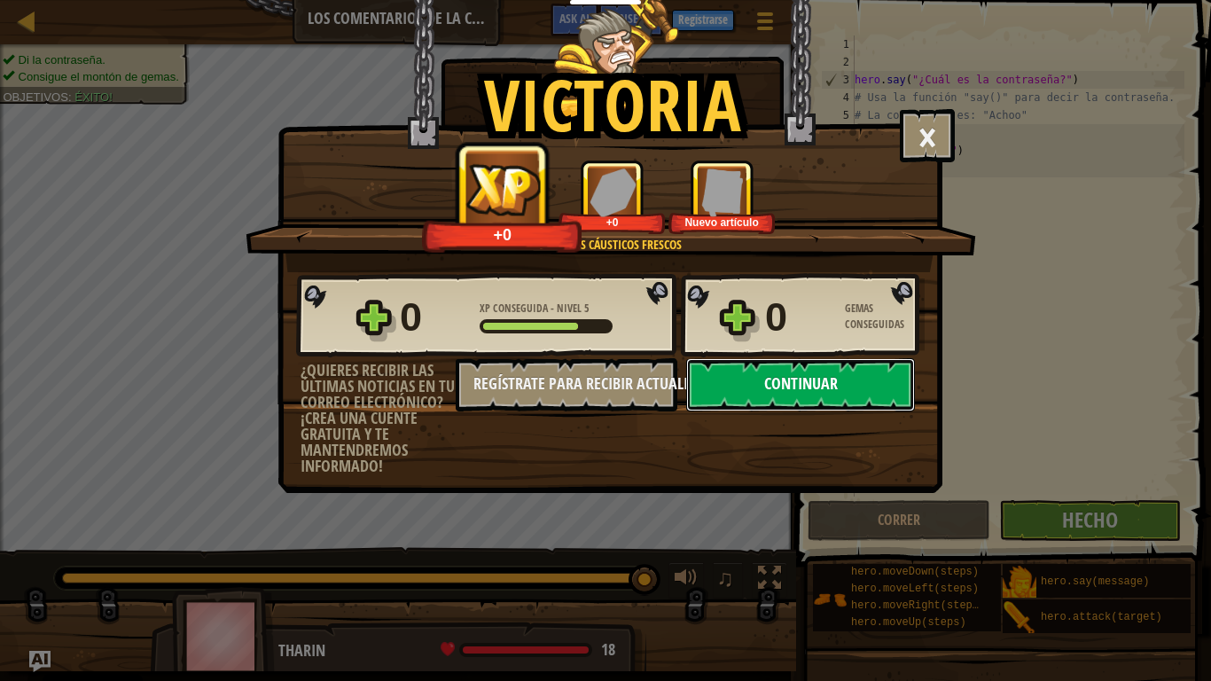
click at [772, 393] on button "Continuar" at bounding box center [800, 384] width 229 height 53
select select "es-ES"
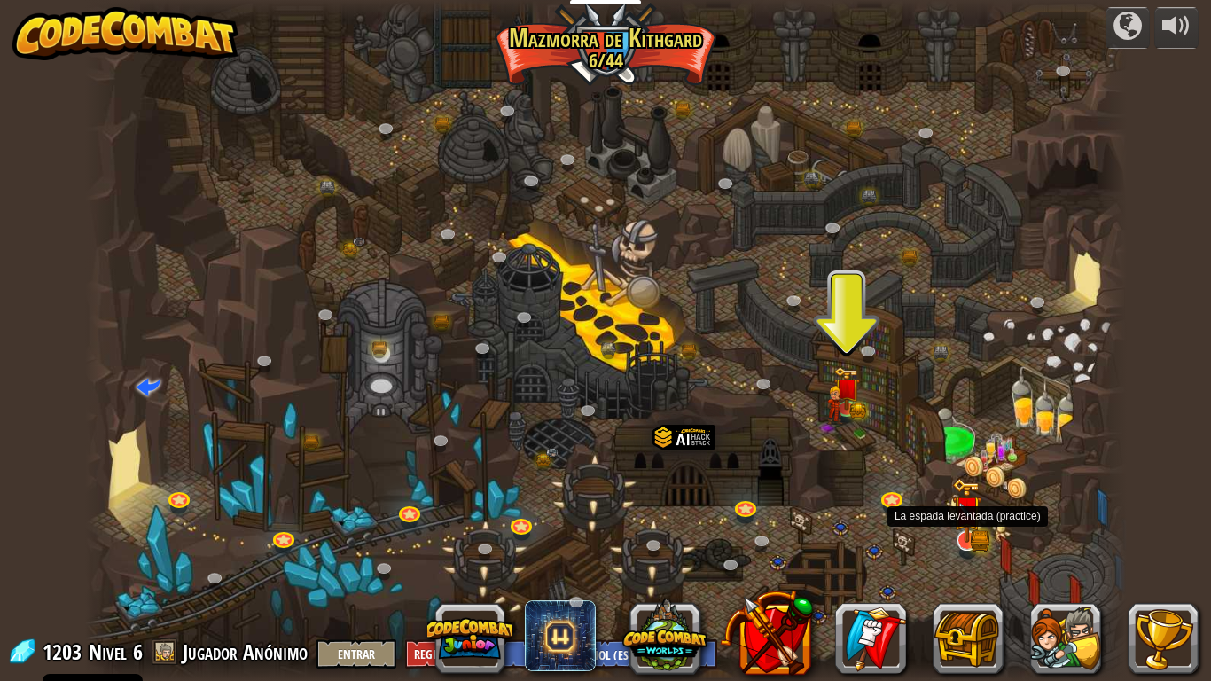
click at [963, 542] on img at bounding box center [966, 510] width 29 height 65
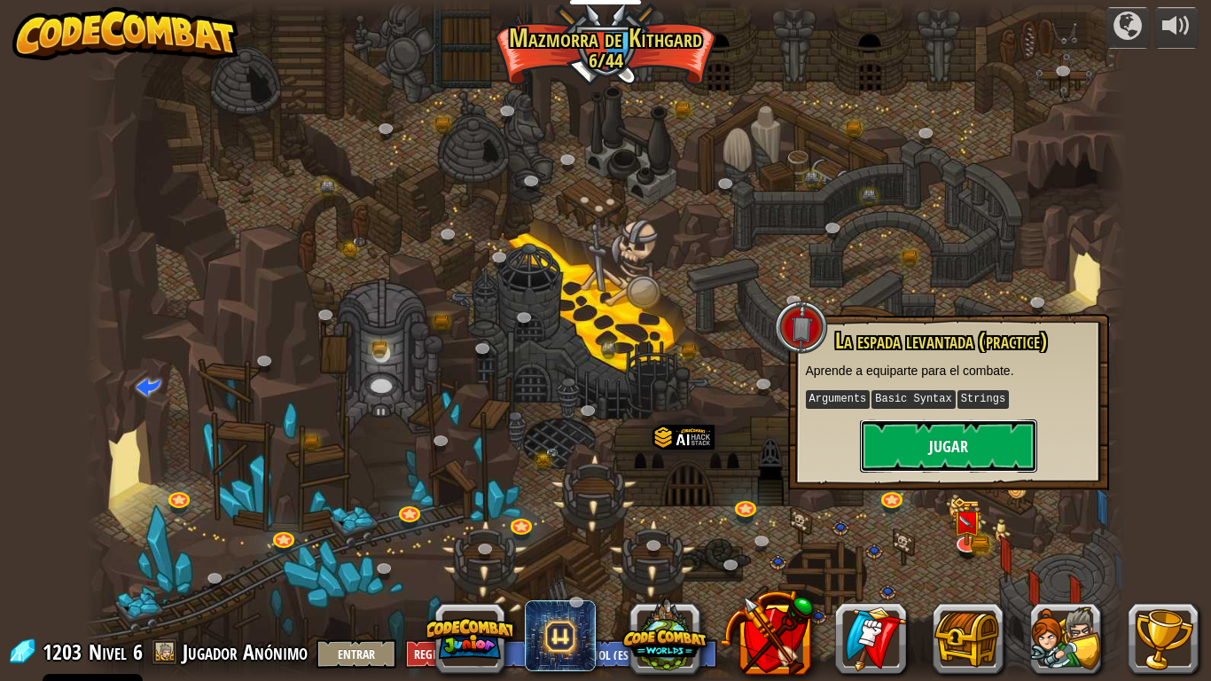
click at [913, 445] on button "Jugar" at bounding box center [948, 445] width 177 height 53
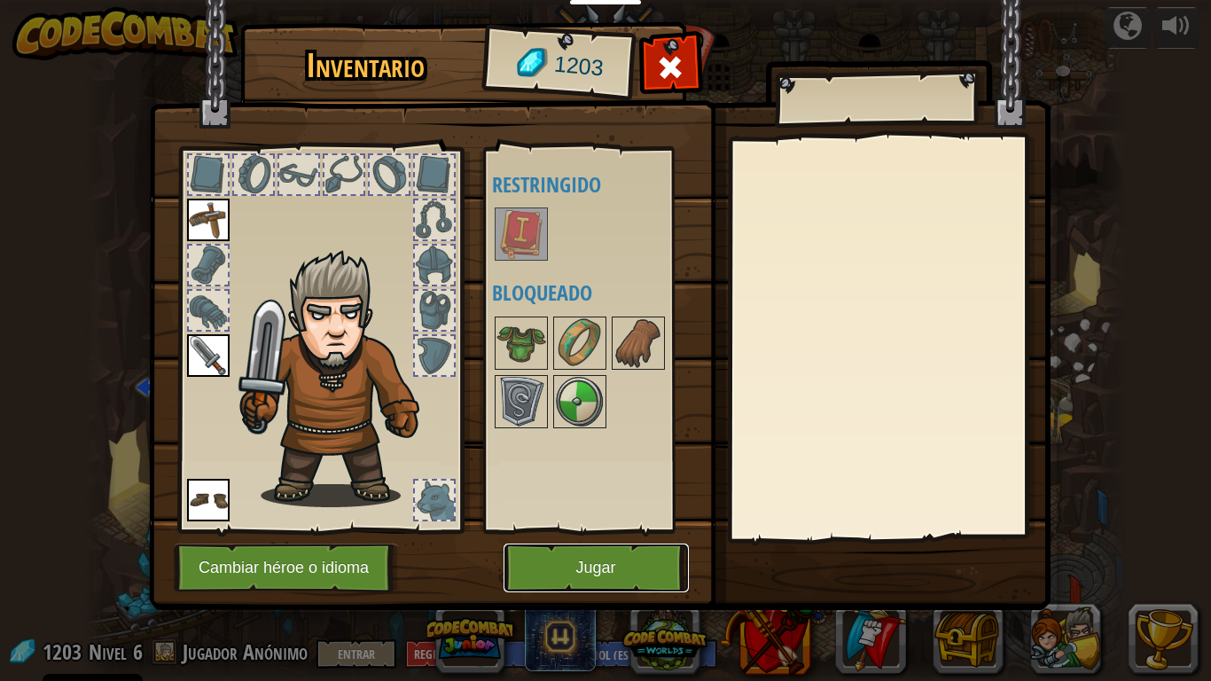
click at [581, 564] on button "Jugar" at bounding box center [595, 567] width 185 height 49
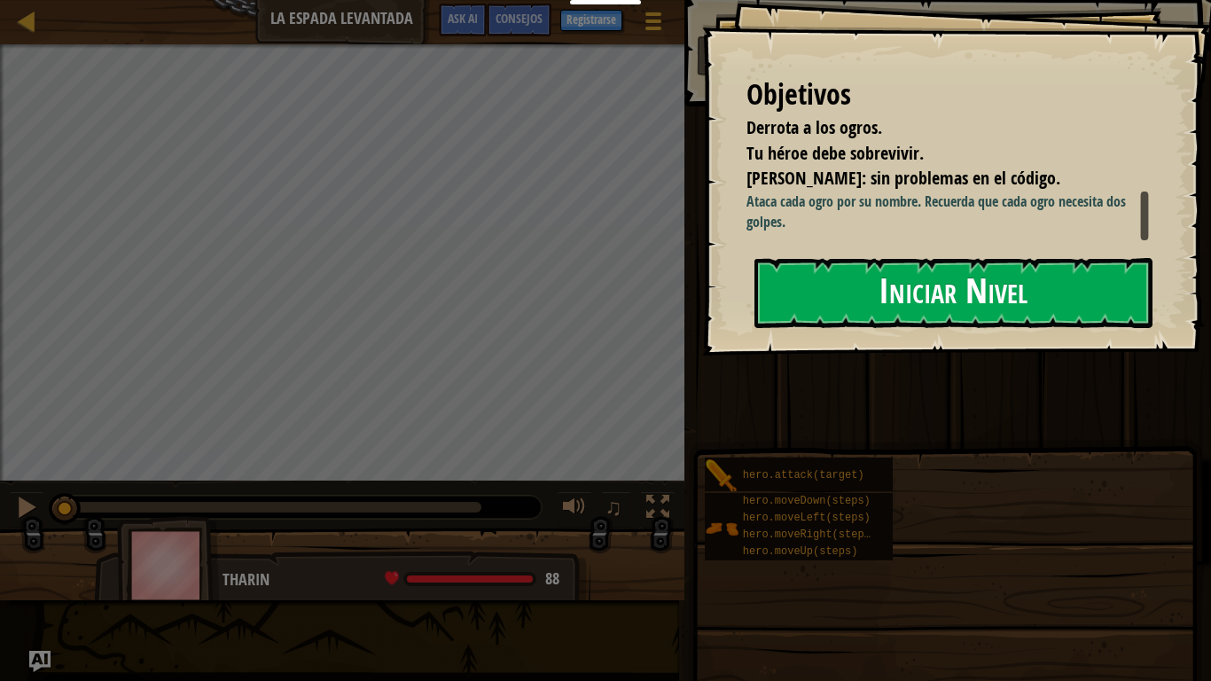
click at [848, 304] on button "Iniciar Nivel" at bounding box center [953, 293] width 398 height 70
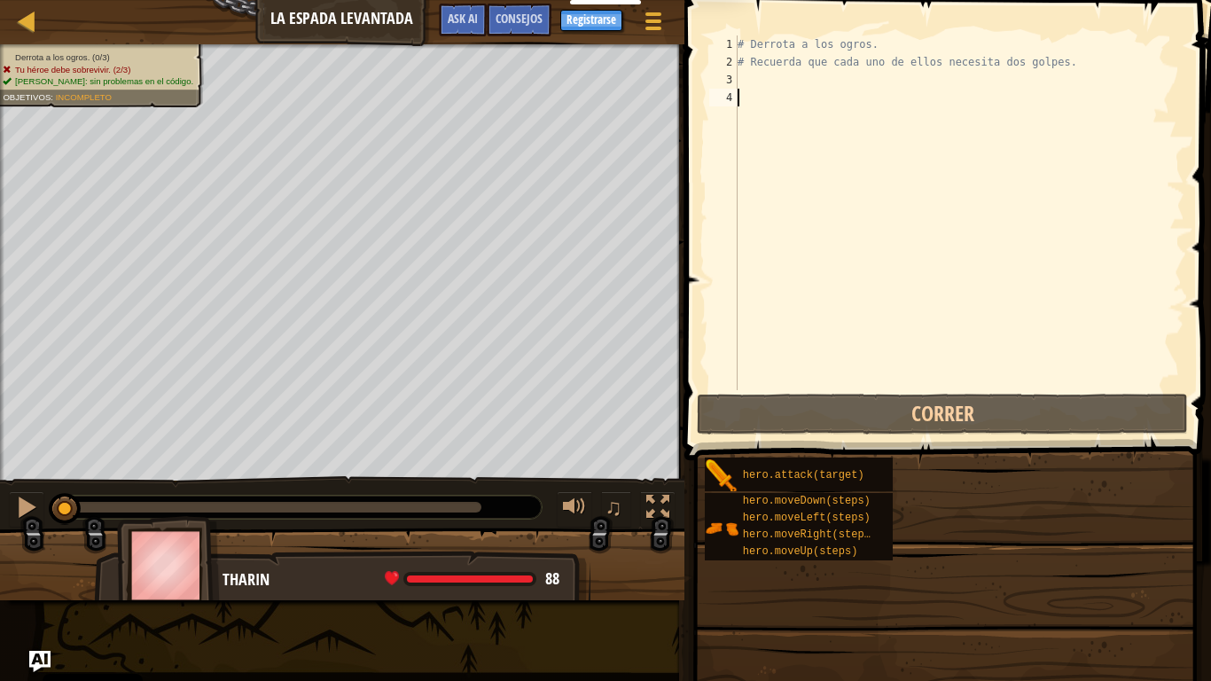
click at [790, 80] on span at bounding box center [949, 205] width 541 height 512
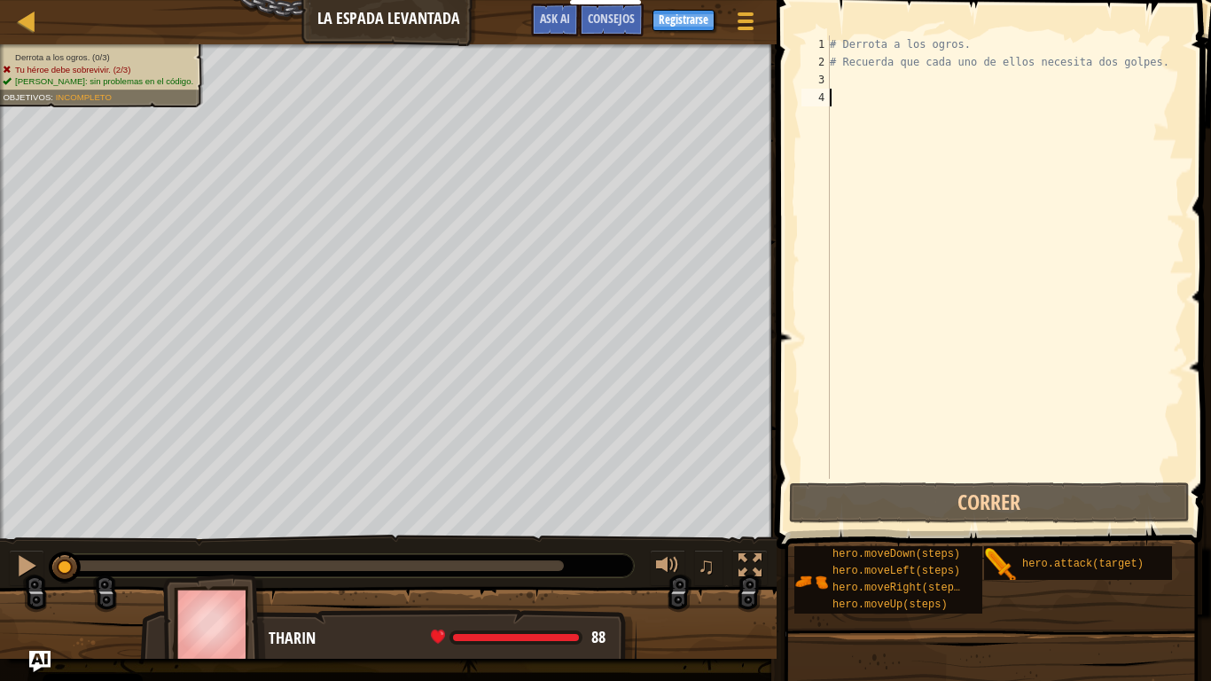
click at [853, 74] on div "# Derrota a los ogros. # Recuerda que cada uno de ellos necesita dos golpes." at bounding box center [1005, 274] width 358 height 479
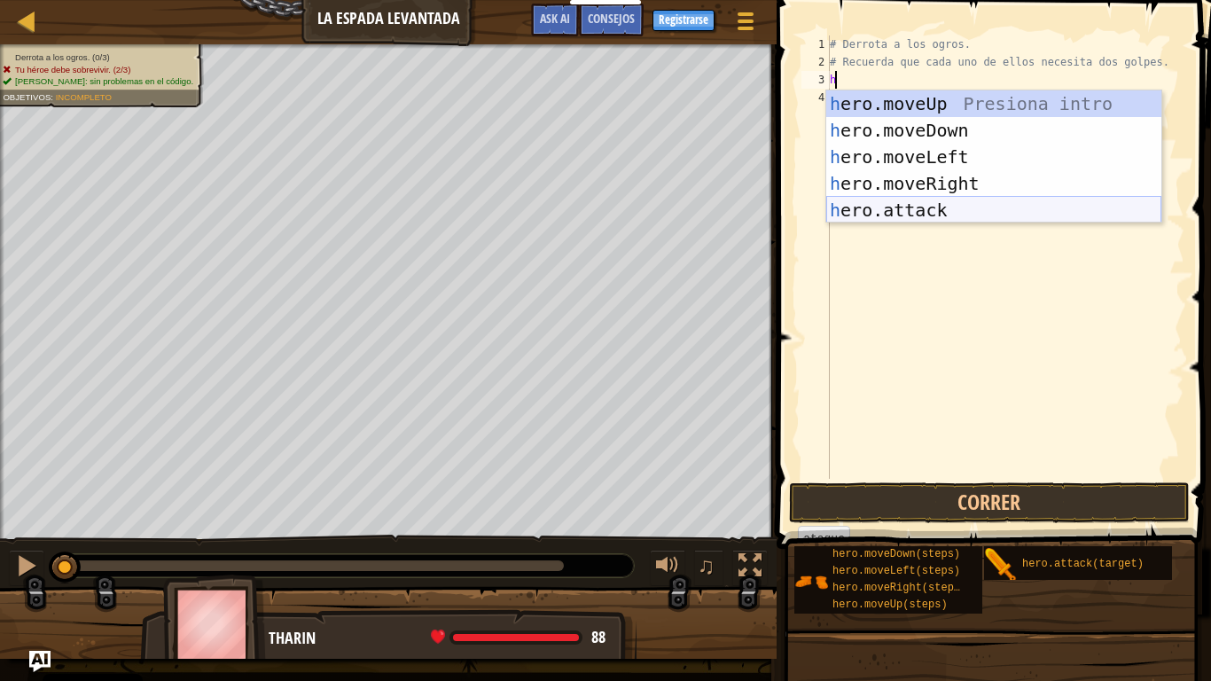
click at [896, 211] on div "h ero.moveUp Presiona intro h ero.moveDown Presiona intro h ero.moveLeft Presio…" at bounding box center [993, 183] width 335 height 186
type textarea "hero.attack("Enemy Name")"
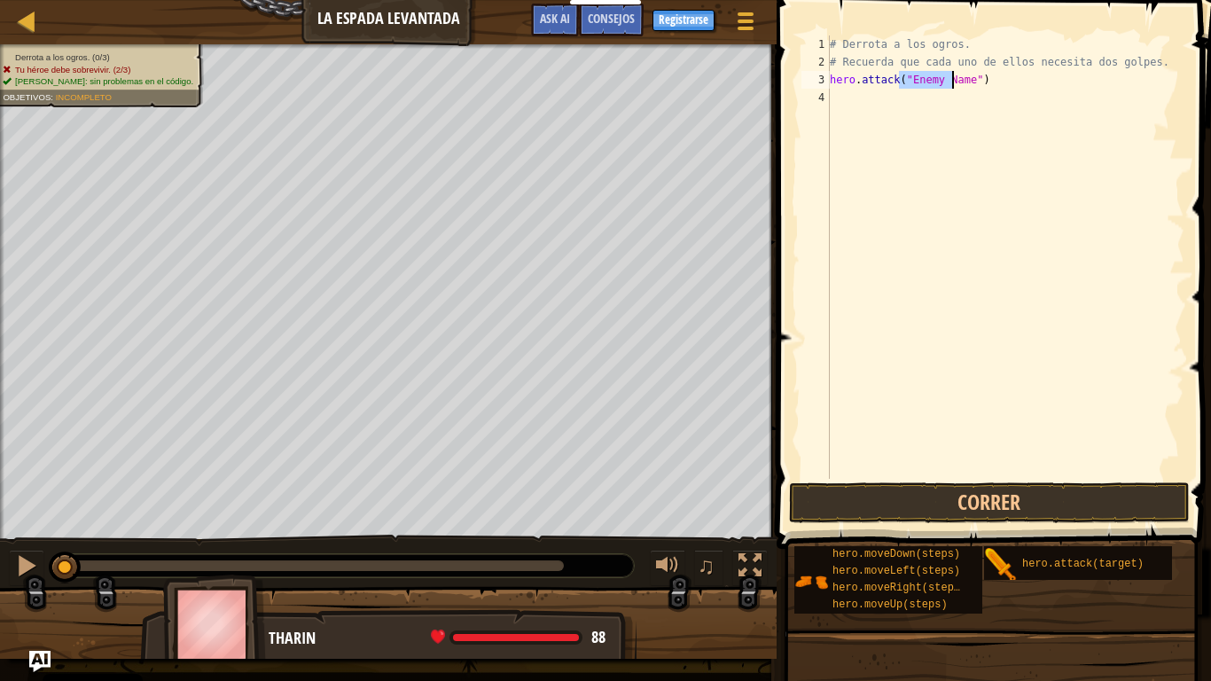
click at [870, 98] on div "# Derrota a los ogros. # Recuerda que cada uno de ellos necesita dos golpes. he…" at bounding box center [1005, 274] width 358 height 479
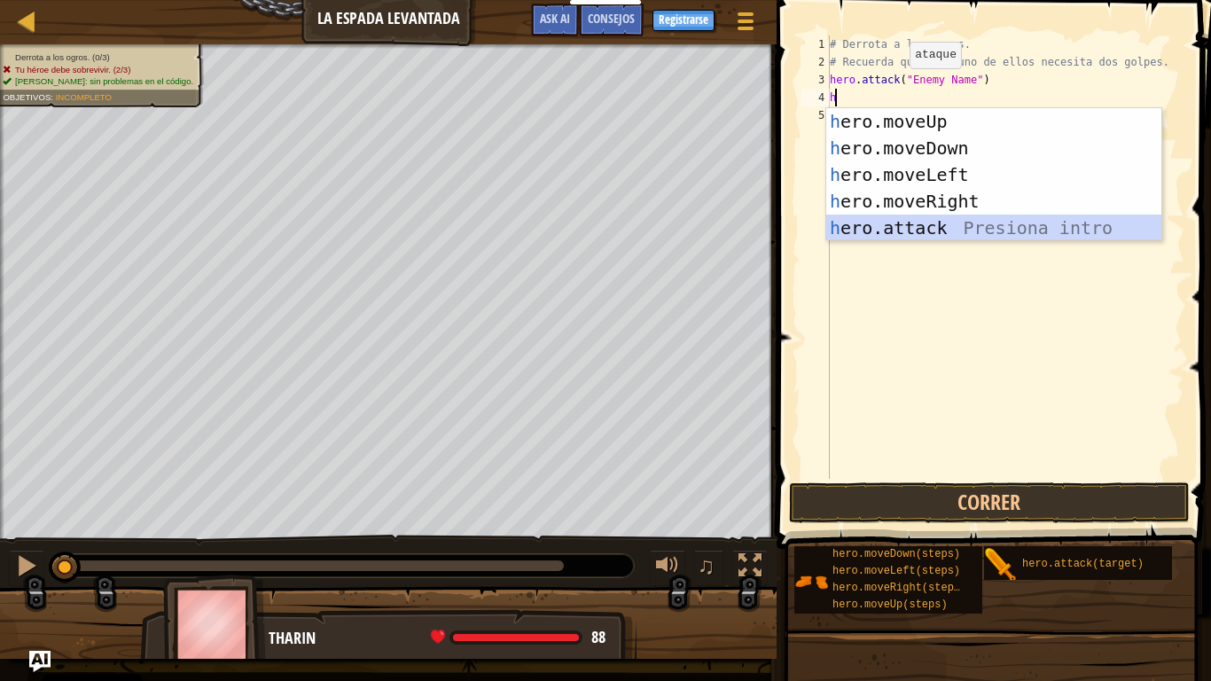
click at [868, 231] on div "h ero.moveUp Presiona intro h ero.moveDown Presiona intro h ero.moveLeft Presio…" at bounding box center [993, 201] width 335 height 186
type textarea "hero.attack("Enemy Name")"
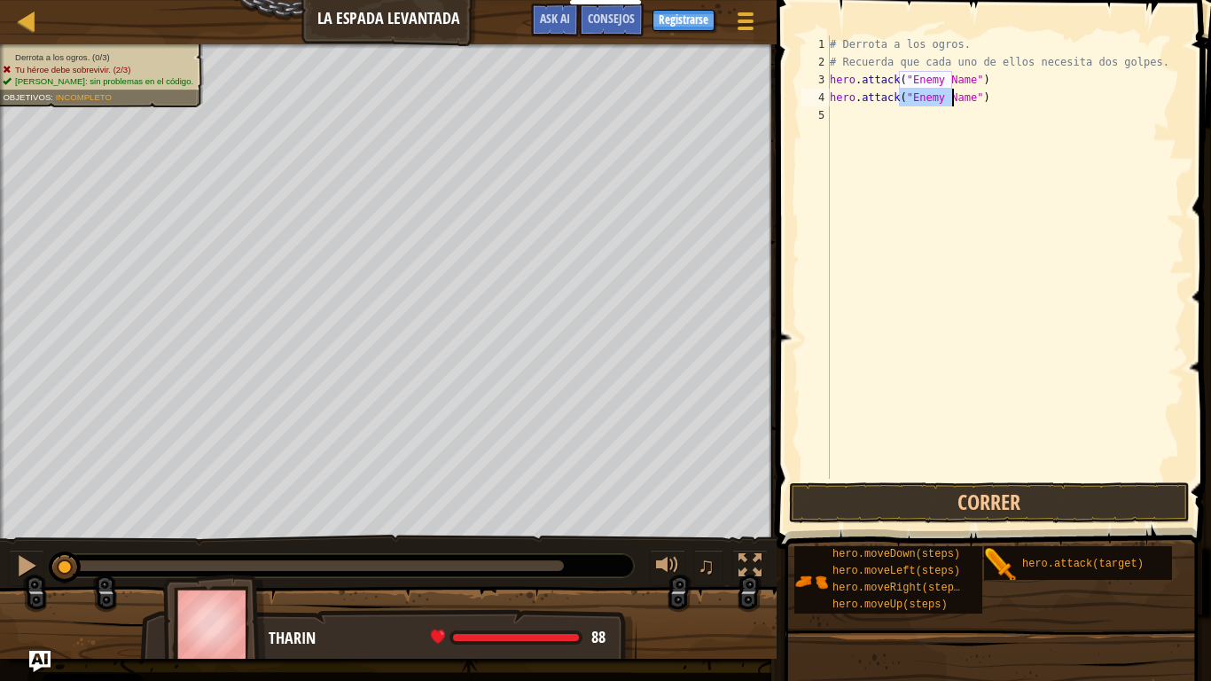
click at [861, 115] on div "# Derrota a los ogros. # Recuerda que cada uno de ellos necesita dos golpes. he…" at bounding box center [1005, 274] width 358 height 479
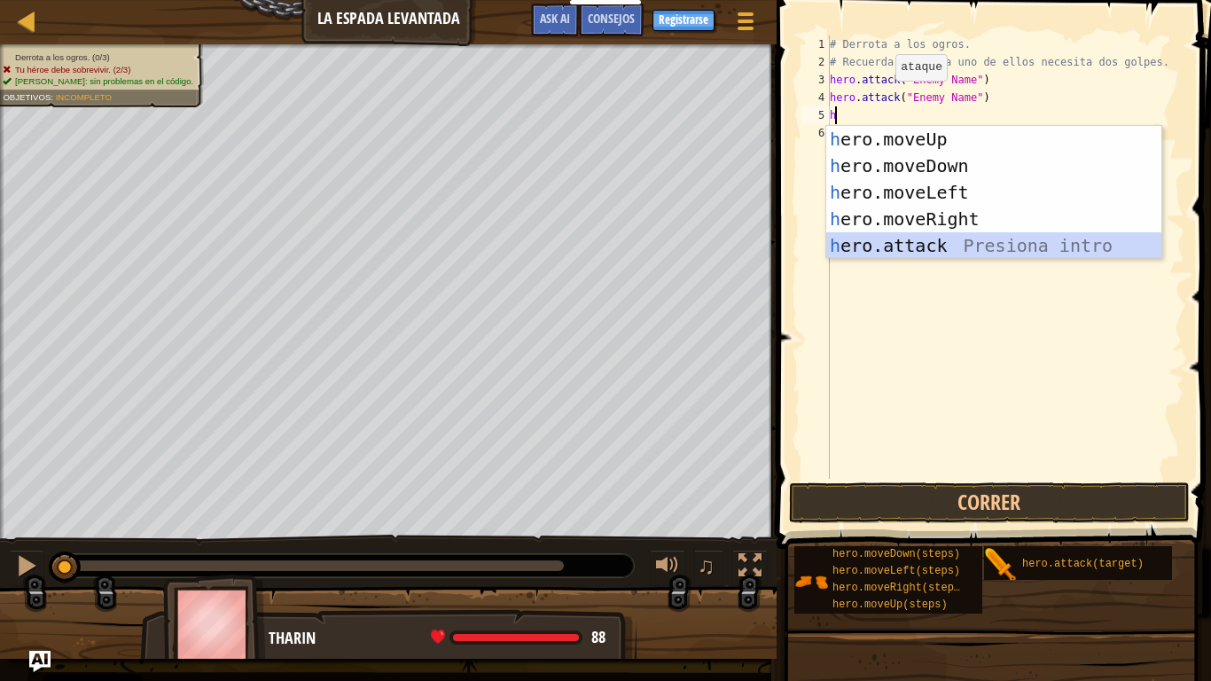
drag, startPoint x: 864, startPoint y: 250, endPoint x: 858, endPoint y: 192, distance: 57.9
click at [863, 250] on div "h ero.moveUp Presiona intro h ero.moveDown Presiona intro h ero.moveLeft Presio…" at bounding box center [993, 219] width 335 height 186
type textarea "hero.attack("Enemy Name")"
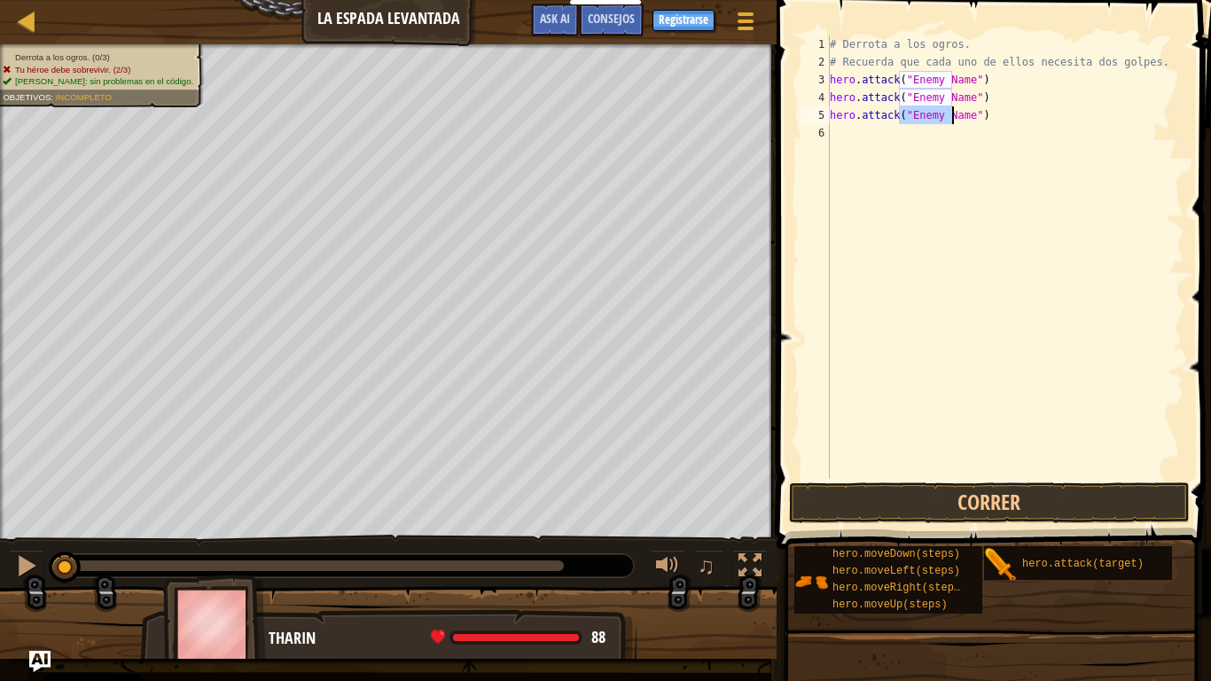
click at [856, 143] on div "# Derrota a los ogros. # Recuerda que cada uno de ellos necesita dos golpes. he…" at bounding box center [1005, 274] width 358 height 479
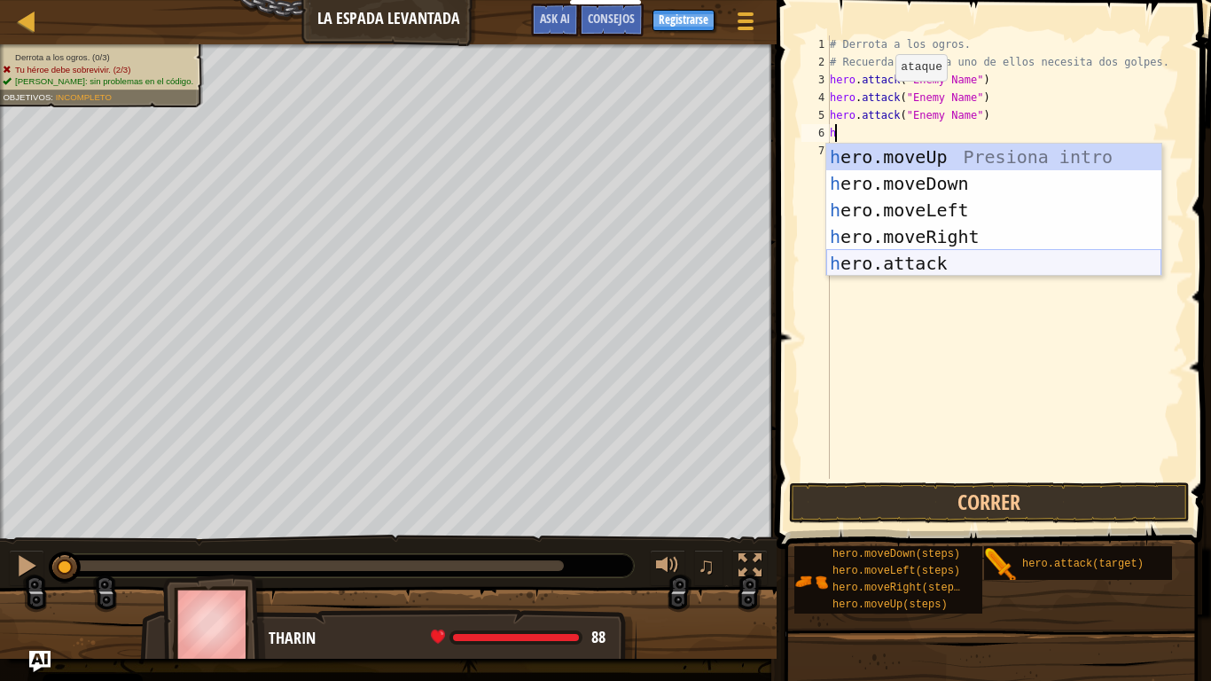
click at [859, 256] on div "h ero.moveUp Presiona intro h ero.moveDown Presiona intro h ero.moveLeft Presio…" at bounding box center [993, 237] width 335 height 186
type textarea "hero.attack("Enemy Name")"
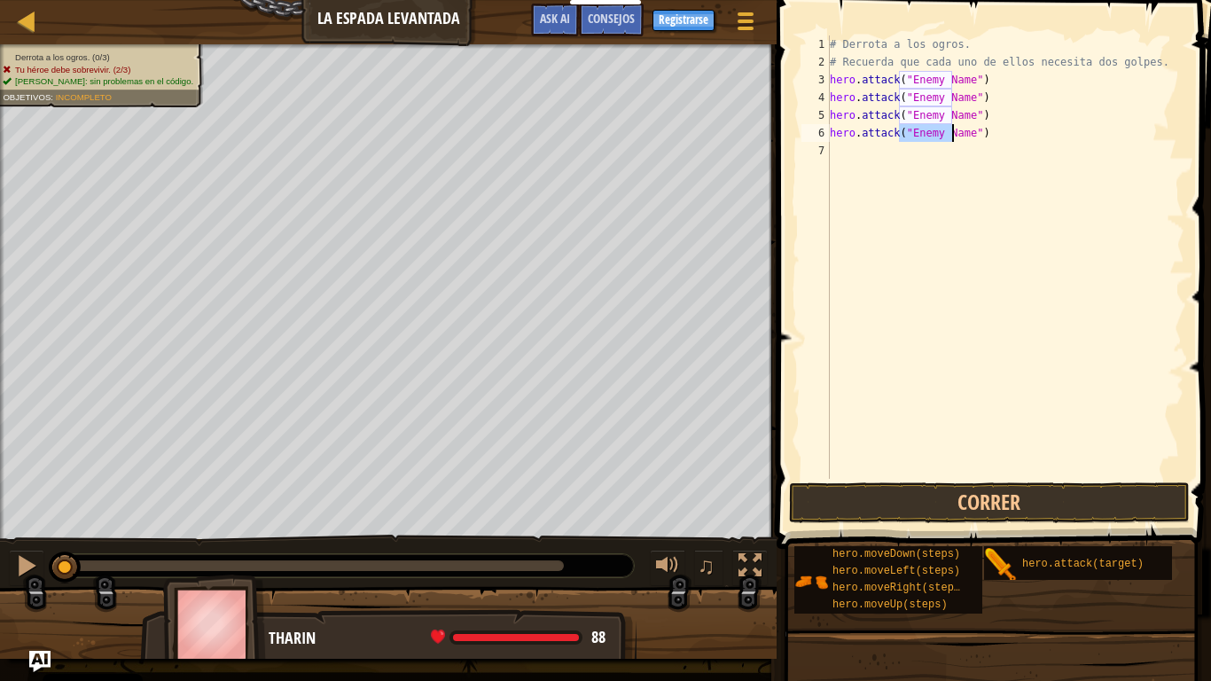
click at [846, 156] on div "# Derrota a los ogros. # Recuerda que cada uno de ellos necesita dos golpes. he…" at bounding box center [1005, 274] width 358 height 479
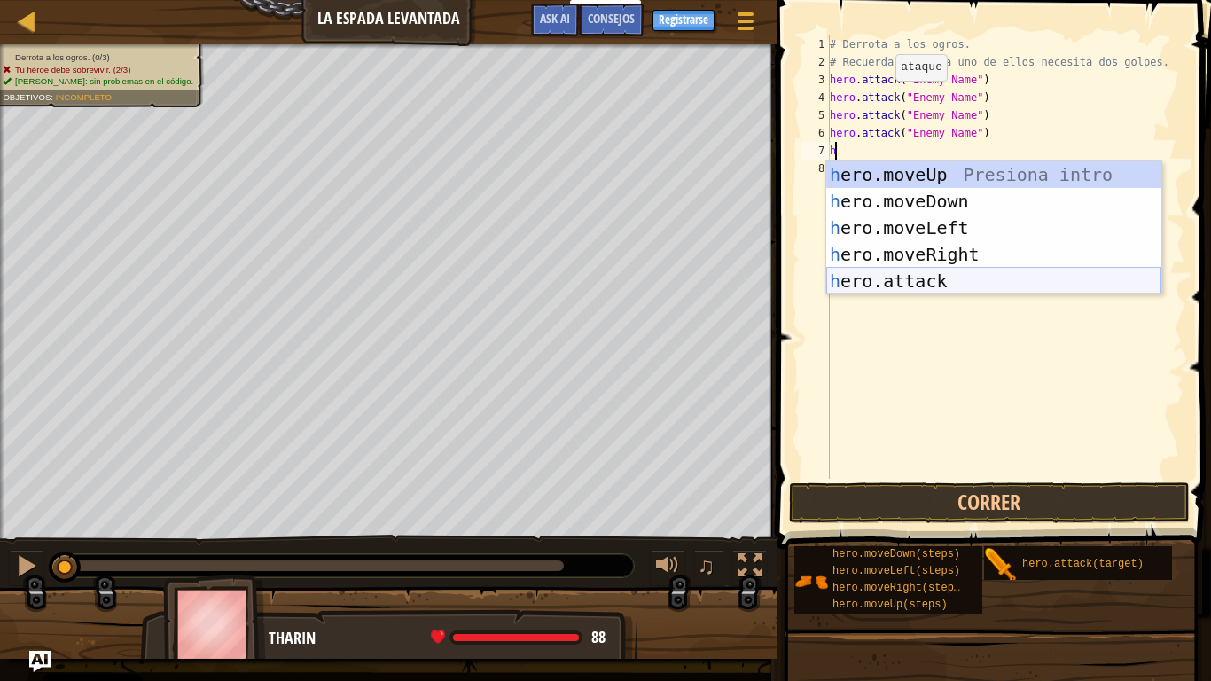
click at [869, 280] on div "h ero.moveUp Presiona intro h ero.moveDown Presiona intro h ero.moveLeft Presio…" at bounding box center [993, 254] width 335 height 186
type textarea "hero.attack("Enemy Name")"
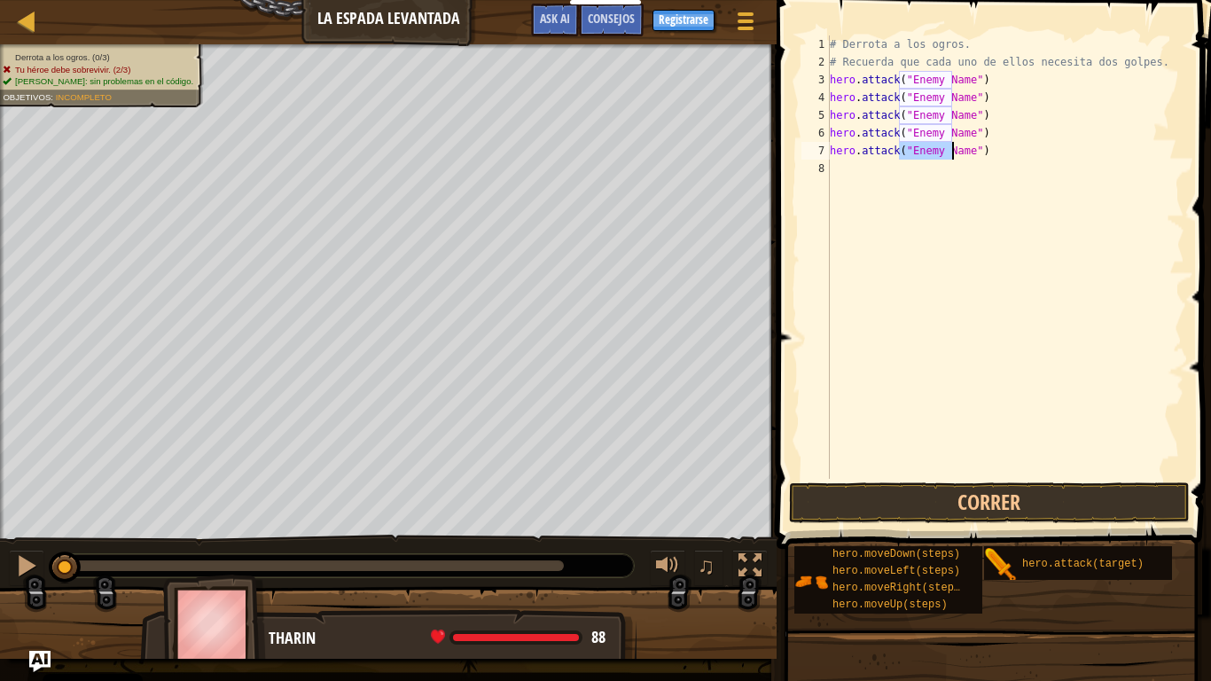
click at [846, 171] on div "# Derrota a los ogros. # Recuerda que cada uno de ellos necesita dos golpes. he…" at bounding box center [1005, 274] width 358 height 479
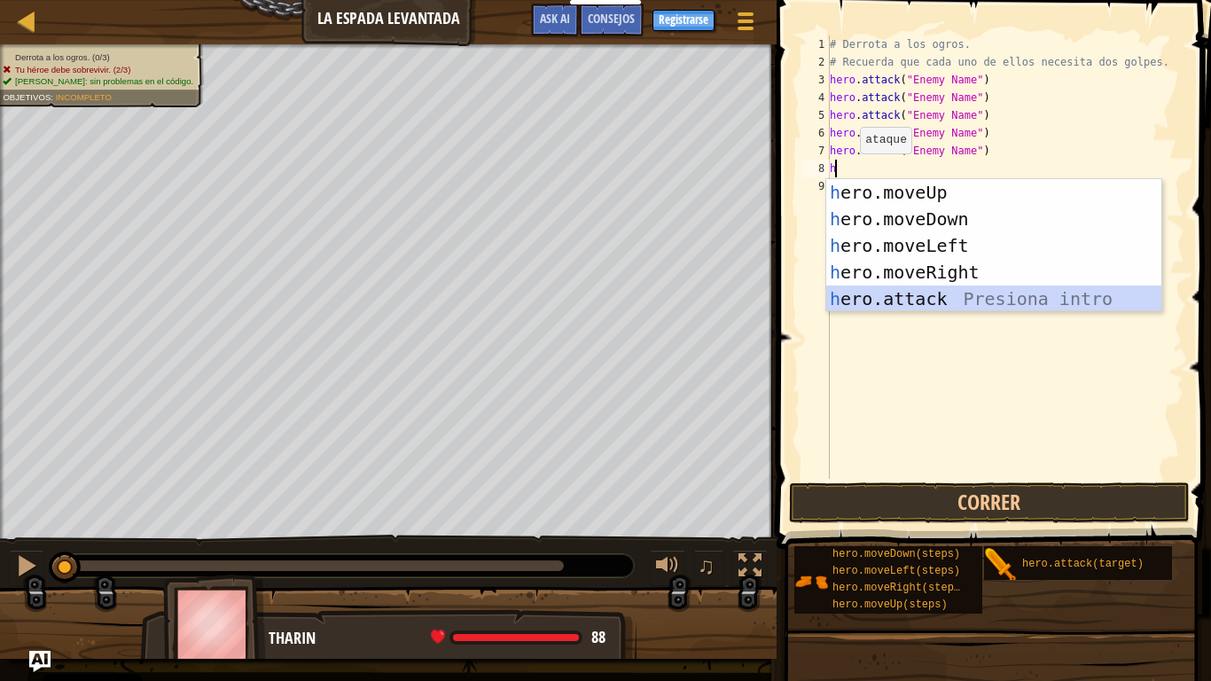
click at [878, 298] on div "h ero.moveUp Presiona intro h ero.moveDown Presiona intro h ero.moveLeft Presio…" at bounding box center [993, 272] width 335 height 186
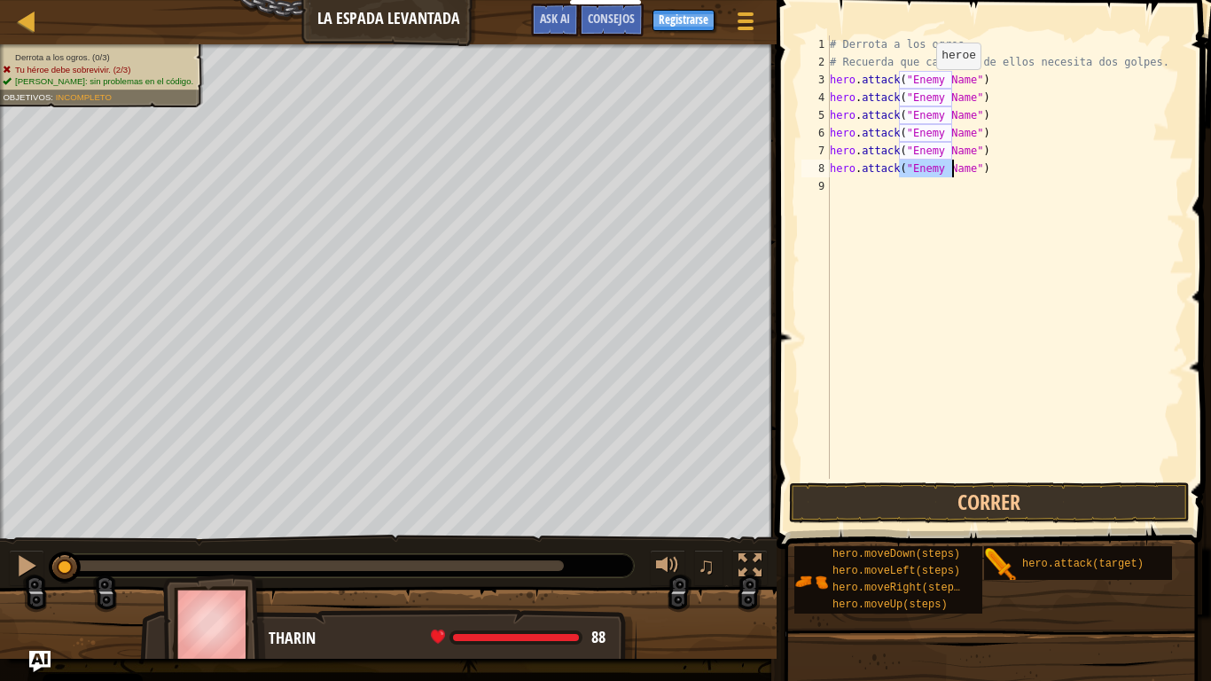
click at [920, 81] on div "# Derrota a los ogros. # Recuerda que cada uno de ellos necesita dos golpes. he…" at bounding box center [1005, 274] width 358 height 479
click at [920, 81] on div "# Derrota a los ogros. # Recuerda que cada uno de ellos necesita dos golpes. he…" at bounding box center [1005, 256] width 358 height 443
click at [920, 81] on div "# Derrota a los ogros. # Recuerda que cada uno de ellos necesita dos golpes. he…" at bounding box center [1005, 274] width 358 height 479
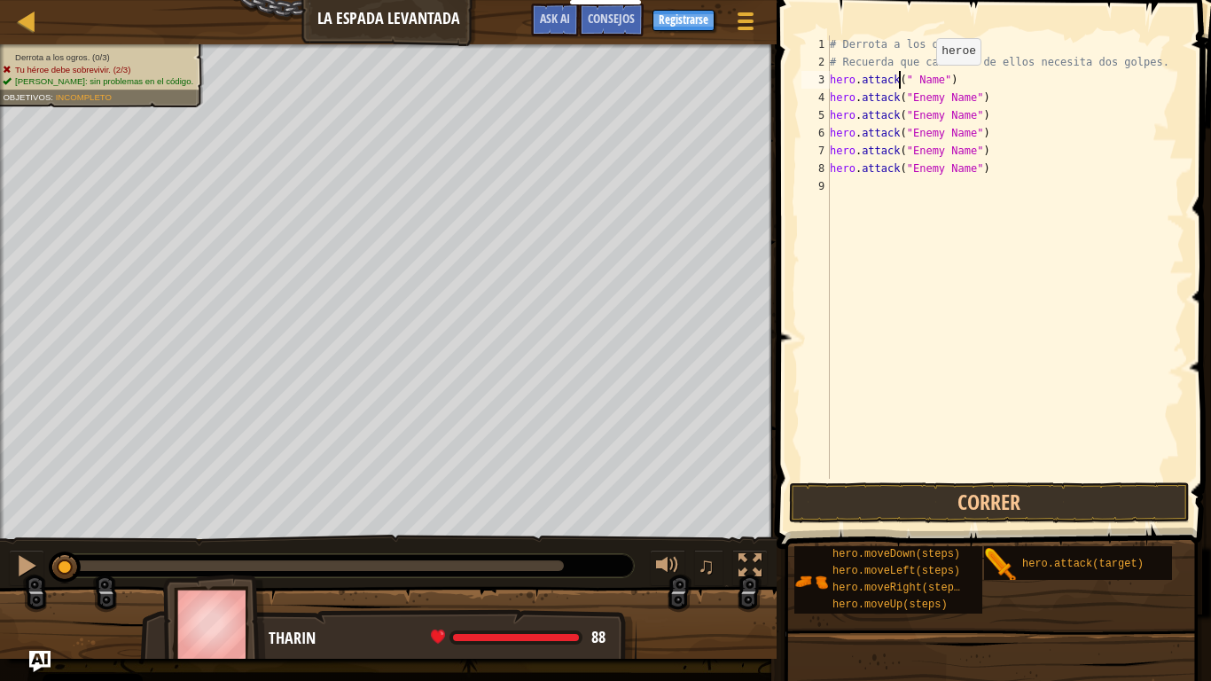
click at [920, 82] on div "# Derrota a los ogros. # Recuerda que cada uno de ellos necesita dos golpes. he…" at bounding box center [1005, 274] width 358 height 479
drag, startPoint x: 950, startPoint y: 99, endPoint x: 899, endPoint y: 99, distance: 51.4
click at [899, 99] on div "# Derrota a los ogros. # Recuerda que cada uno de ellos necesita dos golpes. he…" at bounding box center [1005, 274] width 358 height 479
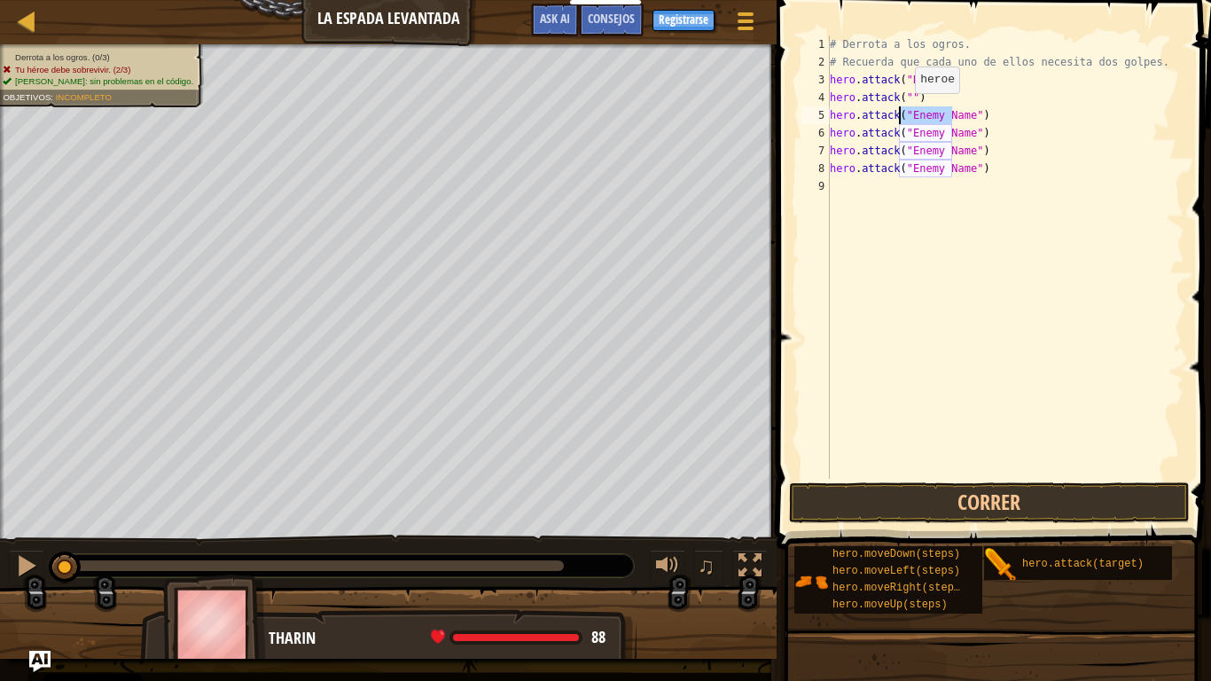
drag, startPoint x: 952, startPoint y: 115, endPoint x: 899, endPoint y: 111, distance: 53.4
click at [899, 111] on div "# Derrota a los ogros. # Recuerda que cada uno de ellos necesita dos golpes. he…" at bounding box center [1005, 274] width 358 height 479
click at [947, 136] on div "# Derrota a los ogros. # Recuerda que cada uno de ellos necesita dos golpes. he…" at bounding box center [1005, 274] width 358 height 479
drag, startPoint x: 953, startPoint y: 137, endPoint x: 898, endPoint y: 129, distance: 55.5
click at [898, 129] on div "# Derrota a los ogros. # Recuerda que cada uno de ellos necesita dos golpes. he…" at bounding box center [1005, 274] width 358 height 479
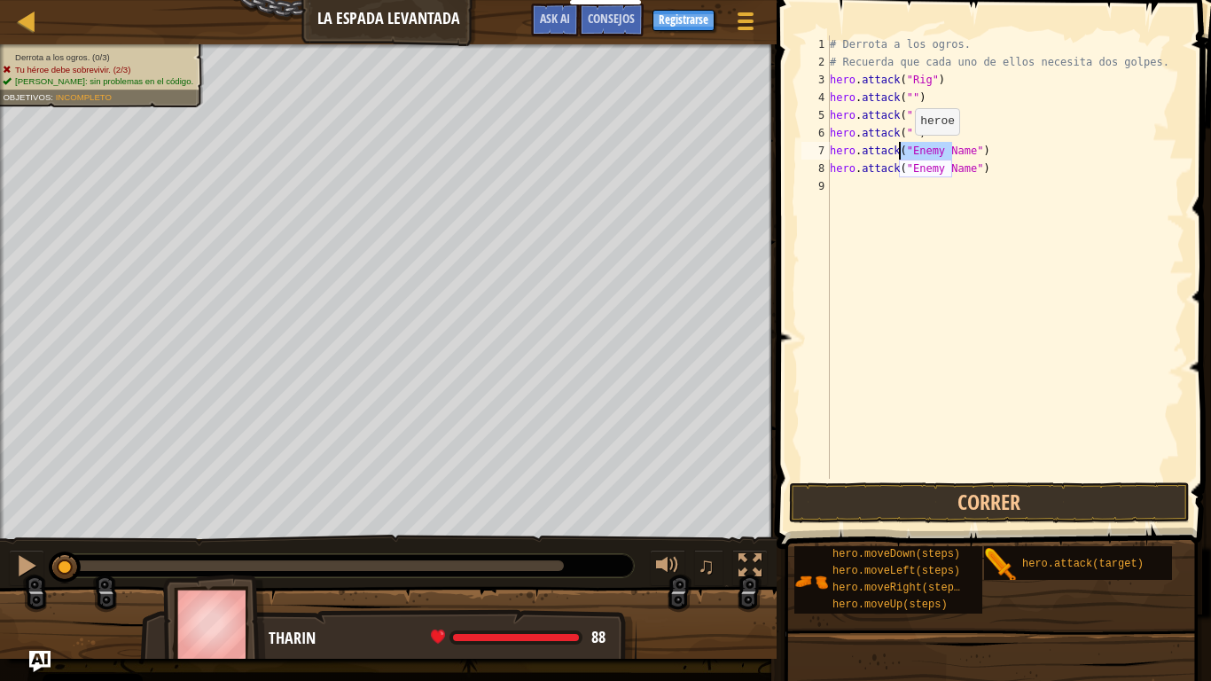
drag, startPoint x: 954, startPoint y: 152, endPoint x: 899, endPoint y: 152, distance: 55.0
click at [899, 152] on div "# Derrota a los ogros. # Recuerda que cada uno de ellos necesita dos golpes. he…" at bounding box center [1005, 274] width 358 height 479
drag, startPoint x: 951, startPoint y: 172, endPoint x: 899, endPoint y: 169, distance: 52.4
click at [899, 169] on div "# Derrota a los ogros. # Recuerda que cada uno de ellos necesita dos golpes. he…" at bounding box center [1005, 274] width 358 height 479
click at [900, 101] on div "# Derrota a los ogros. # Recuerda que cada uno de ellos necesita dos golpes. he…" at bounding box center [1005, 274] width 358 height 479
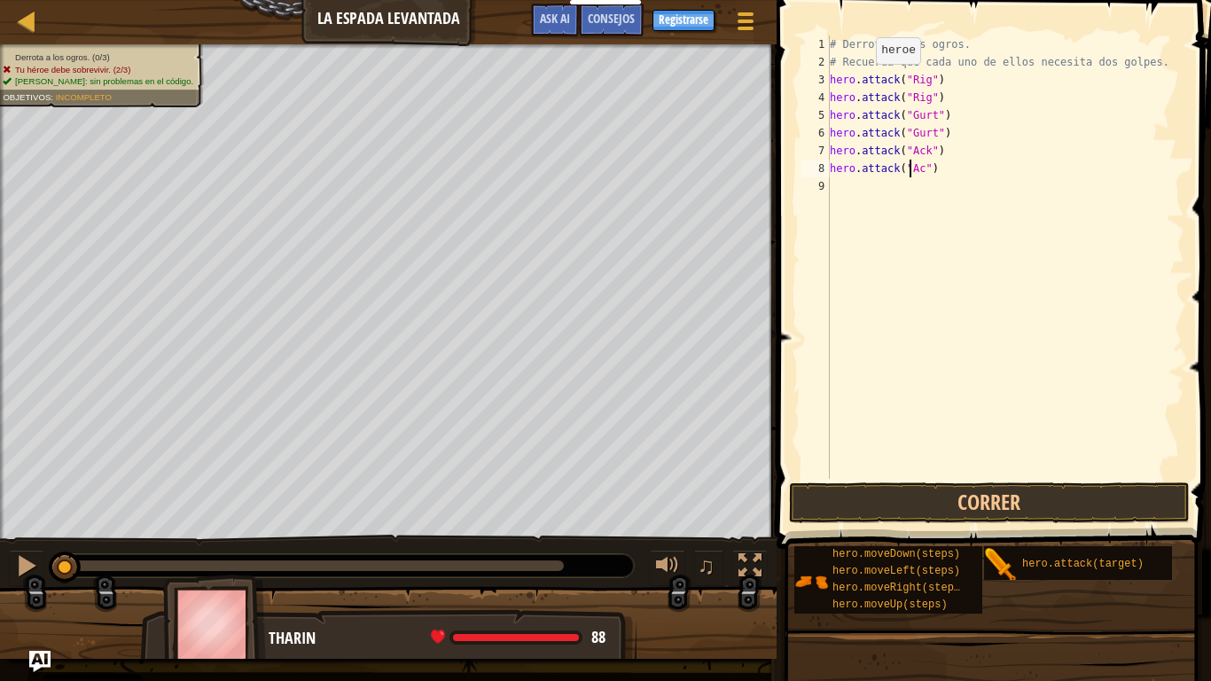
type textarea "hero.attack("Ack")"
drag, startPoint x: 909, startPoint y: 276, endPoint x: 950, endPoint y: 292, distance: 43.8
click at [910, 276] on div "# Derrota a los ogros. # Recuerda que cada uno de ellos necesita dos golpes. he…" at bounding box center [1005, 274] width 358 height 479
drag, startPoint x: 967, startPoint y: 495, endPoint x: 965, endPoint y: 482, distance: 13.4
click at [966, 493] on button "Correr" at bounding box center [989, 502] width 401 height 41
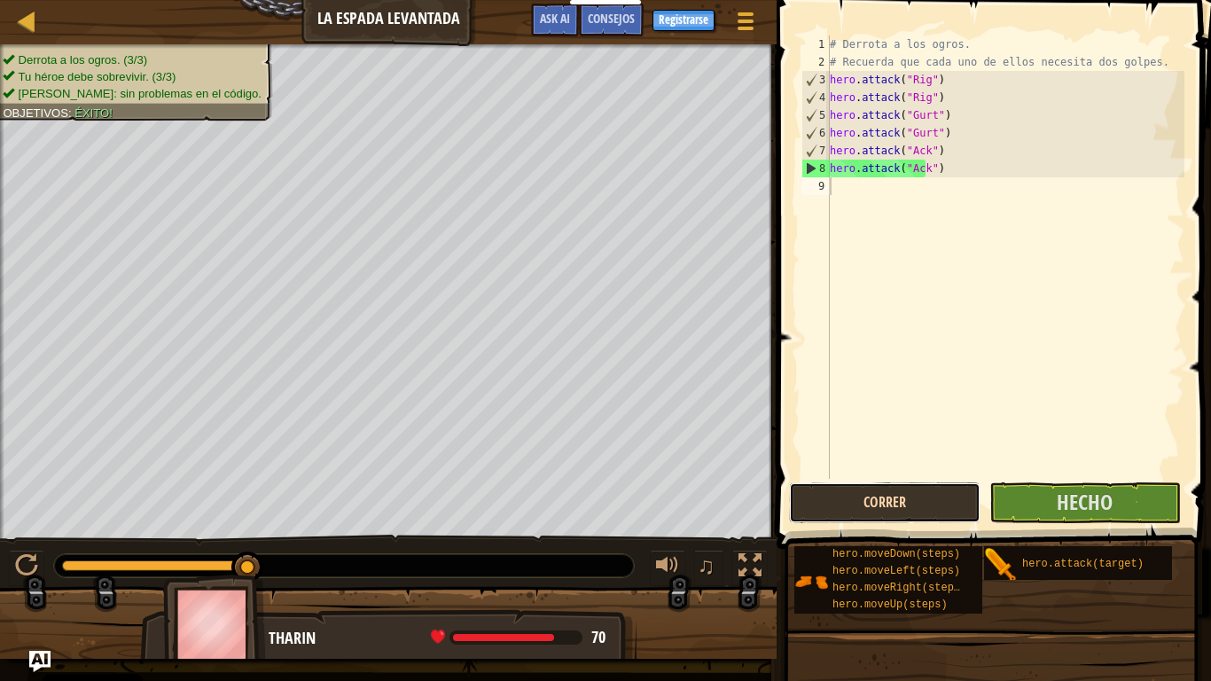
click at [920, 496] on button "Correr" at bounding box center [884, 502] width 191 height 41
click at [914, 493] on button "Correr" at bounding box center [884, 502] width 191 height 41
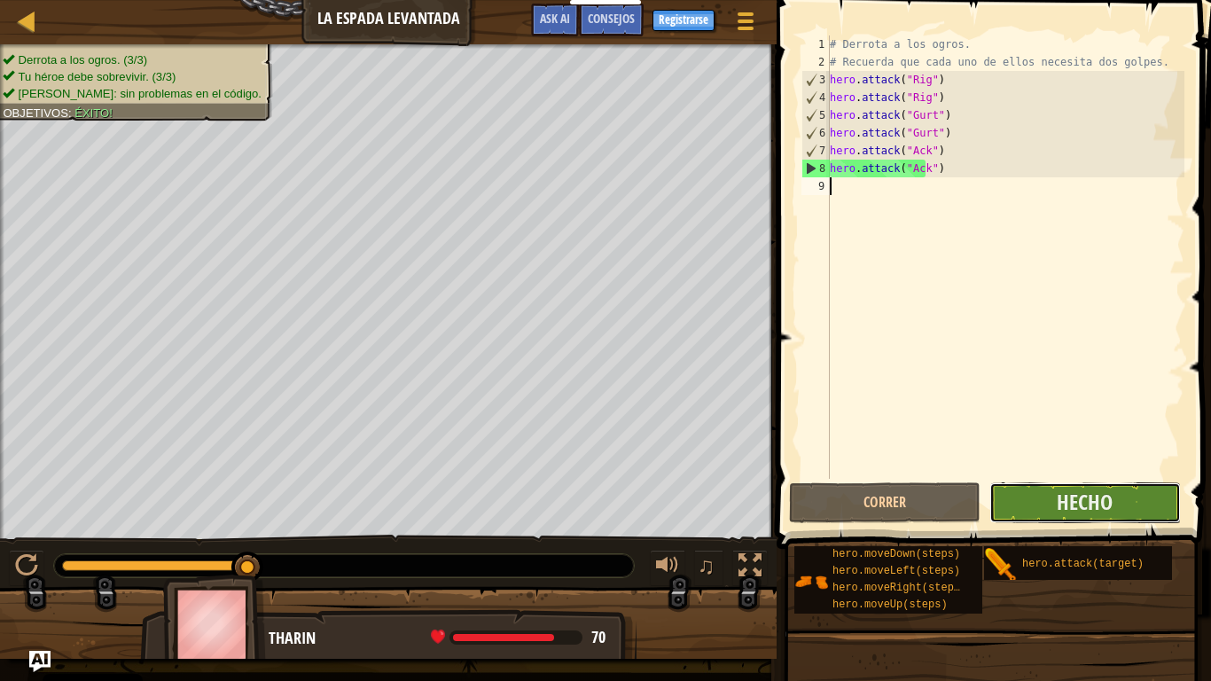
click at [1019, 504] on button "Hecho" at bounding box center [1084, 502] width 191 height 41
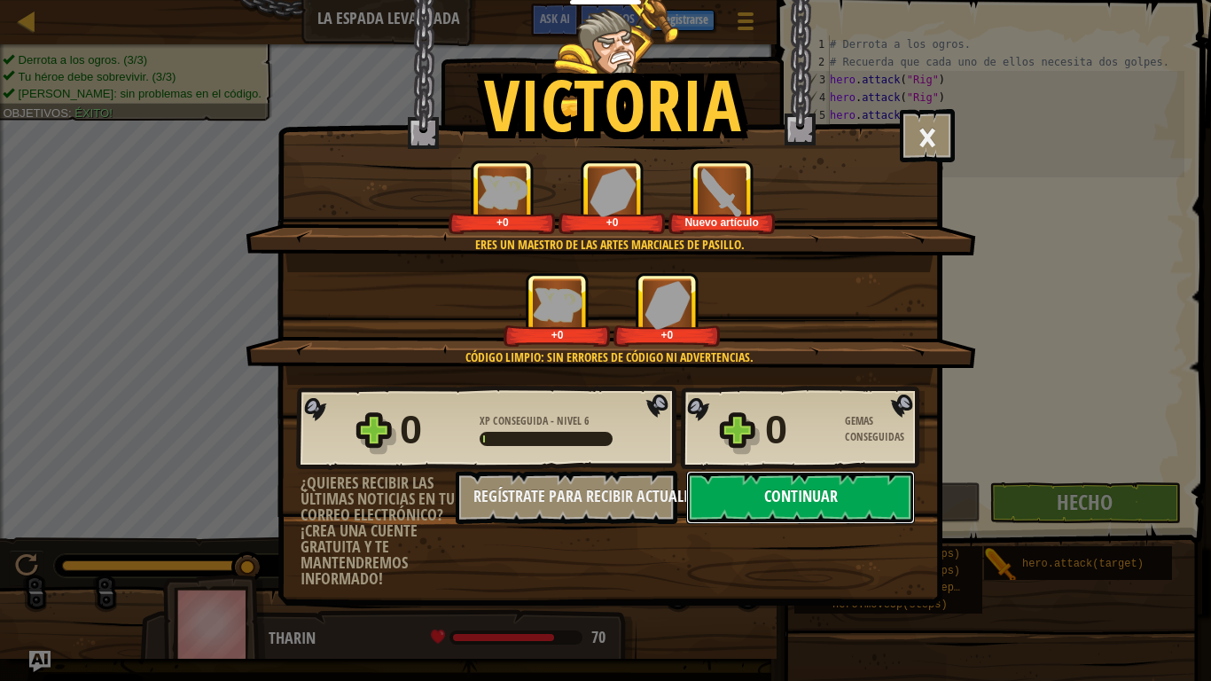
click at [816, 497] on button "Continuar" at bounding box center [800, 497] width 229 height 53
select select "es-ES"
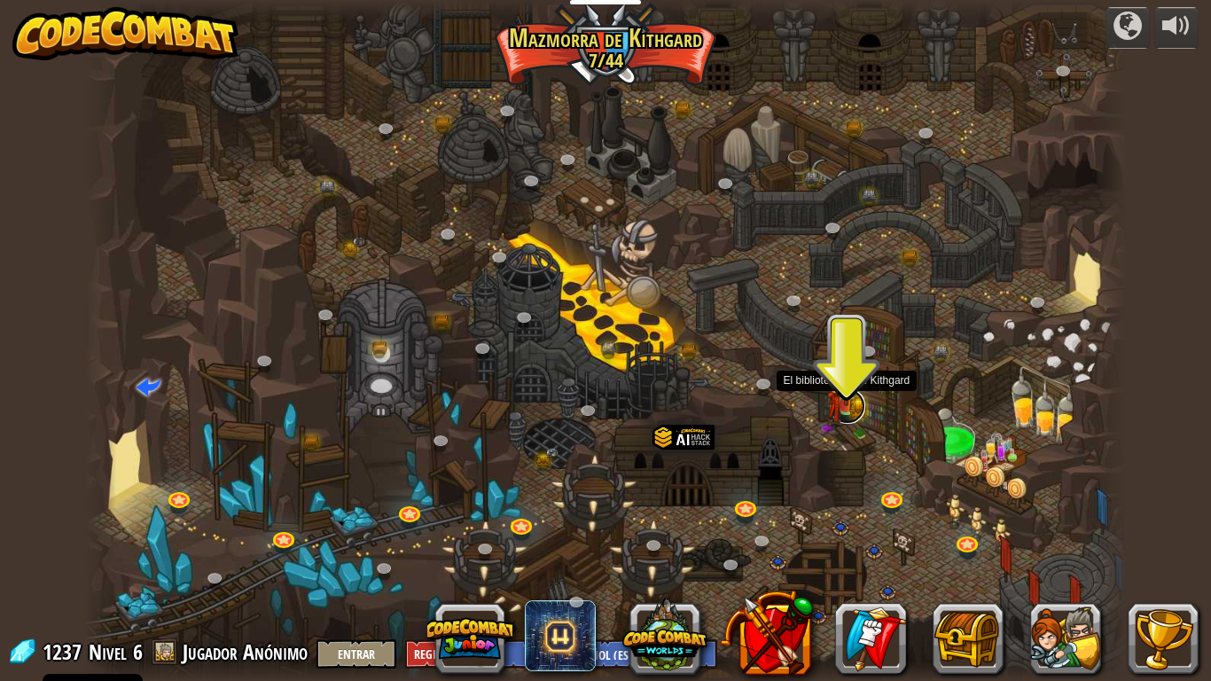
click at [846, 407] on link at bounding box center [847, 405] width 35 height 35
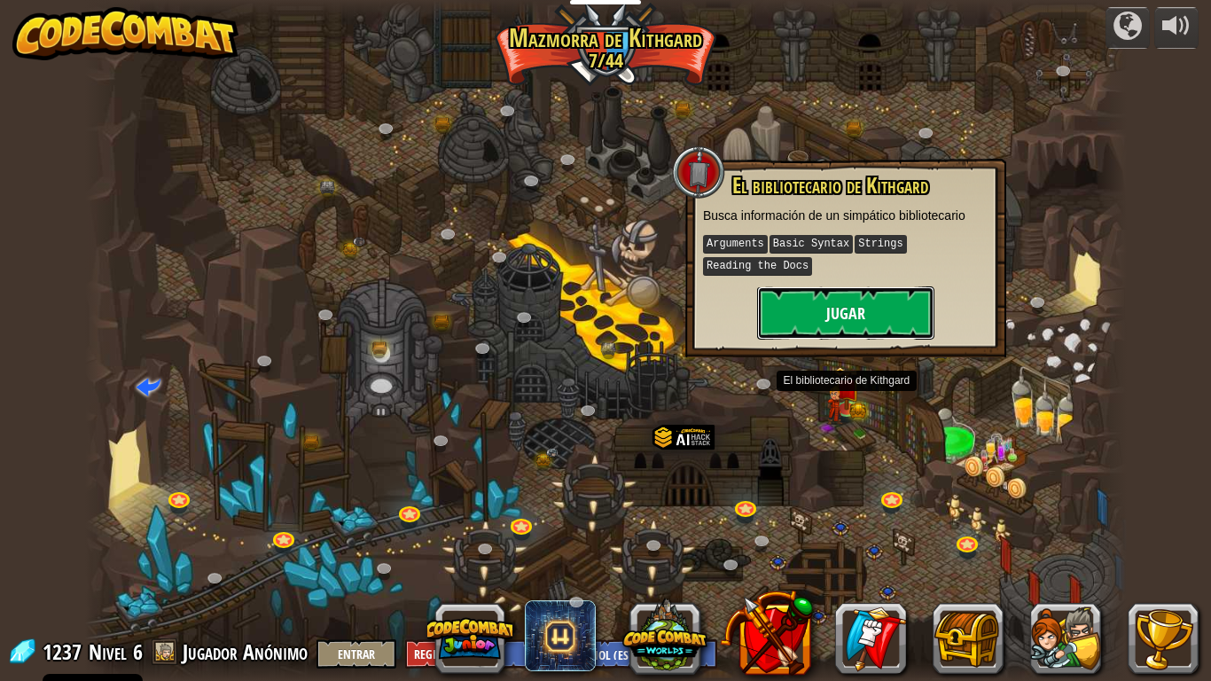
click at [860, 312] on button "Jugar" at bounding box center [845, 312] width 177 height 53
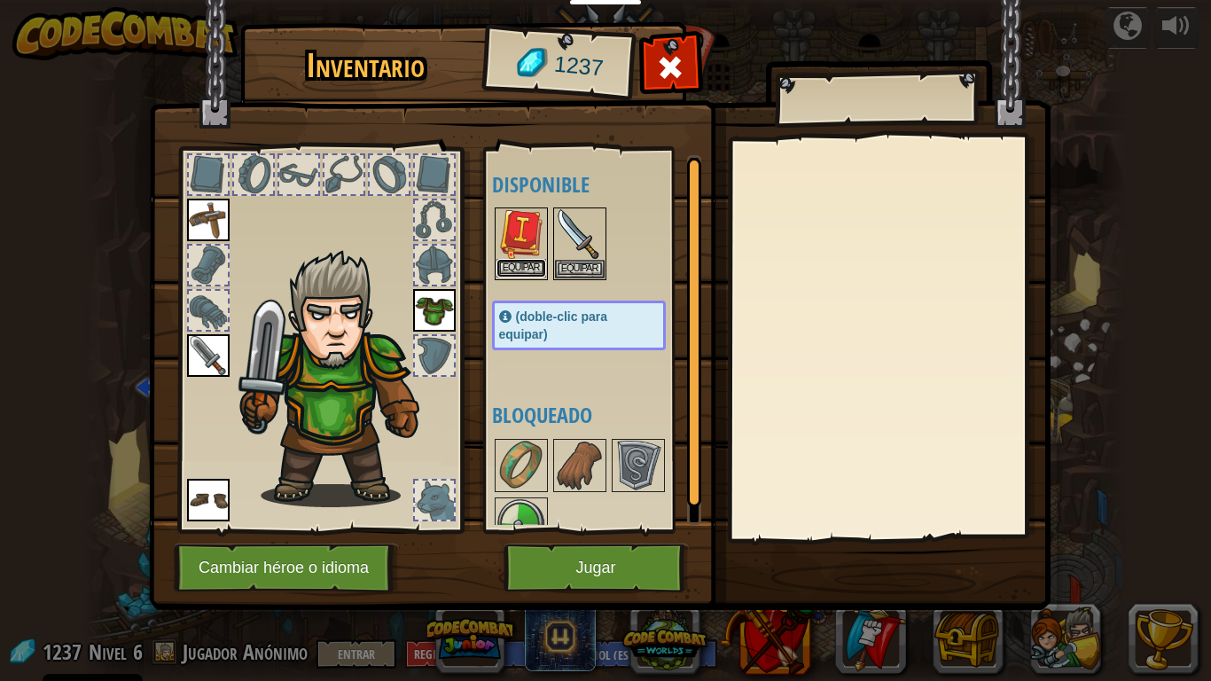
click at [522, 274] on button "Equipar" at bounding box center [521, 268] width 50 height 19
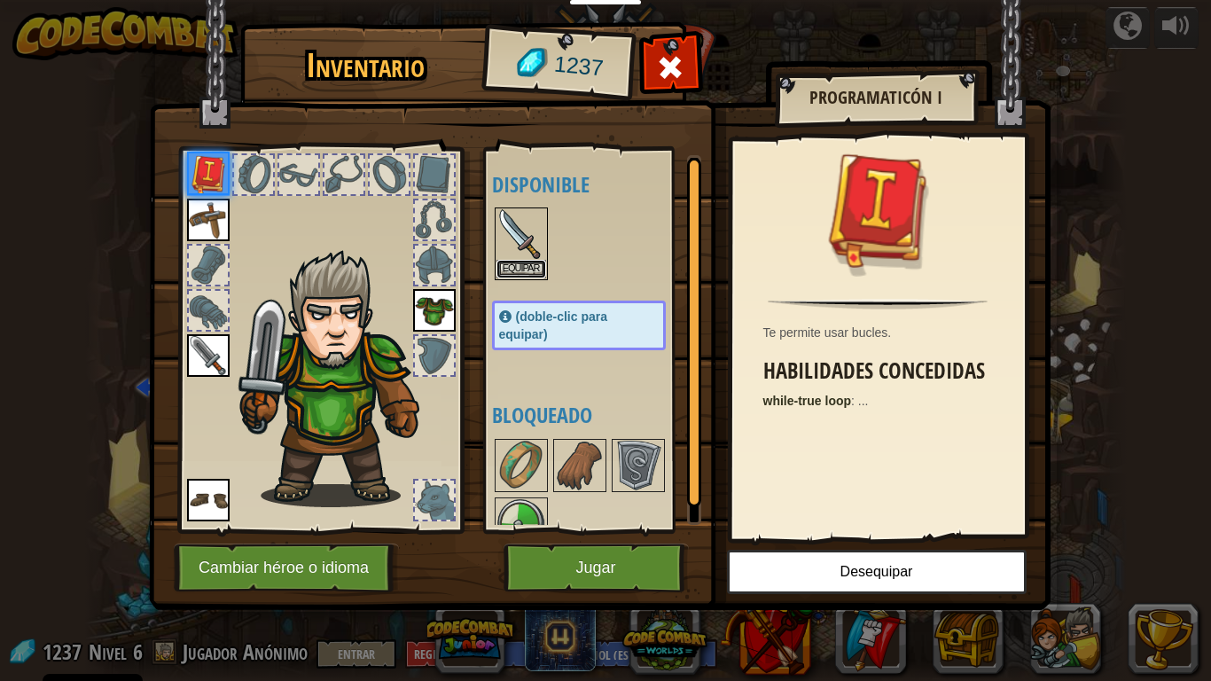
click at [522, 274] on button "Equipar" at bounding box center [521, 269] width 50 height 19
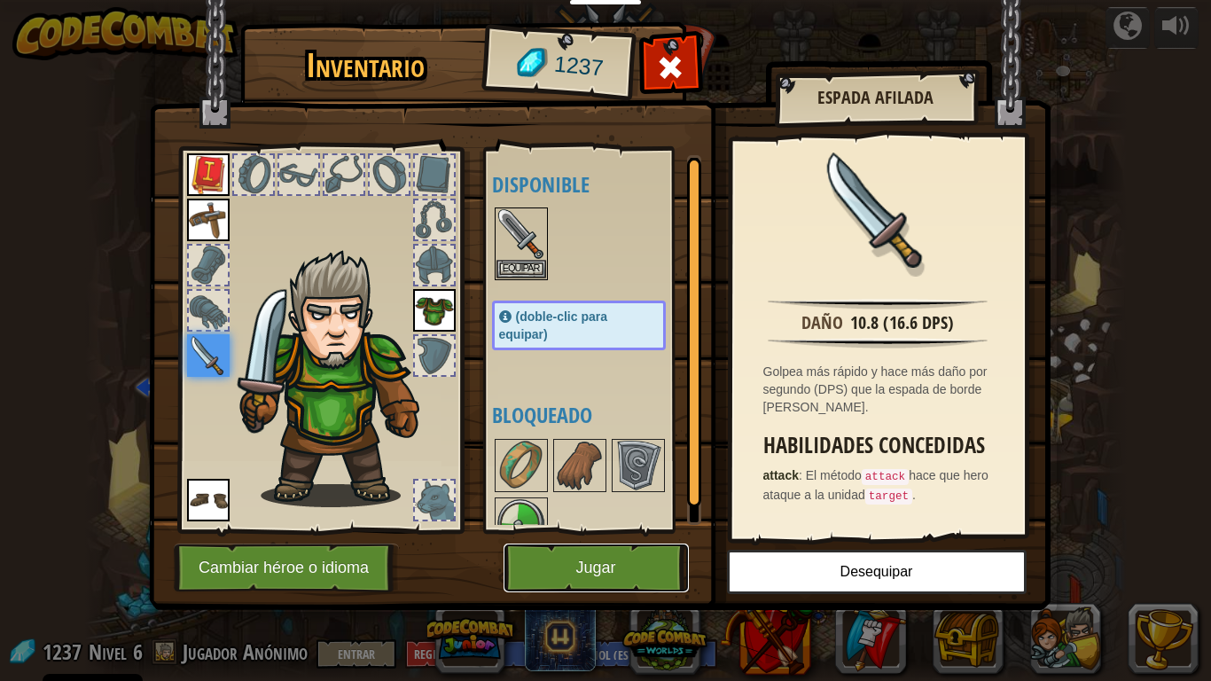
click at [626, 581] on button "Jugar" at bounding box center [595, 567] width 185 height 49
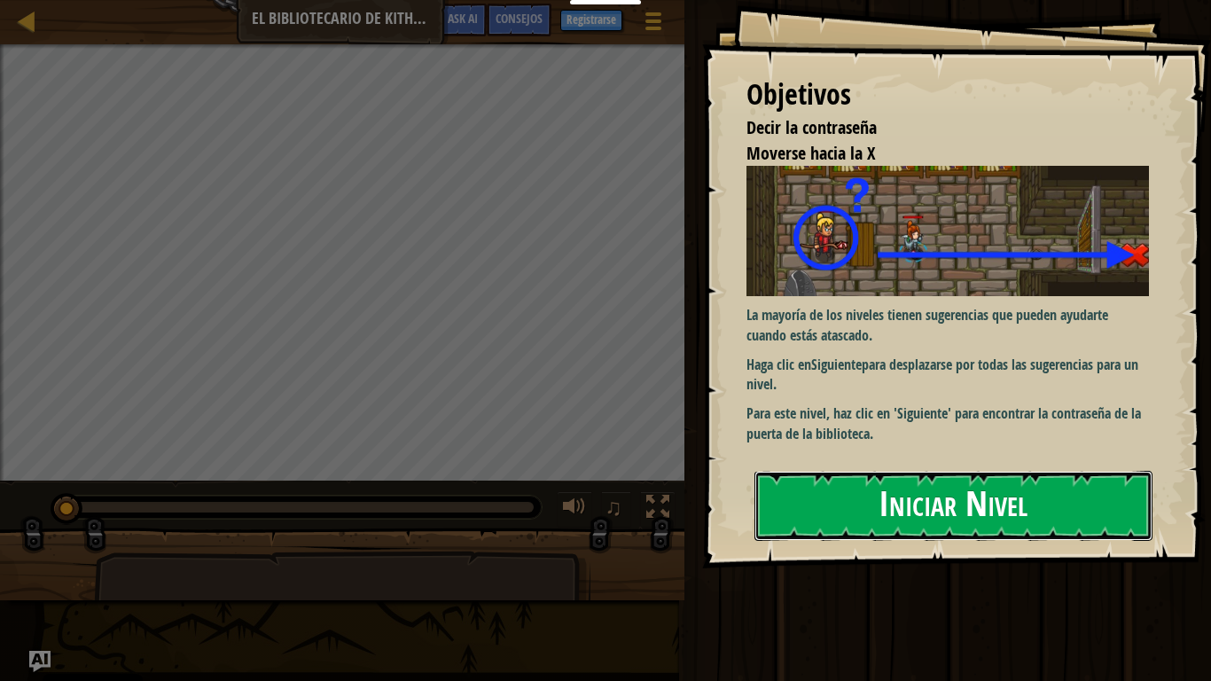
click at [838, 498] on button "Iniciar Nivel" at bounding box center [953, 506] width 398 height 70
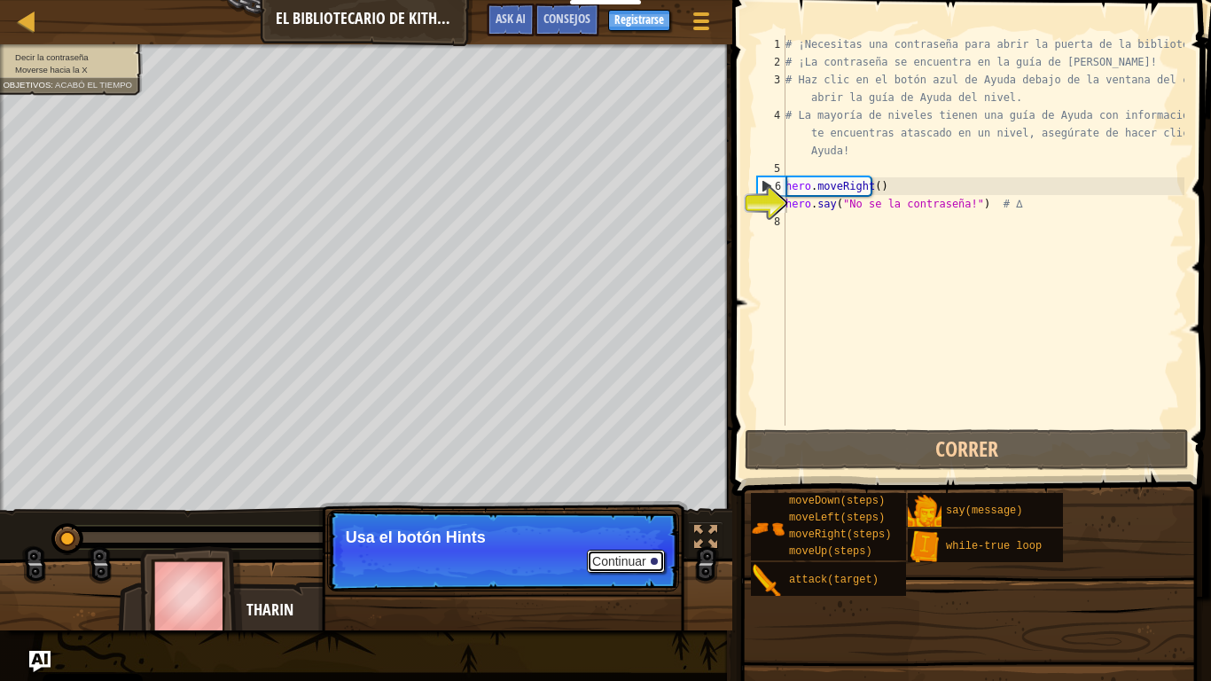
click at [621, 565] on button "Continuar" at bounding box center [626, 561] width 78 height 23
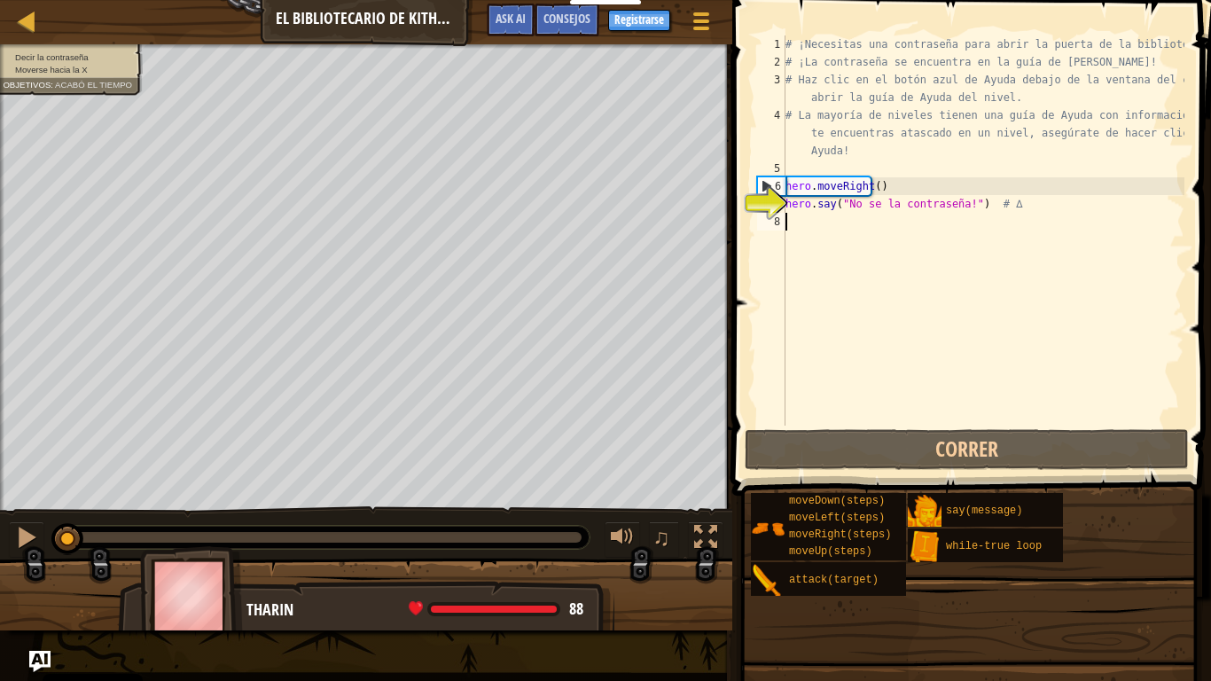
click at [875, 228] on div "# ¡Necesitas una contraseña para abrir la puerta de la biblioteca! # ¡La contra…" at bounding box center [983, 247] width 402 height 425
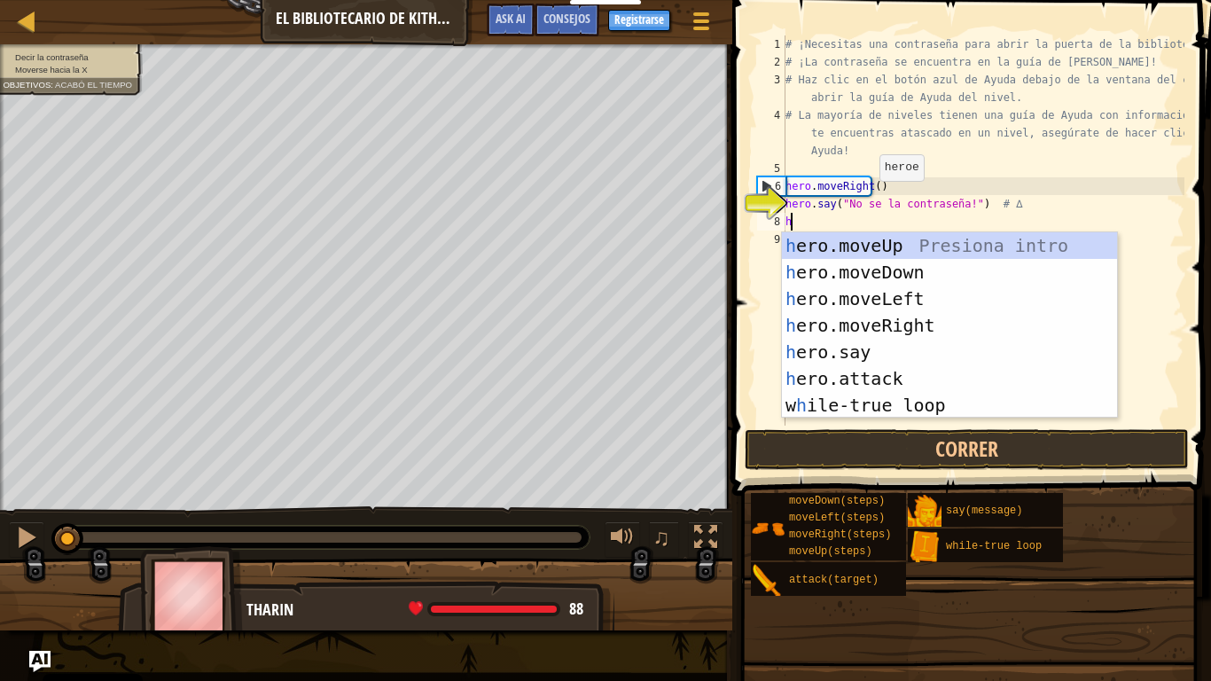
scroll to position [8, 0]
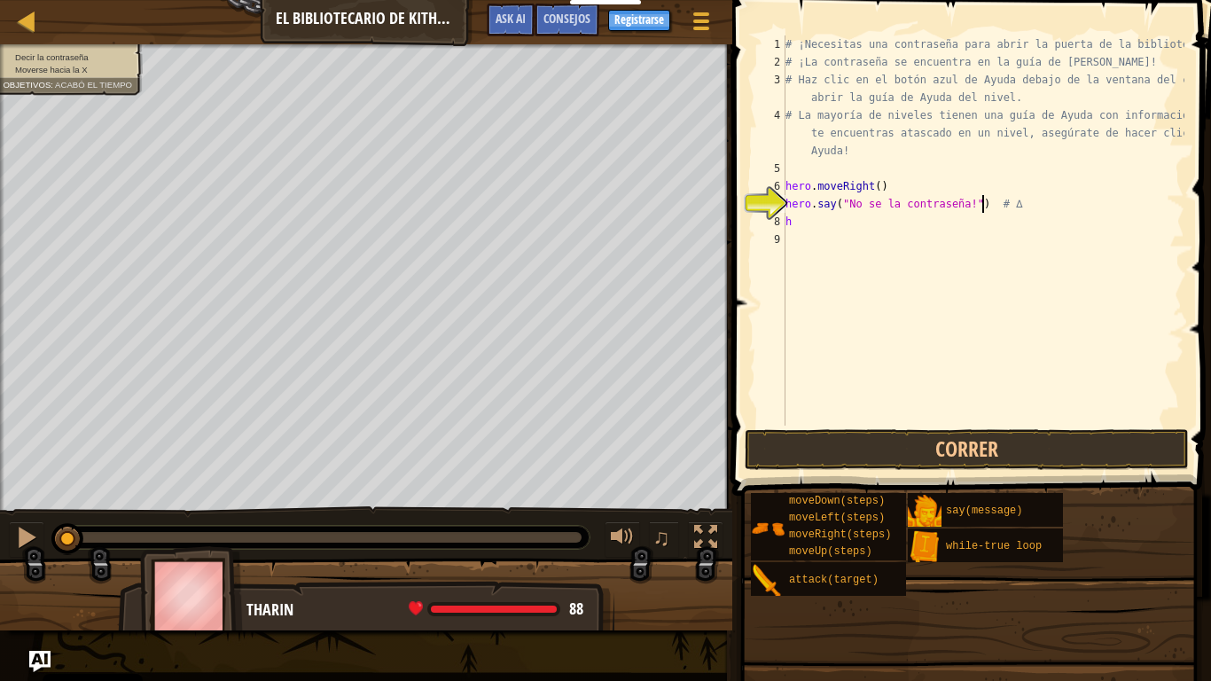
click at [1033, 203] on div "# ¡Necesitas una contraseña para abrir la puerta de la biblioteca! # ¡La contra…" at bounding box center [983, 247] width 402 height 425
type textarea "hero.say("No se la contraseña!") # ∆"
click at [34, 581] on img "Ask AI" at bounding box center [39, 661] width 23 height 23
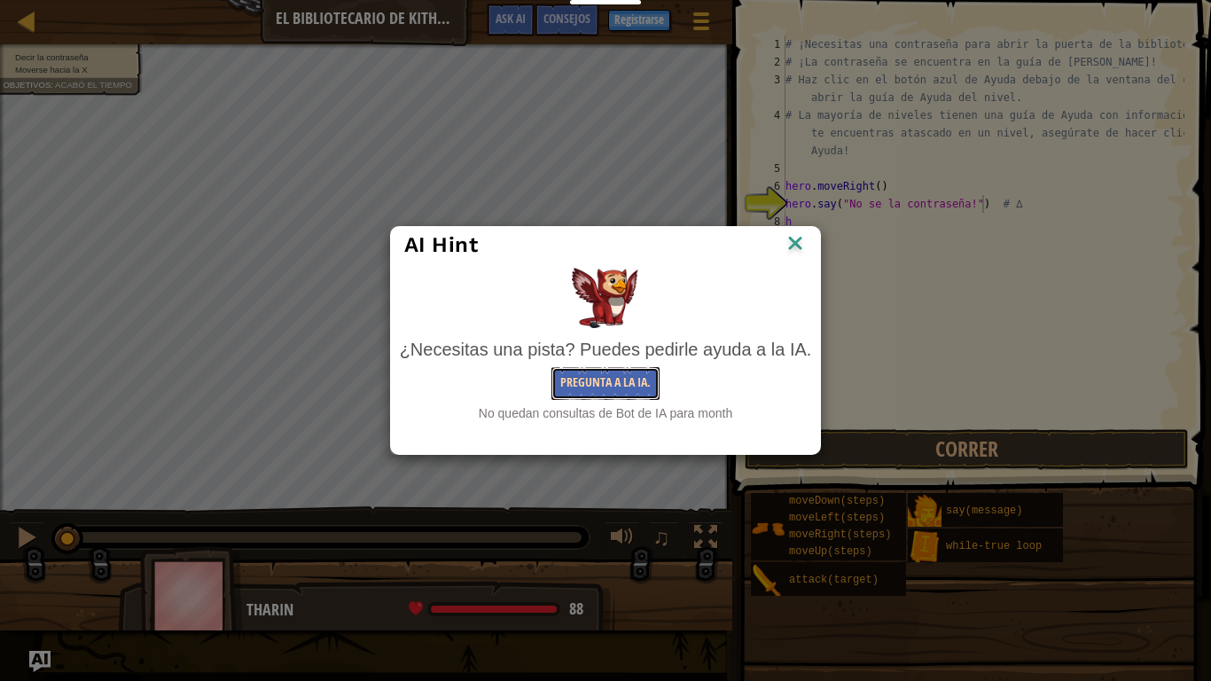
click at [618, 398] on button "Pregunta a la IA." at bounding box center [605, 383] width 108 height 33
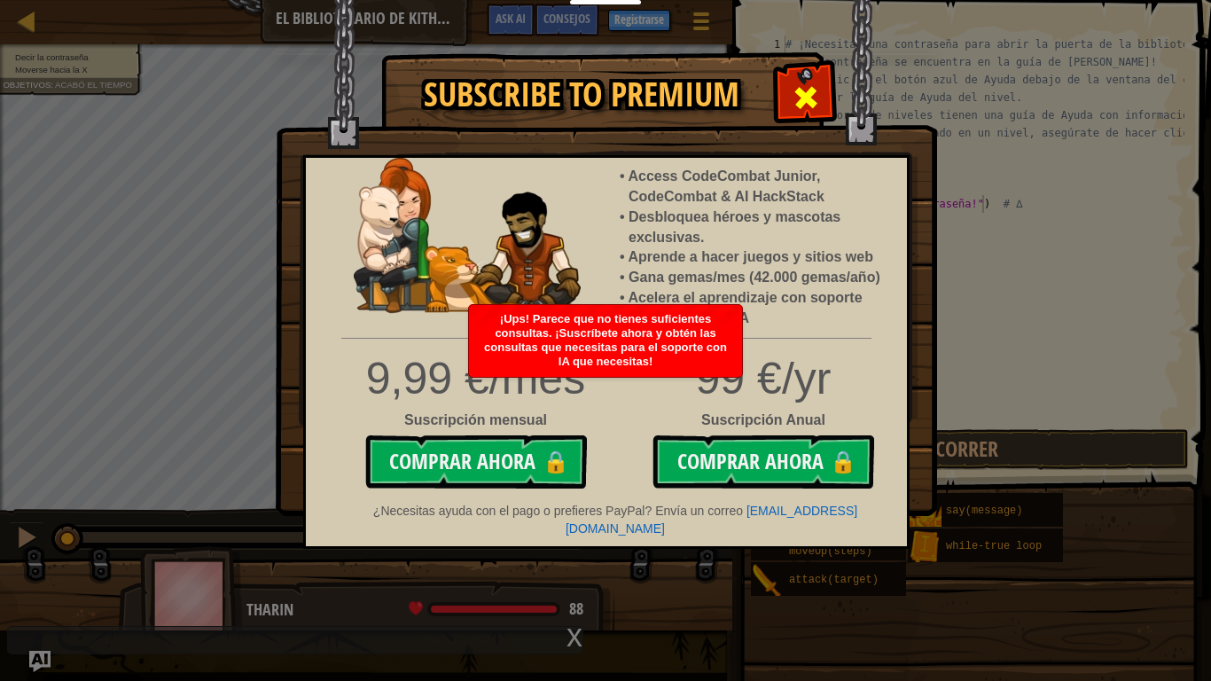
click at [799, 87] on span at bounding box center [805, 97] width 28 height 28
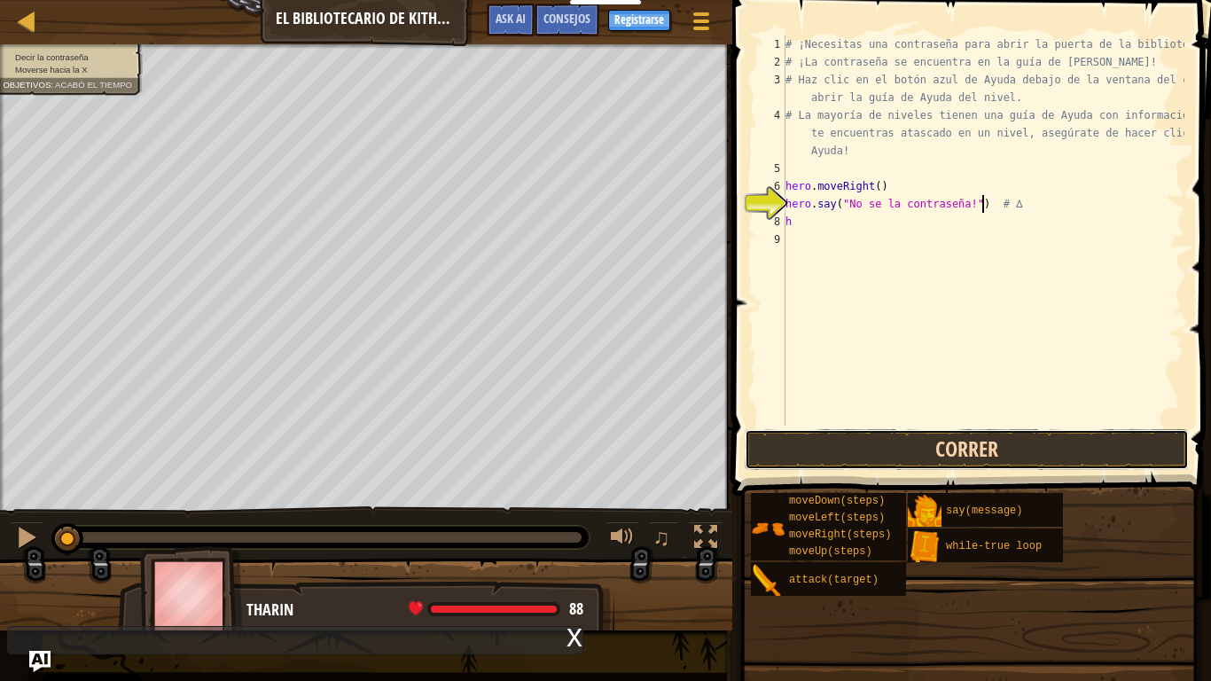
click at [767, 439] on button "Correr" at bounding box center [967, 449] width 444 height 41
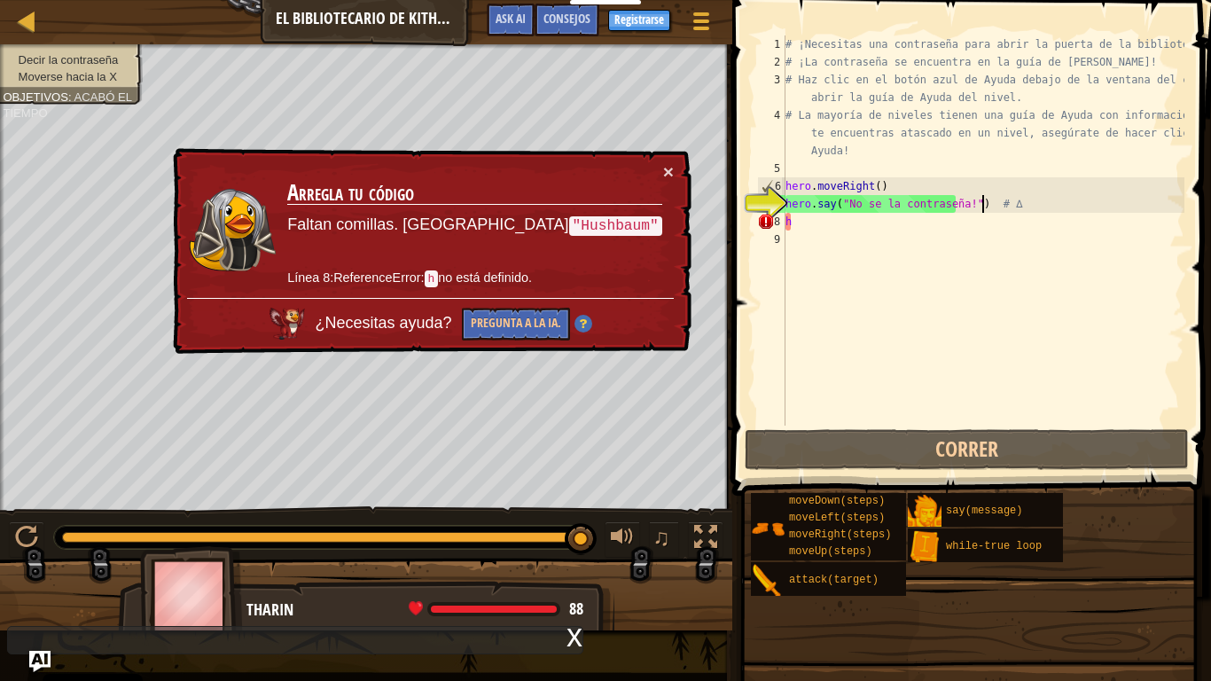
click at [902, 230] on div "# ¡Necesitas una contraseña para abrir la puerta de la biblioteca! # ¡La contra…" at bounding box center [983, 247] width 402 height 425
click at [895, 222] on div "# ¡Necesitas una contraseña para abrir la puerta de la biblioteca! # ¡La contra…" at bounding box center [983, 247] width 402 height 425
type textarea "h"
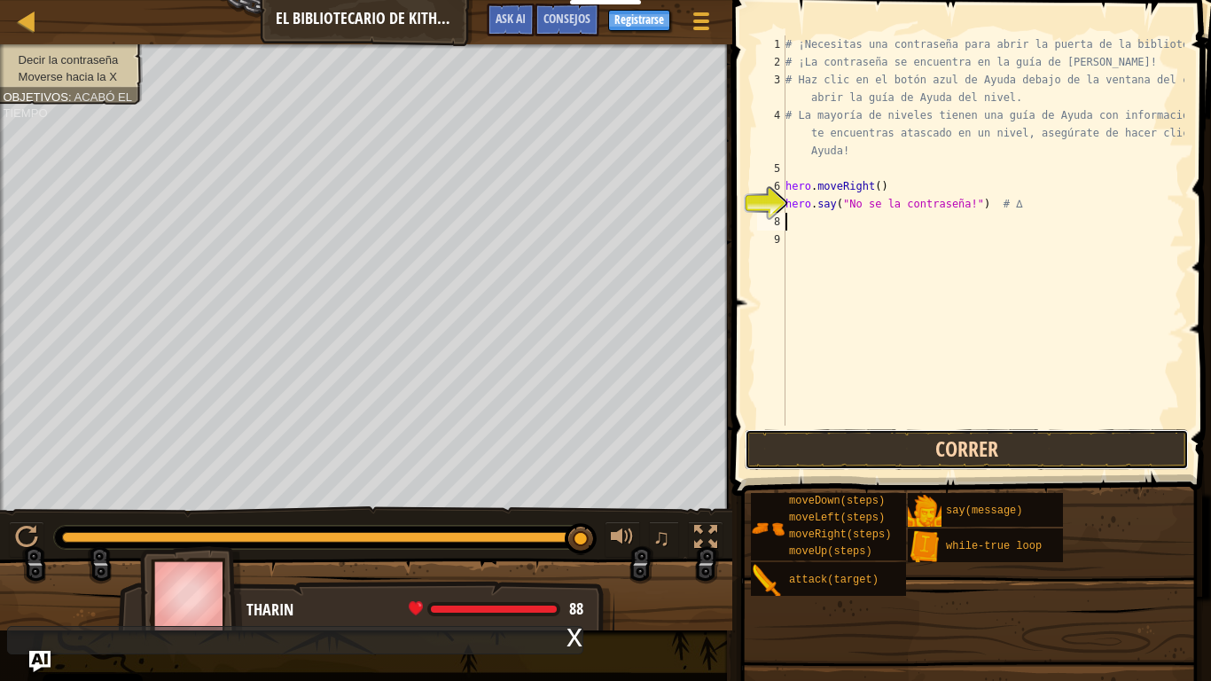
click at [784, 438] on button "Correr" at bounding box center [967, 449] width 444 height 41
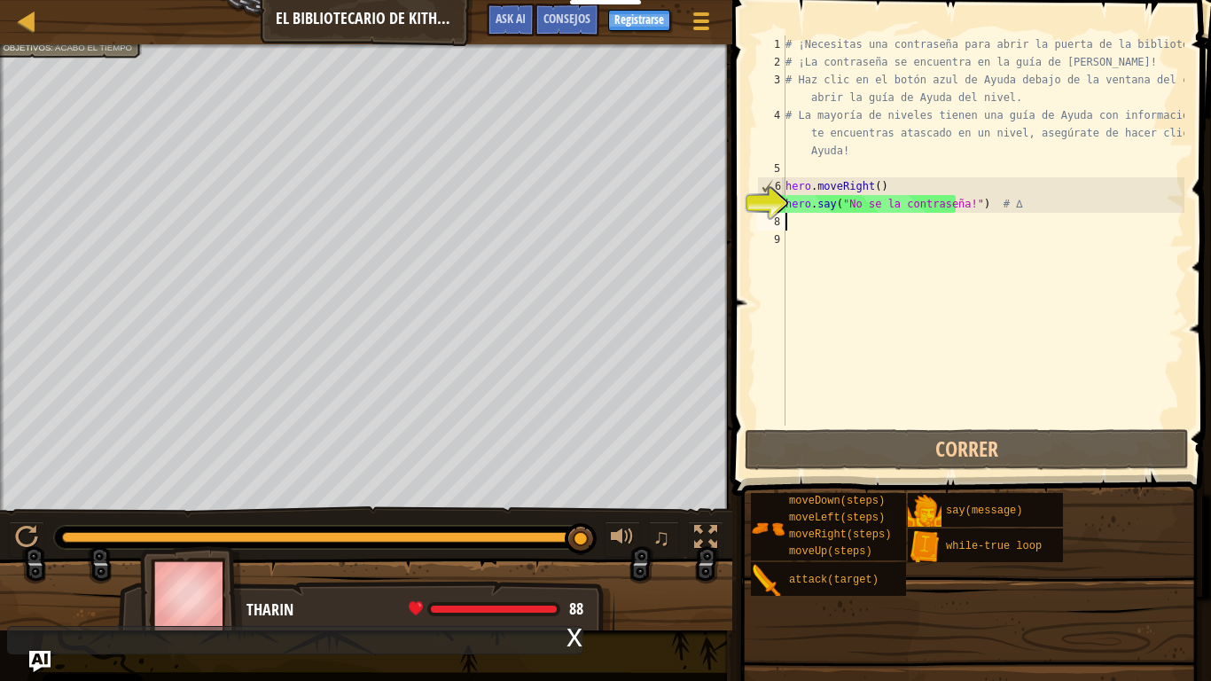
click at [838, 399] on div "# ¡Necesitas una contraseña para abrir la puerta de la biblioteca! # ¡La contra…" at bounding box center [983, 247] width 402 height 425
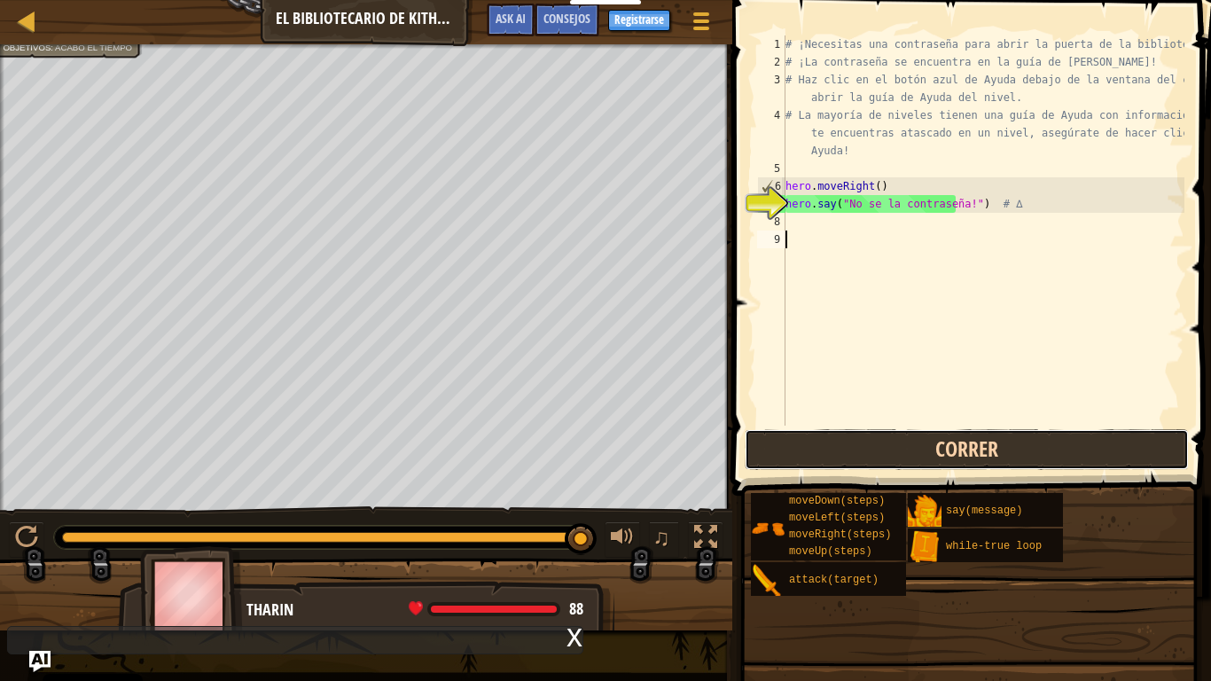
click at [840, 456] on button "Correr" at bounding box center [967, 449] width 444 height 41
click at [838, 450] on button "Correr" at bounding box center [967, 449] width 444 height 41
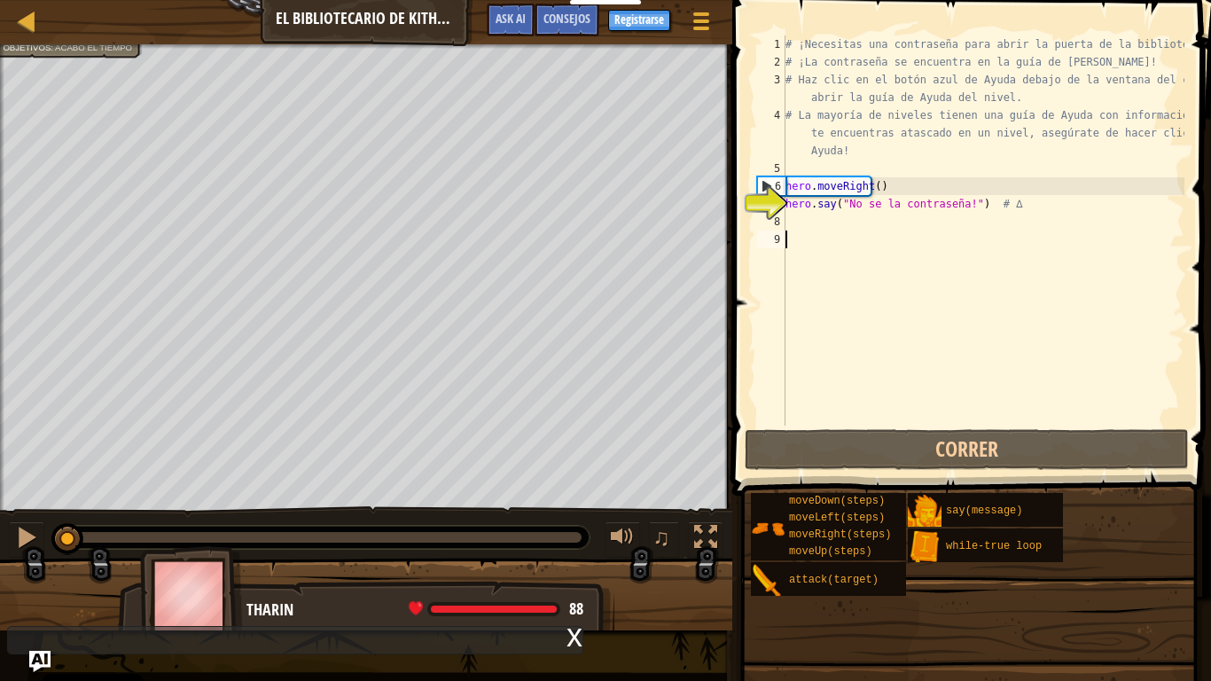
drag, startPoint x: 571, startPoint y: 539, endPoint x: 0, endPoint y: 586, distance: 572.7
click at [0, 581] on div "Decir la contraseña Moverse hacia la X Objetivos : Acabó el tiempo ♫ [PERSON_NA…" at bounding box center [605, 337] width 1211 height 586
click at [754, 402] on div "[PHONE_NUMBER] ¡Necesitas una contraseña para abrir la puerta de la biblioteca!…" at bounding box center [968, 230] width 431 height 390
click at [802, 221] on div "# ¡Necesitas una contraseña para abrir la puerta de la biblioteca! # ¡La contra…" at bounding box center [983, 247] width 402 height 425
type textarea "h"
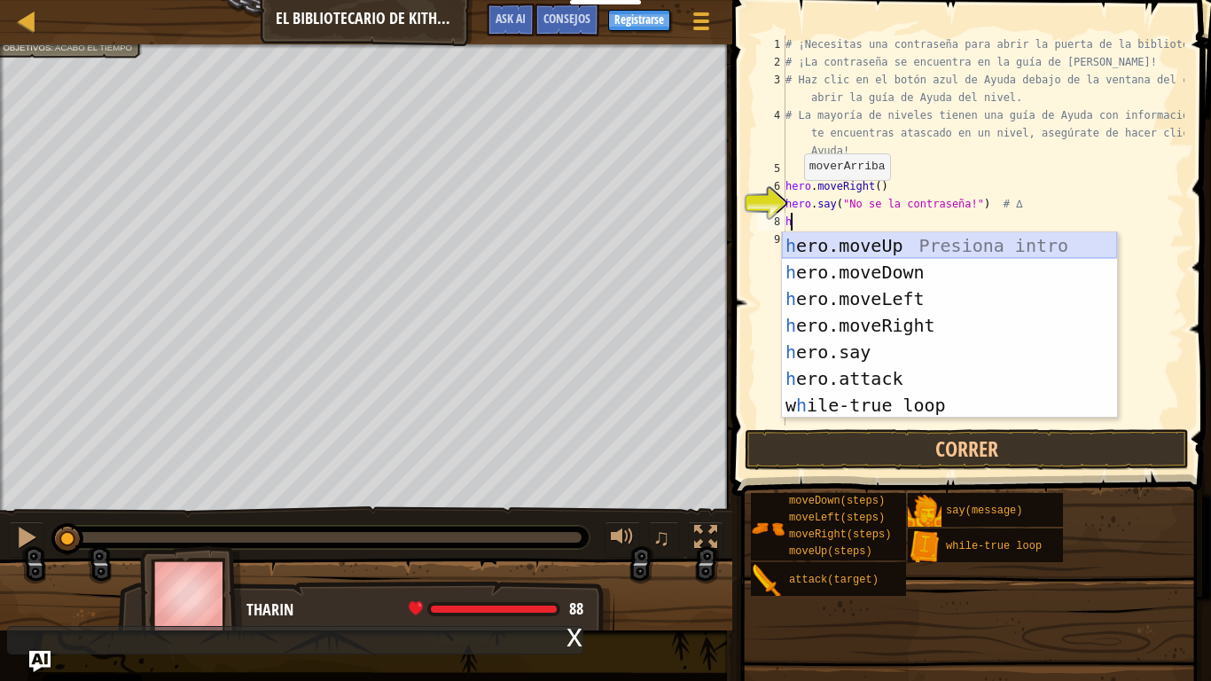
click at [858, 245] on div "h ero.moveUp Presiona intro h ero.moveDown Presiona intro h ero.moveLeft Presio…" at bounding box center [949, 351] width 335 height 239
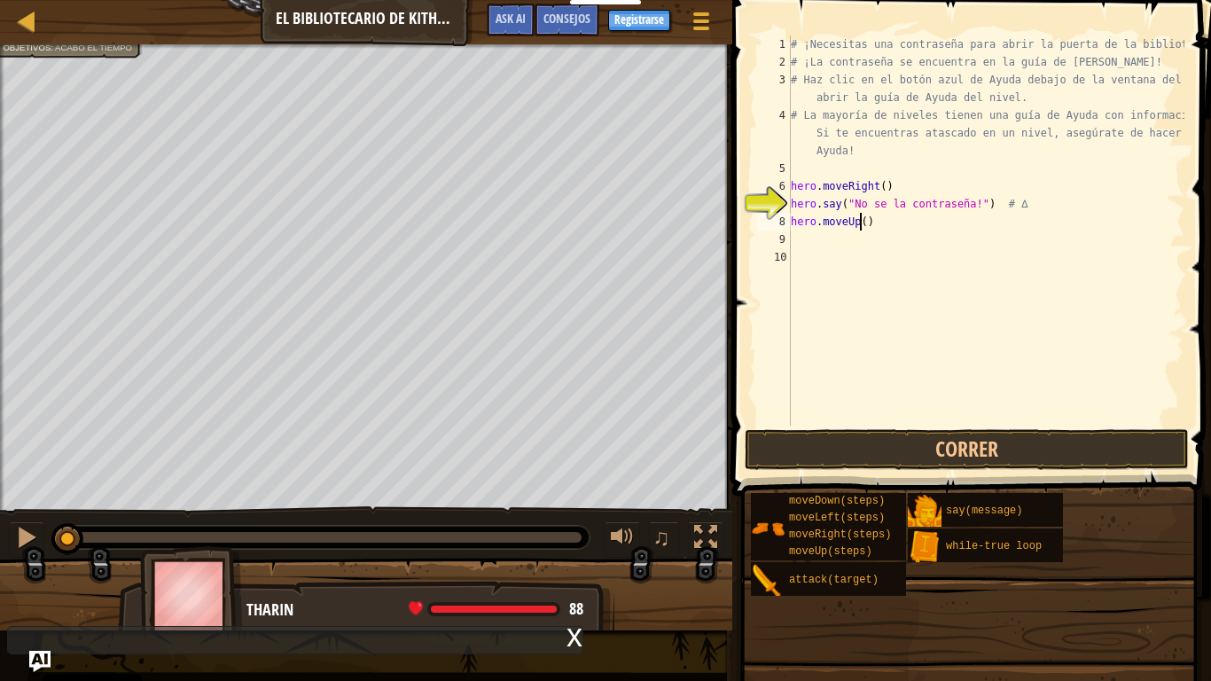
click at [862, 219] on div "# ¡Necesitas una contraseña para abrir la puerta de la biblioteca! # ¡La contra…" at bounding box center [985, 247] width 397 height 425
click at [692, 19] on div at bounding box center [701, 21] width 24 height 26
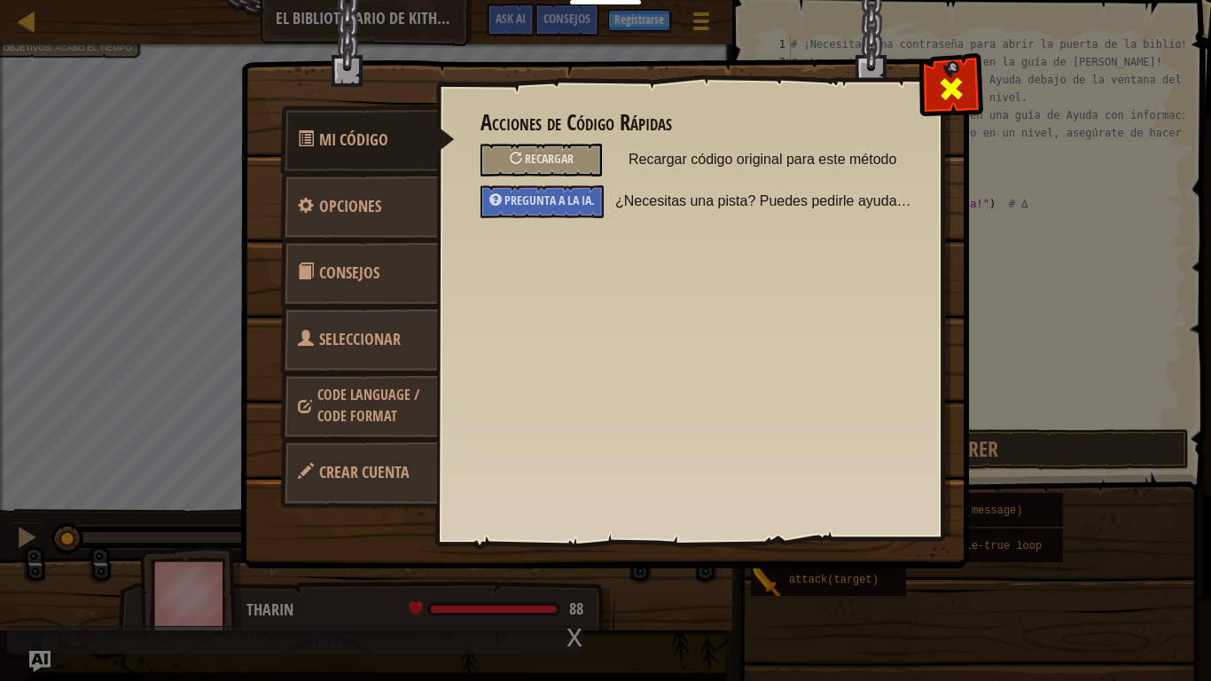
click at [942, 93] on span at bounding box center [951, 88] width 28 height 28
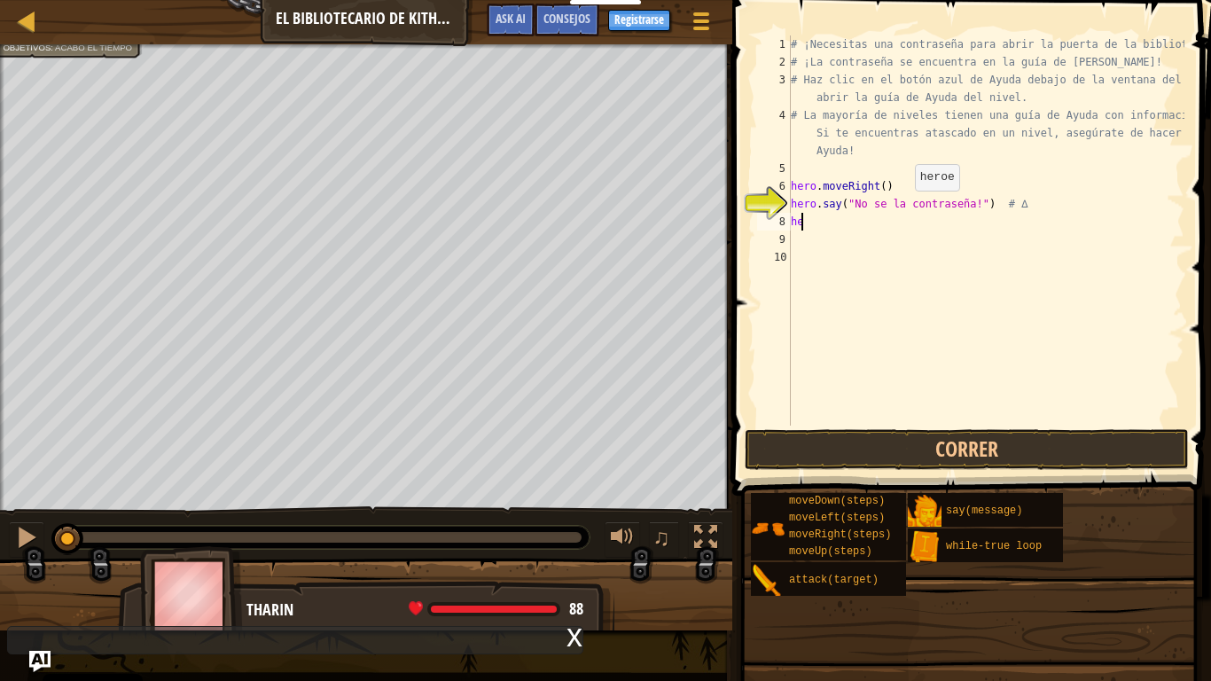
type textarea "h"
click at [384, 27] on div "Mapa El bibliotecario de Kithgard Menú del Juego Hecho Registrarse Consejos Ask…" at bounding box center [366, 22] width 732 height 44
click at [534, 33] on div "Consejos" at bounding box center [566, 20] width 65 height 33
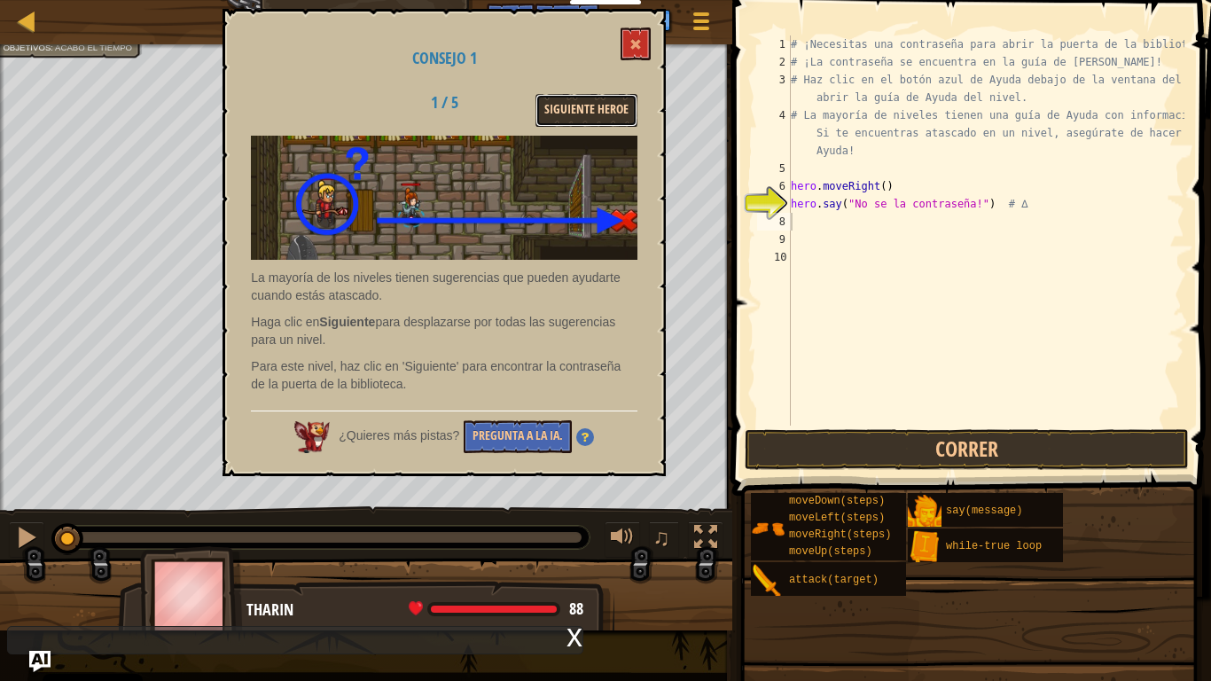
click at [576, 112] on button "Siguiente Heroe" at bounding box center [586, 110] width 102 height 33
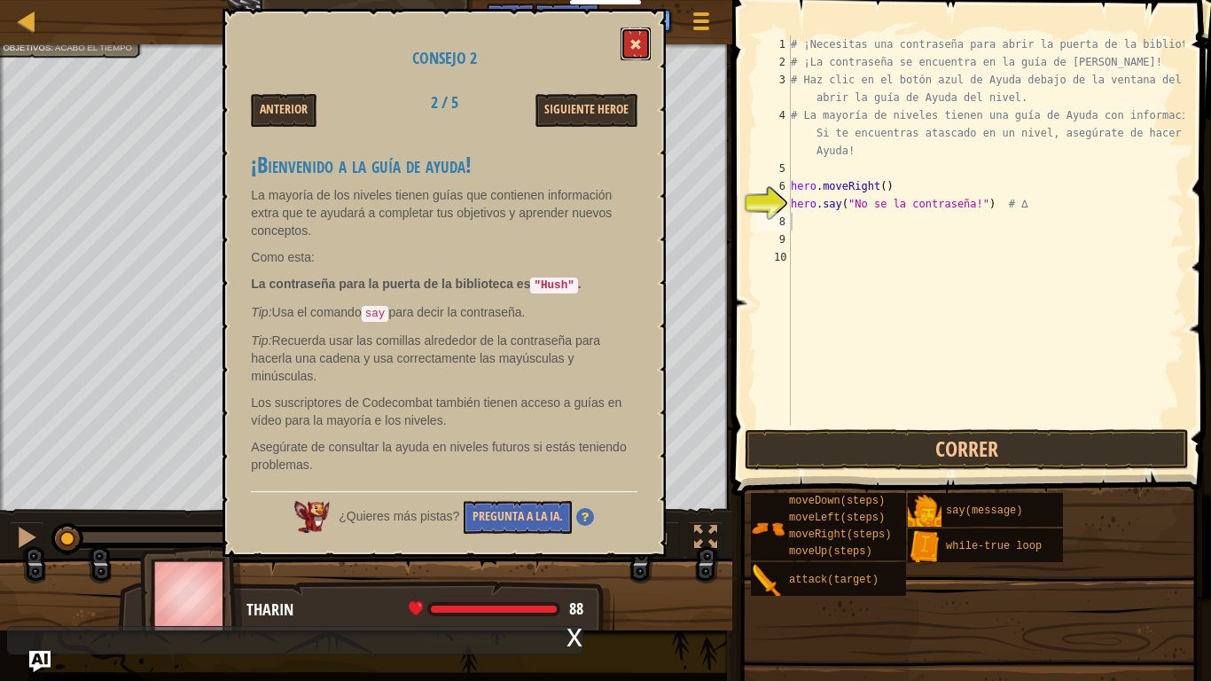
click at [636, 44] on span at bounding box center [635, 44] width 12 height 12
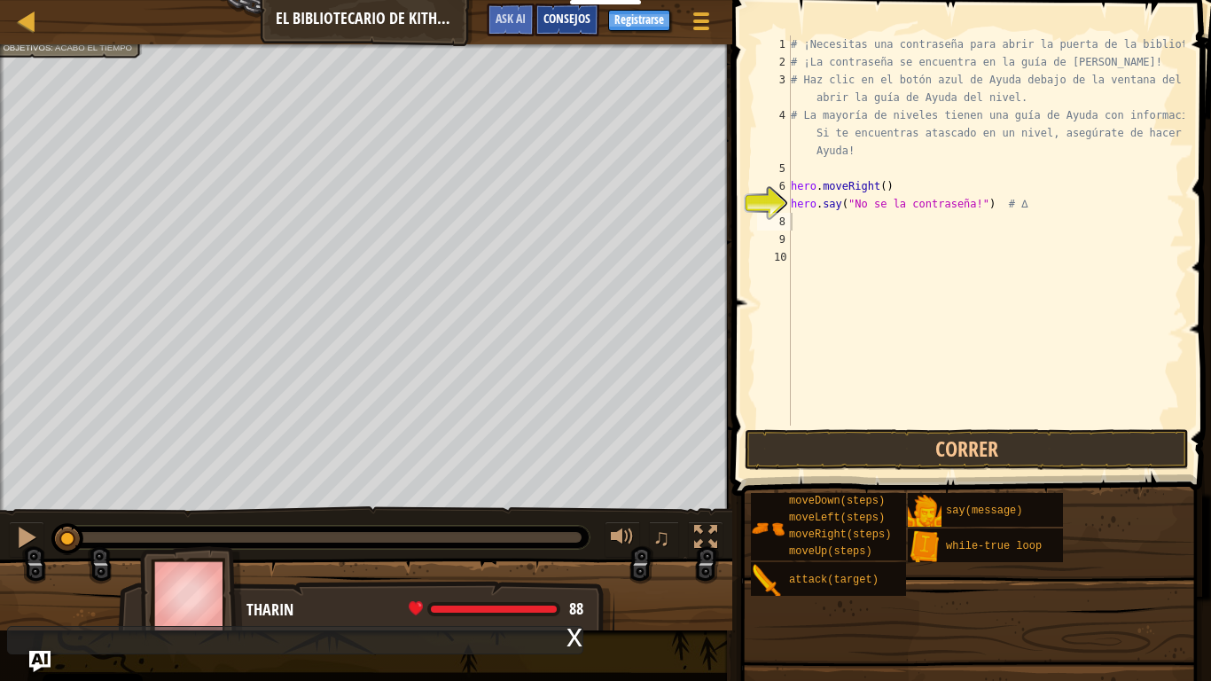
click at [569, 22] on span "Consejos" at bounding box center [566, 18] width 47 height 17
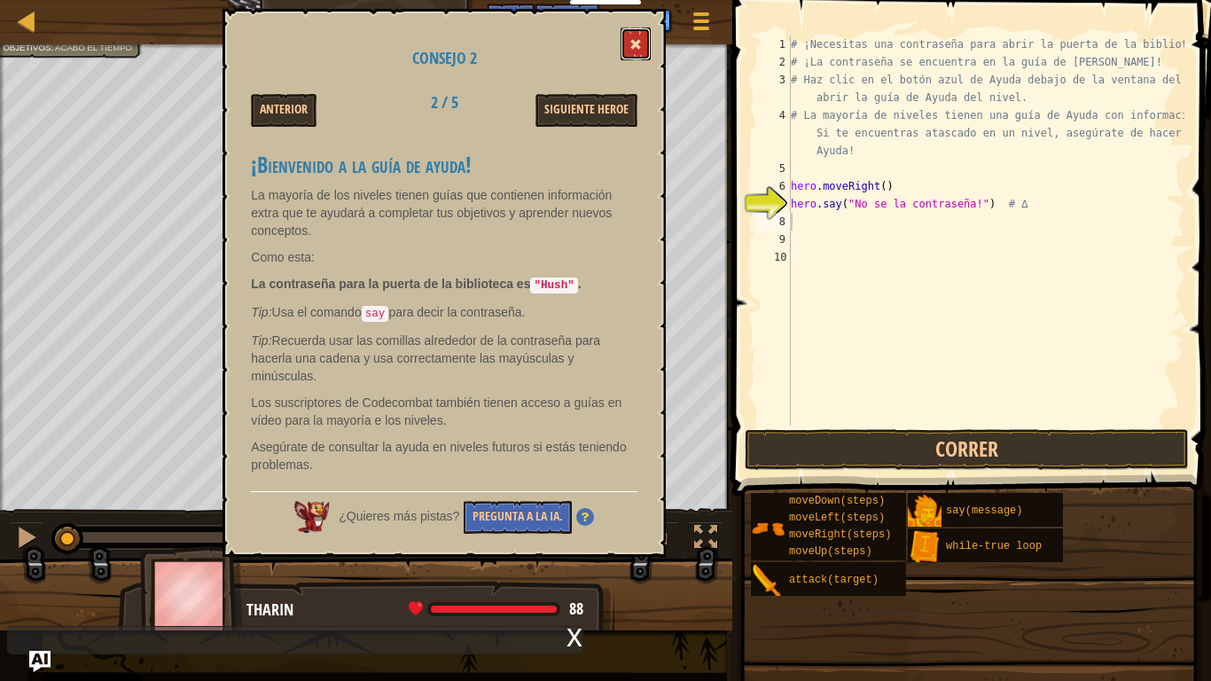
click at [624, 38] on button at bounding box center [635, 43] width 30 height 33
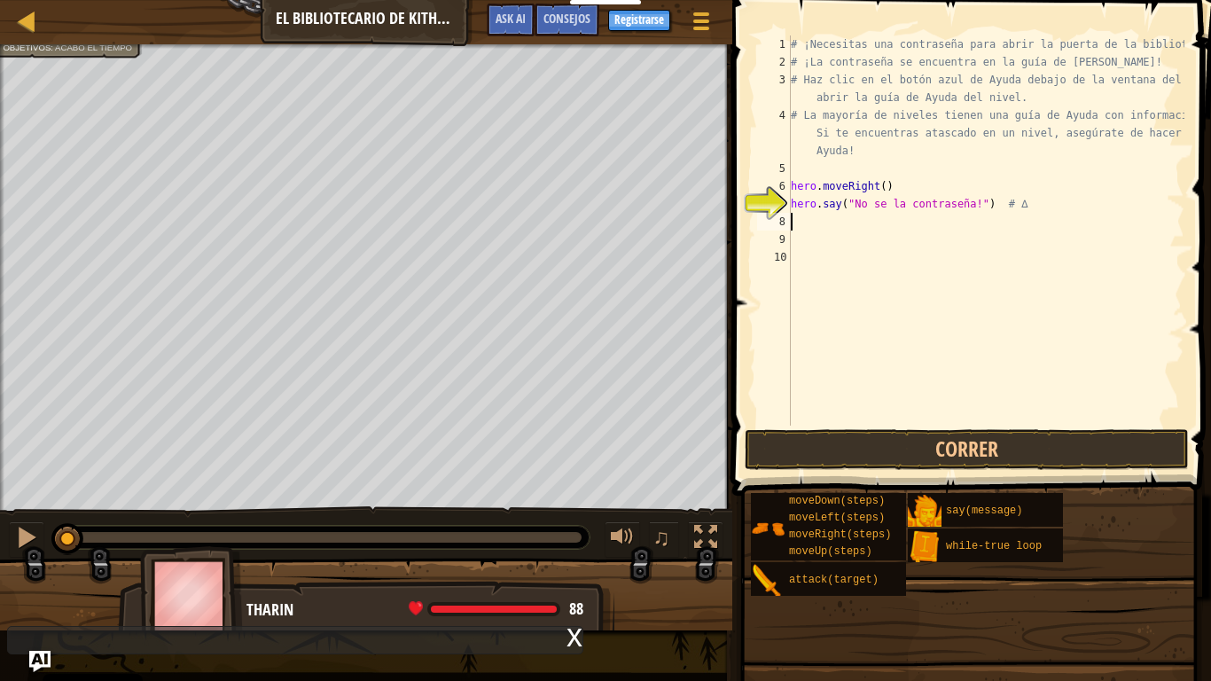
click at [817, 229] on div "# ¡Necesitas una contraseña para abrir la puerta de la biblioteca! # ¡La contra…" at bounding box center [985, 247] width 397 height 425
click at [918, 210] on div "# ¡Necesitas una contraseña para abrir la puerta de la biblioteca! # ¡La contra…" at bounding box center [985, 247] width 397 height 425
click at [942, 198] on div "# ¡Necesitas una contraseña para abrir la puerta de la biblioteca! # ¡La contra…" at bounding box center [985, 230] width 397 height 390
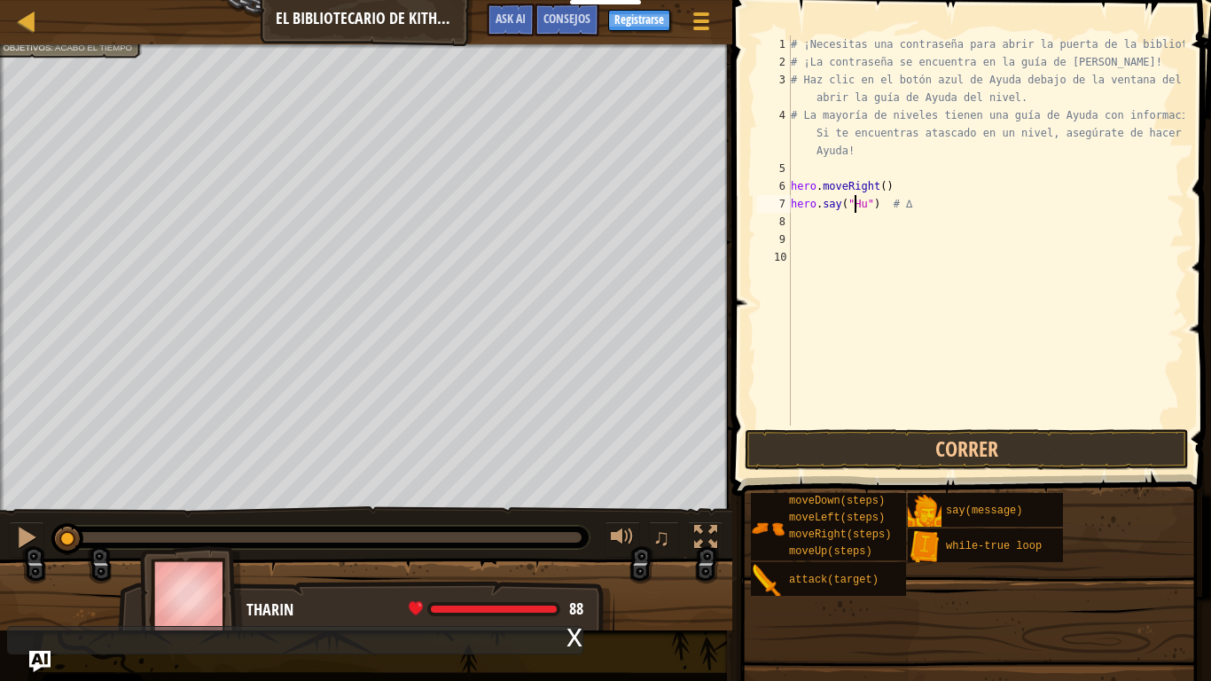
scroll to position [8, 5]
type textarea "hero.say("Hush") # ∆"
click at [857, 225] on div "# ¡Necesitas una contraseña para abrir la puerta de la biblioteca! # ¡La contra…" at bounding box center [985, 247] width 397 height 425
type textarea "h"
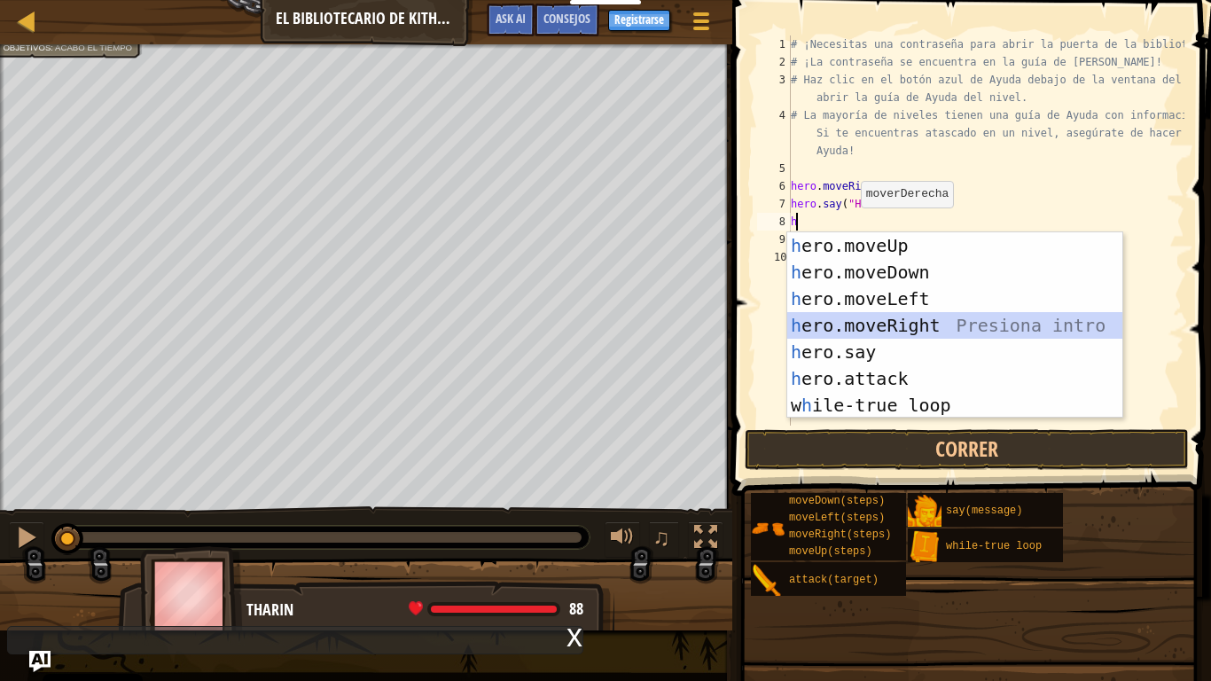
click at [875, 322] on div "h ero.moveUp Presiona intro h ero.moveDown Presiona intro h ero.moveLeft Presio…" at bounding box center [954, 351] width 335 height 239
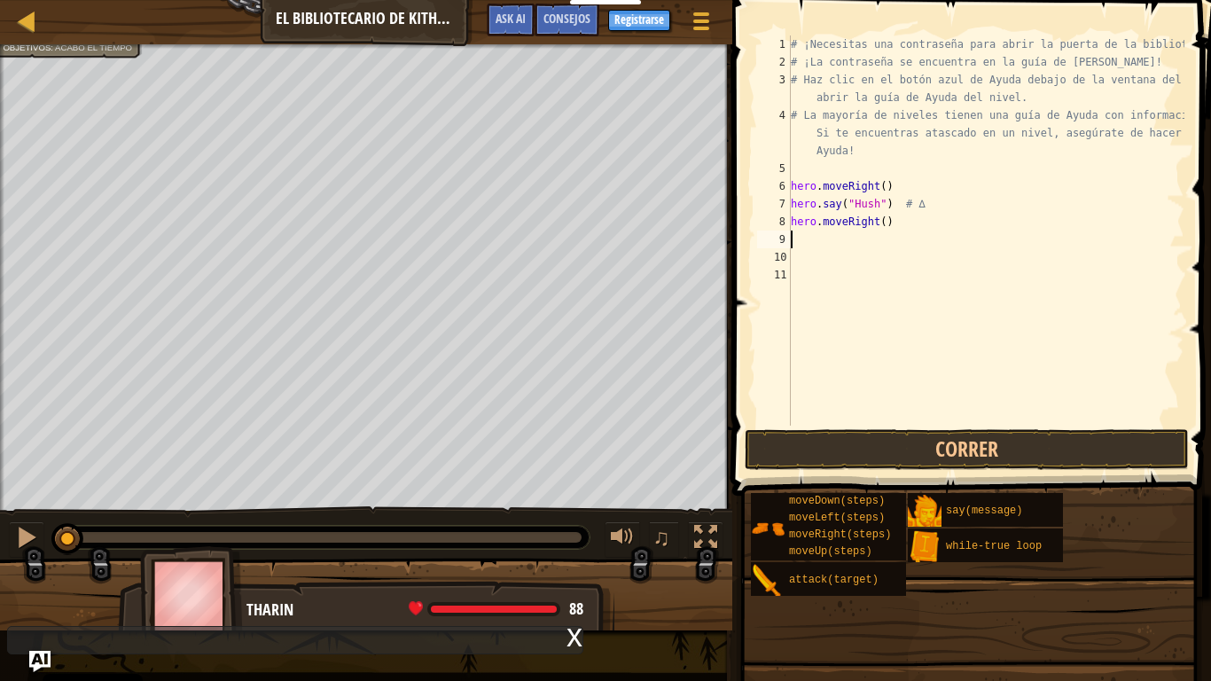
click at [861, 418] on div "# ¡Necesitas una contraseña para abrir la puerta de la biblioteca! # ¡La contra…" at bounding box center [985, 247] width 397 height 425
click at [856, 433] on button "Correr" at bounding box center [967, 449] width 444 height 41
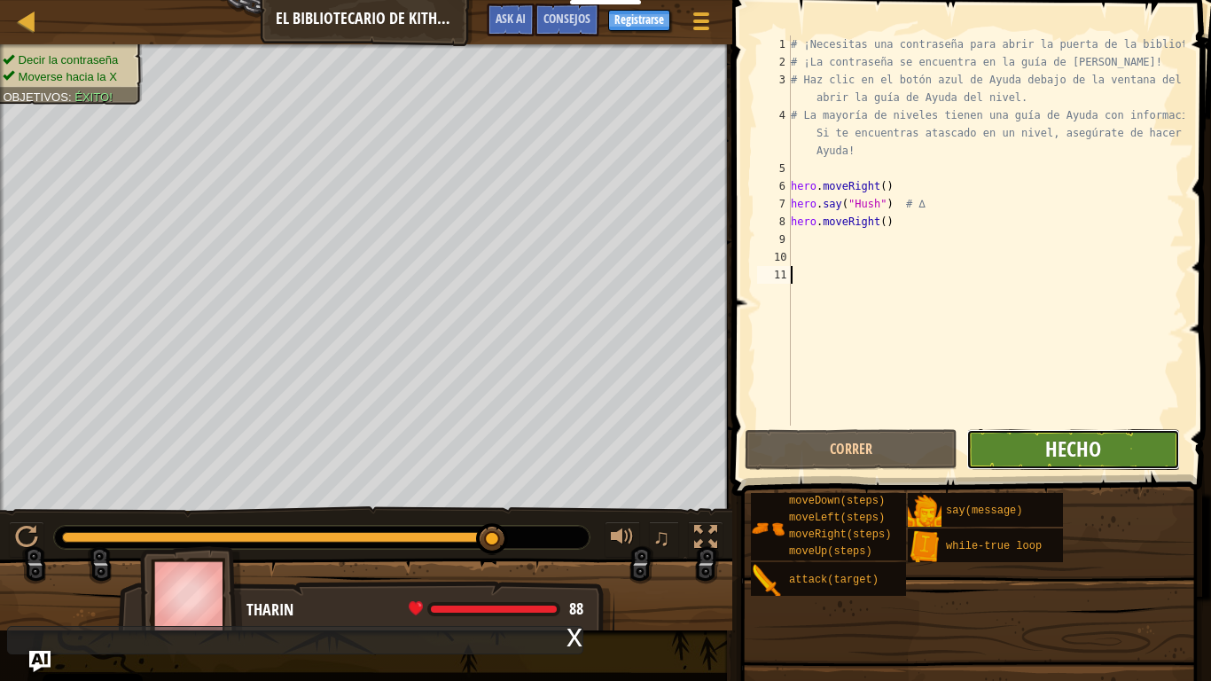
click at [1087, 448] on span "Hecho" at bounding box center [1073, 448] width 56 height 28
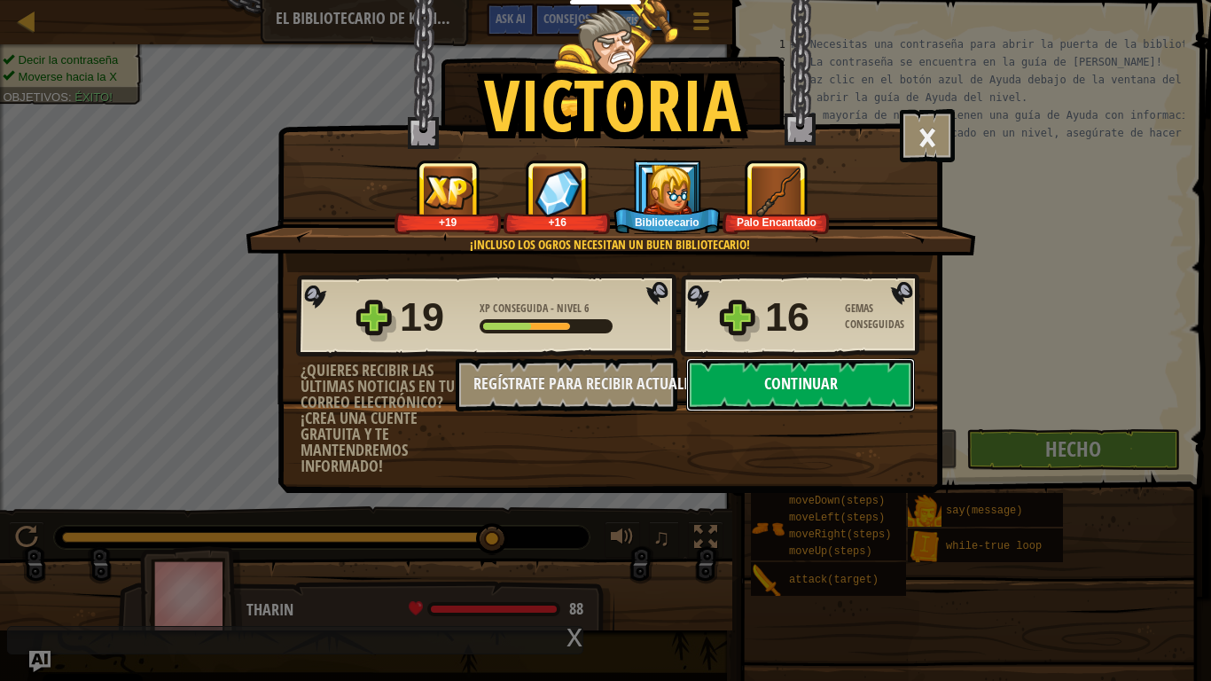
click at [790, 388] on button "Continuar" at bounding box center [800, 384] width 229 height 53
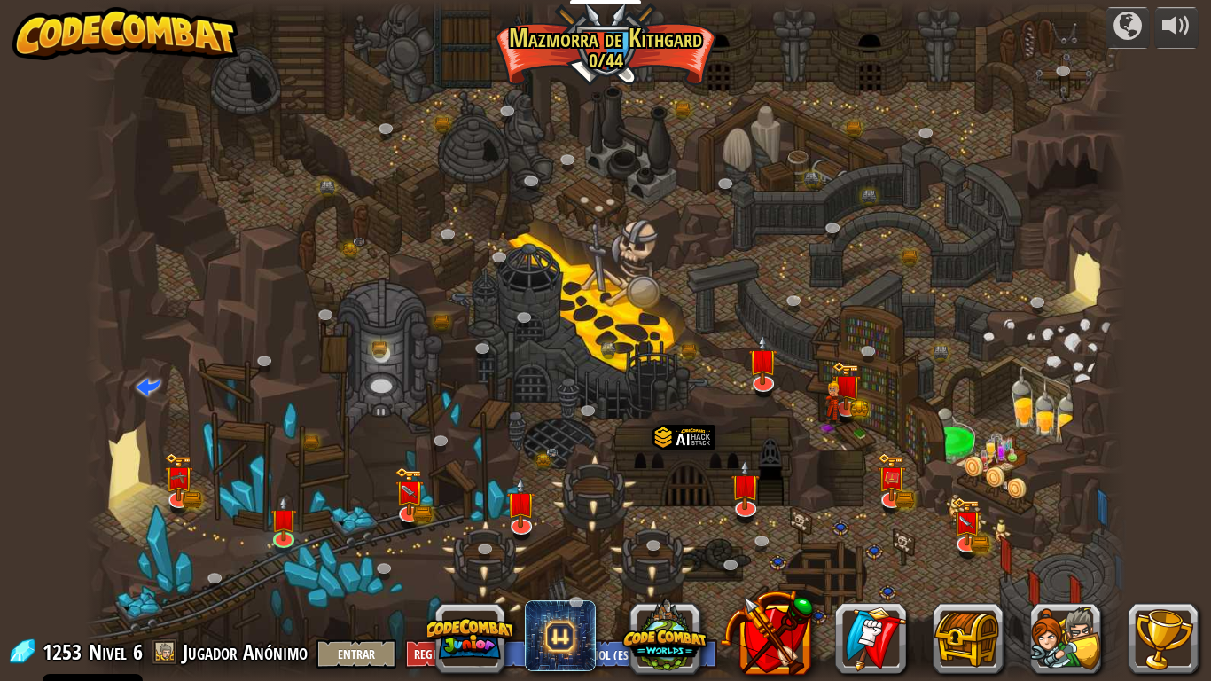
select select "es-ES"
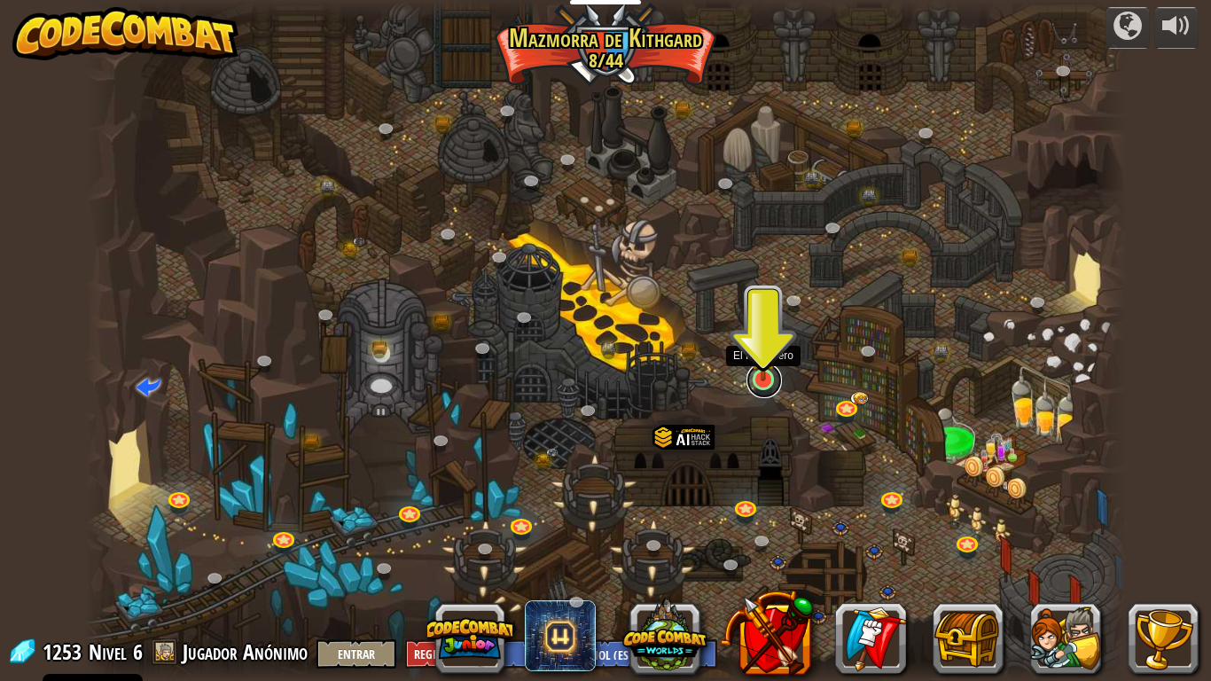
click at [766, 383] on link at bounding box center [763, 380] width 35 height 35
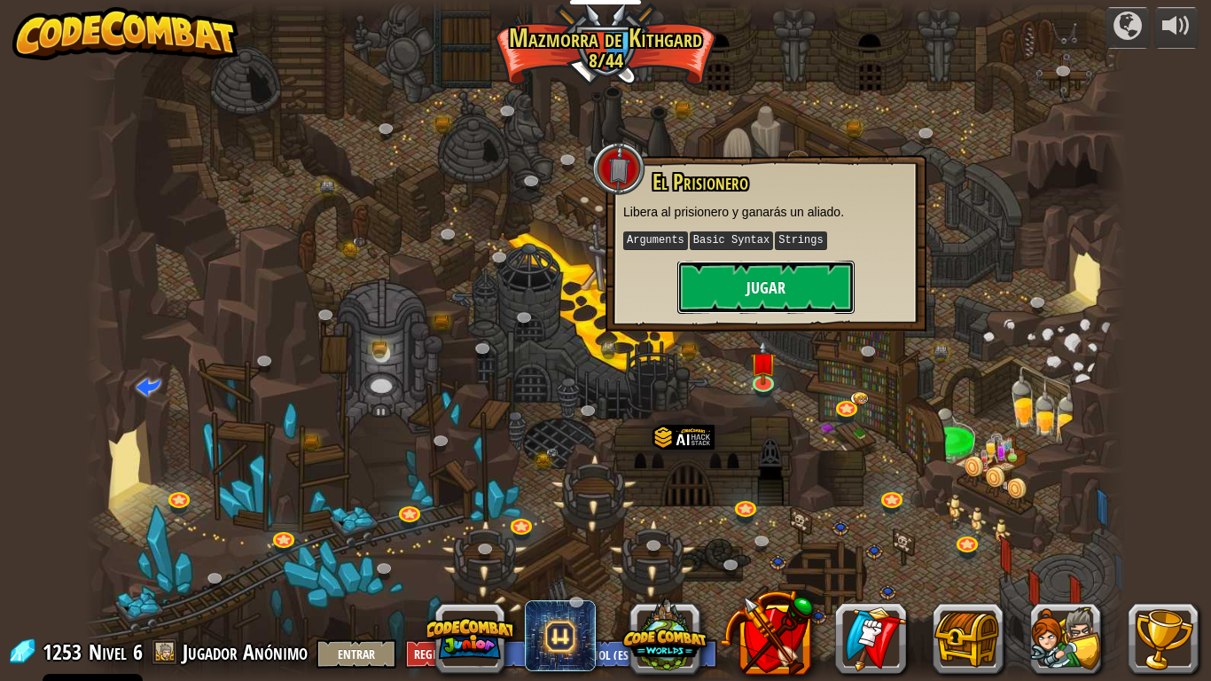
click at [779, 297] on button "Jugar" at bounding box center [765, 287] width 177 height 53
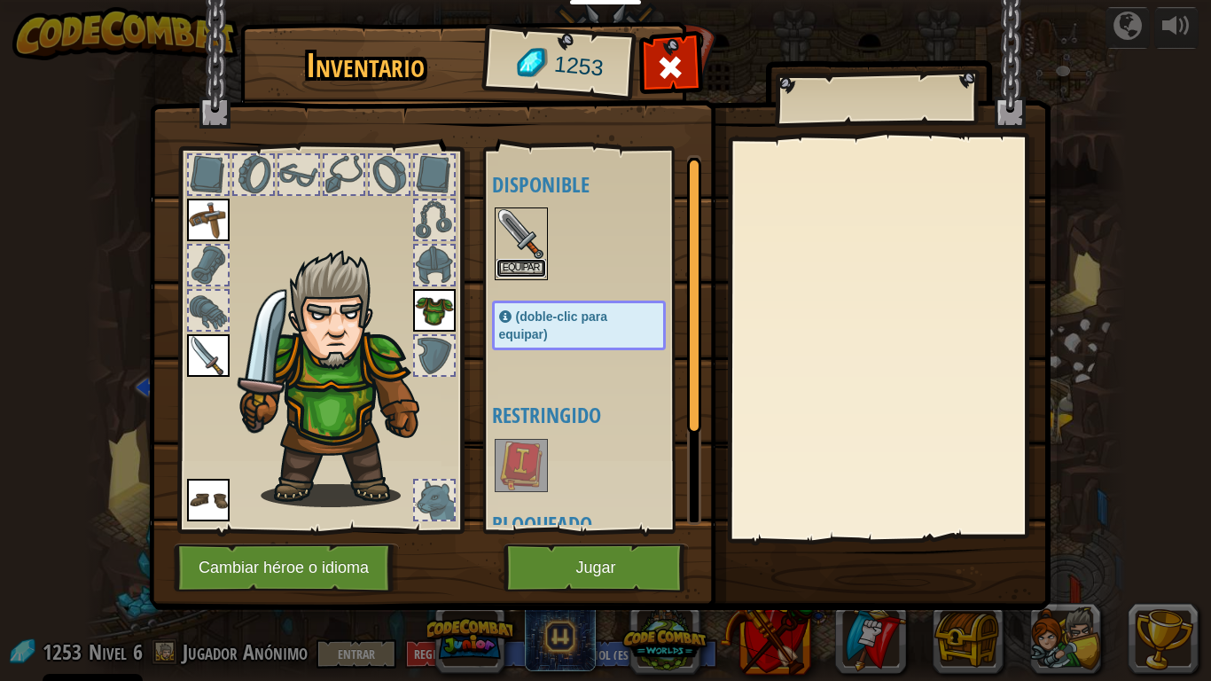
click at [528, 273] on button "Equipar" at bounding box center [521, 268] width 50 height 19
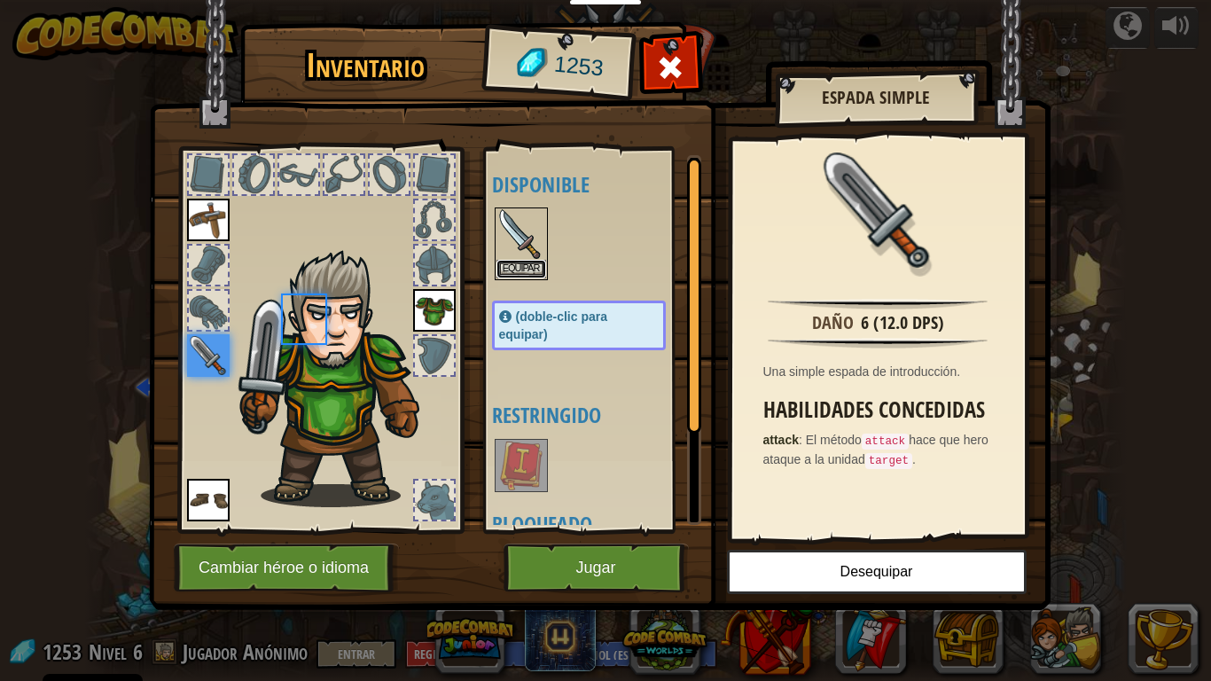
click at [528, 273] on button "Equipar" at bounding box center [521, 269] width 50 height 19
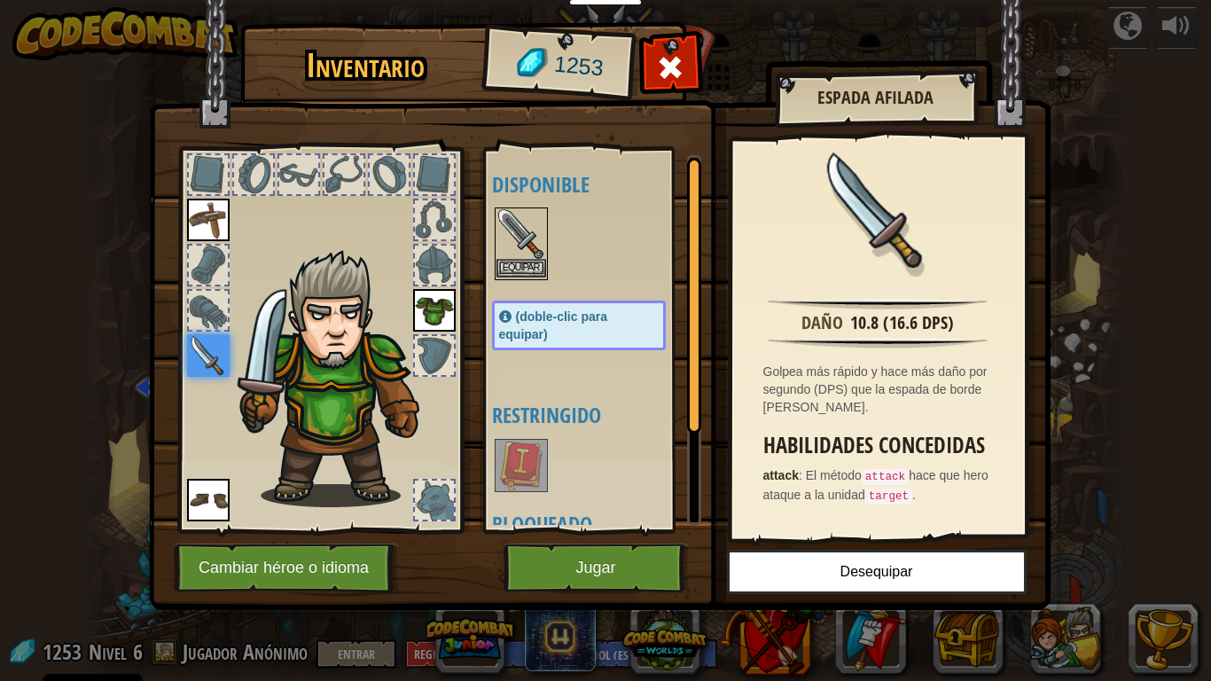
click at [545, 232] on img at bounding box center [521, 234] width 50 height 50
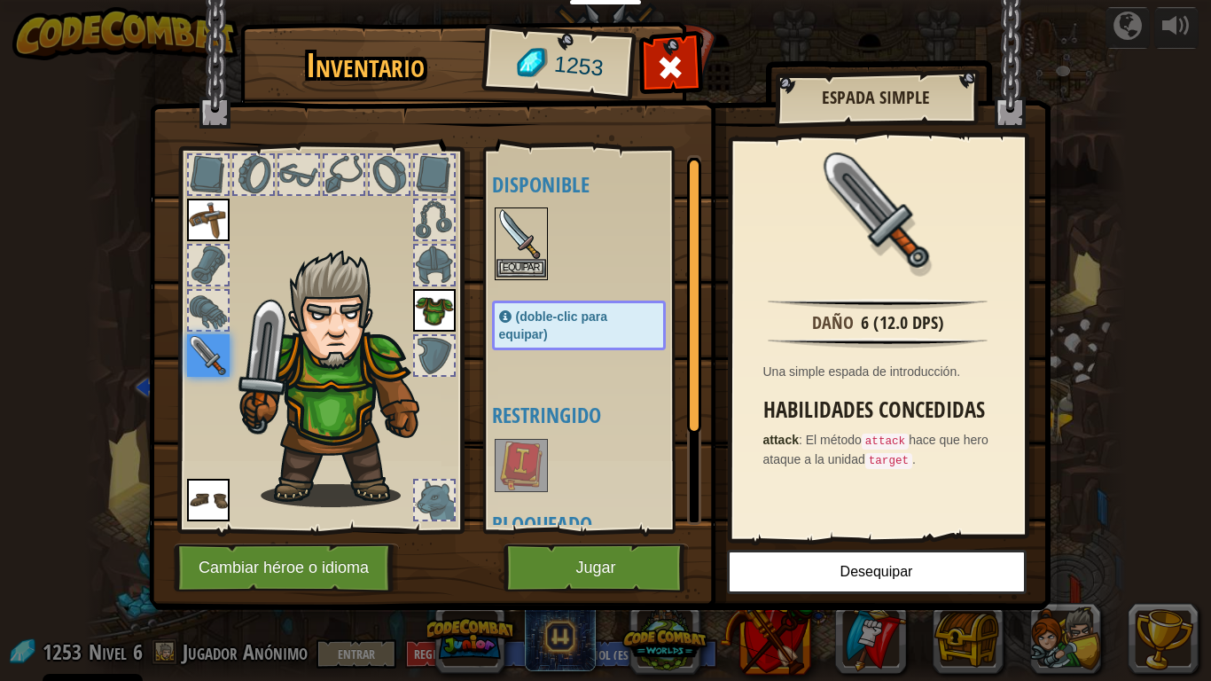
click at [515, 233] on img at bounding box center [521, 234] width 50 height 50
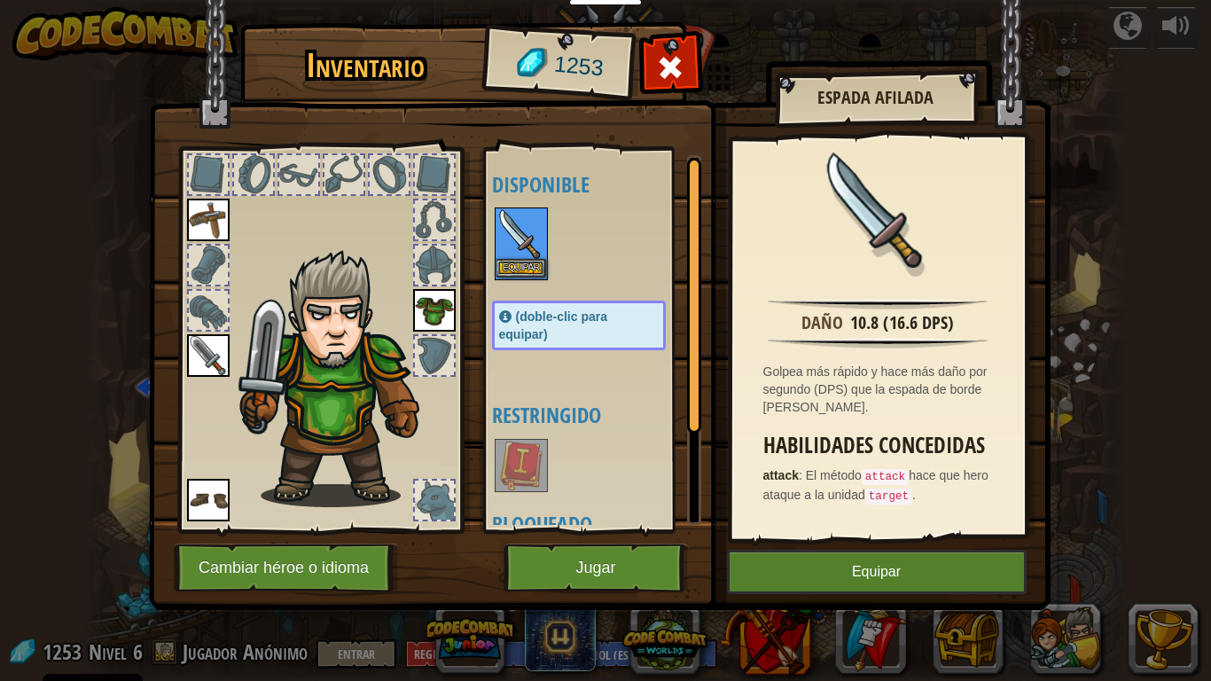
click at [515, 233] on img at bounding box center [521, 234] width 50 height 50
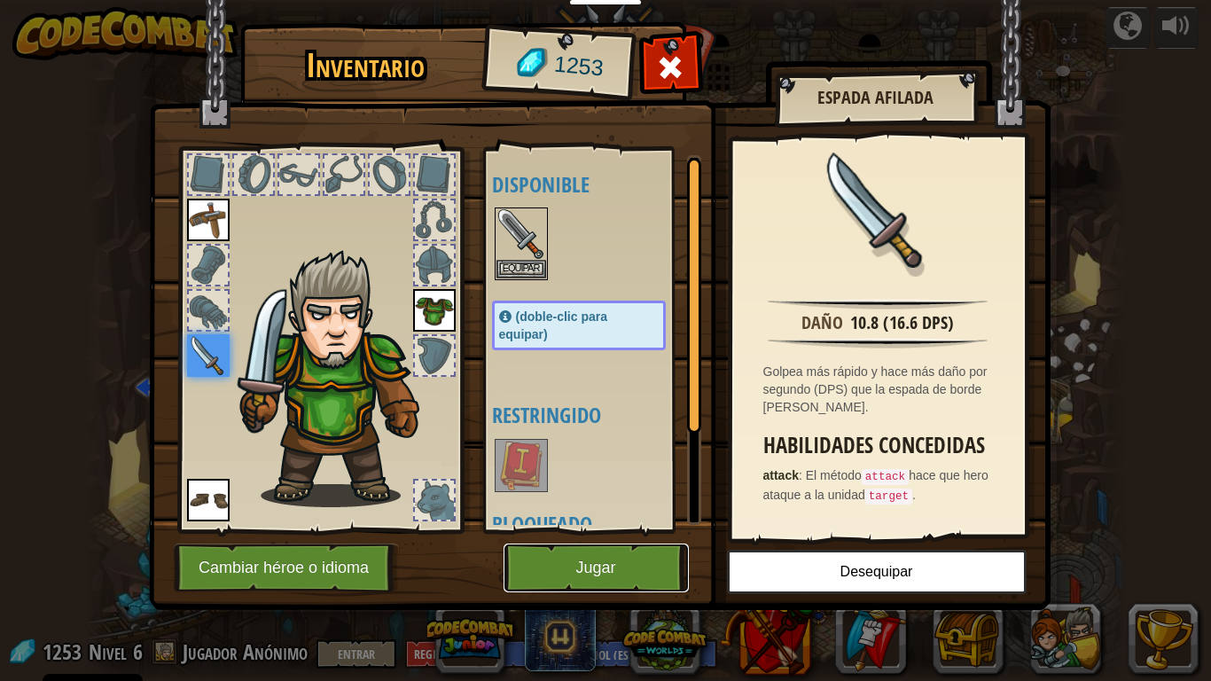
click at [581, 560] on button "Jugar" at bounding box center [595, 567] width 185 height 49
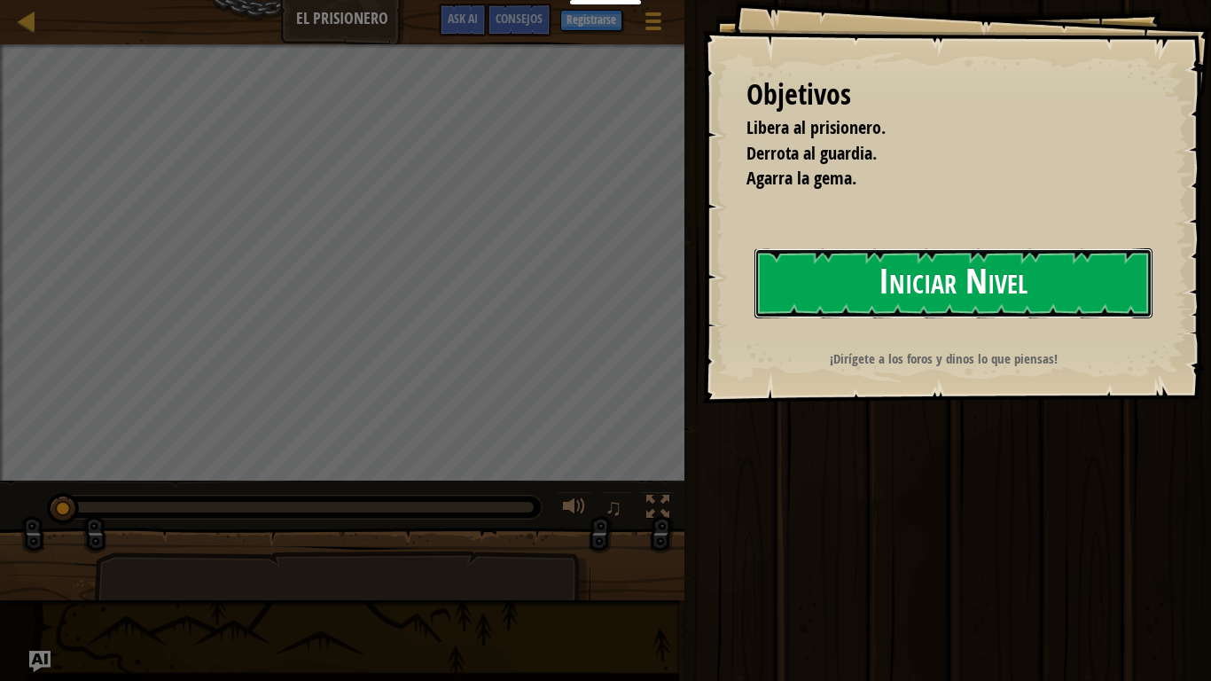
click at [813, 302] on button "Iniciar Nivel" at bounding box center [953, 283] width 398 height 70
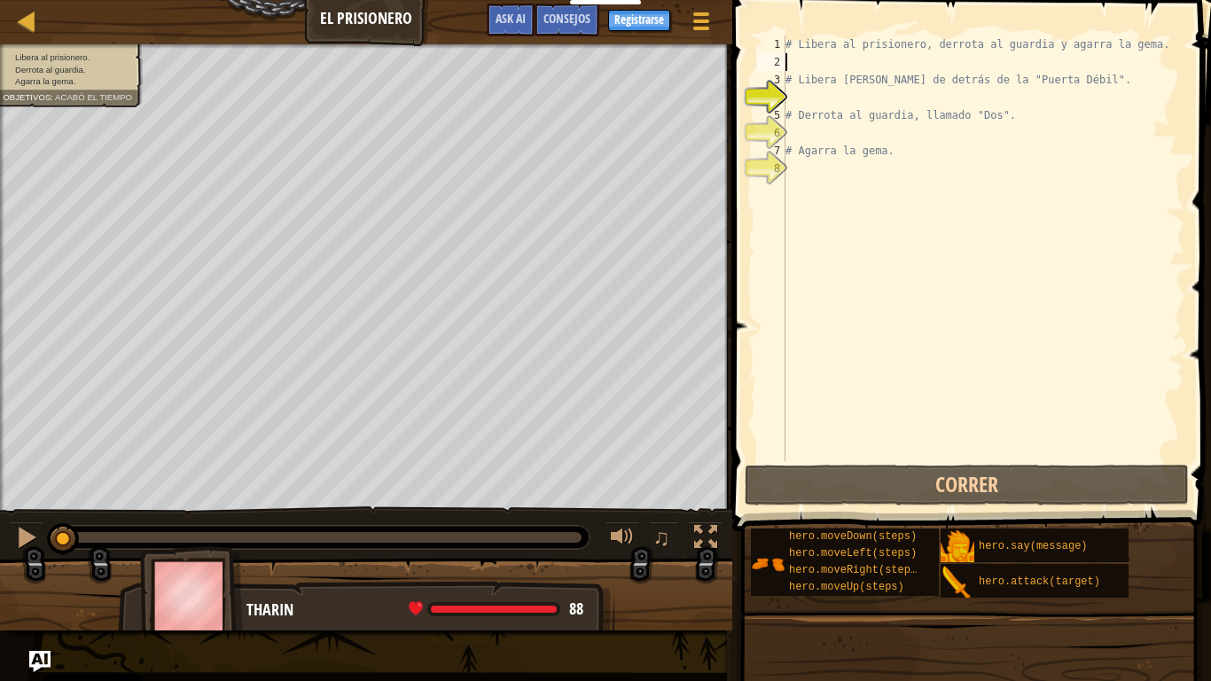
click at [831, 58] on div "# Libera al prisionero, derrota al guardia y agarra la gema. # Libera [PERSON_N…" at bounding box center [983, 265] width 402 height 461
click at [849, 98] on div "# Libera al prisionero, derrota al guardia y agarra la gema. # Libera [PERSON_N…" at bounding box center [983, 265] width 402 height 461
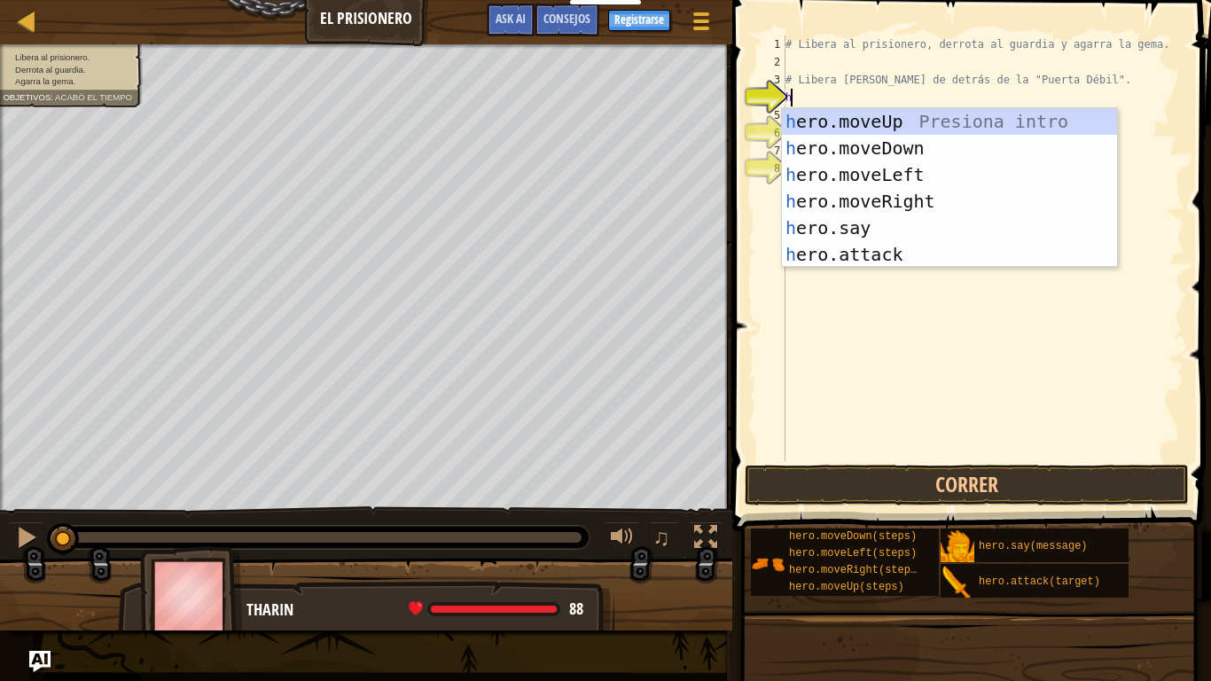
scroll to position [8, 0]
click at [896, 246] on div "h ero.moveUp Presiona intro h ero.moveDown Presiona intro h ero.moveLeft Presio…" at bounding box center [949, 214] width 335 height 213
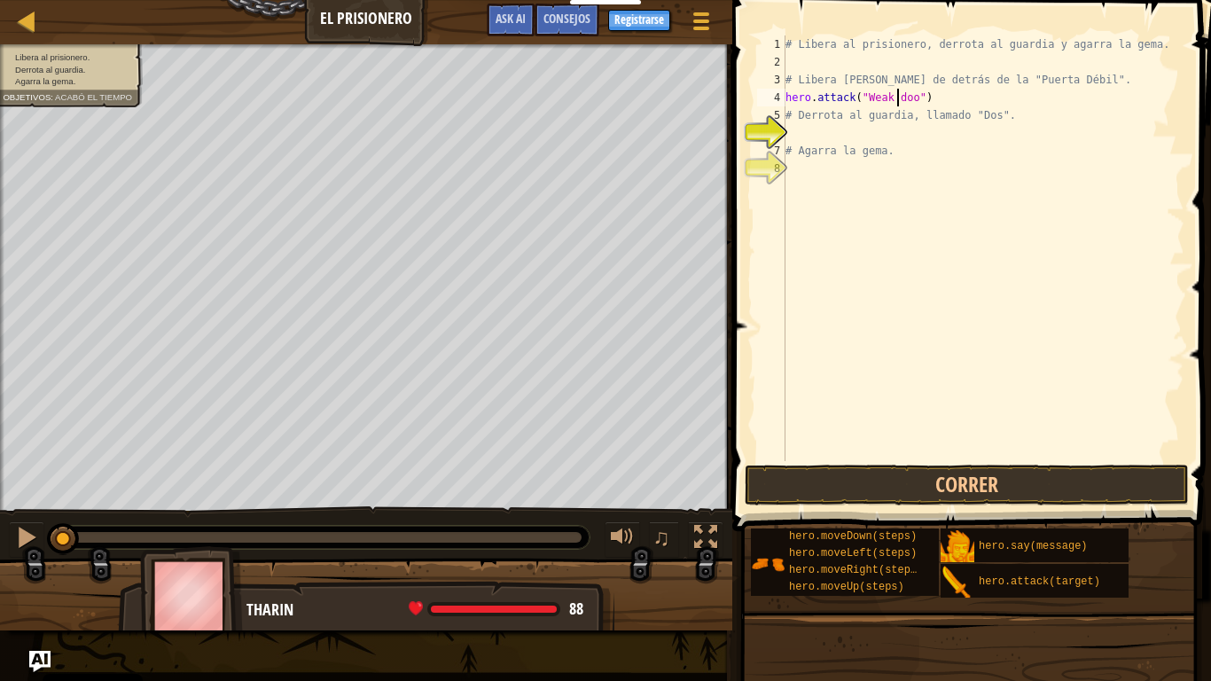
scroll to position [8, 9]
drag, startPoint x: 924, startPoint y: 107, endPoint x: 861, endPoint y: 110, distance: 63.0
click at [853, 110] on div "# Libera al prisionero, derrota al guardia y agarra la gema. # Libera [PERSON_N…" at bounding box center [983, 265] width 402 height 461
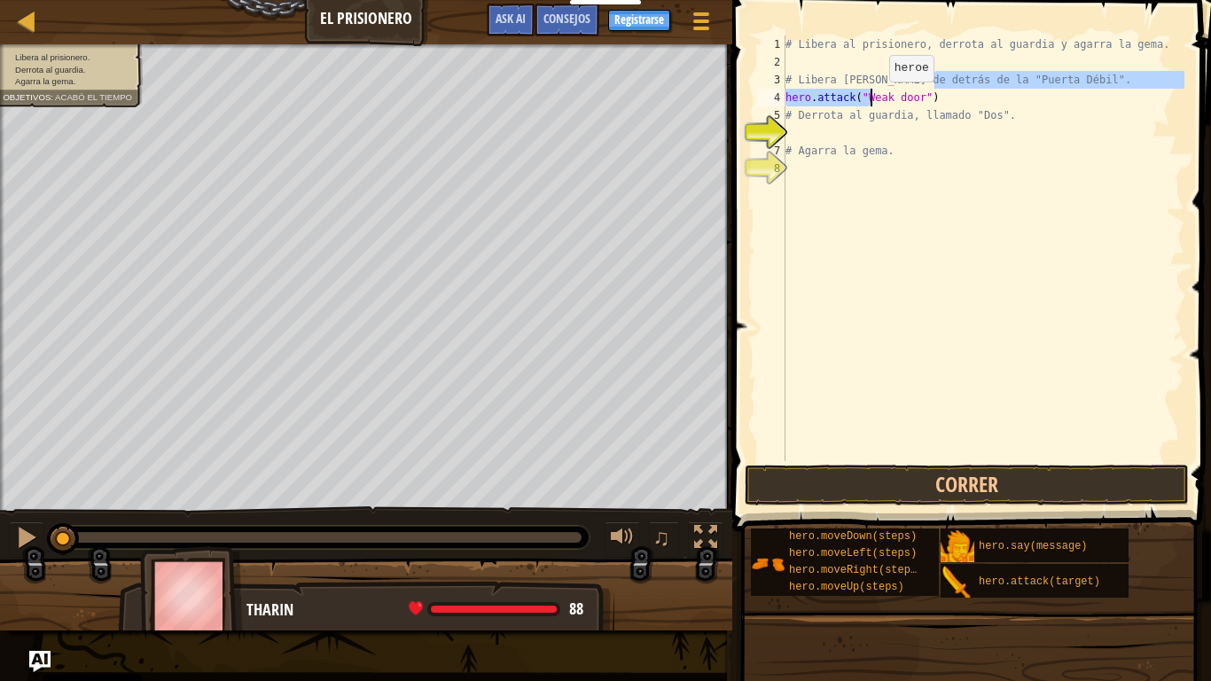
drag, startPoint x: 928, startPoint y: 90, endPoint x: 918, endPoint y: 102, distance: 15.8
click at [918, 102] on div "# Libera al prisionero, derrota al guardia y agarra la gema. # Libera [PERSON_N…" at bounding box center [983, 265] width 402 height 461
click at [918, 102] on div "# Libera al prisionero, derrota al guardia y agarra la gema. # Libera [PERSON_N…" at bounding box center [983, 247] width 402 height 425
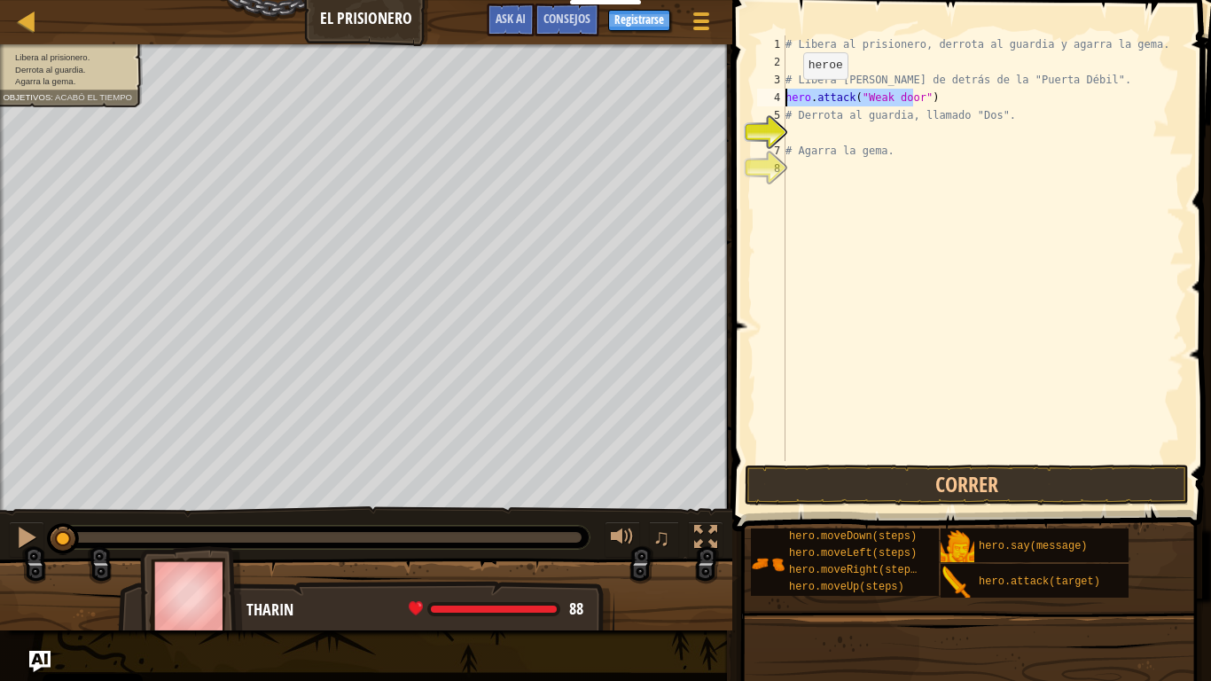
drag, startPoint x: 918, startPoint y: 103, endPoint x: 787, endPoint y: 97, distance: 131.3
click at [787, 97] on div "# Libera al prisionero, derrota al guardia y agarra la gema. # Libera [PERSON_N…" at bounding box center [983, 265] width 402 height 461
paste textarea "hero.attack("Weak door")"
click at [916, 100] on div "# Libera al prisionero, derrota al guardia y agarra la gema. # Libera [PERSON_N…" at bounding box center [983, 265] width 402 height 461
type textarea "hero.attack("Weak door")"
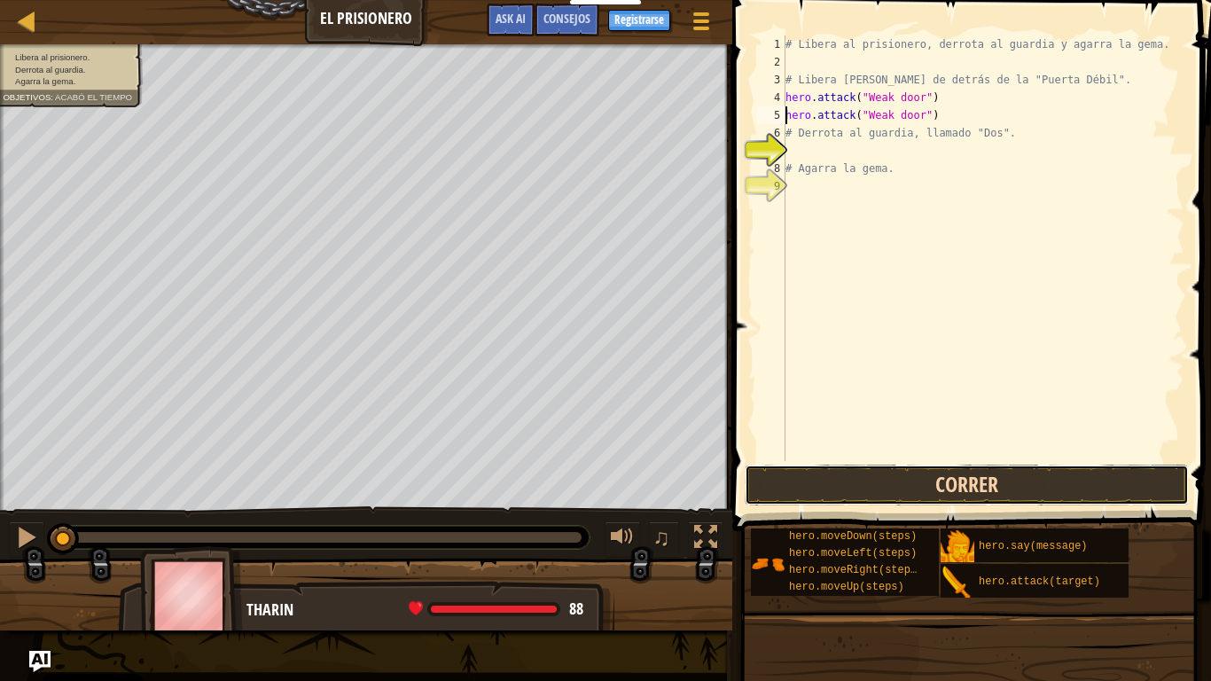
click at [913, 470] on button "Correr" at bounding box center [967, 484] width 444 height 41
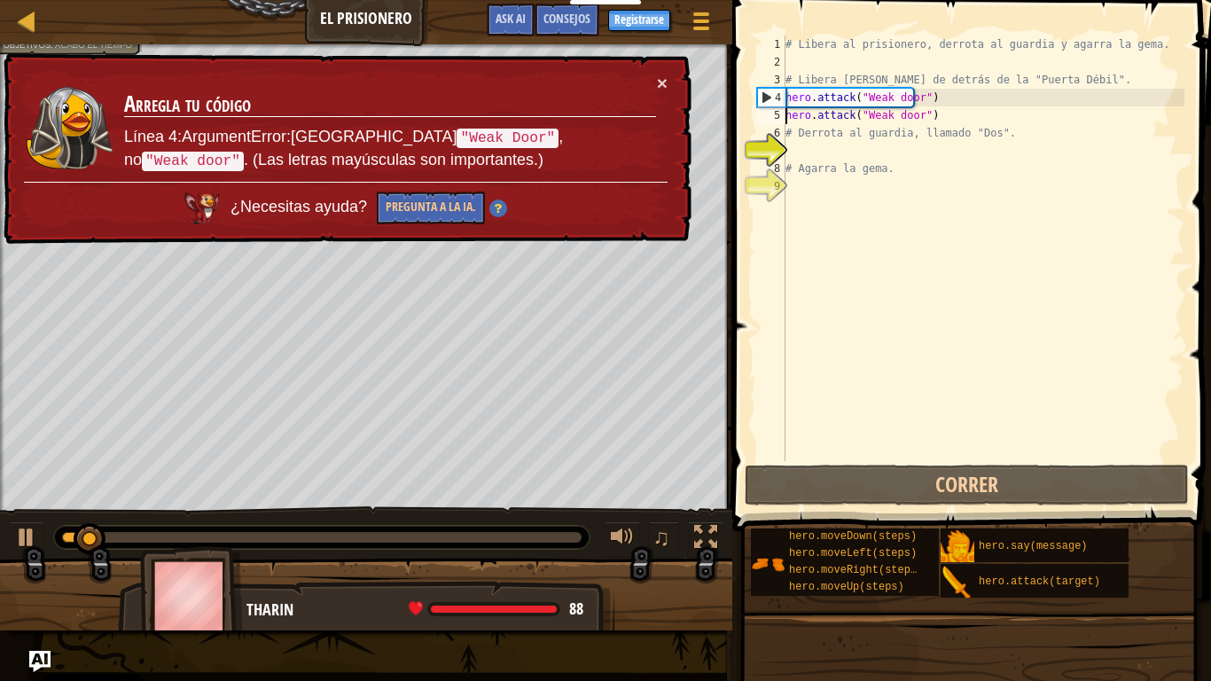
click at [651, 82] on td "Arregla tu código Línea 4:ArgumentError:Ataca "Weak Door" , no "Weak door" . (L…" at bounding box center [390, 128] width 534 height 108
click at [659, 82] on button "×" at bounding box center [662, 83] width 11 height 19
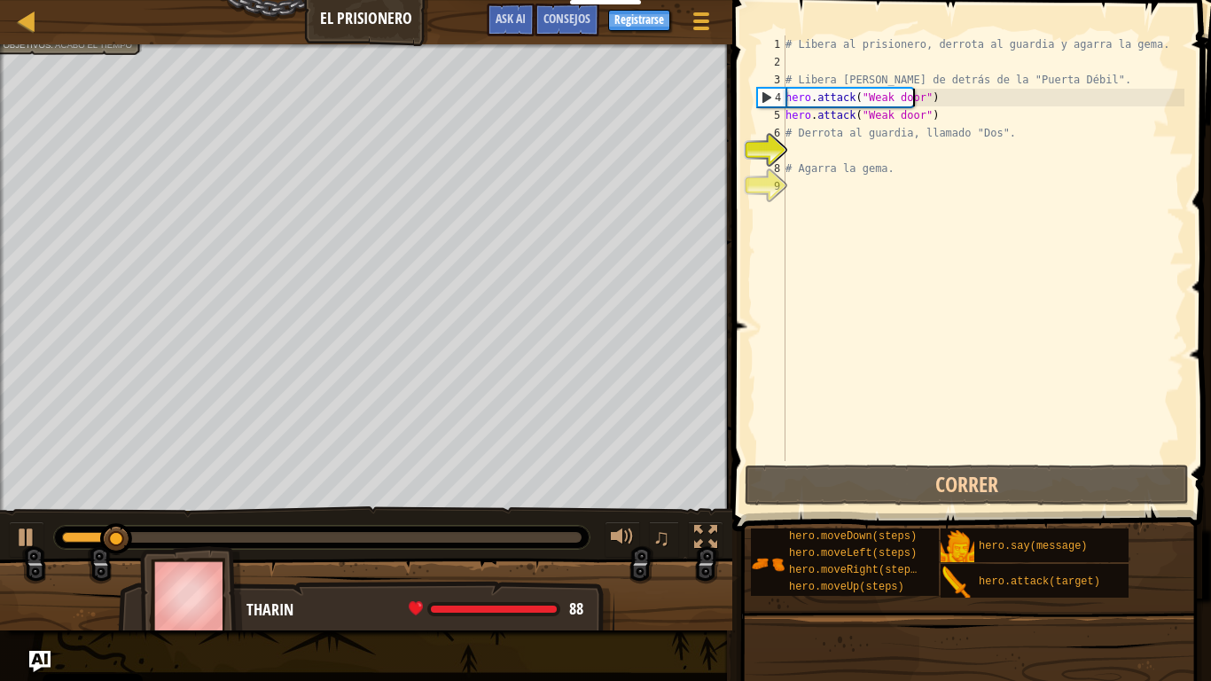
click at [936, 93] on div "# Libera al prisionero, derrota al guardia y agarra la gema. # Libera [PERSON_N…" at bounding box center [983, 265] width 402 height 461
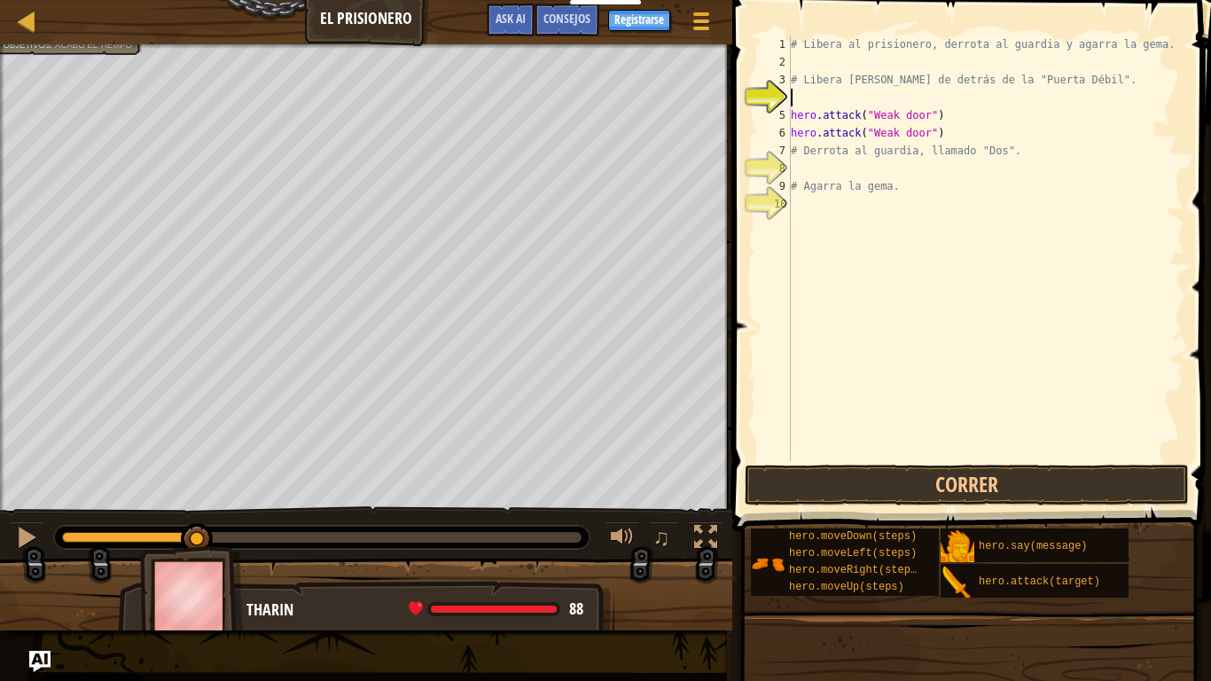
click at [819, 93] on div "# Libera al prisionero, derrota al guardia y agarra la gema. # Libera [PERSON_N…" at bounding box center [985, 265] width 397 height 461
type textarea "h"
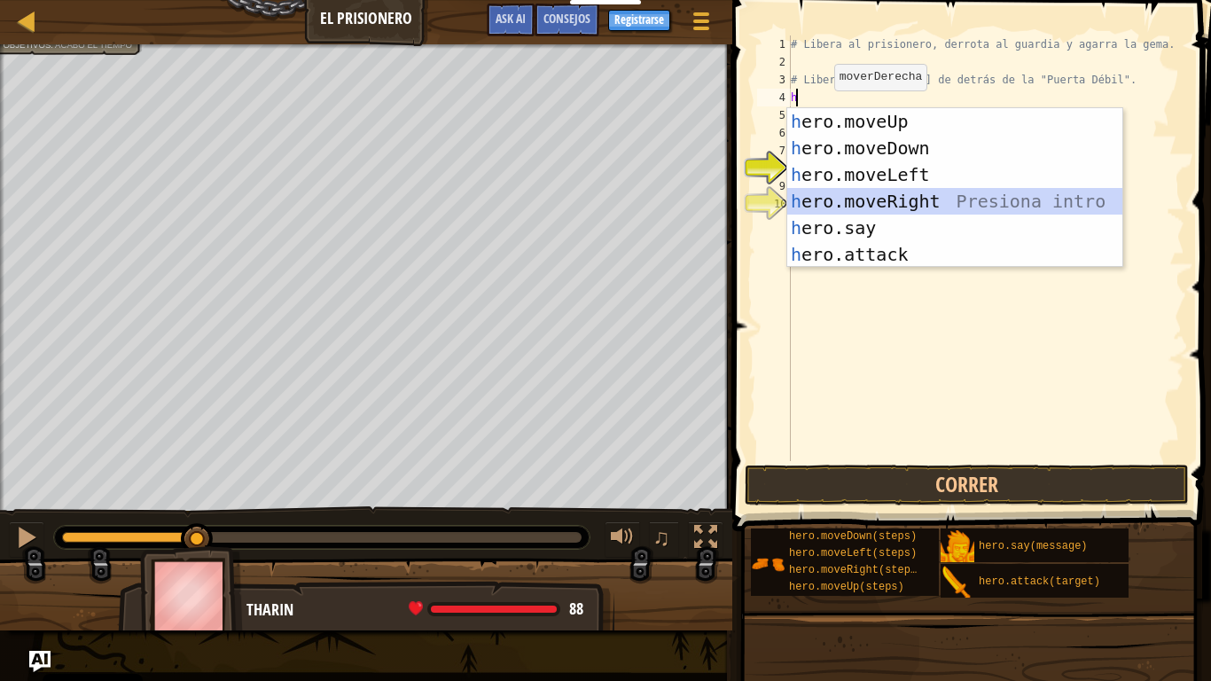
click at [879, 198] on div "h ero.moveUp Presiona intro h ero.moveDown Presiona intro h ero.moveLeft Presio…" at bounding box center [954, 214] width 335 height 213
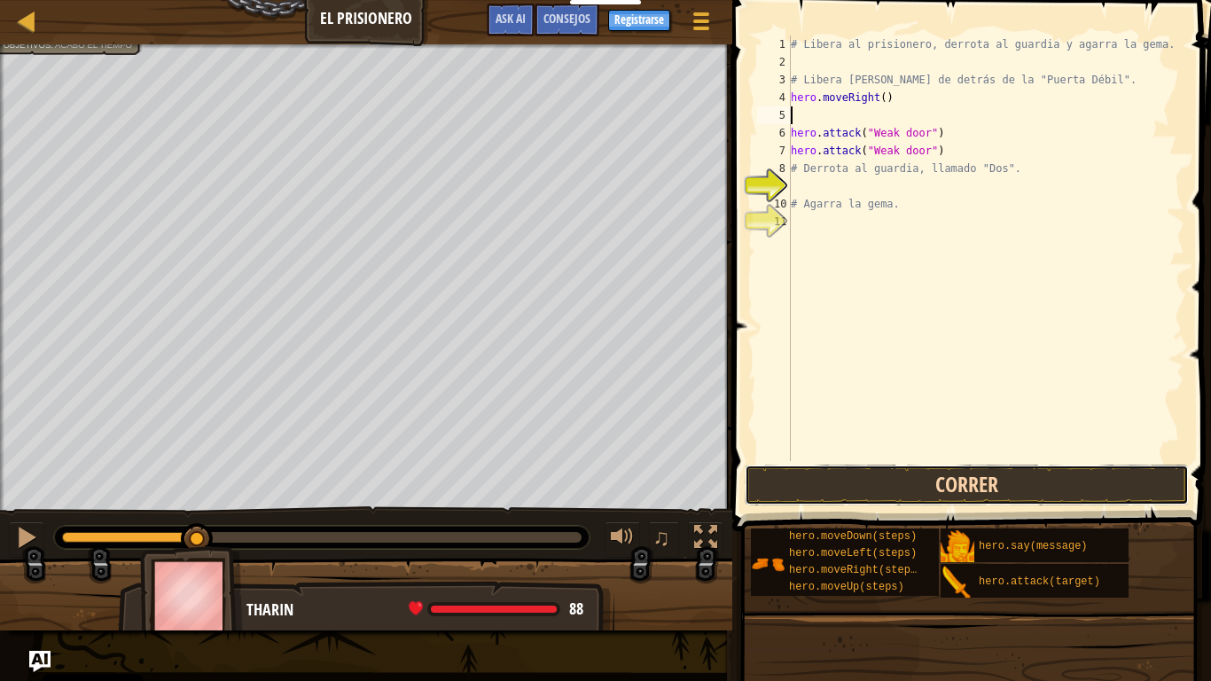
click at [858, 482] on button "Correr" at bounding box center [967, 484] width 444 height 41
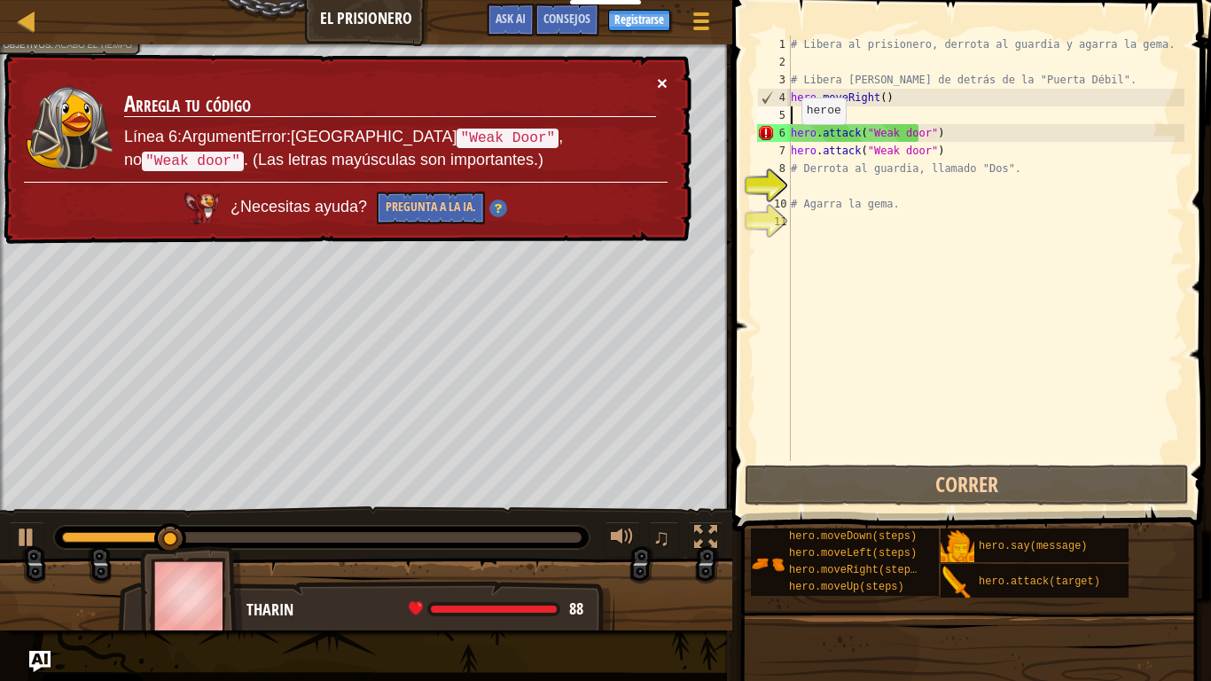
click at [667, 89] on button "×" at bounding box center [662, 83] width 11 height 19
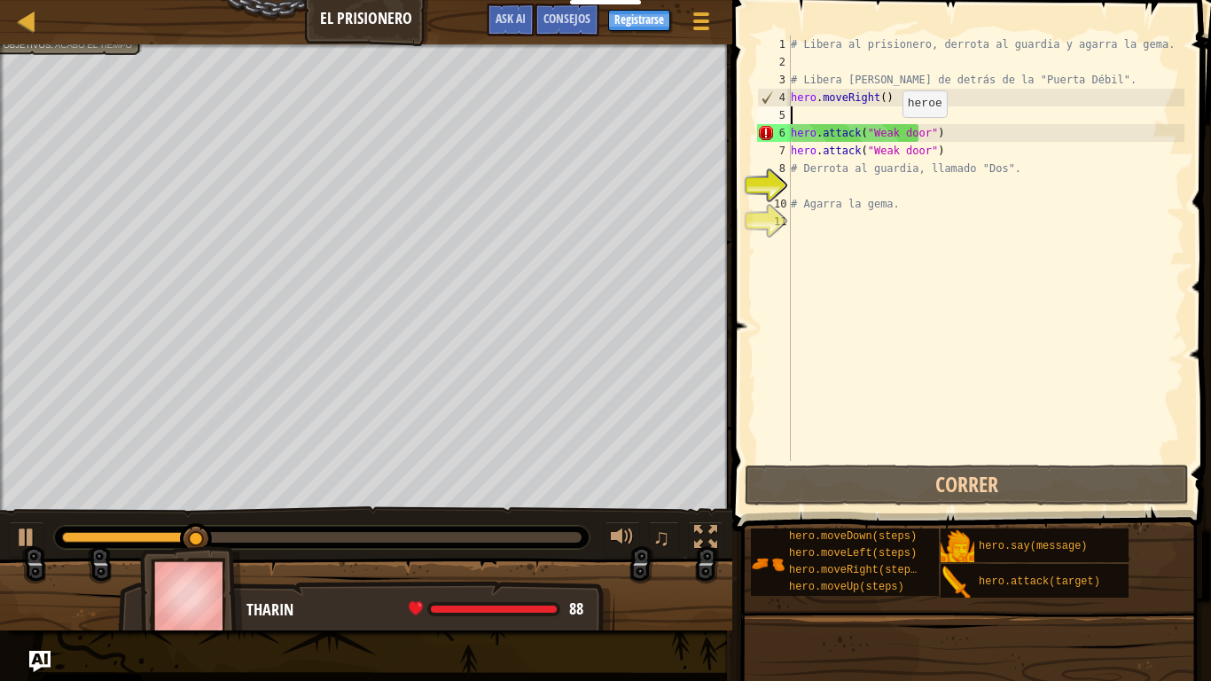
click at [893, 135] on div "# Libera al prisionero, derrota al guardia y agarra la gema. # Libera [PERSON_N…" at bounding box center [985, 265] width 397 height 461
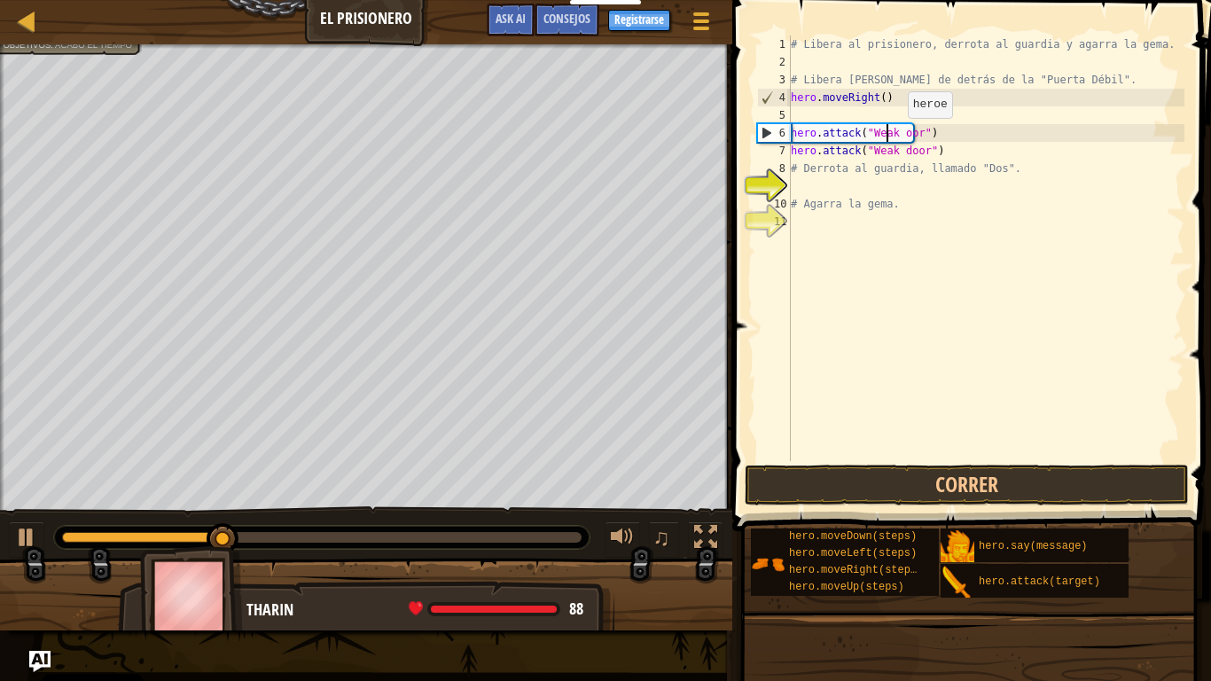
scroll to position [8, 8]
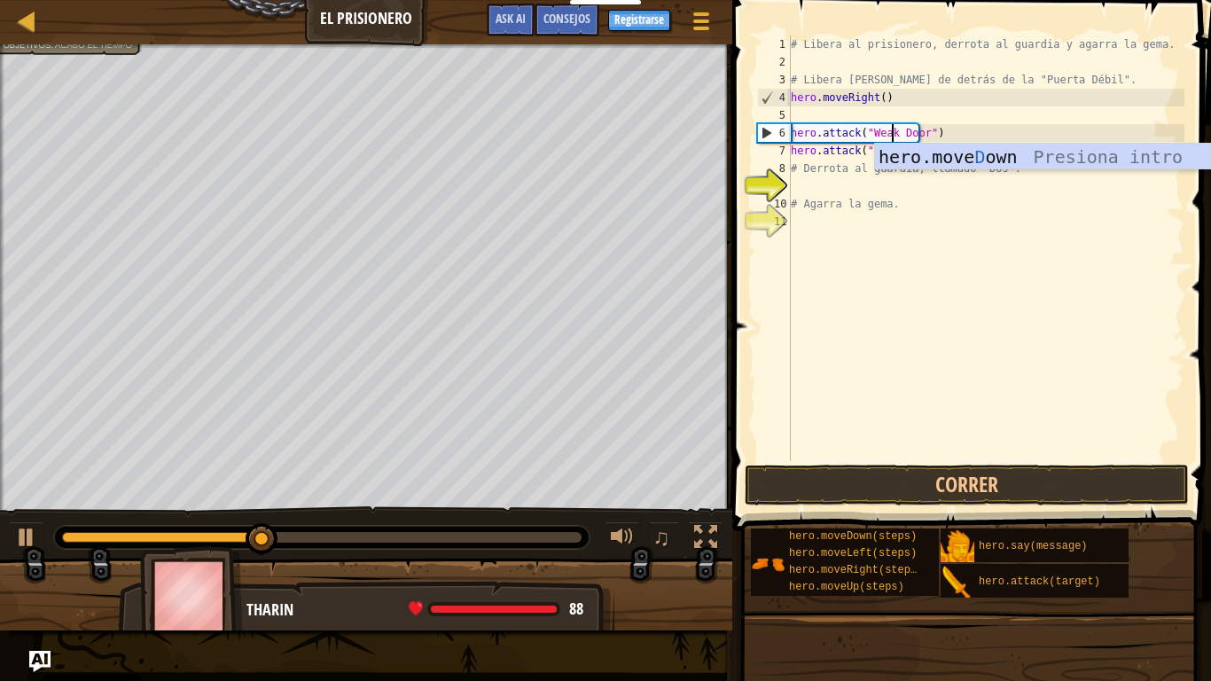
click at [842, 173] on div "# Libera al prisionero, derrota al guardia y agarra la gema. # Libera [PERSON_N…" at bounding box center [985, 265] width 397 height 461
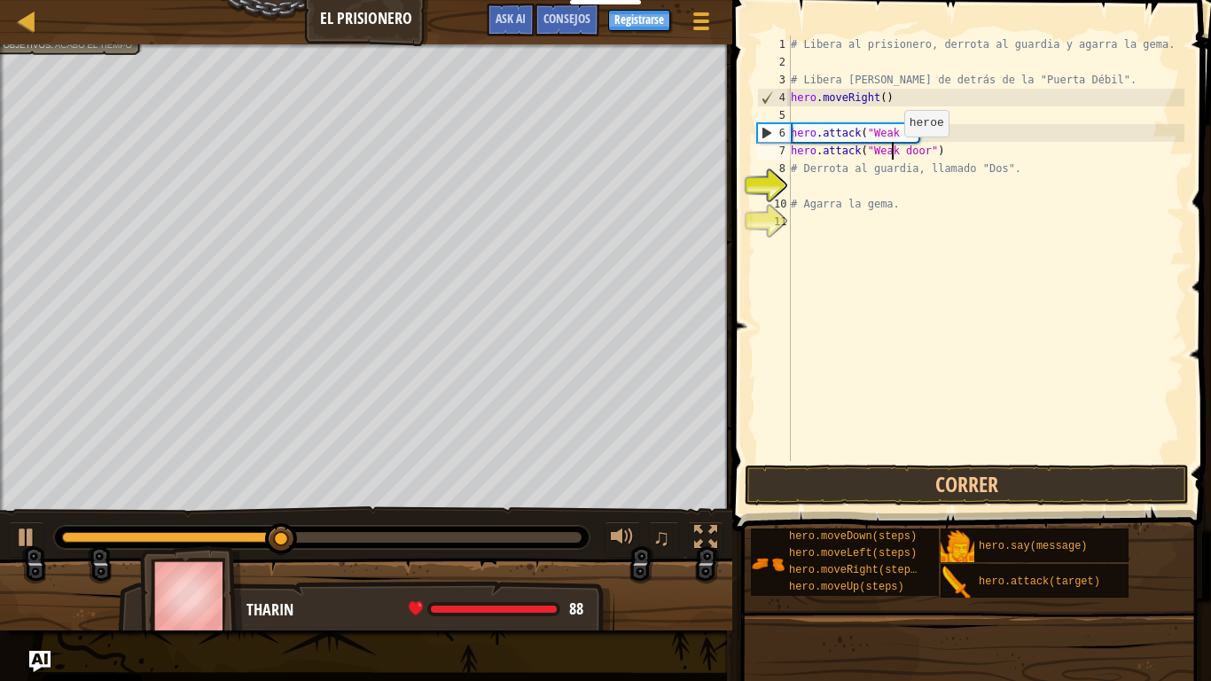
click at [893, 154] on div "# Libera al prisionero, derrota al guardia y agarra la gema. # Libera [PERSON_N…" at bounding box center [985, 265] width 397 height 461
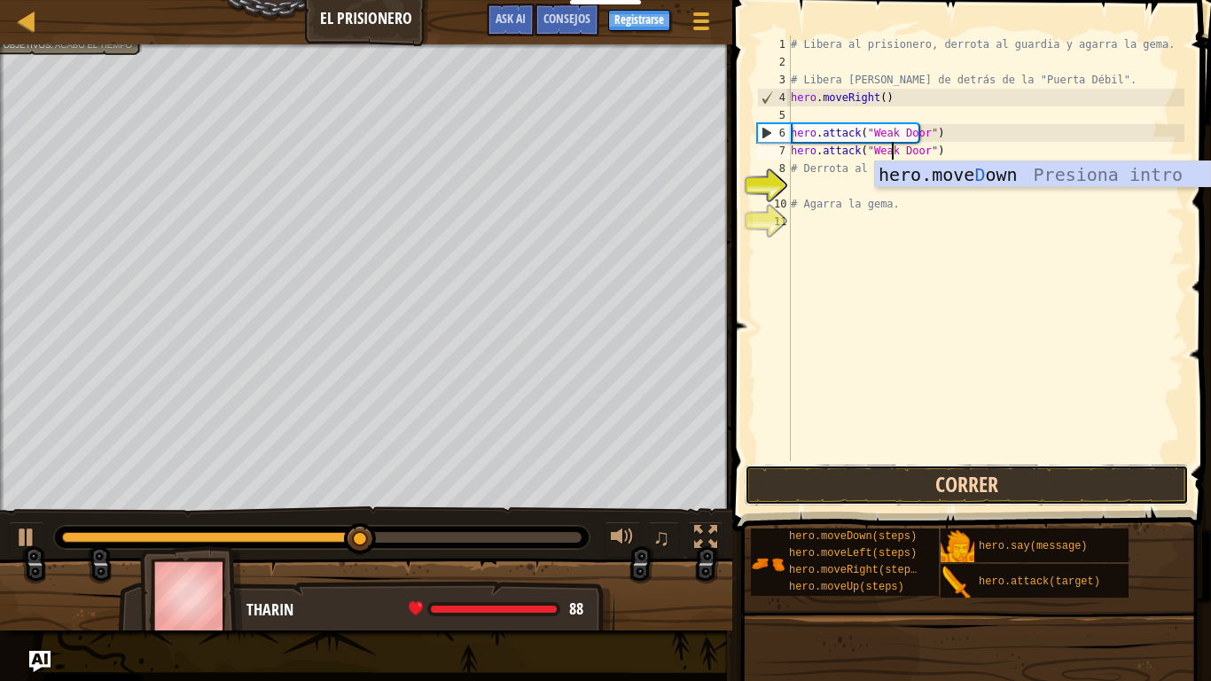
click at [904, 486] on button "Correr" at bounding box center [967, 484] width 444 height 41
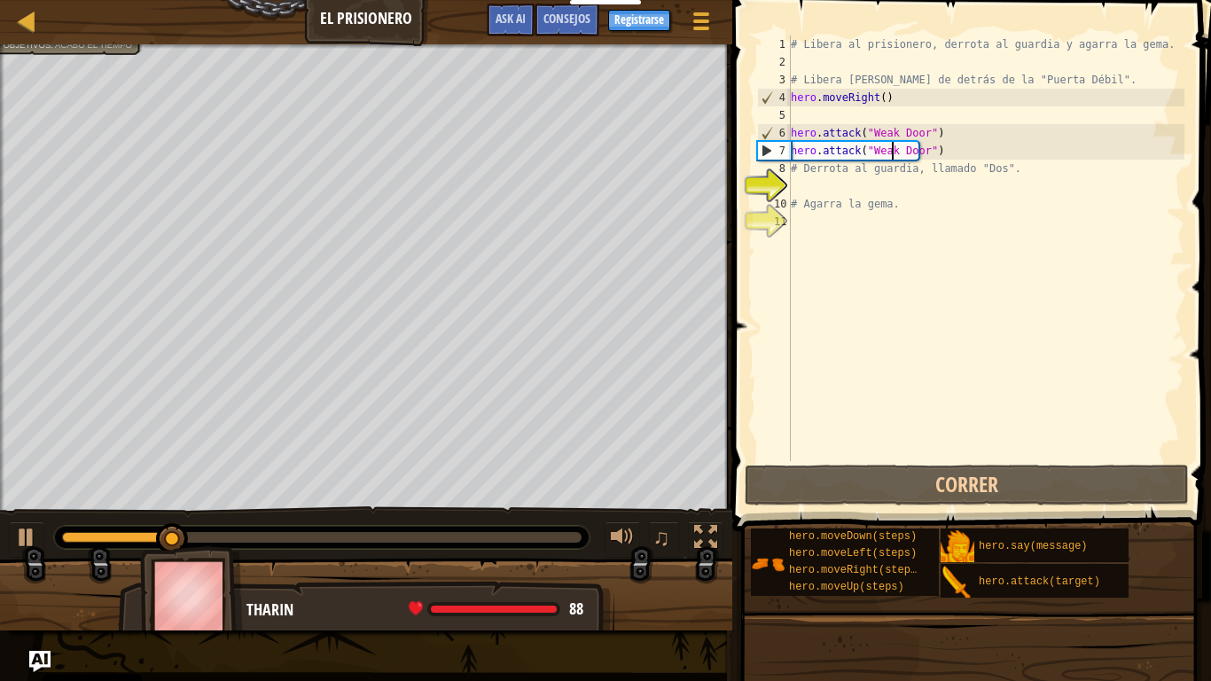
click at [900, 195] on div "# Libera al prisionero, derrota al guardia y agarra la gema. # Libera [PERSON_N…" at bounding box center [985, 265] width 397 height 461
type textarea "# Agarra la gema."
click at [898, 187] on div "# Libera al prisionero, derrota al guardia y agarra la gema. # Libera [PERSON_N…" at bounding box center [985, 265] width 397 height 461
type textarea "H"
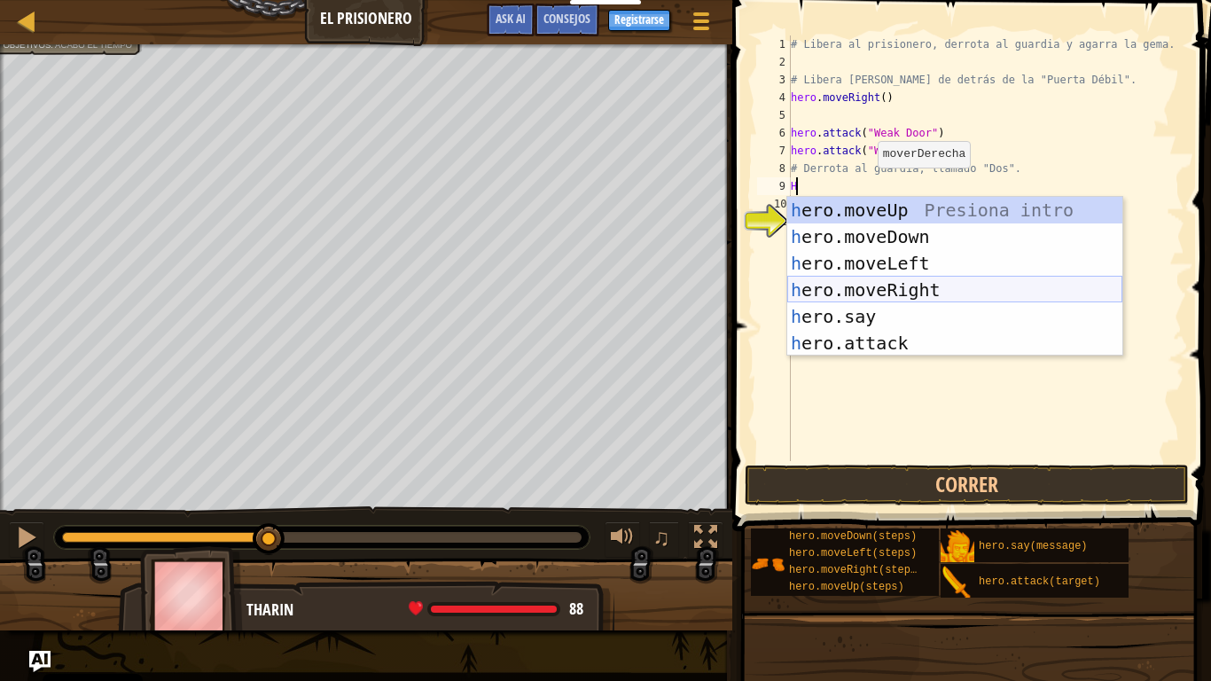
click at [903, 291] on div "h ero.moveUp Presiona intro h ero.moveDown Presiona intro h ero.moveLeft Presio…" at bounding box center [954, 303] width 335 height 213
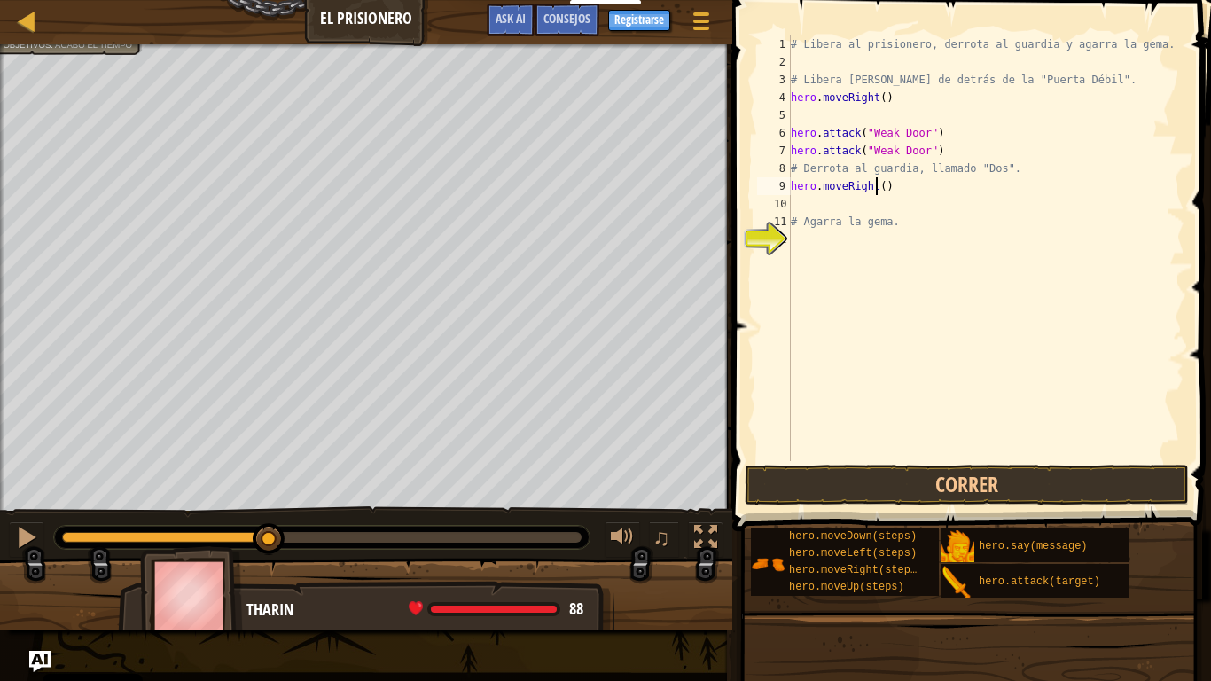
click at [873, 191] on div "# Libera al prisionero, derrota al guardia y agarra la gema. # Libera [PERSON_N…" at bounding box center [985, 265] width 397 height 461
click at [869, 189] on div "# Libera al prisionero, derrota al guardia y agarra la gema. # Libera [PERSON_N…" at bounding box center [985, 265] width 397 height 461
type textarea "hero.moveRight(2)"
click at [856, 205] on div "# Libera al prisionero, derrota al guardia y agarra la gema. # Libera [PERSON_N…" at bounding box center [985, 265] width 397 height 461
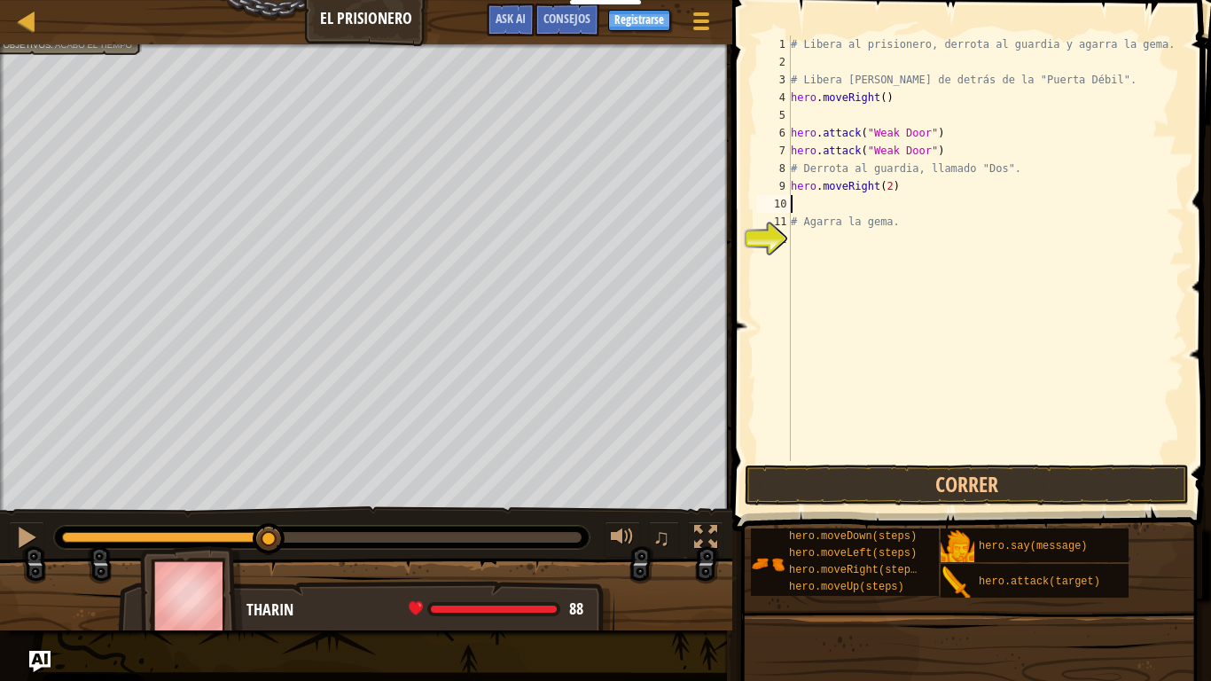
type textarea "H"
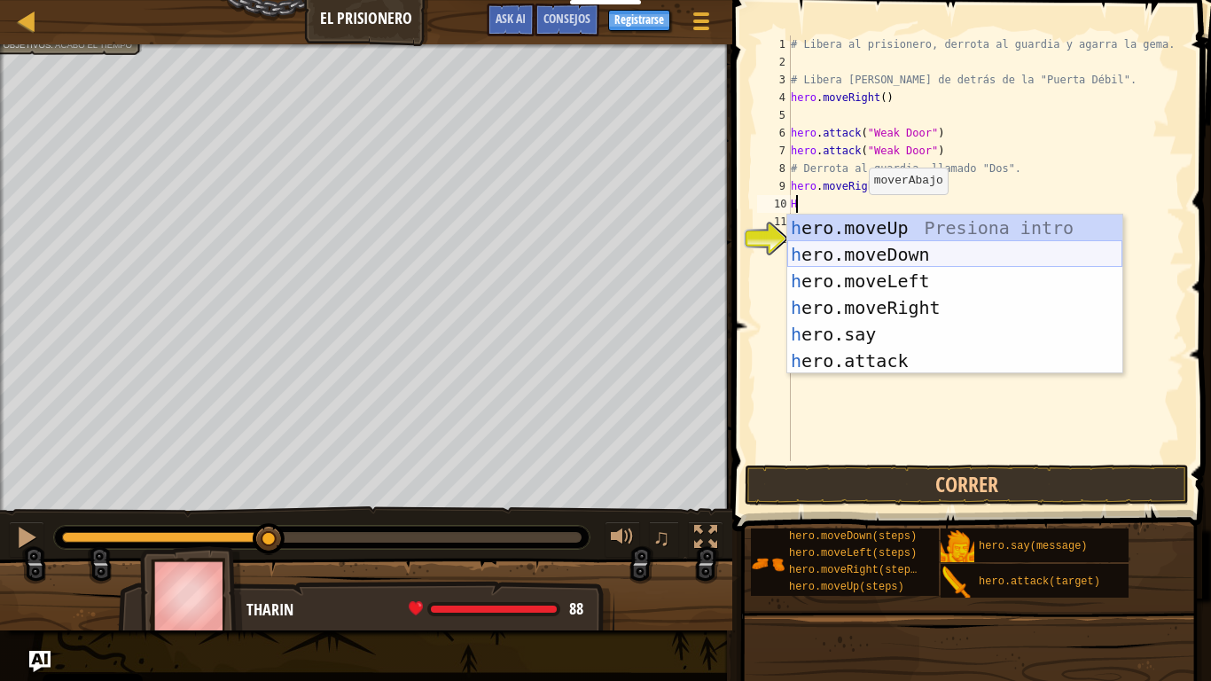
click at [877, 253] on div "h ero.moveUp Presiona intro h ero.moveDown Presiona intro h ero.moveLeft Presio…" at bounding box center [954, 320] width 335 height 213
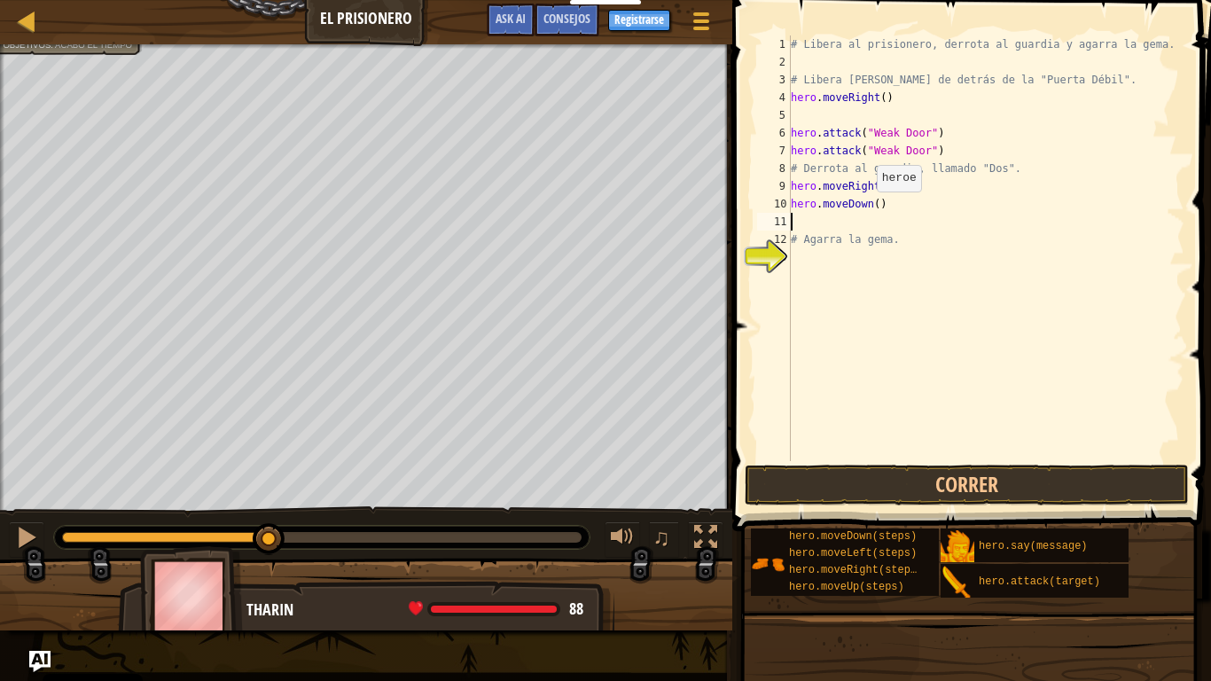
click at [866, 209] on div "# Libera al prisionero, derrota al guardia y agarra la gema. # Libera [PERSON_N…" at bounding box center [985, 265] width 397 height 461
type textarea "hero.moveDown(2)"
click at [841, 222] on div "# Libera al prisionero, derrota al guardia y agarra la gema. # Libera [PERSON_N…" at bounding box center [985, 265] width 397 height 461
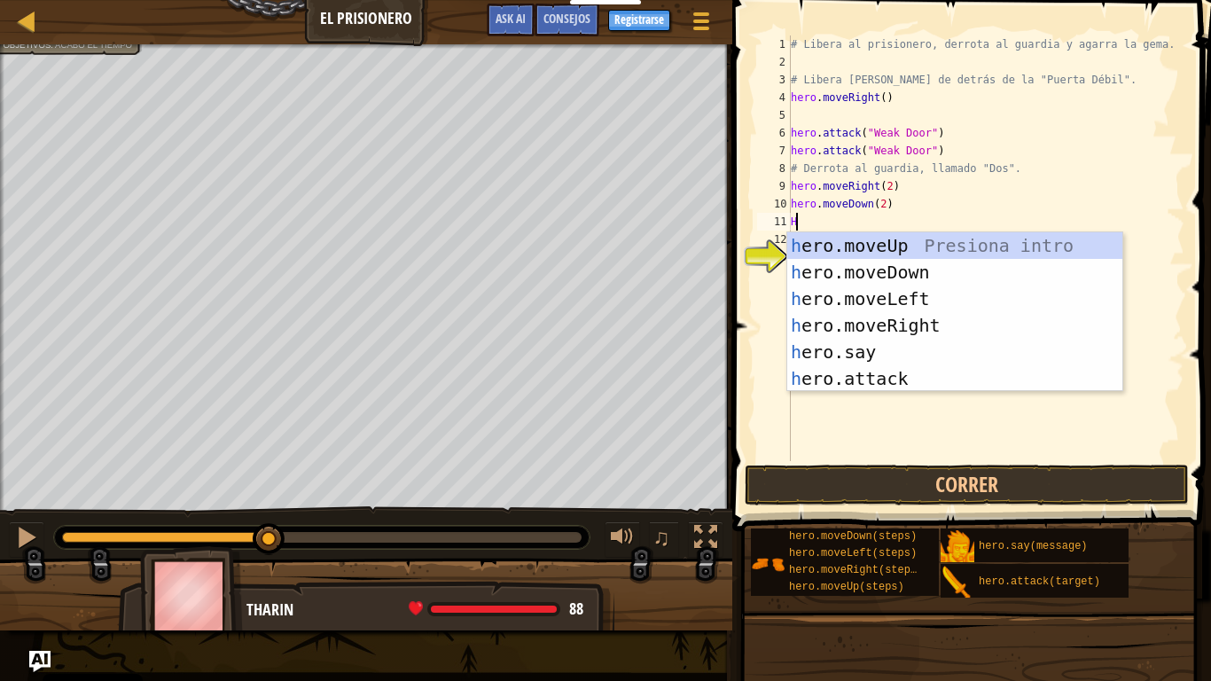
scroll to position [8, 0]
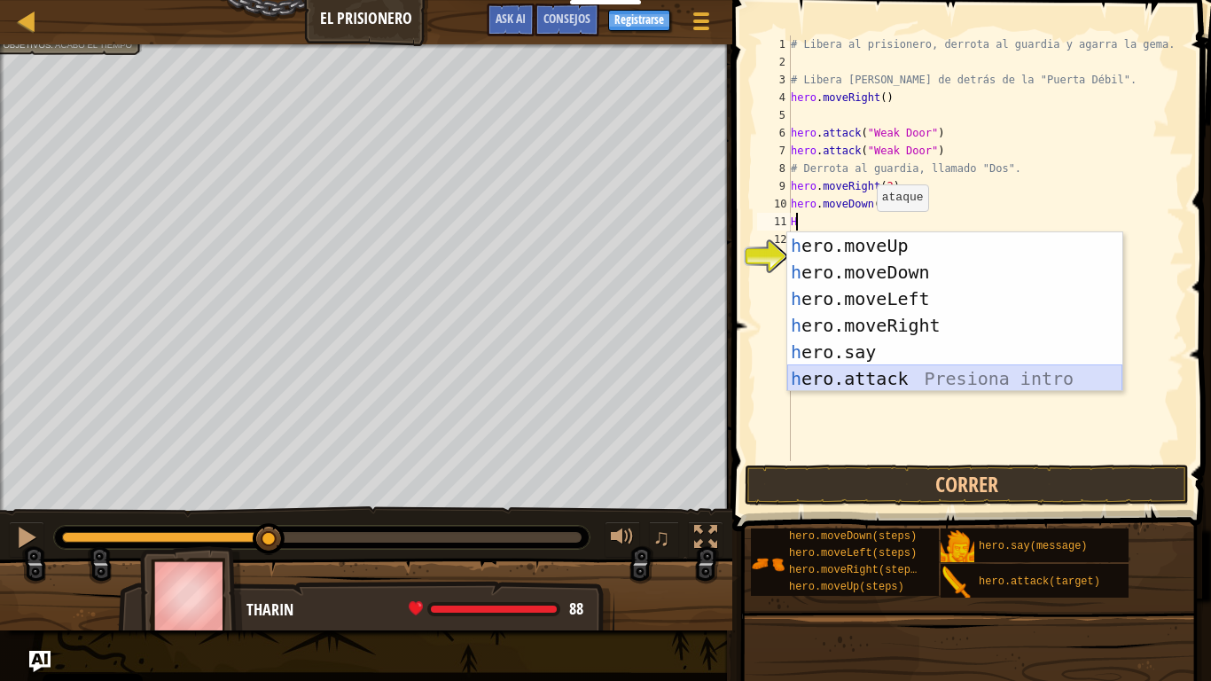
click at [875, 378] on div "h ero.moveUp Presiona intro h ero.moveDown Presiona intro h ero.moveLeft Presio…" at bounding box center [954, 338] width 335 height 213
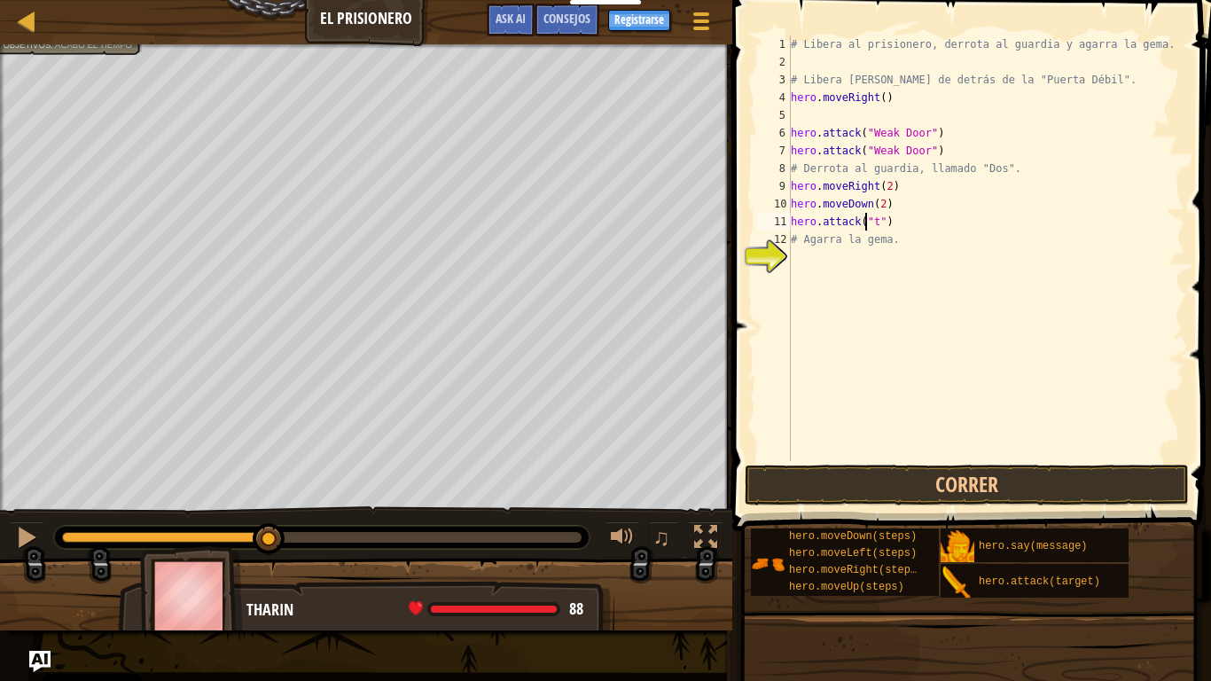
scroll to position [8, 6]
type textarea "hero.attack("Two")"
drag, startPoint x: 892, startPoint y: 222, endPoint x: 790, endPoint y: 224, distance: 102.0
click at [790, 224] on div "# Libera al prisionero, derrota al guardia y agarra la gema. # Libera [PERSON_N…" at bounding box center [985, 265] width 397 height 461
paste textarea
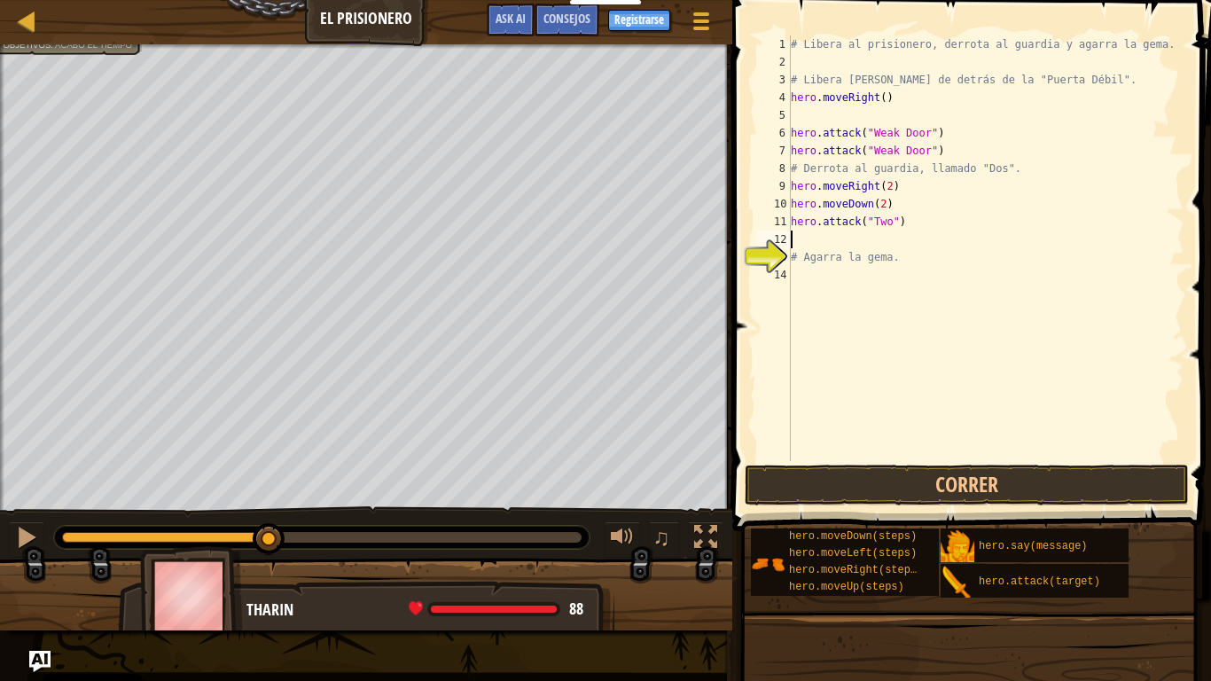
paste textarea "hero.attack("Two")"
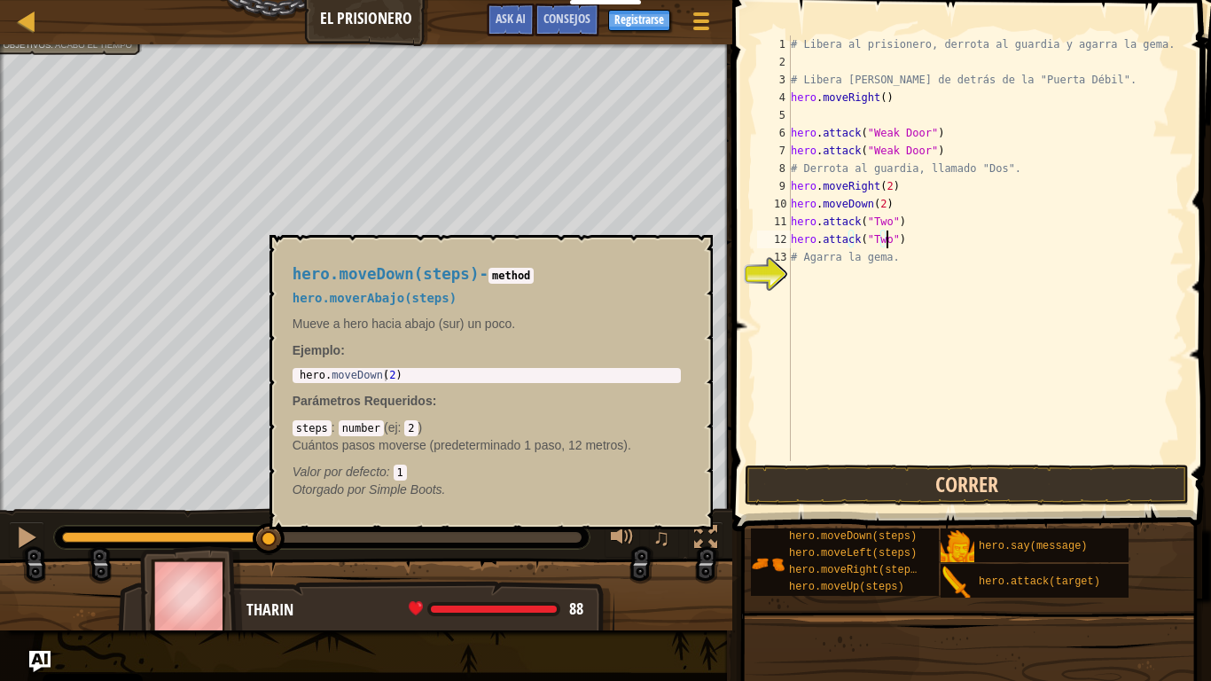
type textarea "hero.attack("Two")"
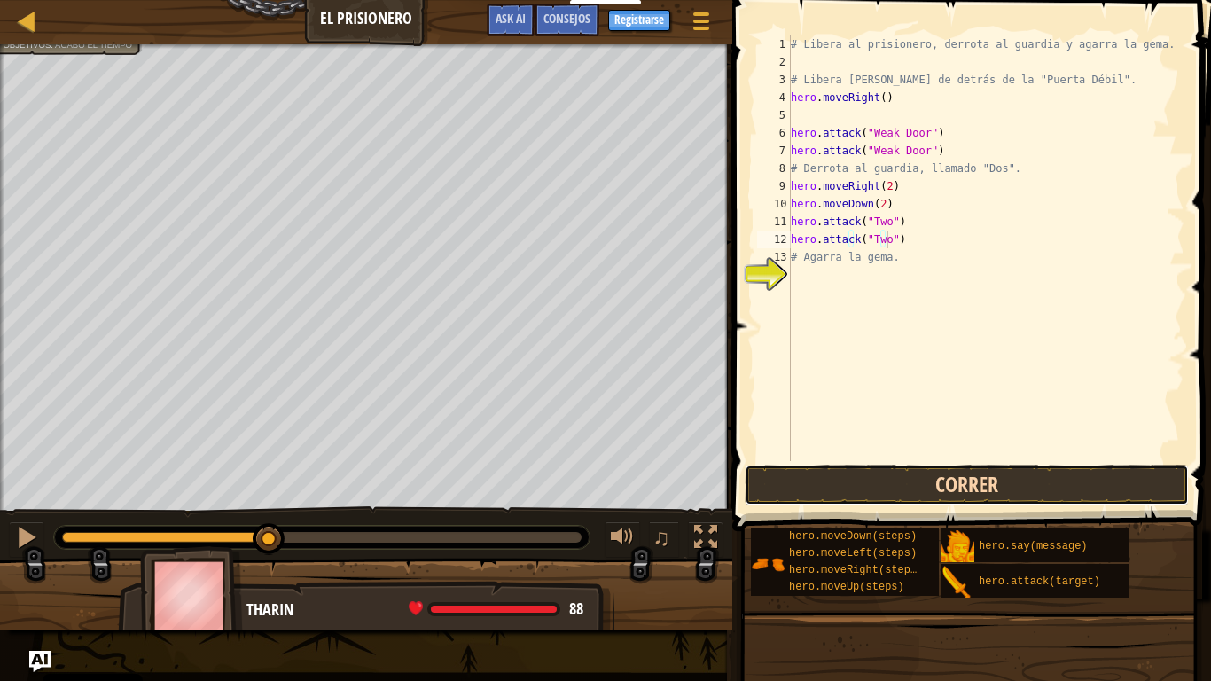
click at [890, 498] on button "Correr" at bounding box center [967, 484] width 444 height 41
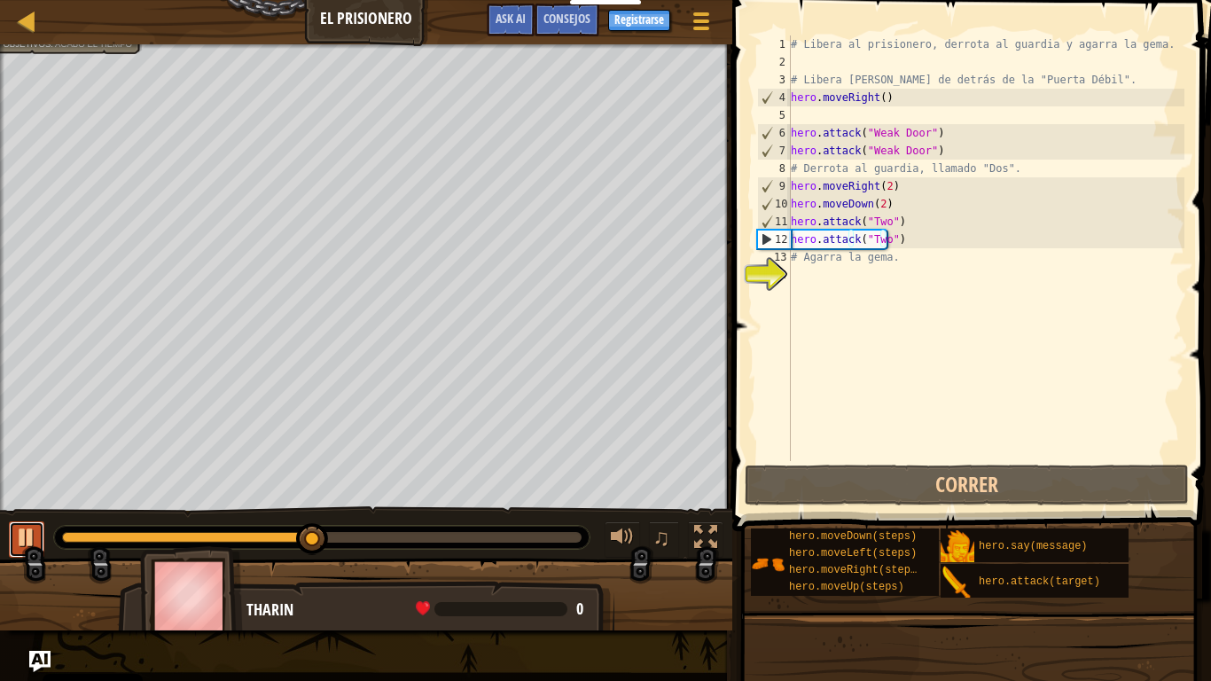
click at [33, 535] on div at bounding box center [26, 537] width 23 height 23
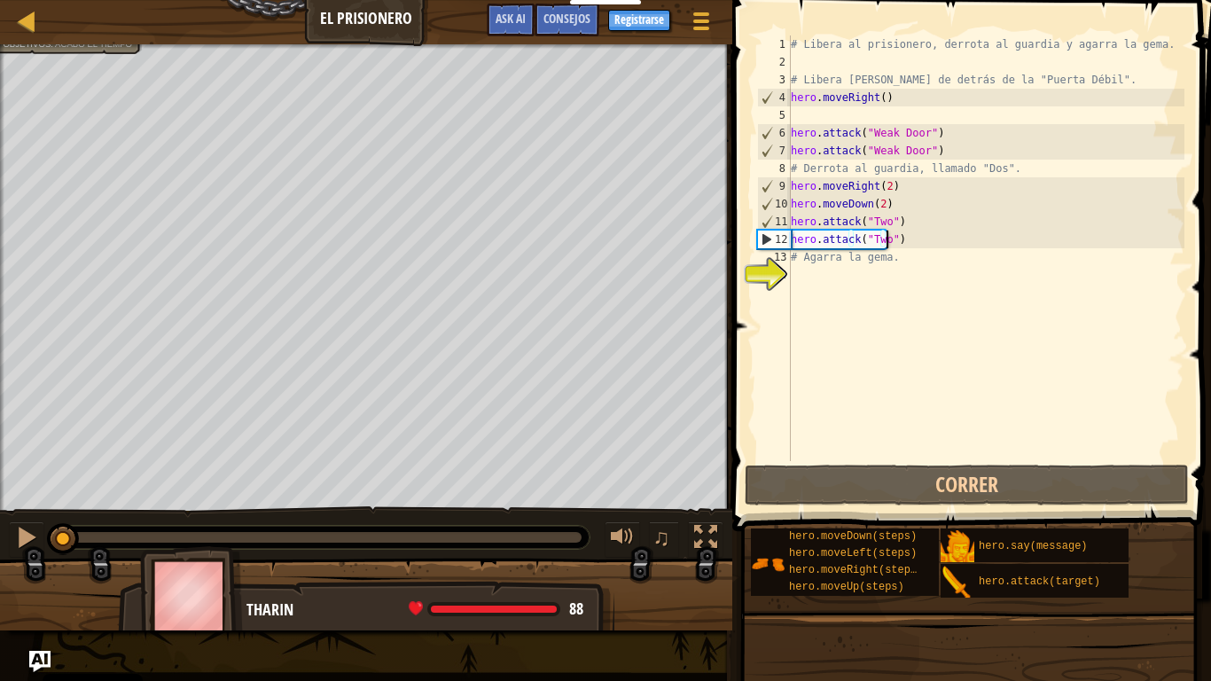
drag, startPoint x: 316, startPoint y: 537, endPoint x: 2, endPoint y: 533, distance: 314.7
click at [2, 533] on div "♫" at bounding box center [366, 532] width 732 height 53
click at [908, 238] on div "# Libera al prisionero, derrota al guardia y agarra la gema. # Libera [PERSON_N…" at bounding box center [985, 265] width 397 height 461
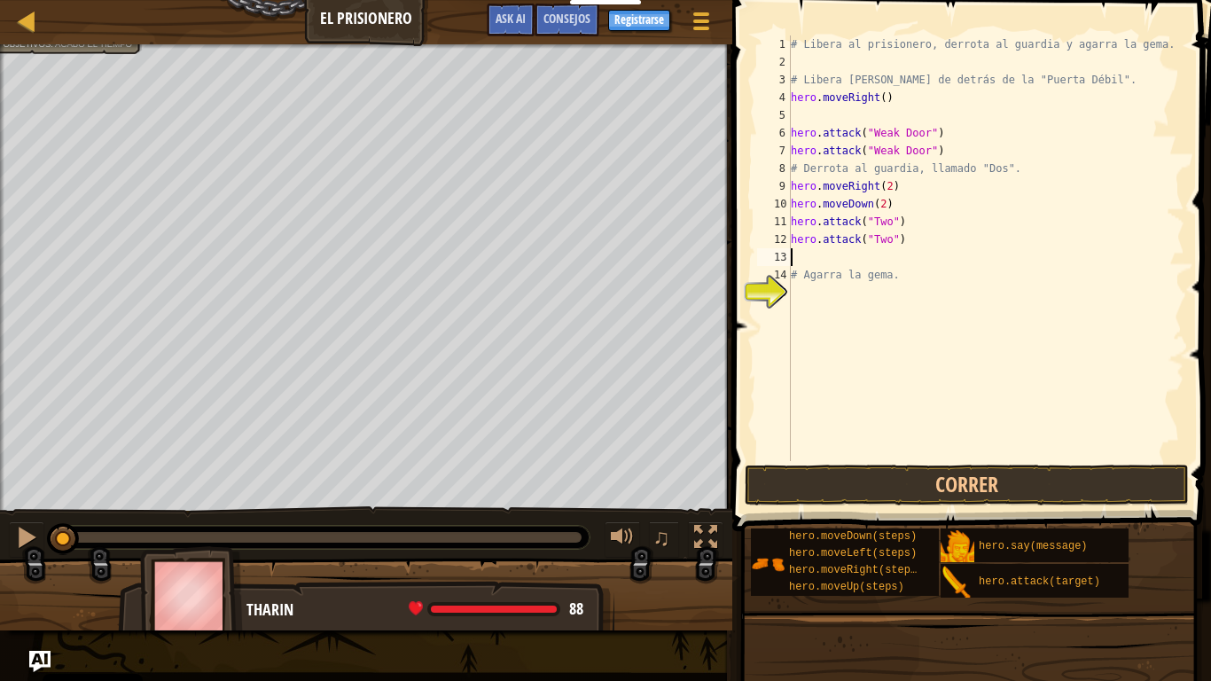
paste textarea "hero.attack("Two")"
type textarea "hero.attack("Two")"
click at [869, 487] on button "Correr" at bounding box center [967, 484] width 444 height 41
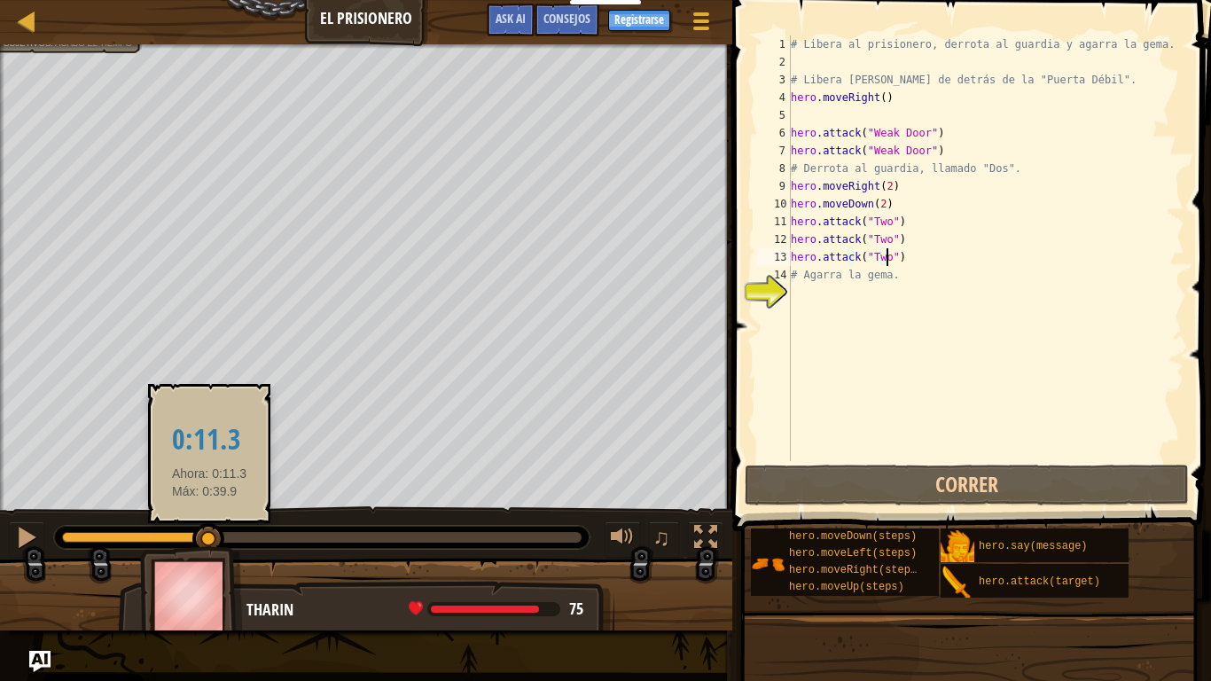
drag, startPoint x: 136, startPoint y: 534, endPoint x: 215, endPoint y: 543, distance: 79.4
click at [215, 543] on div at bounding box center [208, 539] width 32 height 32
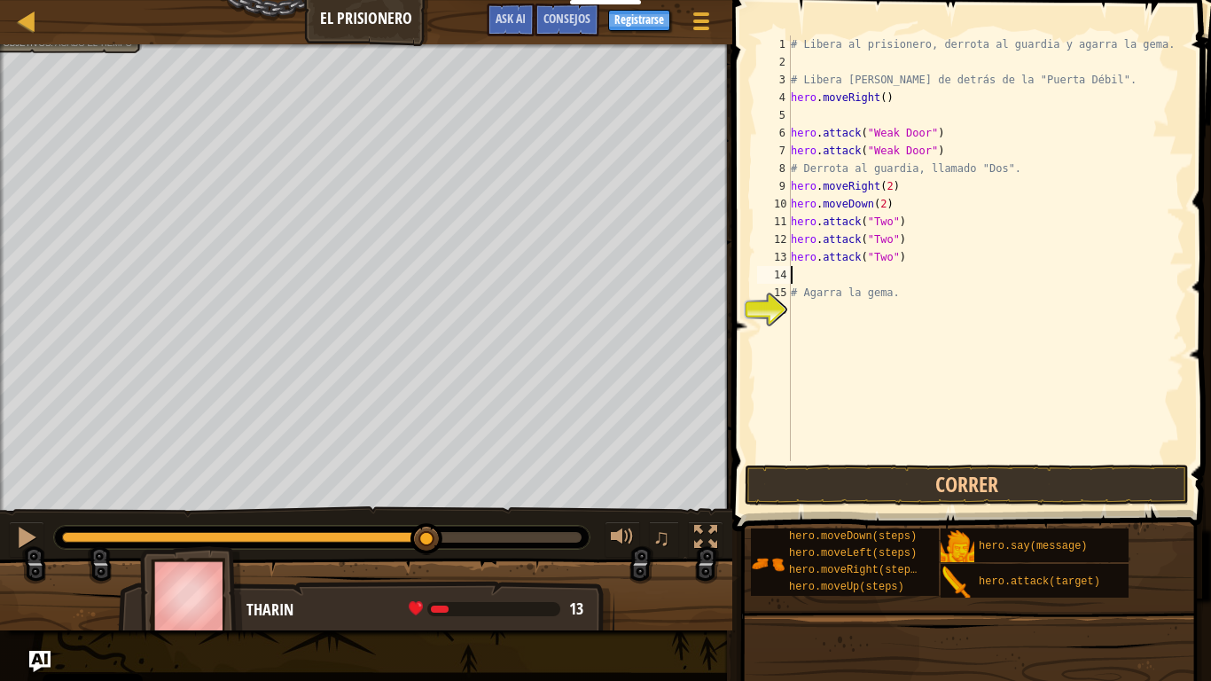
type textarea "h"
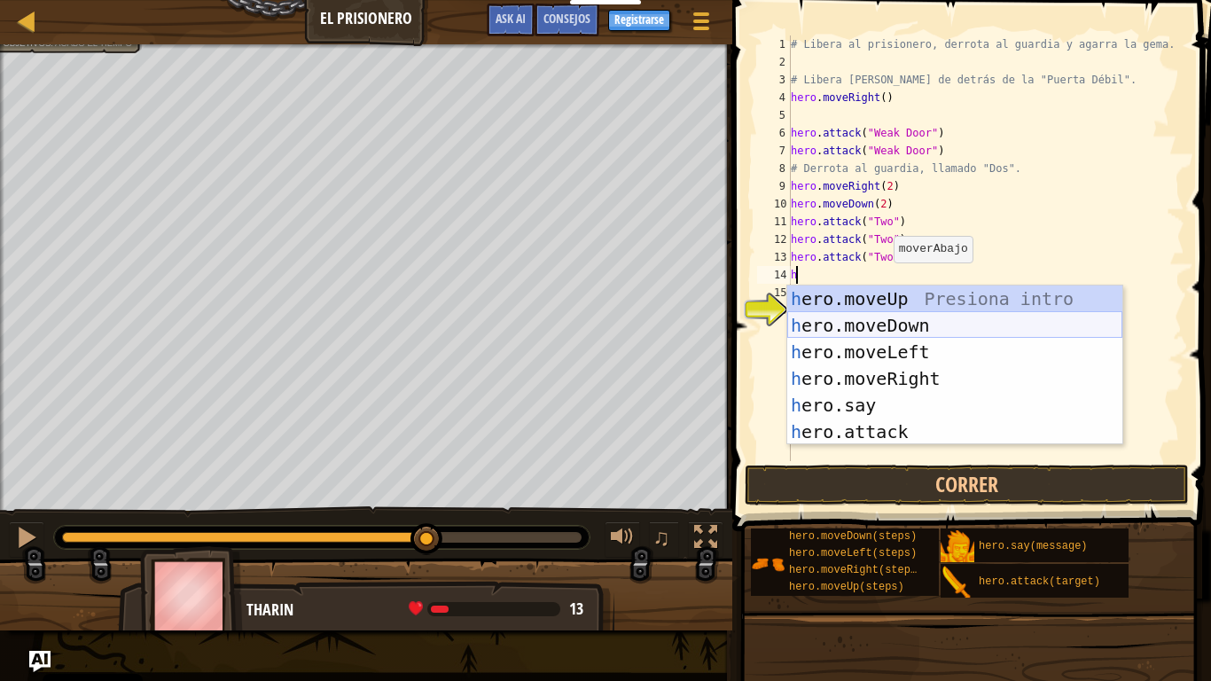
click at [899, 332] on div "h ero.moveUp Presiona intro h ero.moveDown Presiona intro h ero.moveLeft Presio…" at bounding box center [954, 391] width 335 height 213
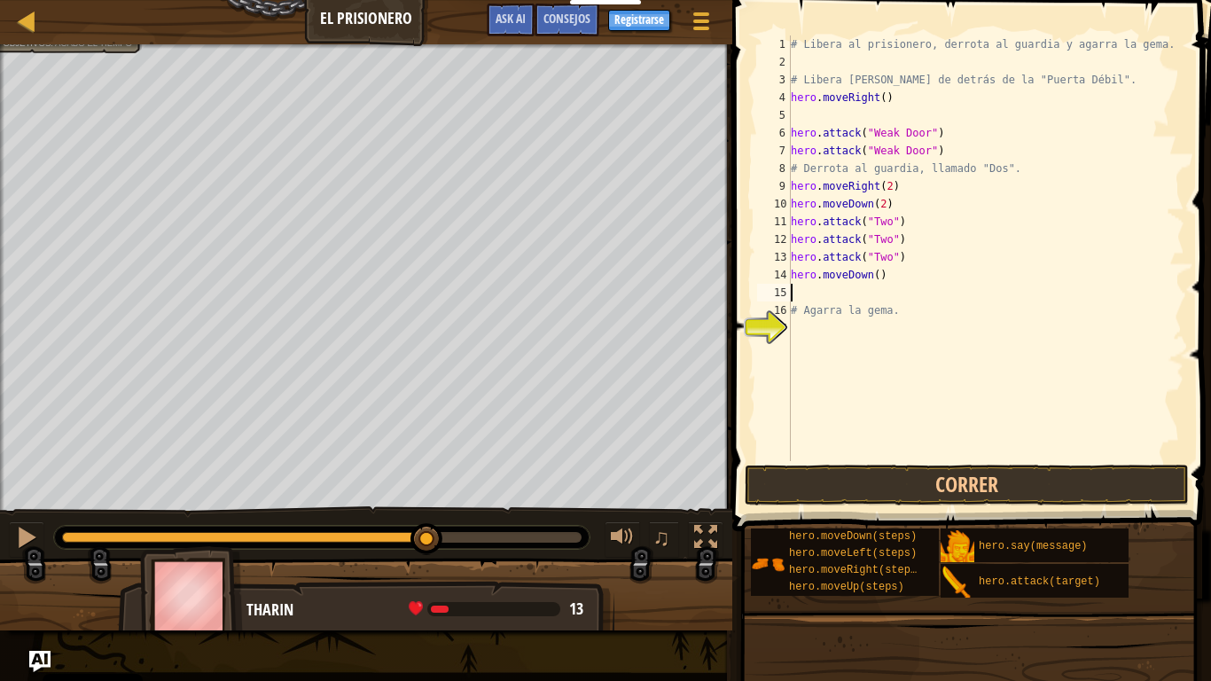
click at [862, 292] on div "# Libera al prisionero, derrota al guardia y agarra la gema. # Libera [PERSON_N…" at bounding box center [985, 265] width 397 height 461
type textarea "h"
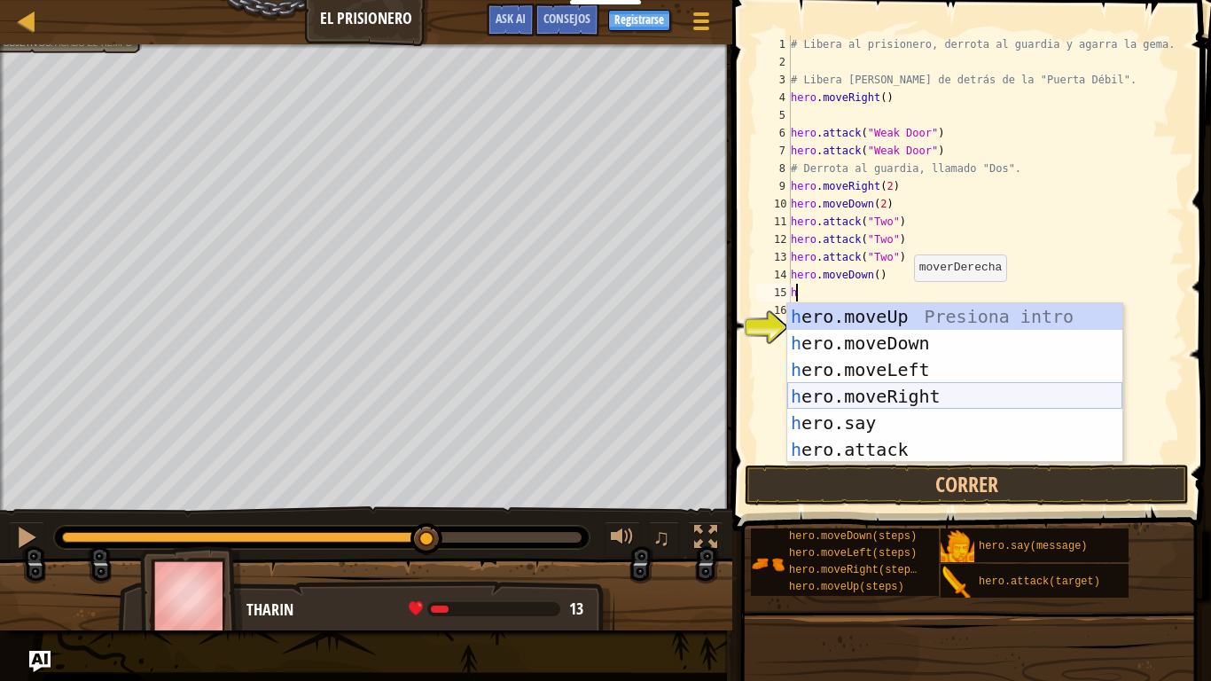
click at [897, 395] on div "h ero.moveUp Presiona intro h ero.moveDown Presiona intro h ero.moveLeft Presio…" at bounding box center [954, 409] width 335 height 213
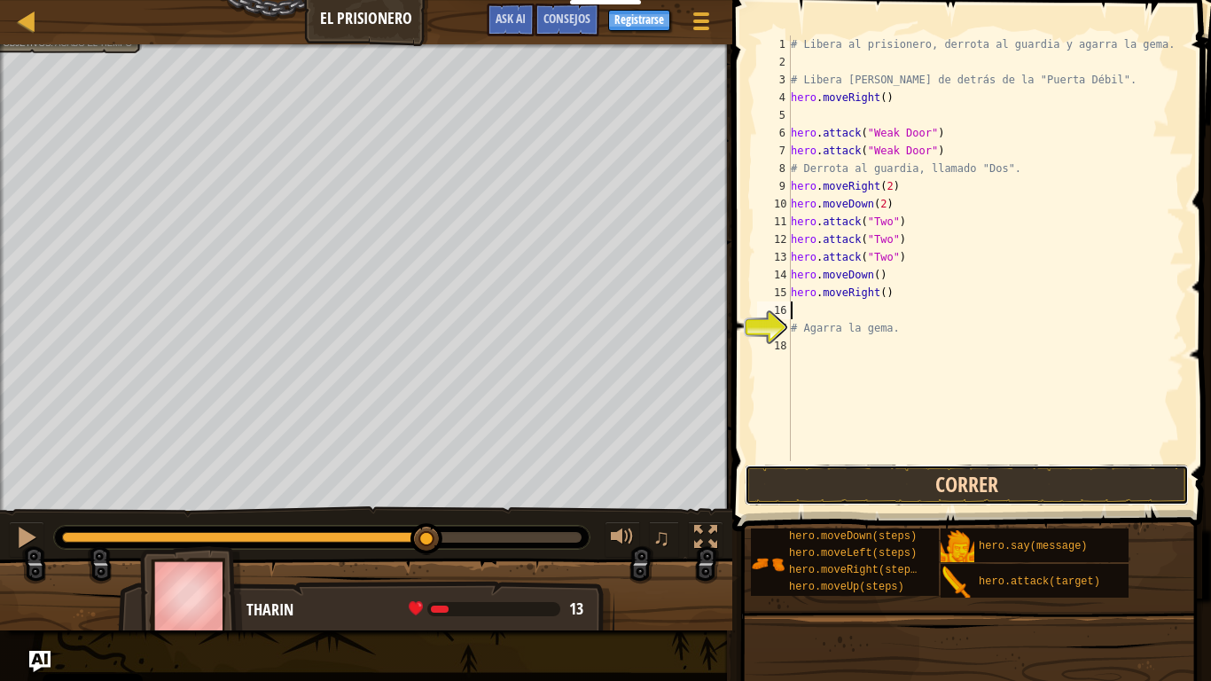
click at [869, 472] on button "Correr" at bounding box center [967, 484] width 444 height 41
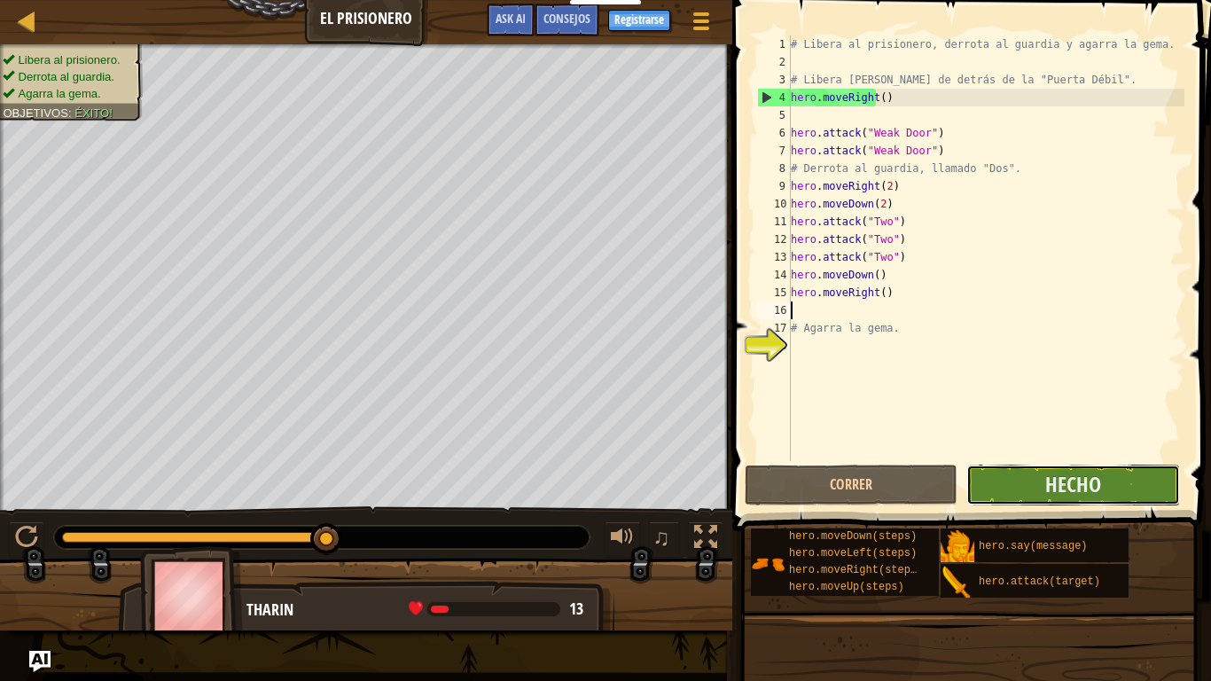
click at [1020, 485] on button "Hecho" at bounding box center [1072, 484] width 213 height 41
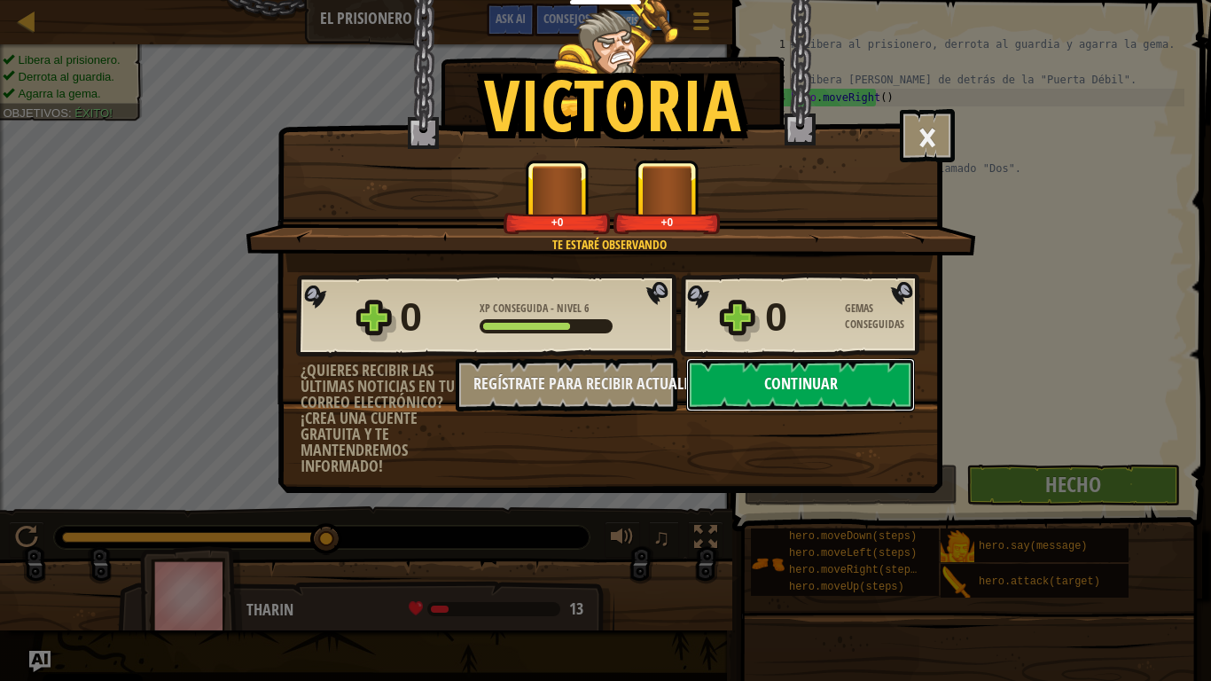
click at [825, 385] on button "Continuar" at bounding box center [800, 384] width 229 height 53
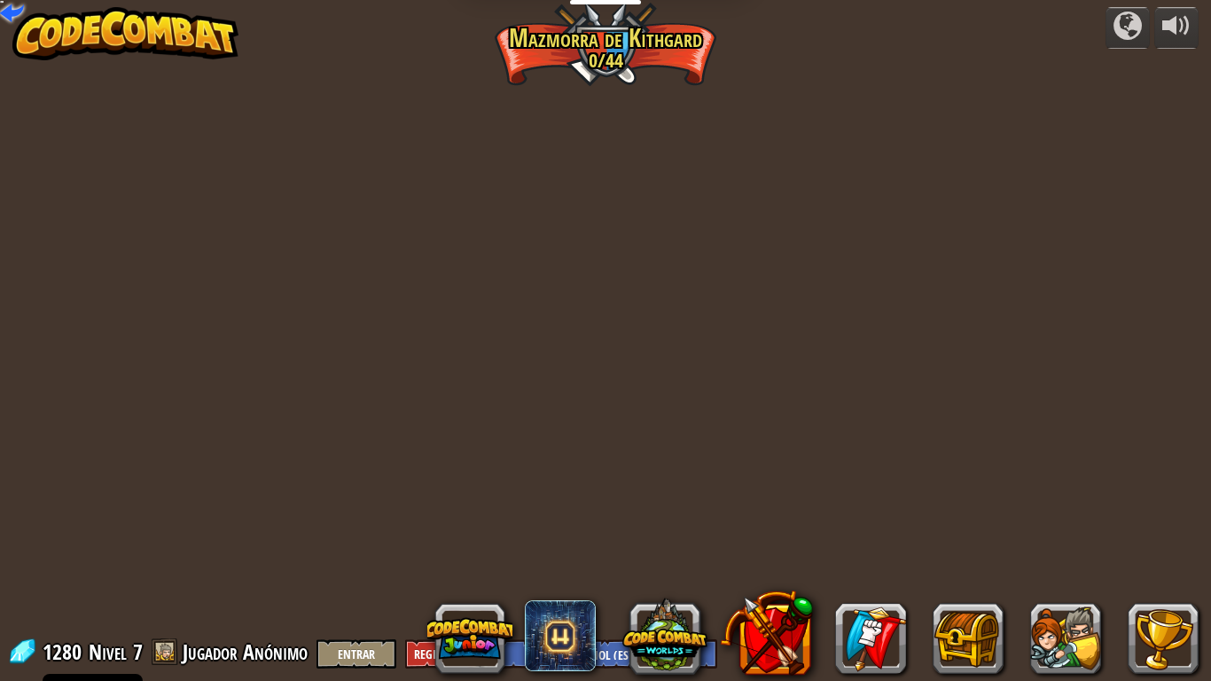
select select "es-ES"
